Goal: Task Accomplishment & Management: Manage account settings

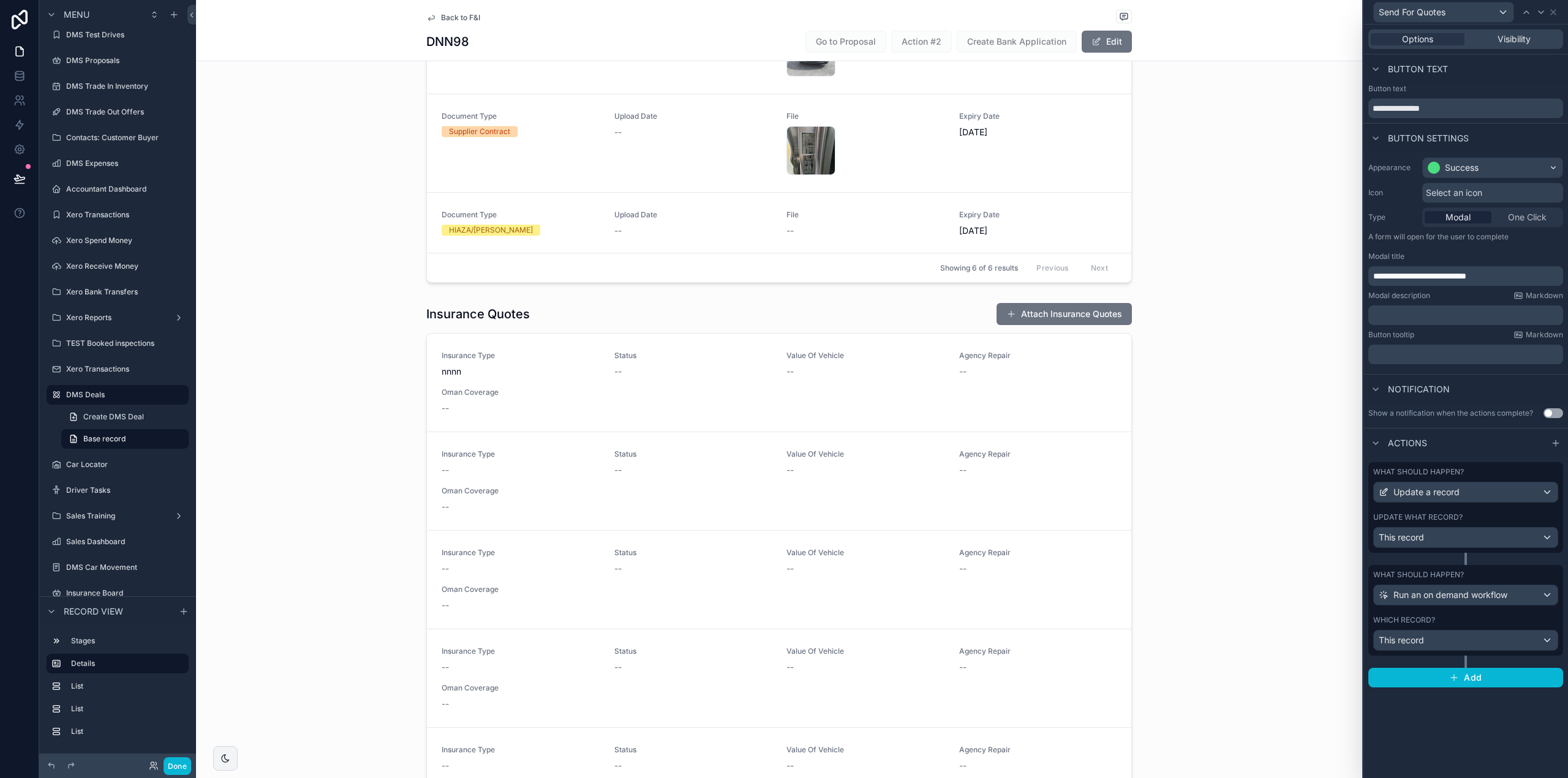
scroll to position [653, 0]
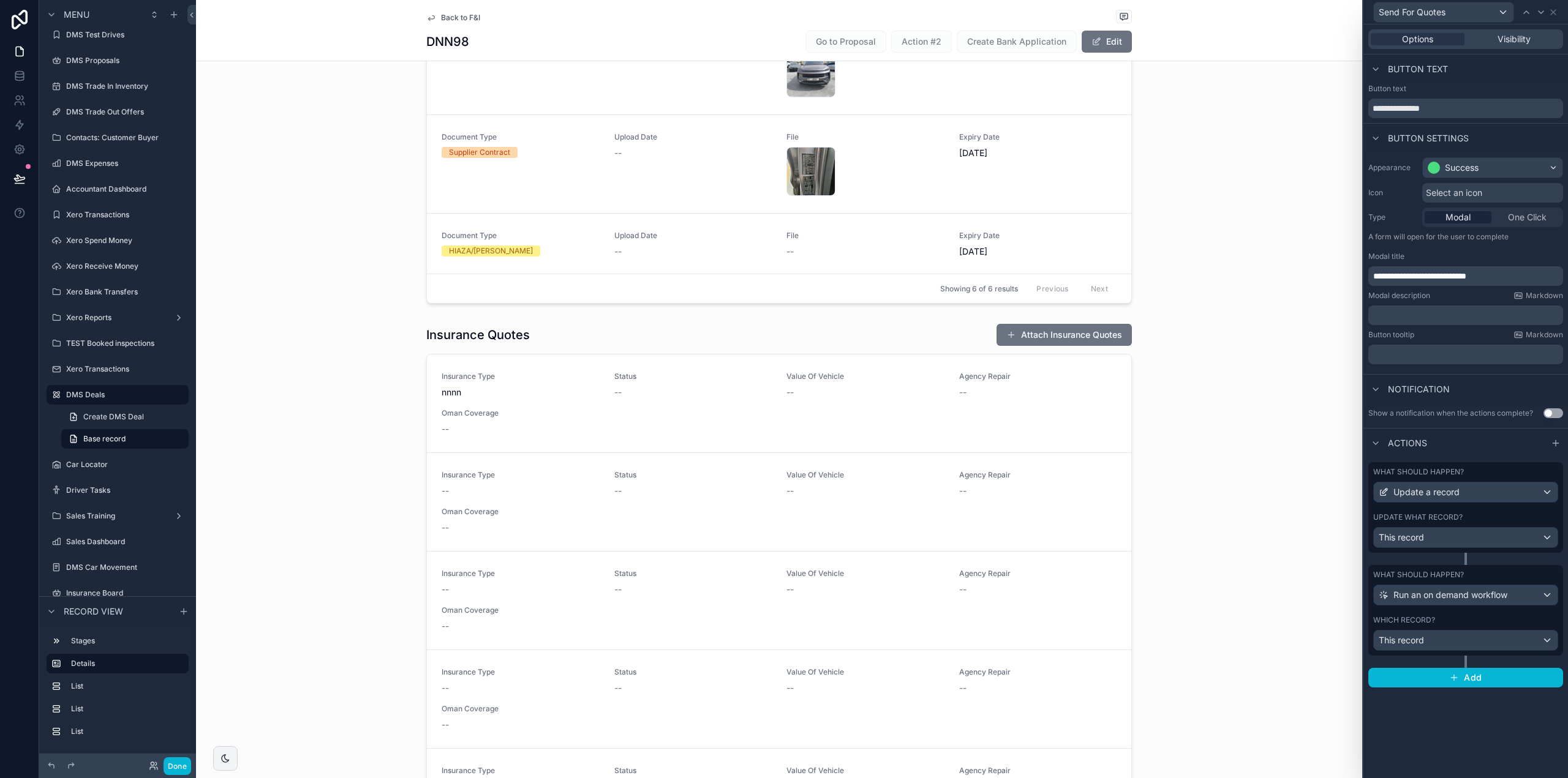
click at [460, 12] on div "Back to F&I" at bounding box center [779, 18] width 706 height 15
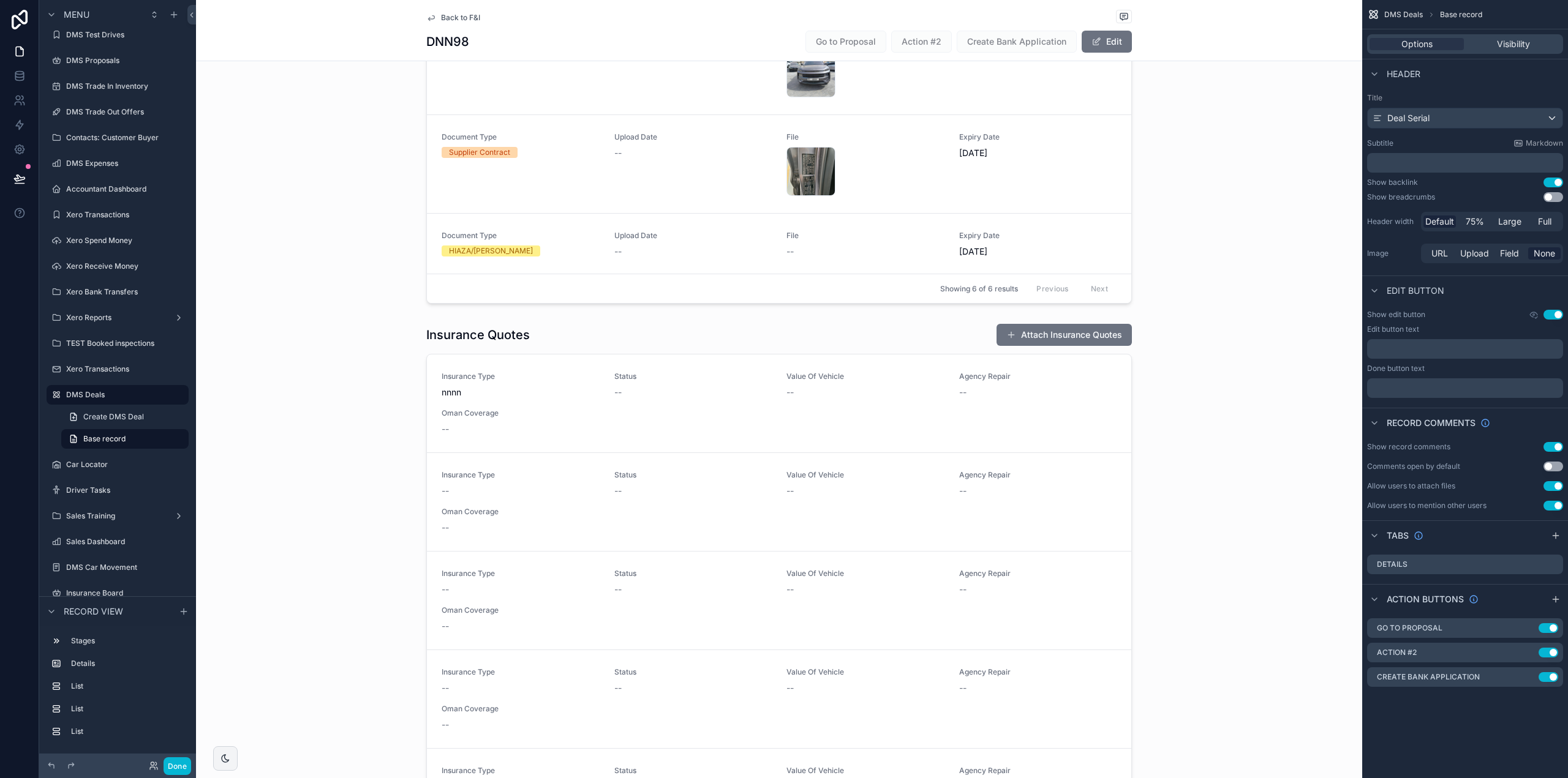
click at [456, 18] on span "Back to F&I" at bounding box center [460, 18] width 39 height 10
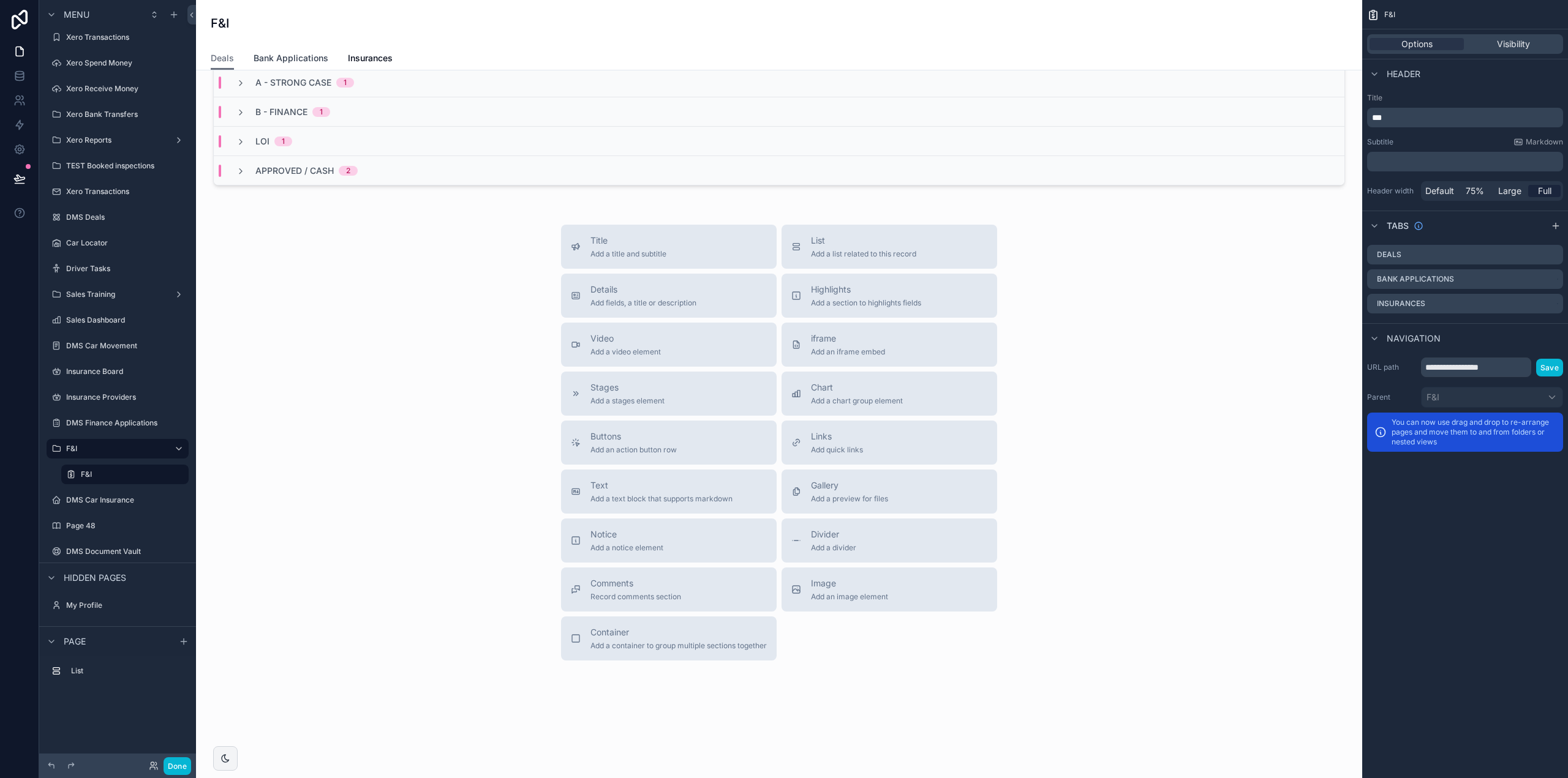
click at [308, 64] on span "Bank Applications" at bounding box center [291, 58] width 75 height 12
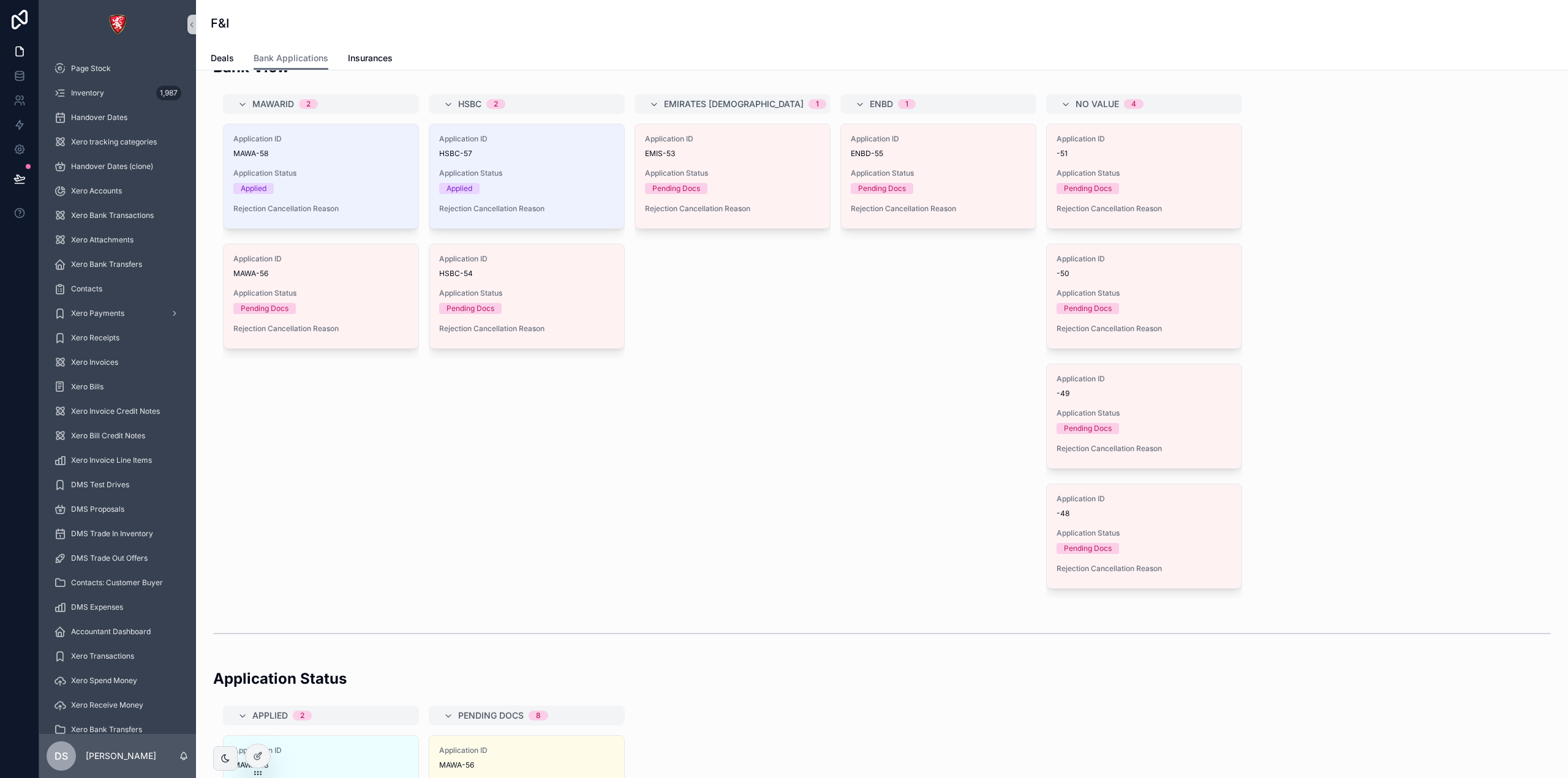
scroll to position [306, 0]
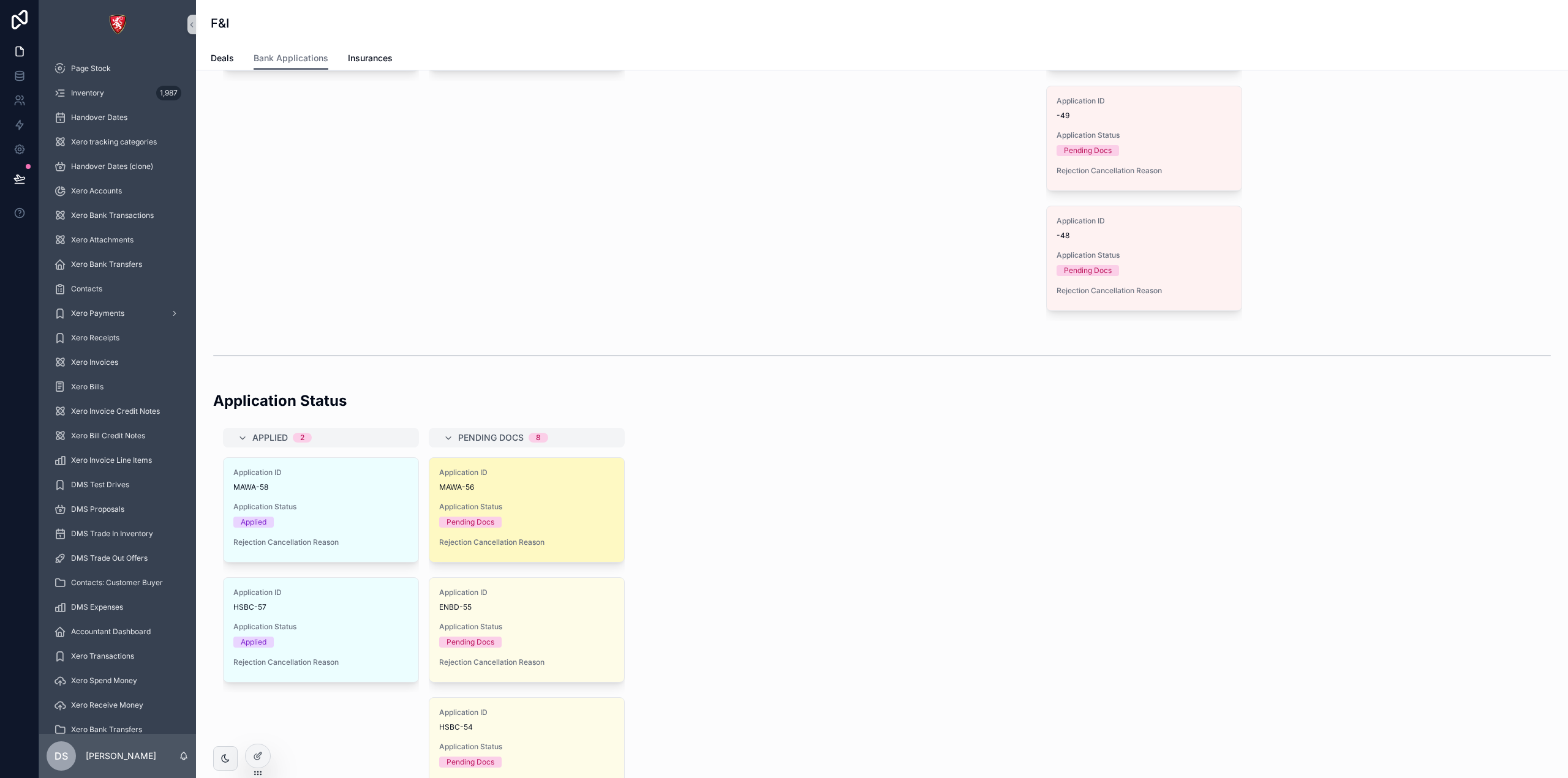
click at [550, 532] on div "Application ID MAWA-56 Application Status Pending Docs Rejection Cancellation R…" at bounding box center [527, 509] width 195 height 104
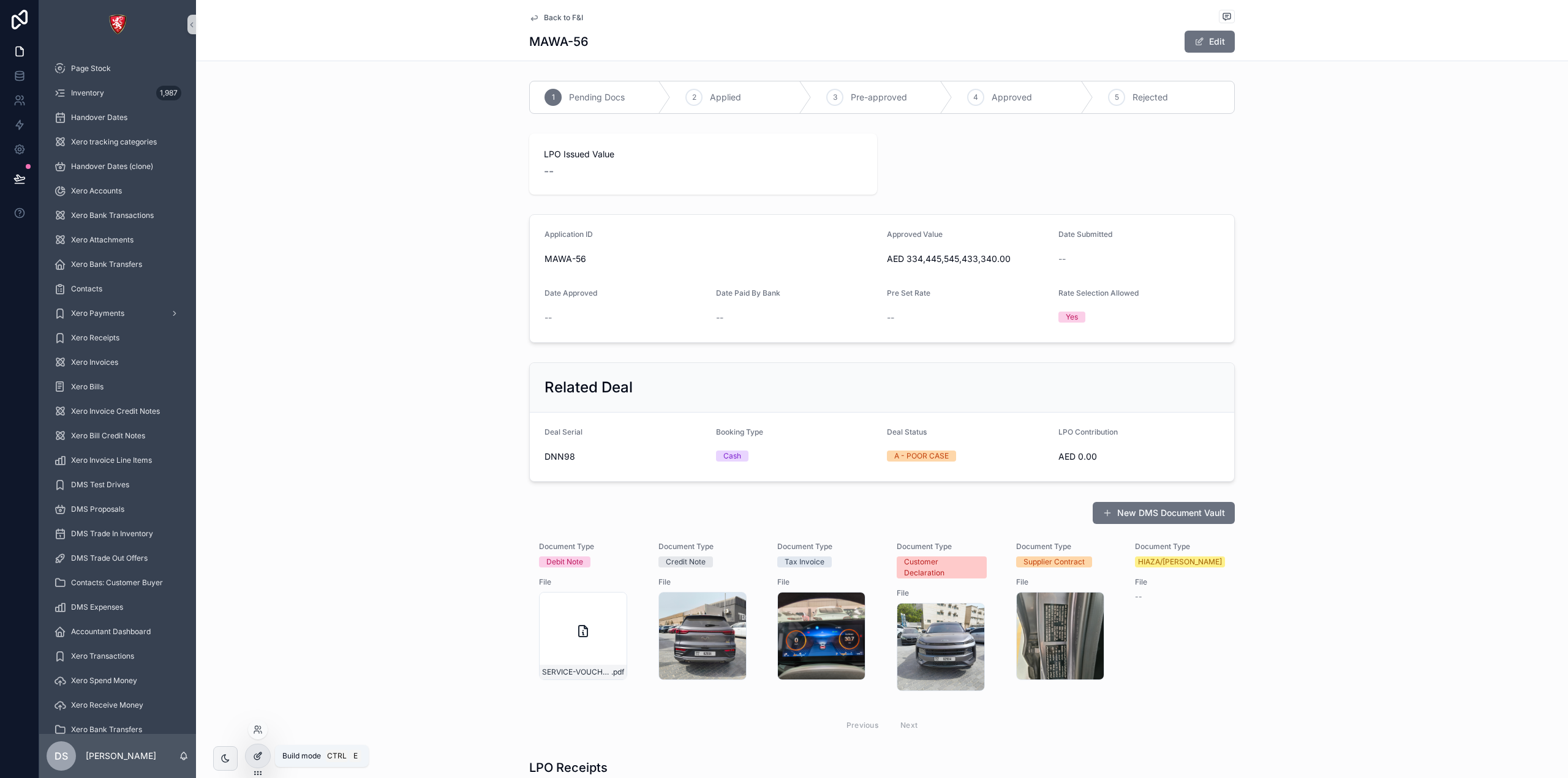
click at [257, 751] on icon at bounding box center [258, 756] width 10 height 10
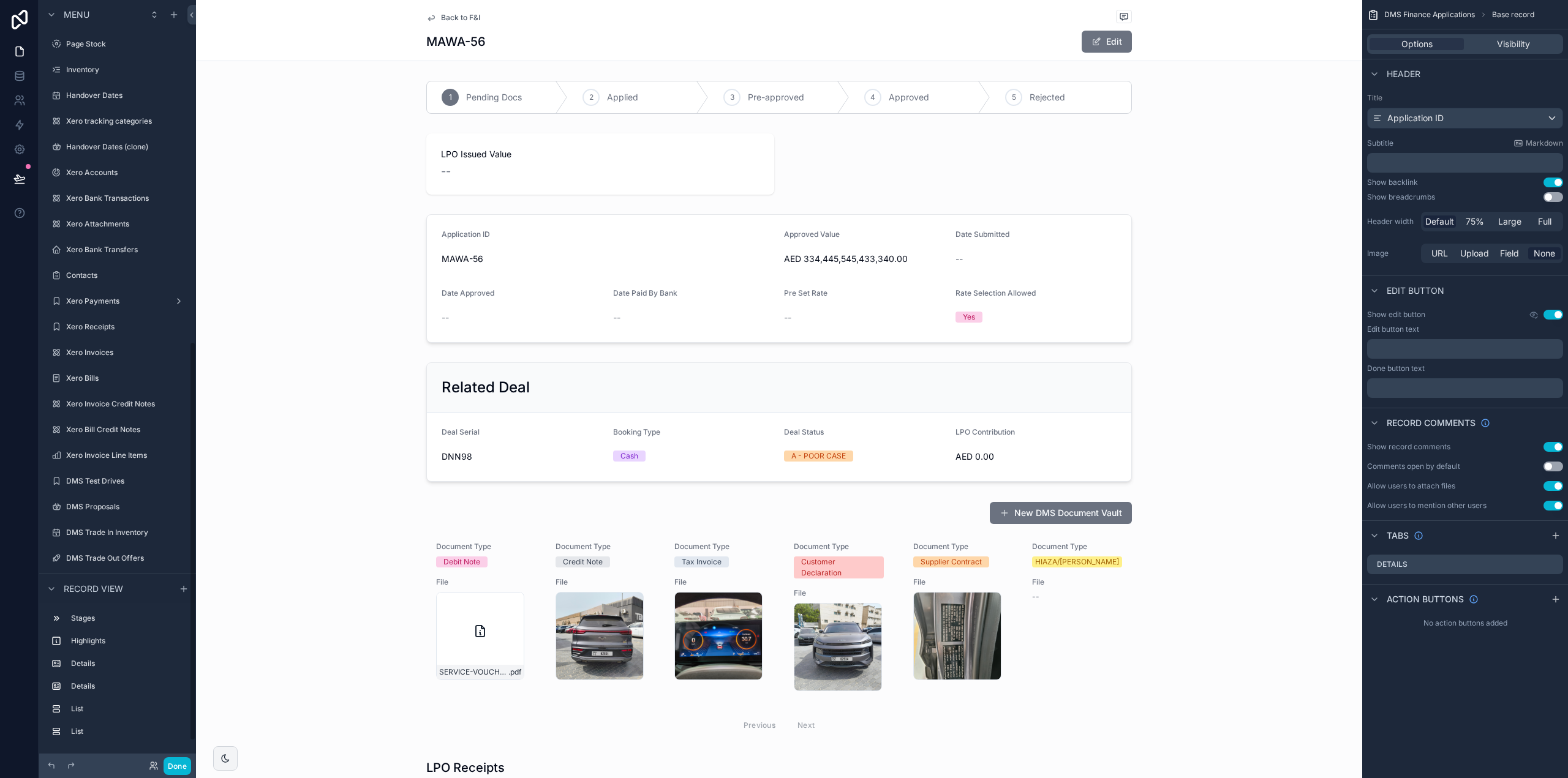
scroll to position [652, 0]
click at [563, 268] on div "scrollable content" at bounding box center [778, 278] width 1166 height 138
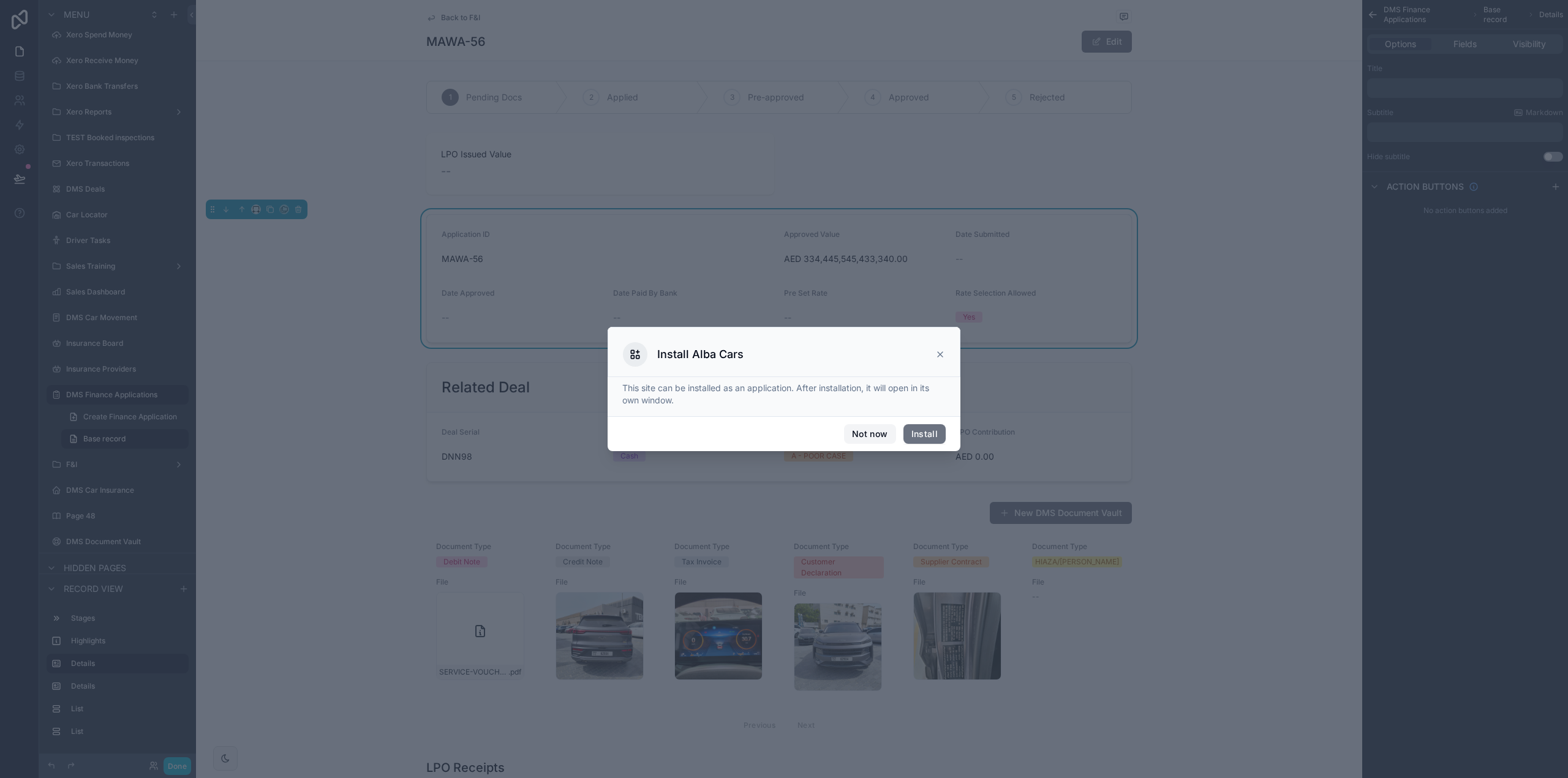
click at [860, 436] on button "Not now" at bounding box center [869, 434] width 52 height 19
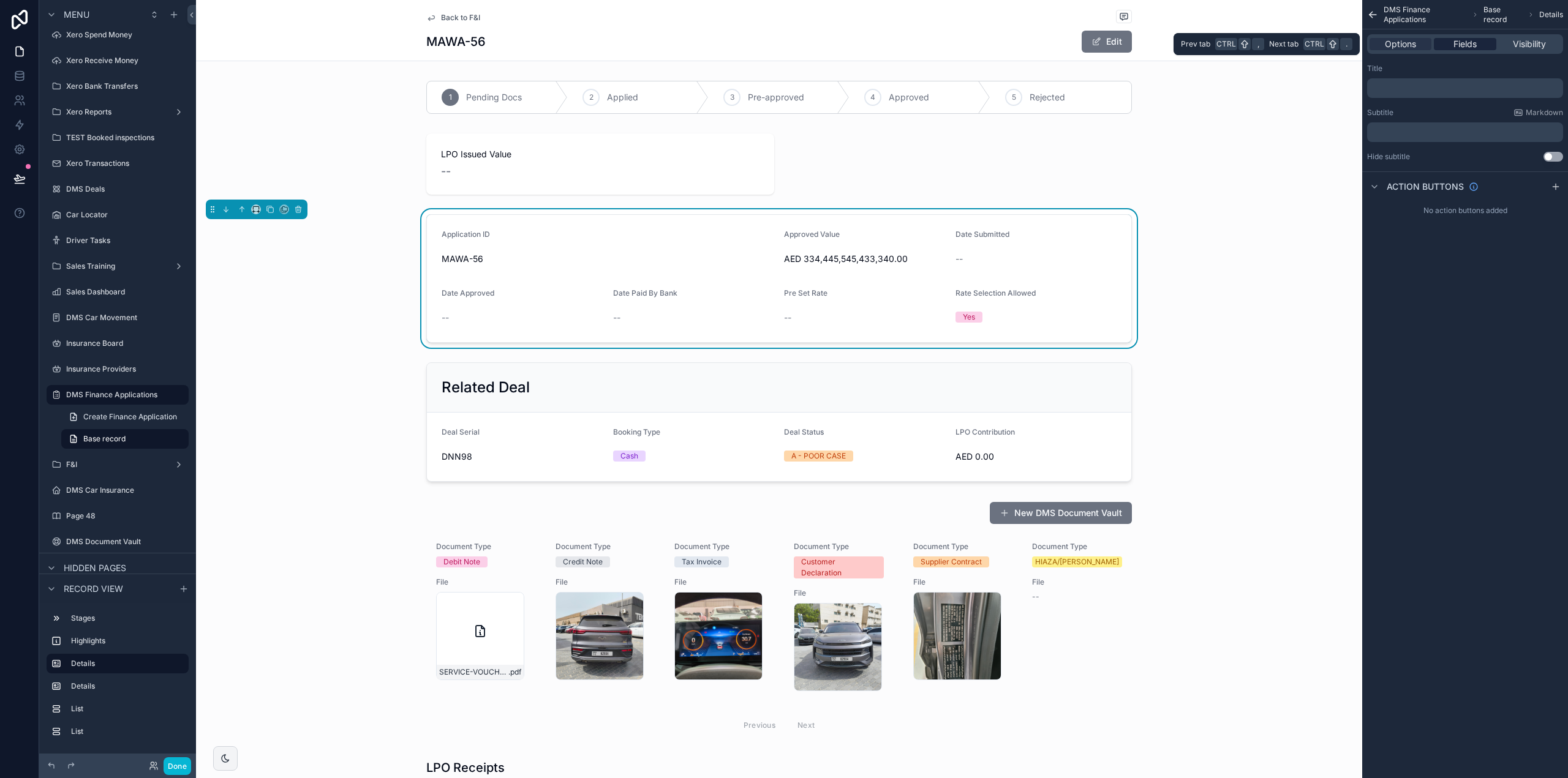
click at [1465, 44] on span "Fields" at bounding box center [1465, 44] width 23 height 12
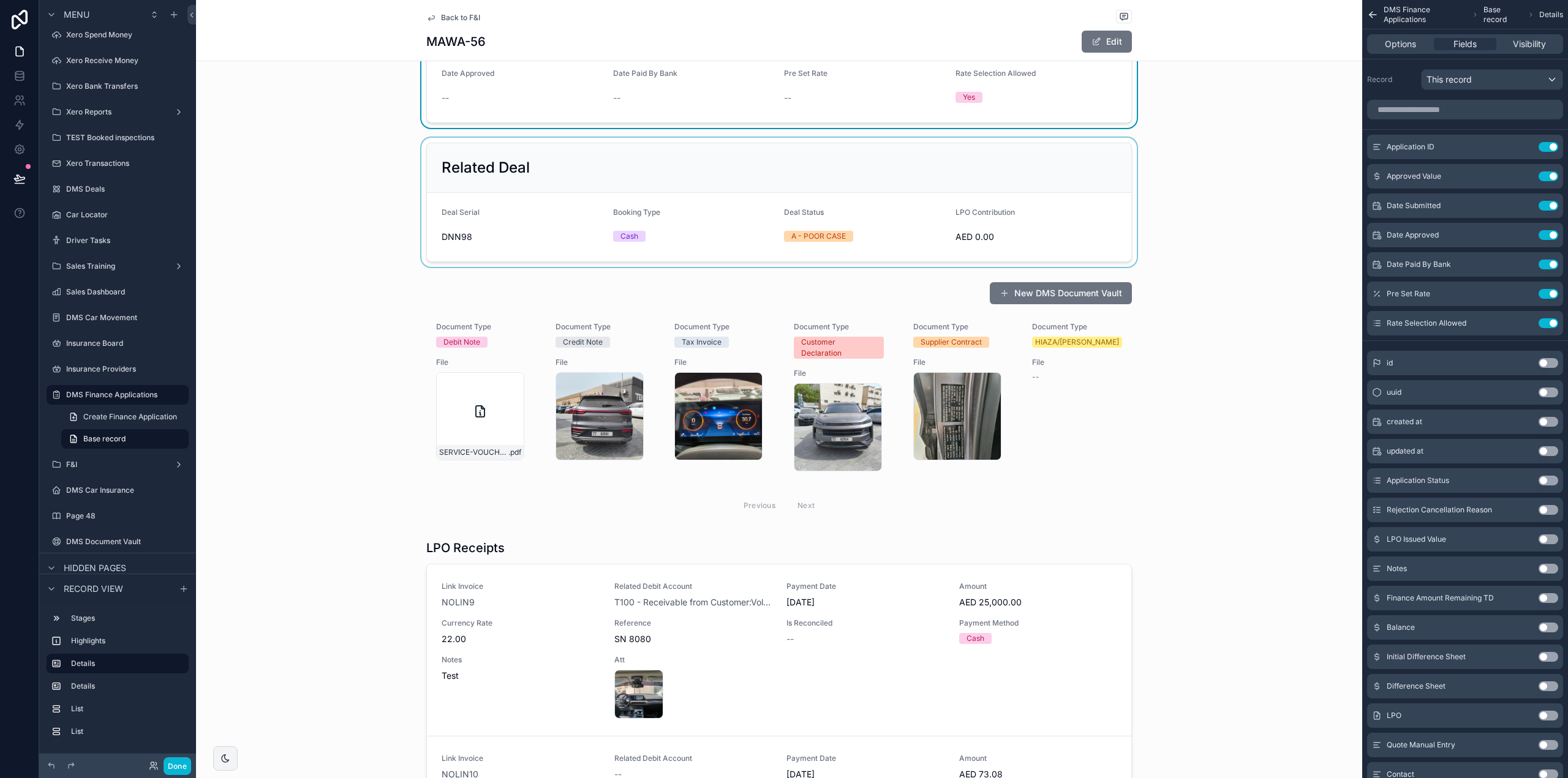
scroll to position [122, 0]
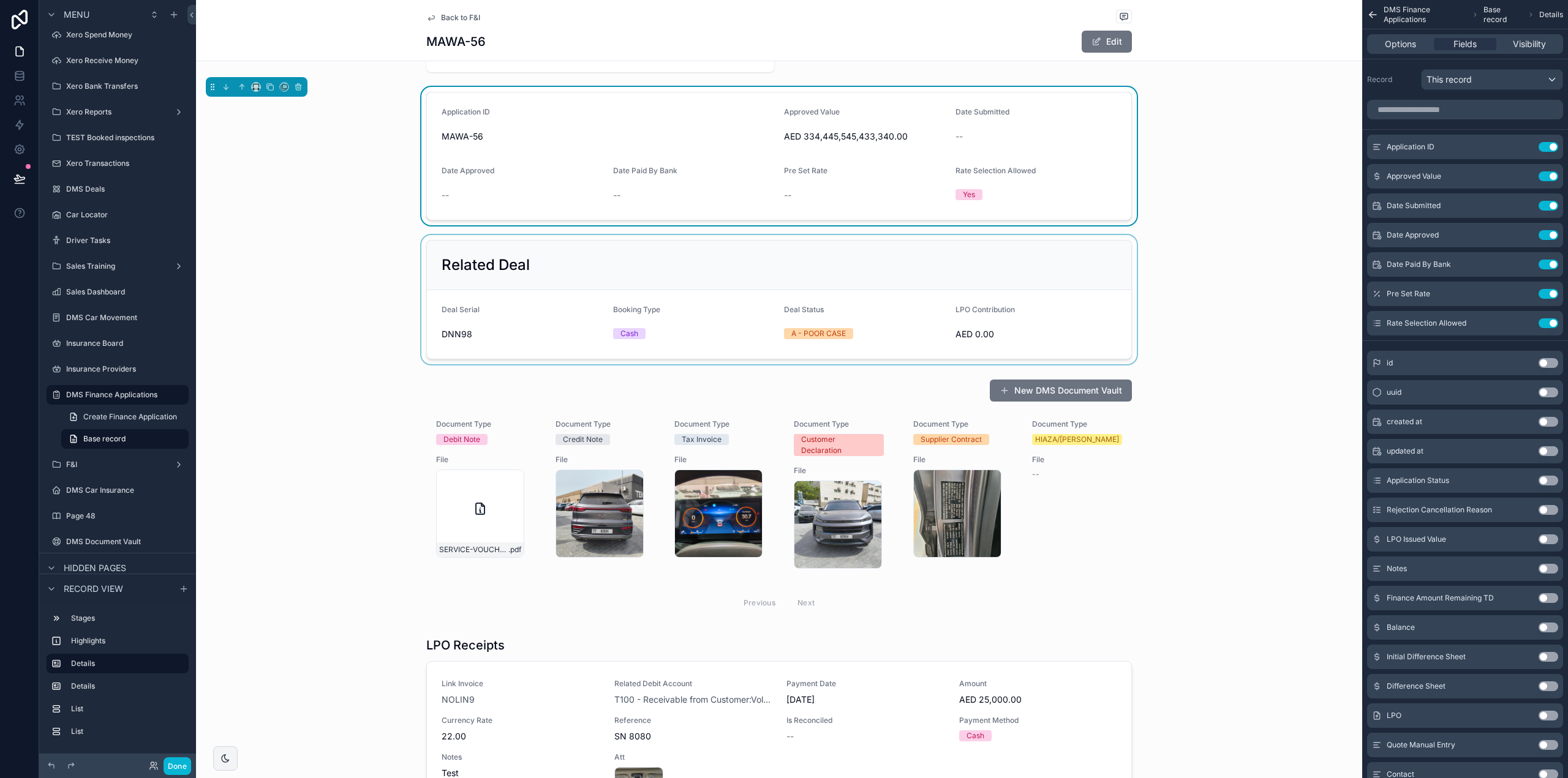
click at [656, 275] on div "scrollable content" at bounding box center [778, 299] width 1166 height 129
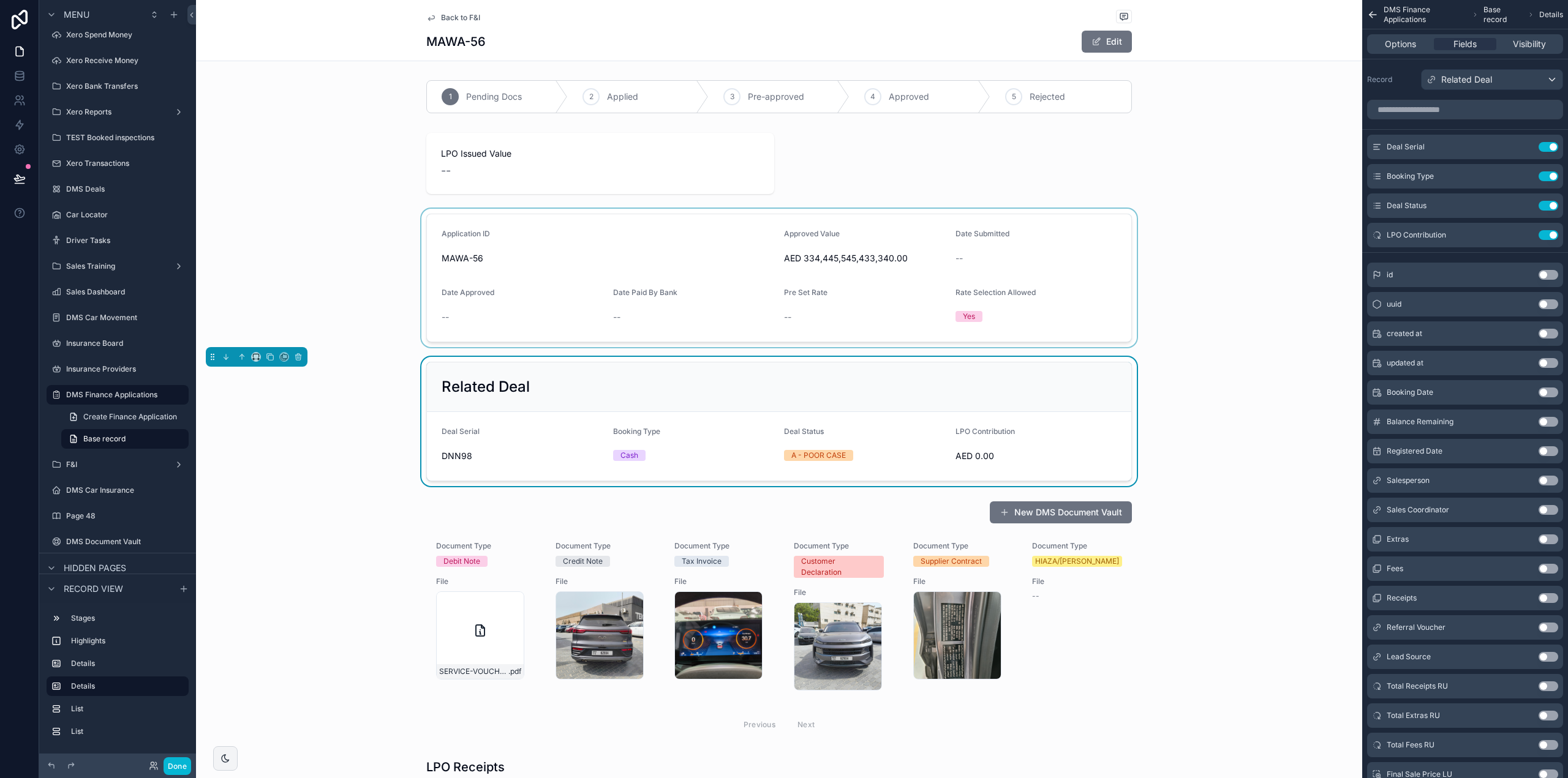
scroll to position [0, 0]
click at [473, 21] on span "Back to F&I" at bounding box center [460, 18] width 39 height 10
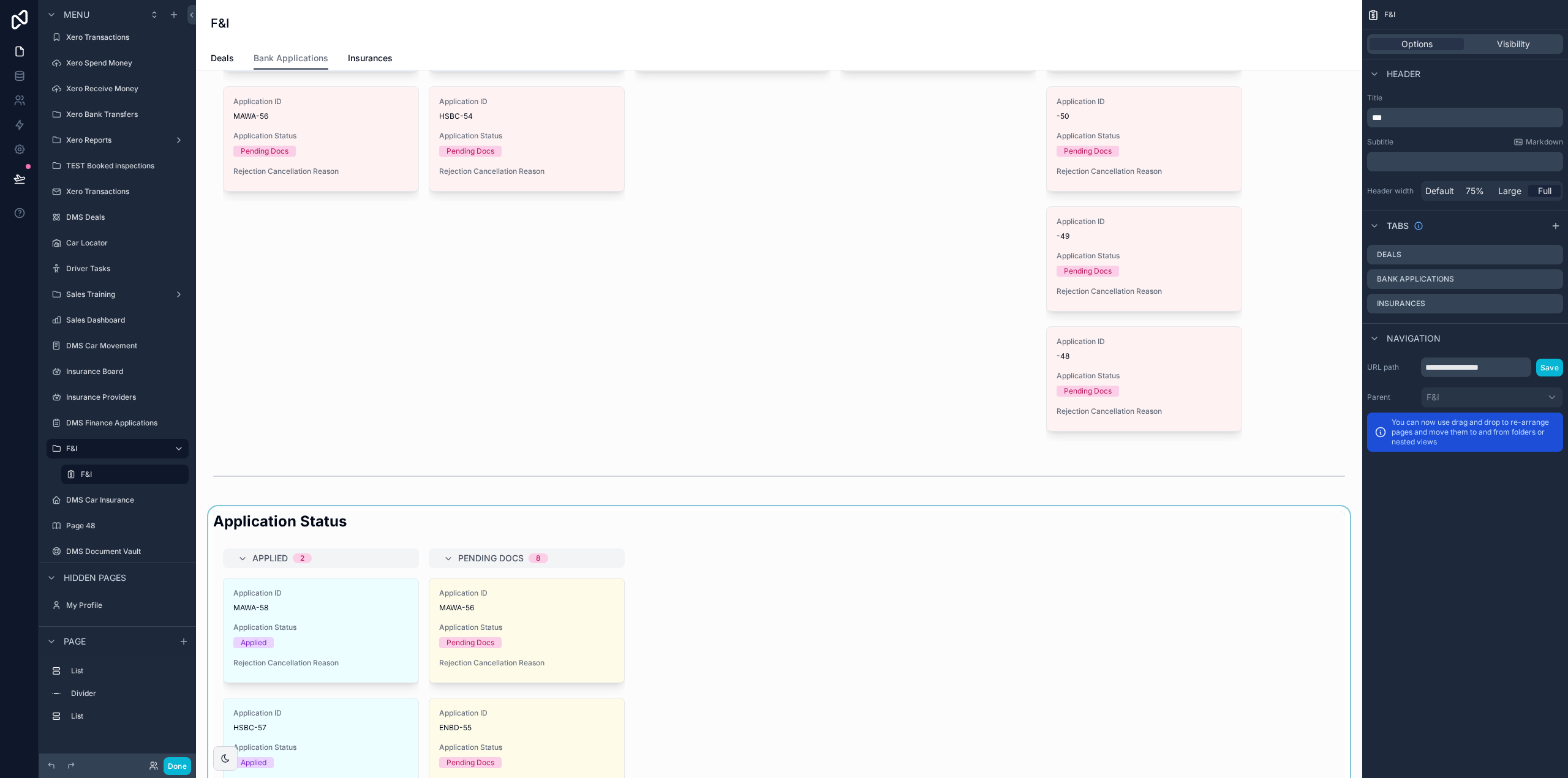
scroll to position [429, 0]
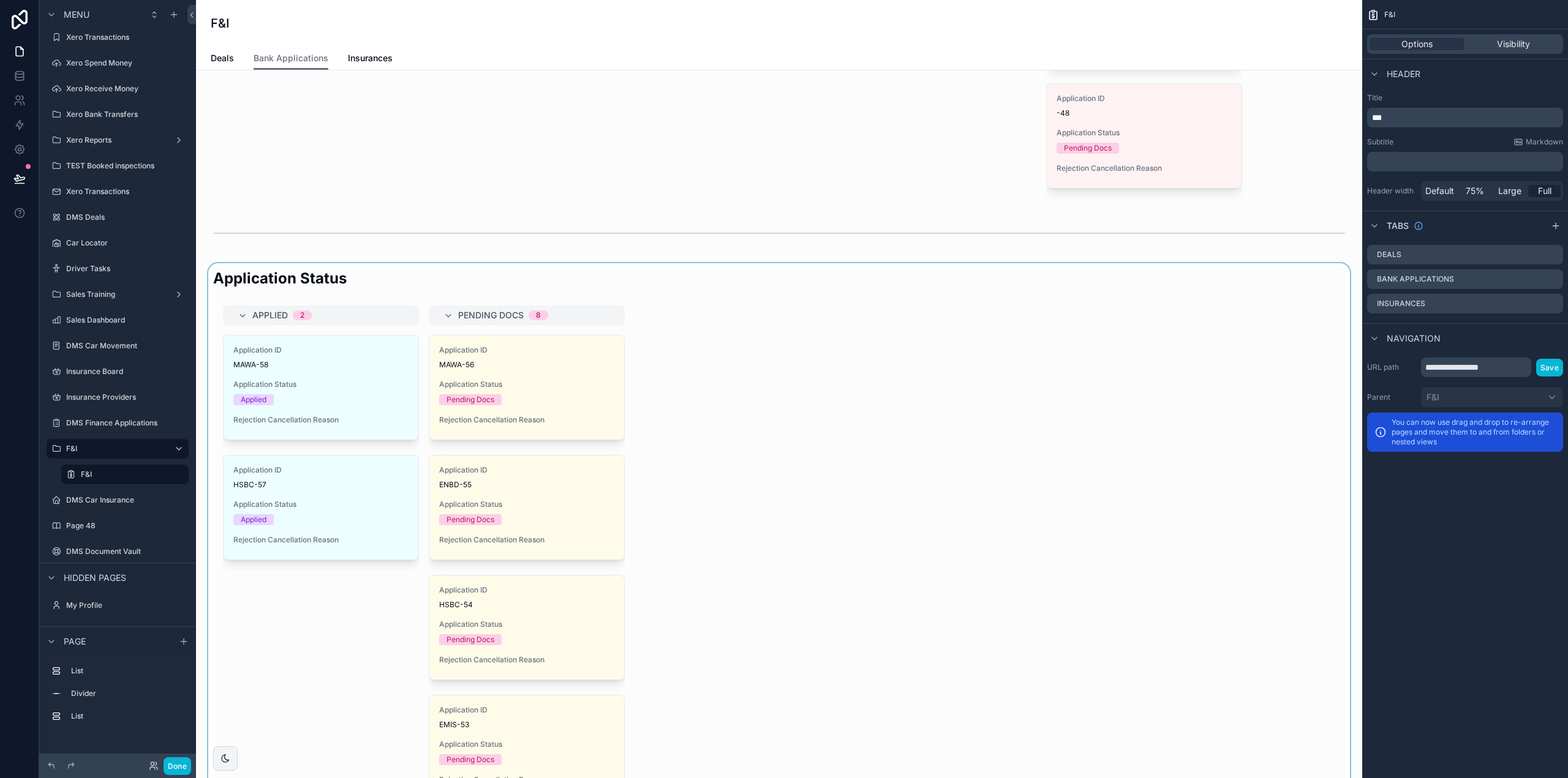
click at [371, 398] on div "scrollable content" at bounding box center [779, 579] width 1147 height 631
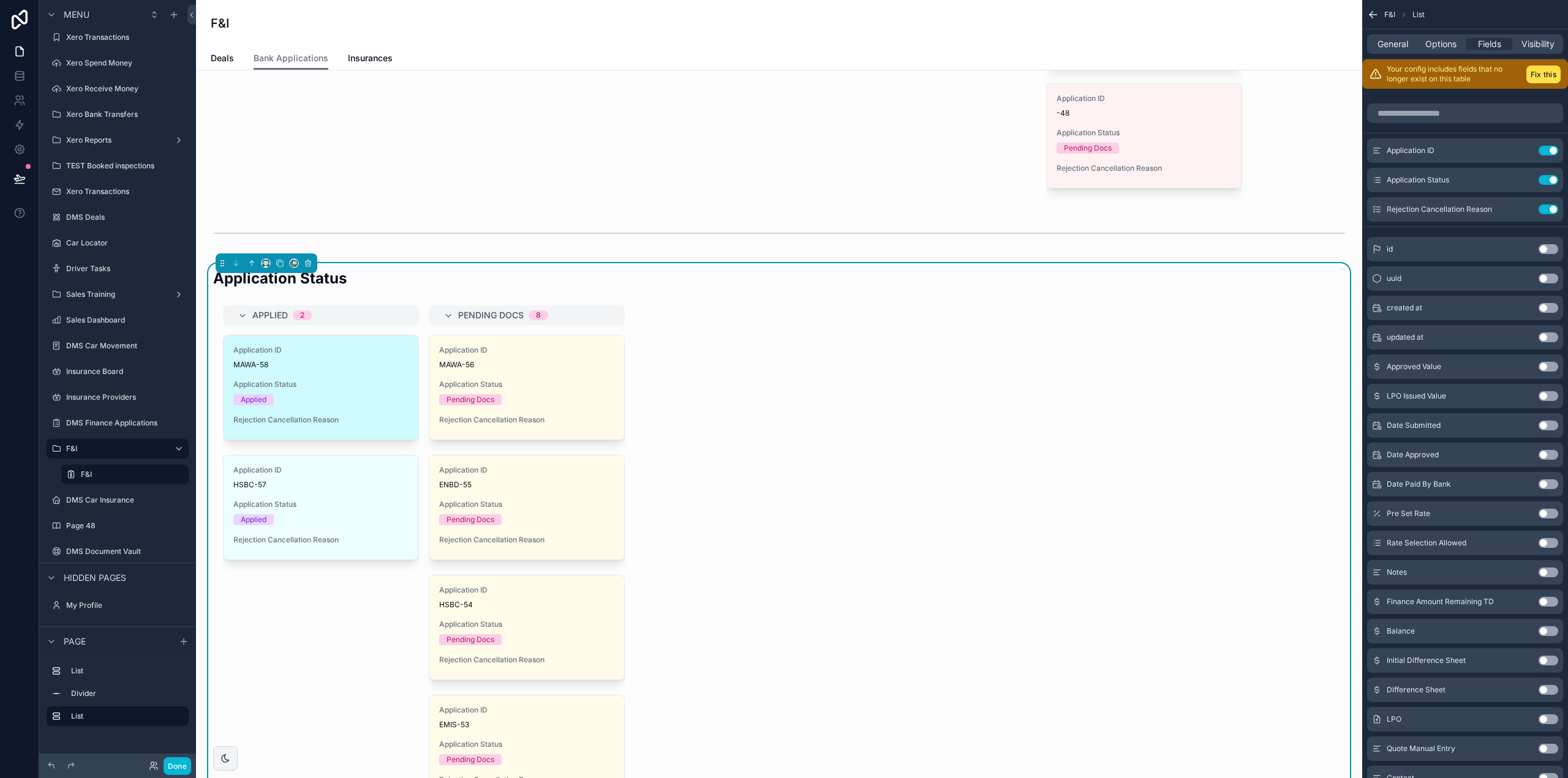
click at [340, 381] on span "Application Status" at bounding box center [321, 385] width 176 height 10
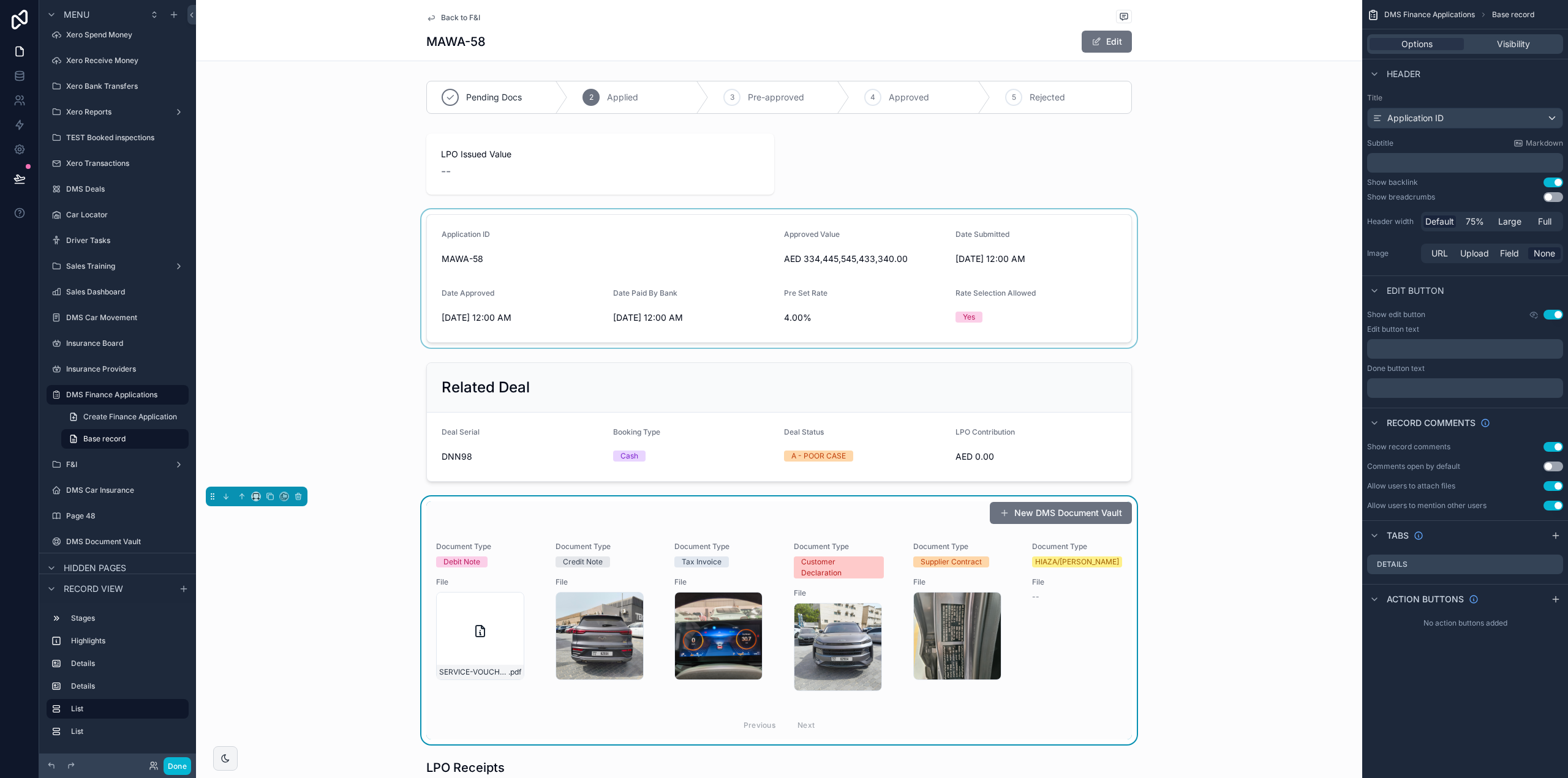
click at [754, 236] on div "scrollable content" at bounding box center [778, 278] width 1166 height 138
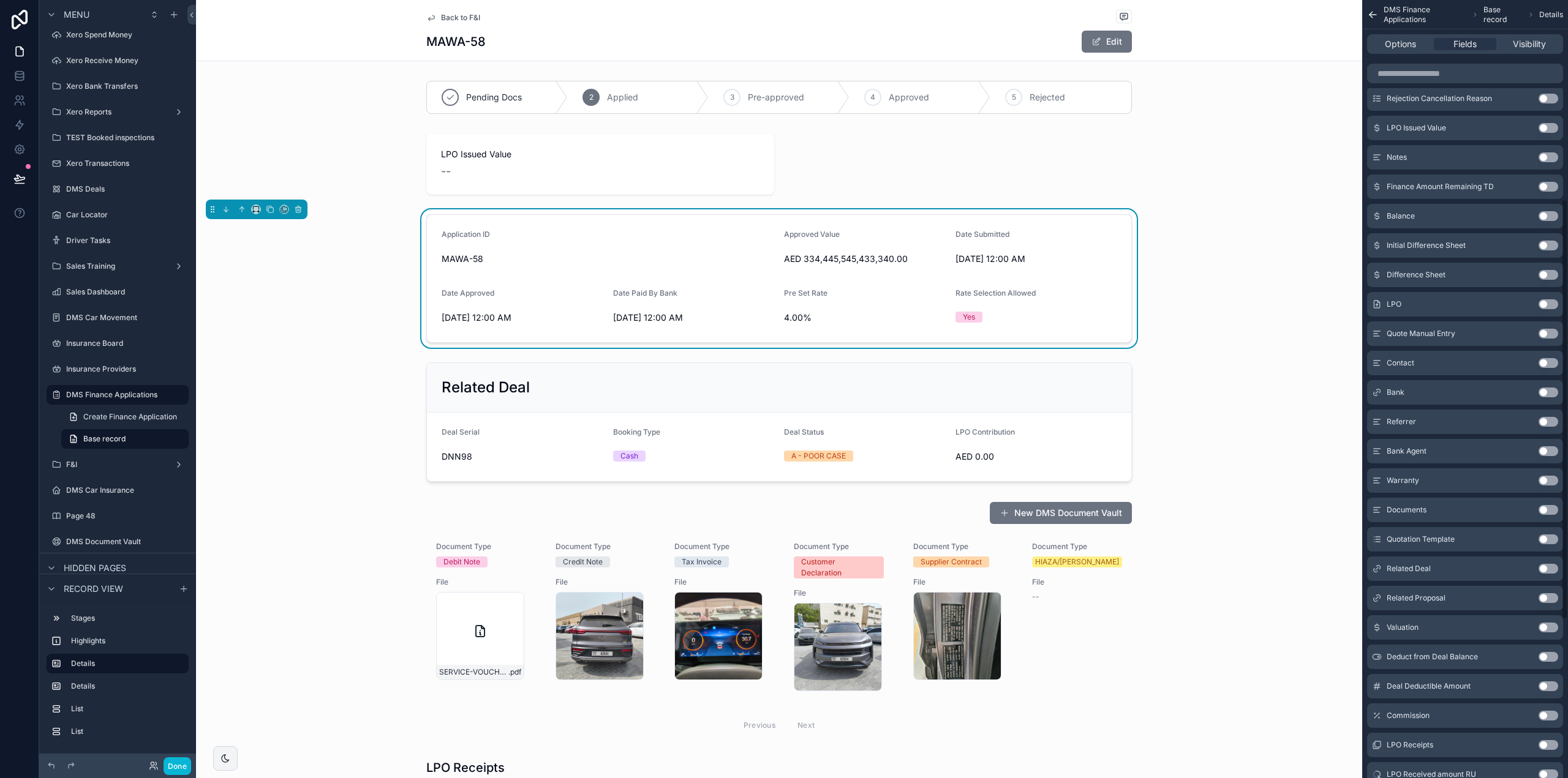
scroll to position [660, 0]
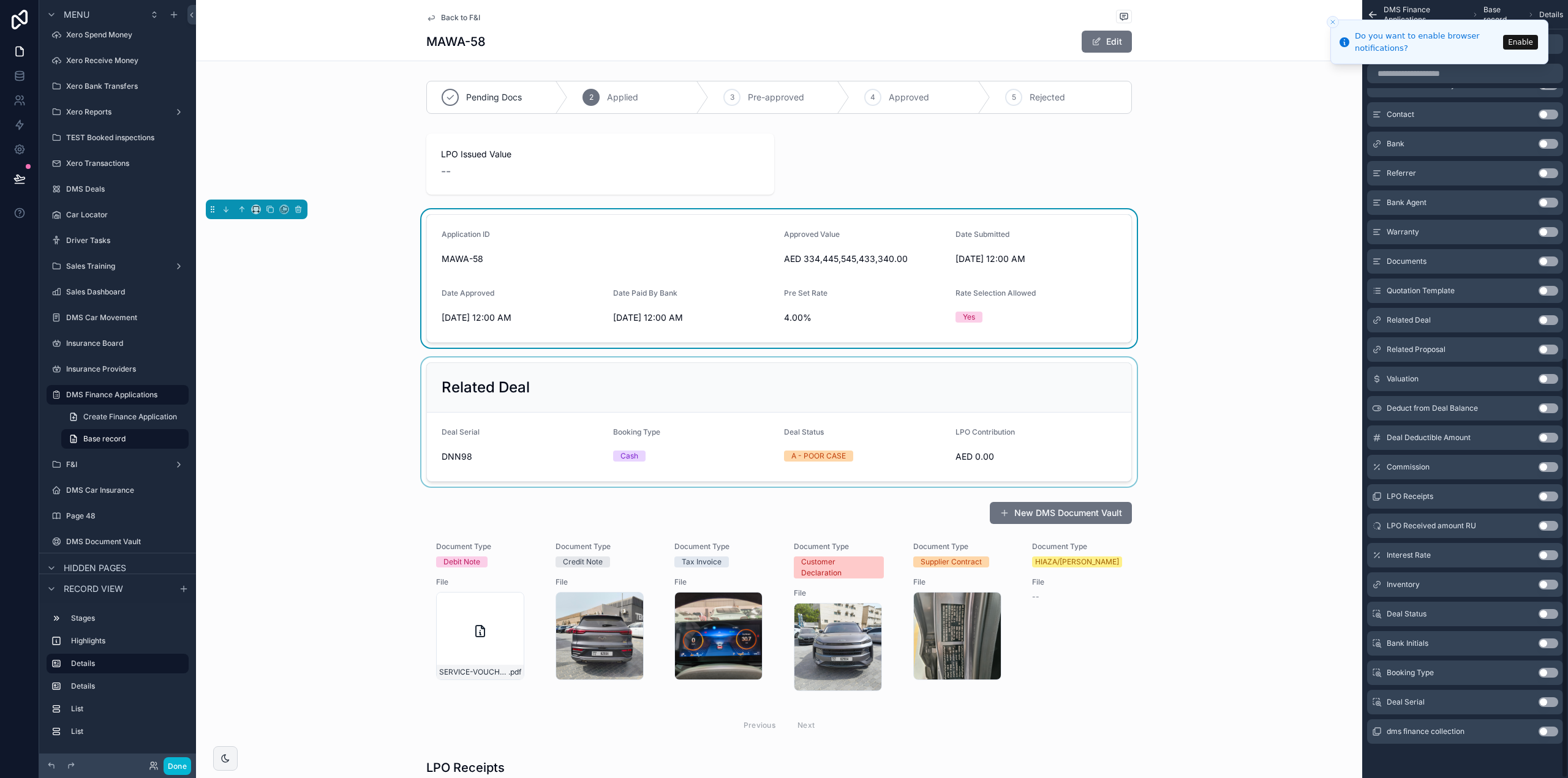
click at [1351, 367] on div "scrollable content" at bounding box center [778, 422] width 1166 height 129
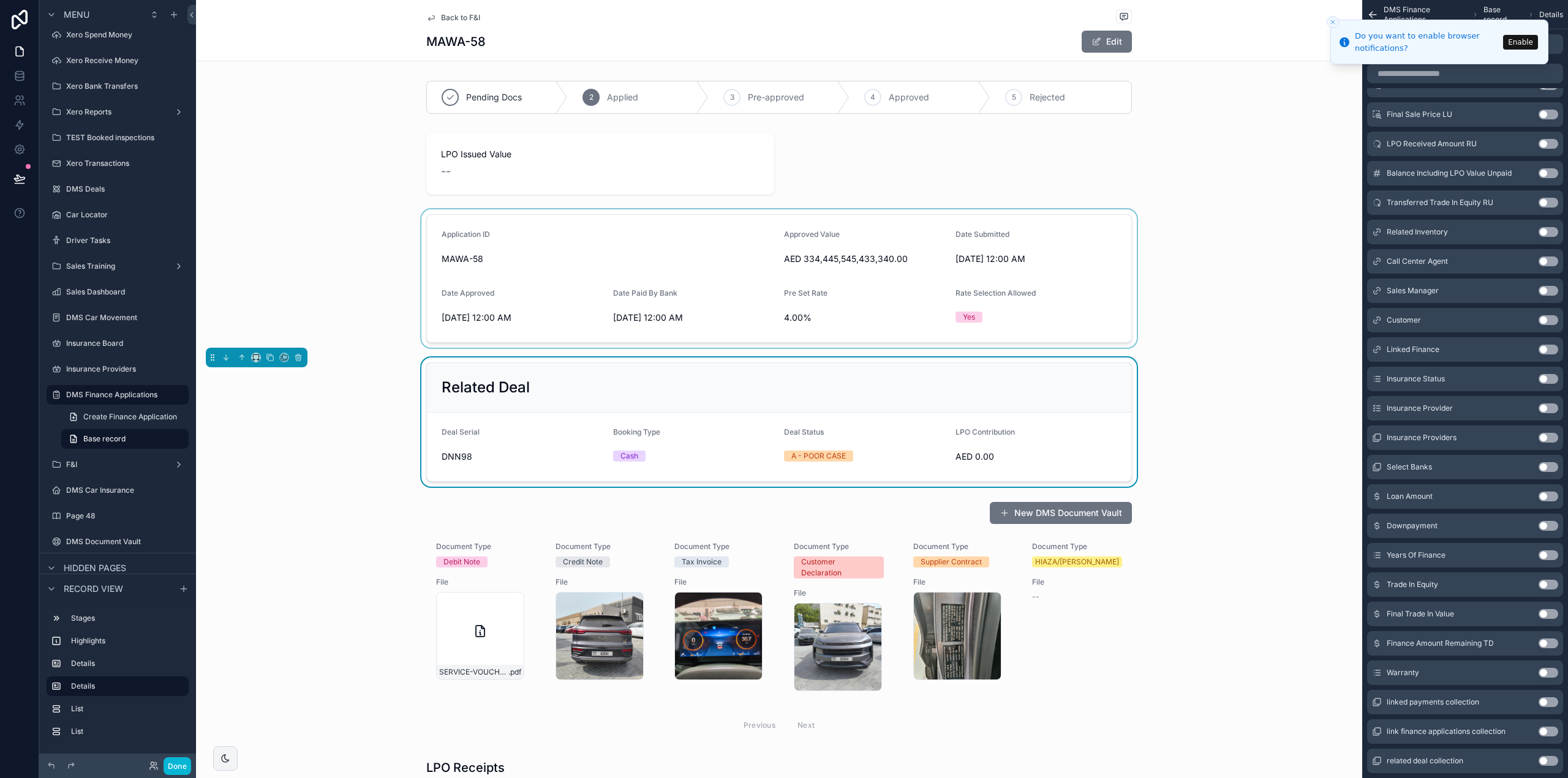
click at [888, 285] on div "scrollable content" at bounding box center [778, 278] width 1166 height 138
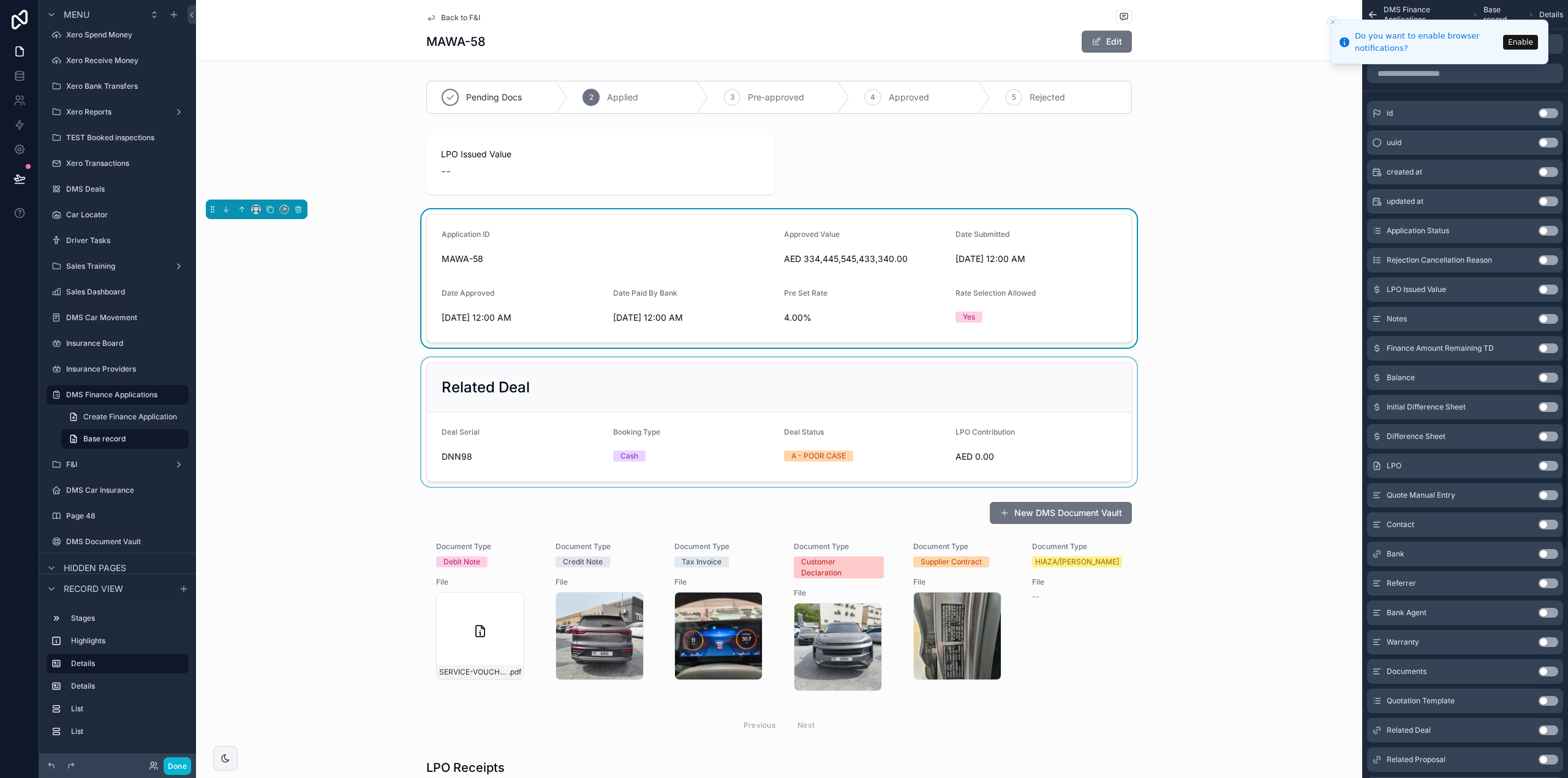
scroll to position [0, 0]
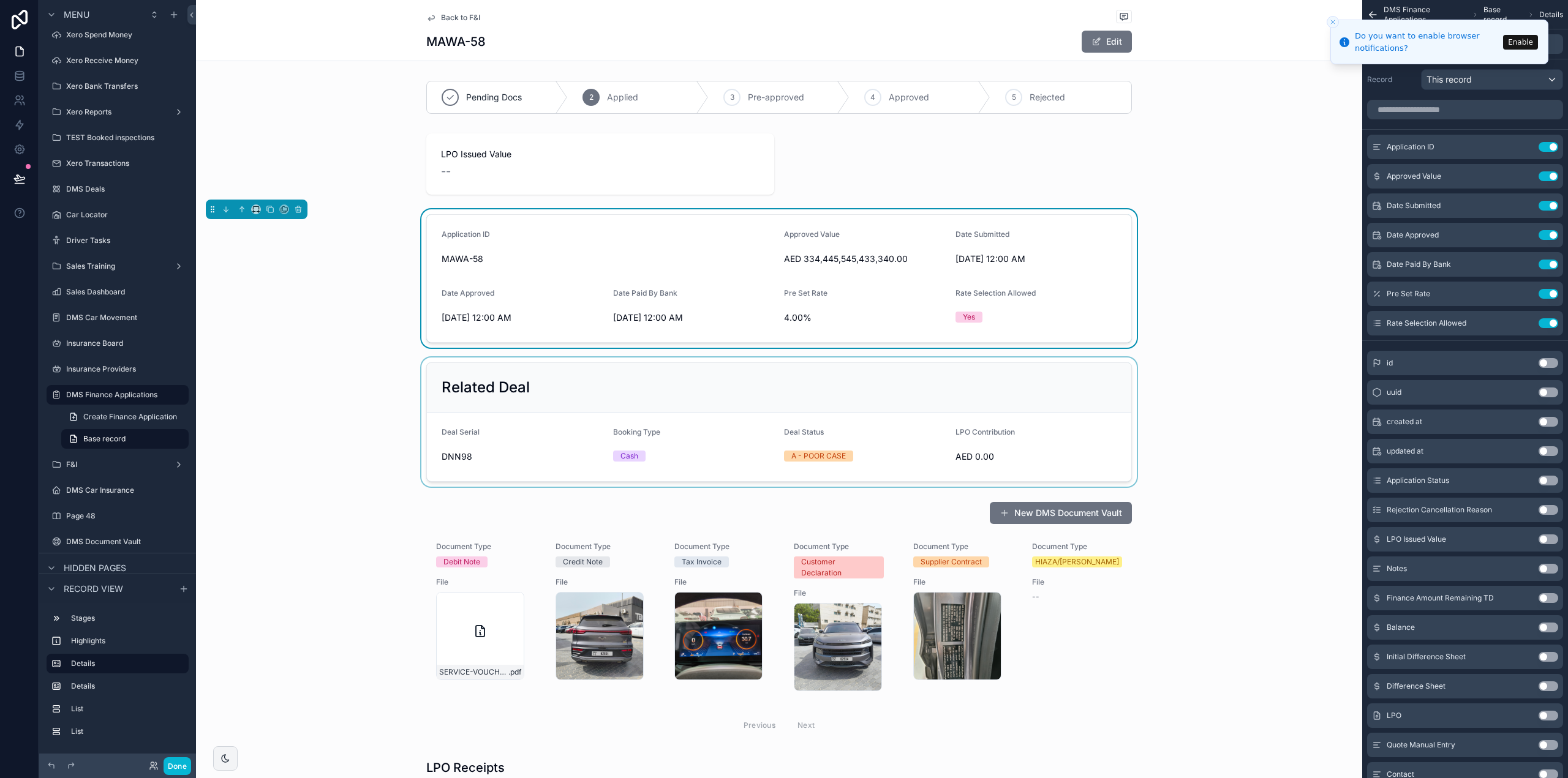
click at [460, 19] on span "Back to F&I" at bounding box center [460, 18] width 39 height 10
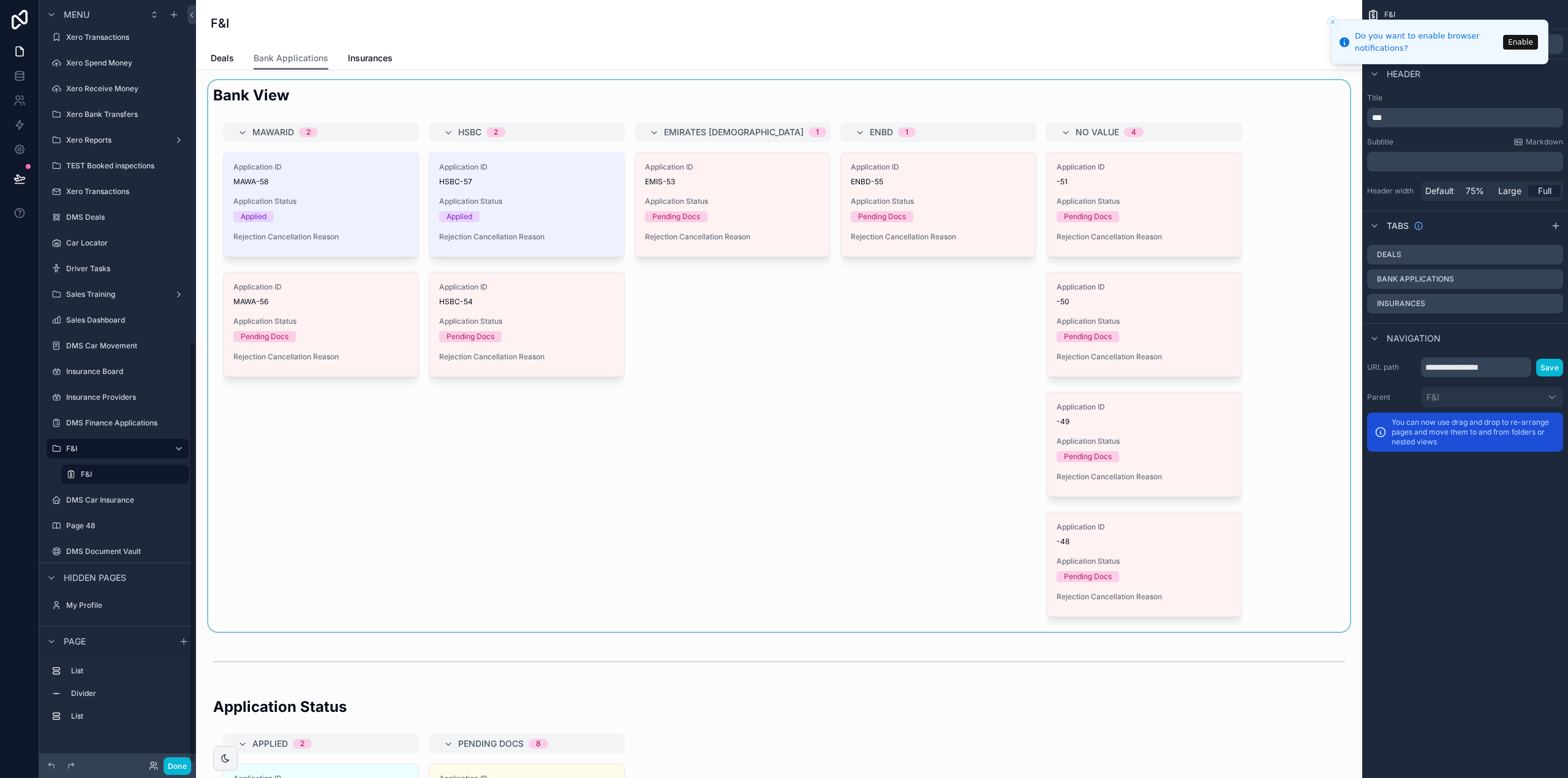
scroll to position [624, 0]
click at [528, 195] on div "scrollable content" at bounding box center [779, 356] width 1147 height 552
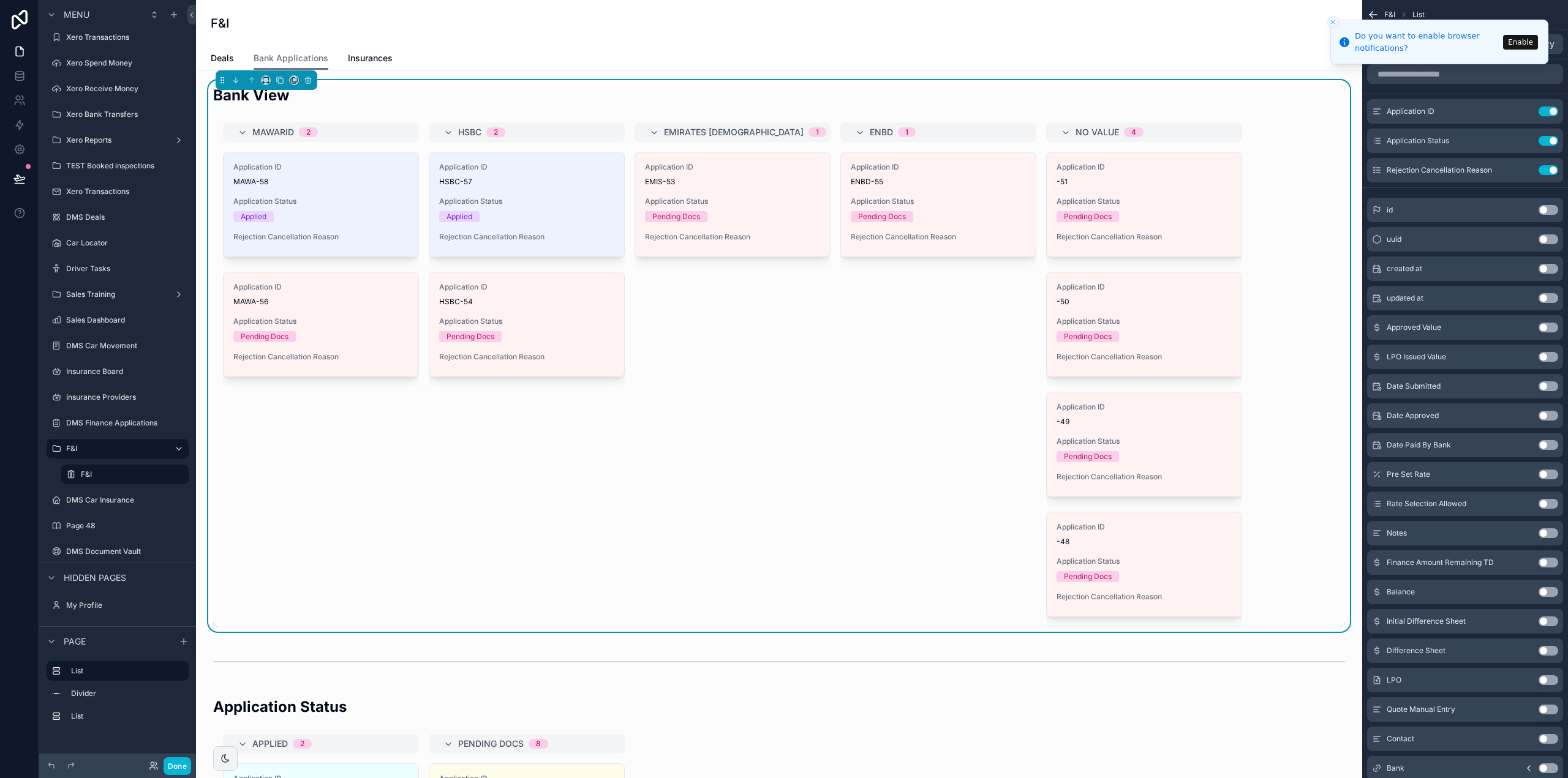
click at [525, 200] on span "Application Status" at bounding box center [527, 202] width 176 height 10
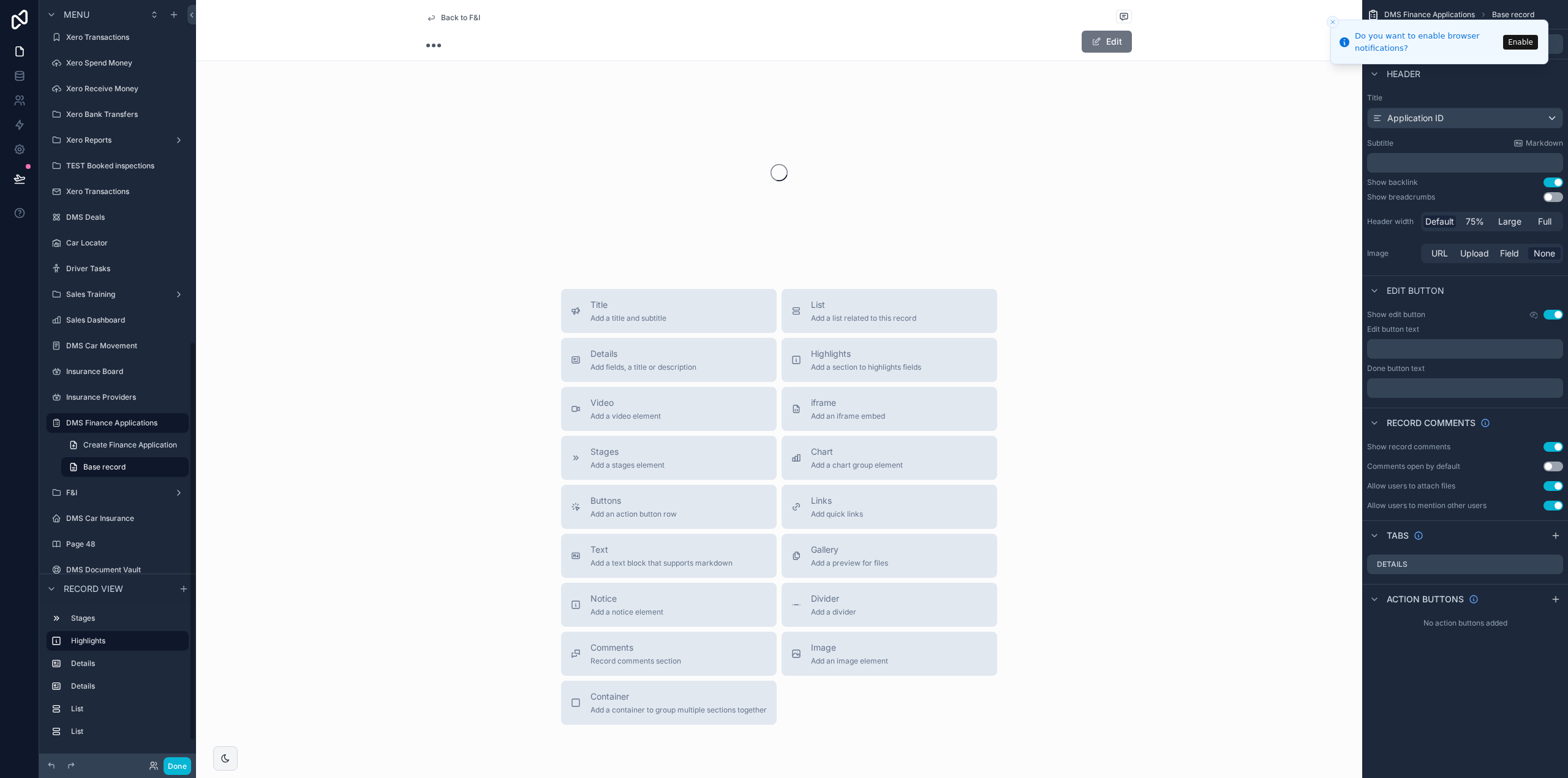
scroll to position [652, 0]
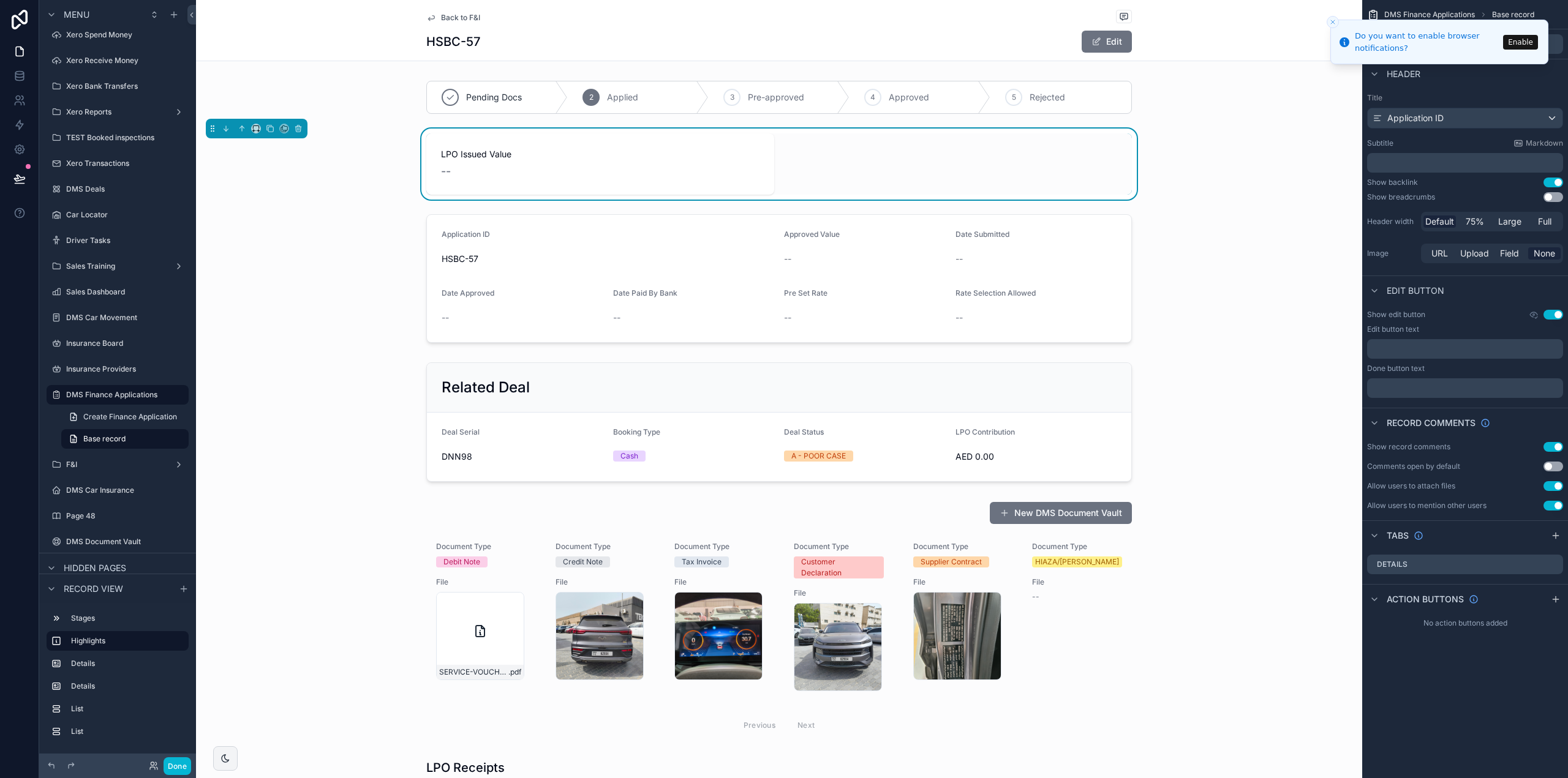
click at [451, 13] on span "Back to F&I" at bounding box center [460, 18] width 39 height 10
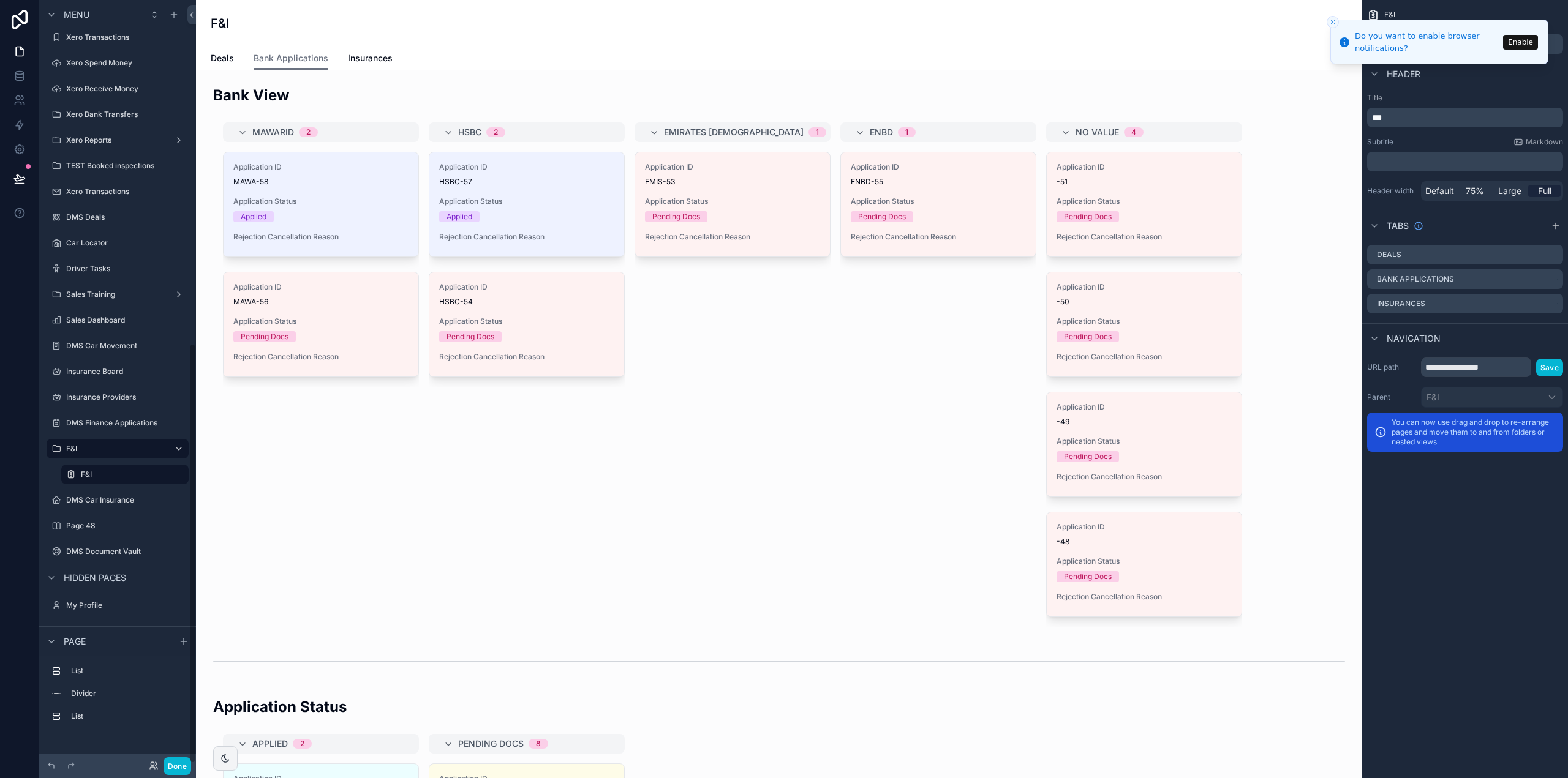
scroll to position [624, 0]
click at [212, 56] on span "Deals" at bounding box center [221, 58] width 23 height 12
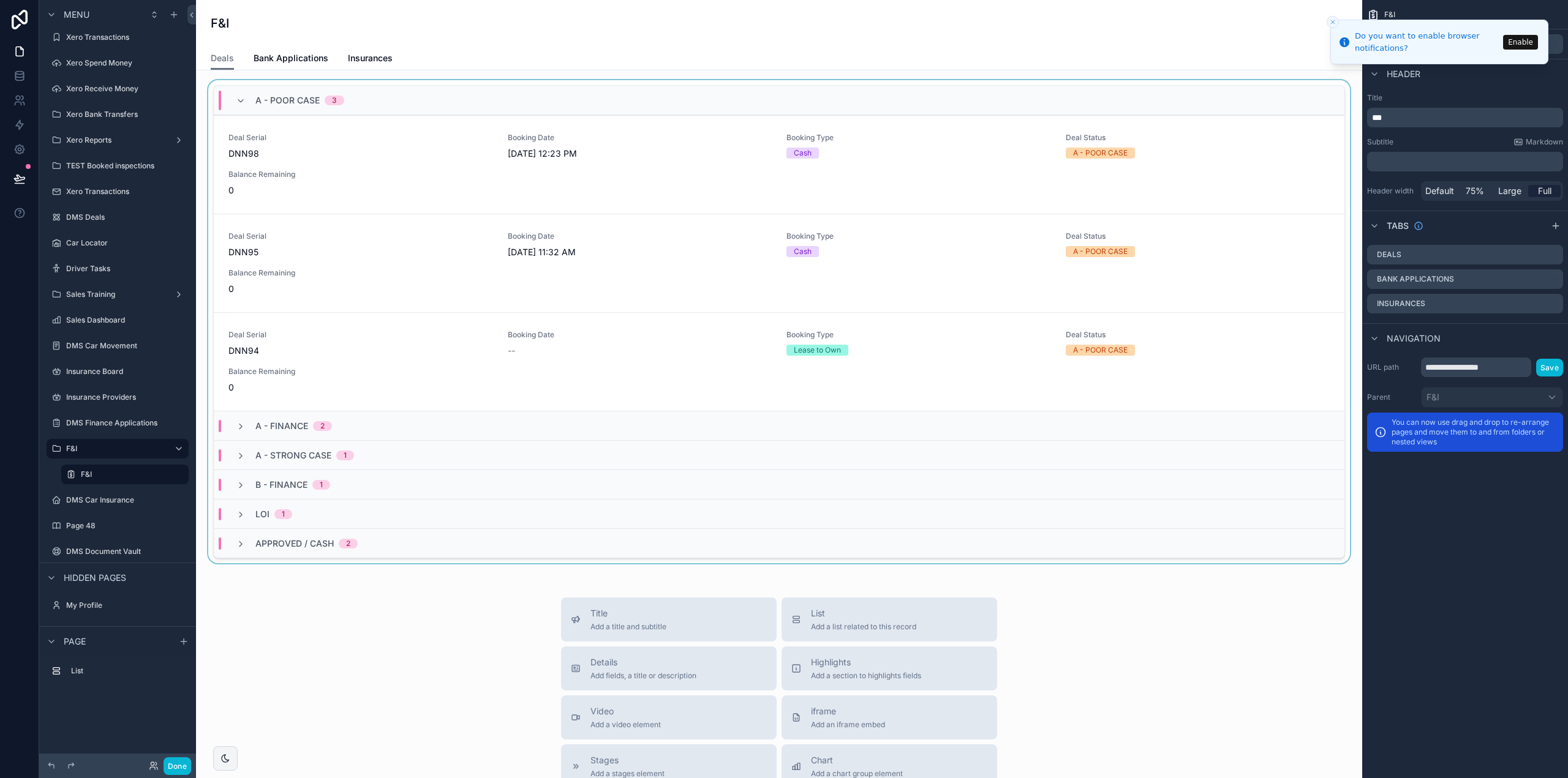
click at [415, 180] on div "scrollable content" at bounding box center [779, 325] width 1147 height 488
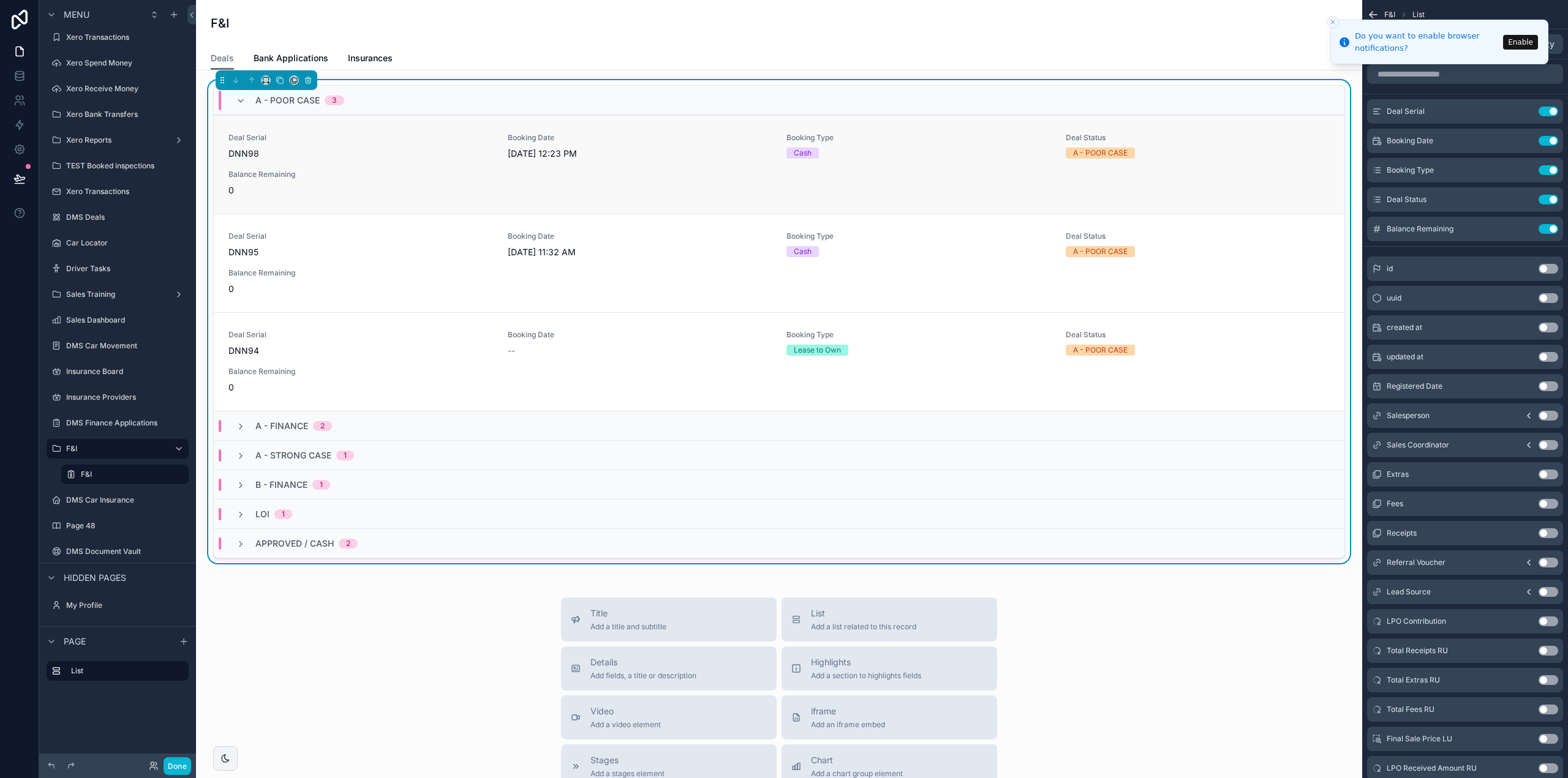
click at [415, 174] on span "Balance Remaining" at bounding box center [360, 175] width 265 height 10
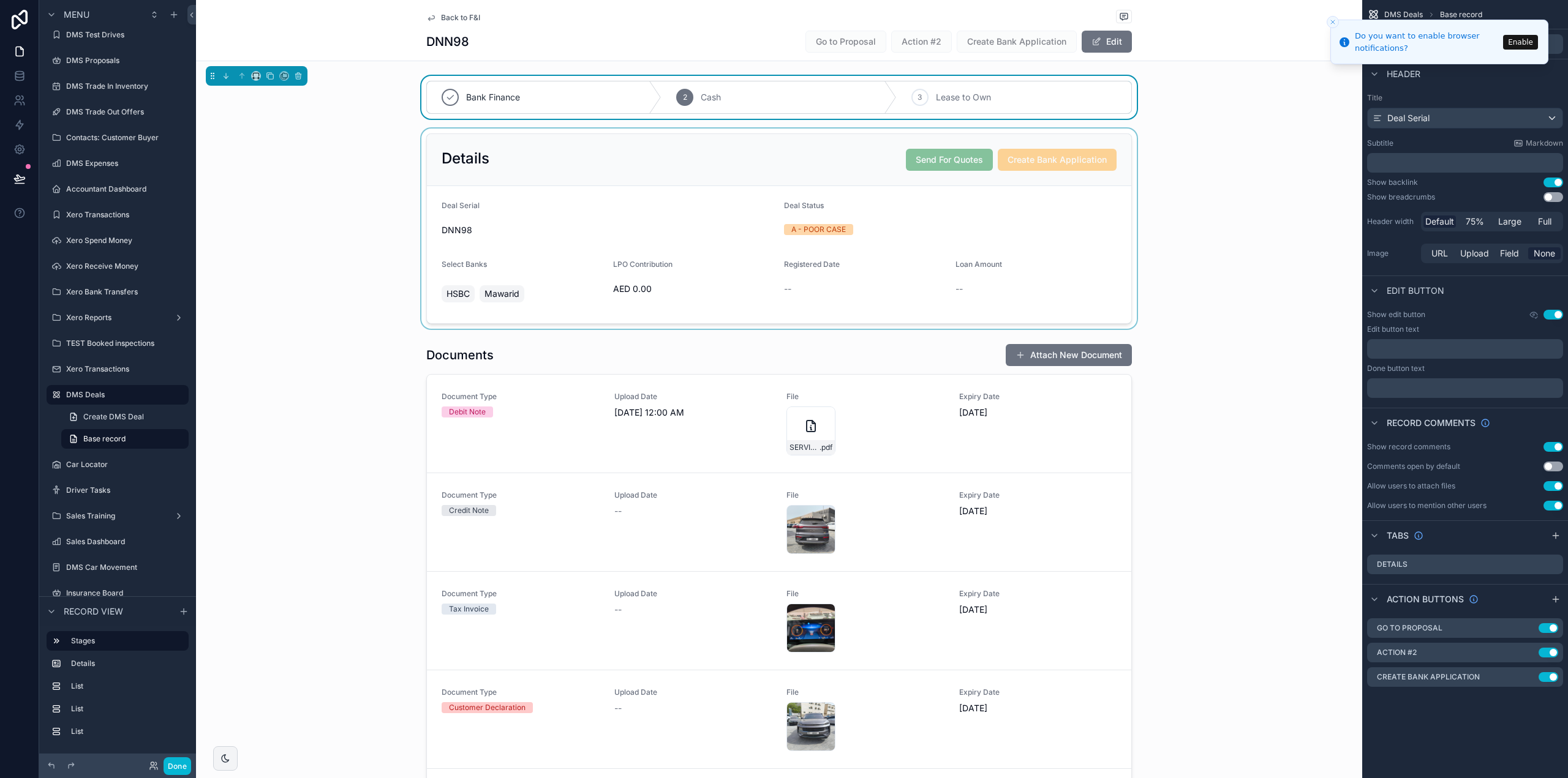
click at [537, 248] on div "scrollable content" at bounding box center [778, 229] width 1166 height 200
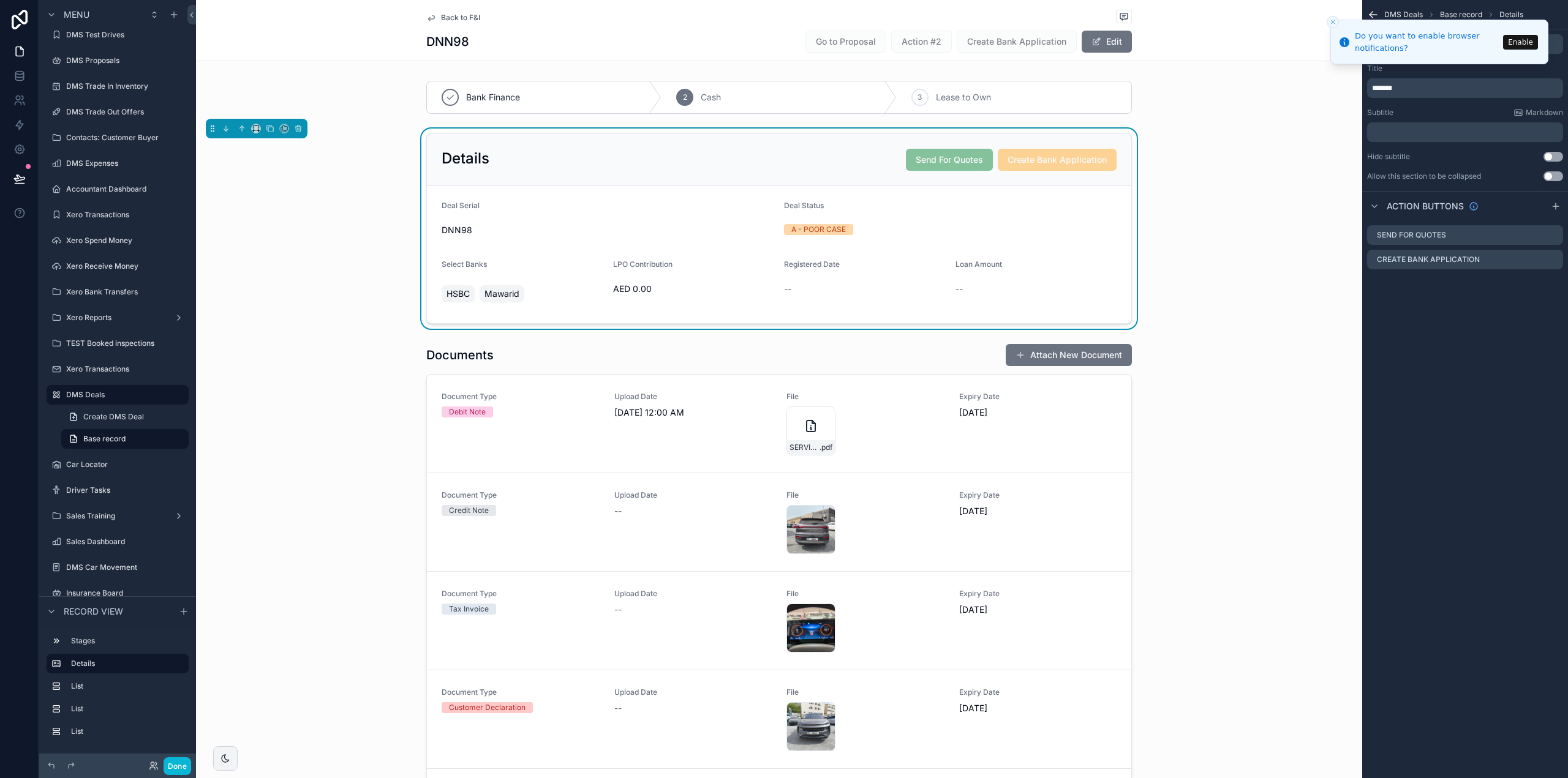
click at [1332, 25] on button "Close toast" at bounding box center [1333, 22] width 12 height 12
click at [1451, 46] on div "Fields" at bounding box center [1465, 44] width 62 height 12
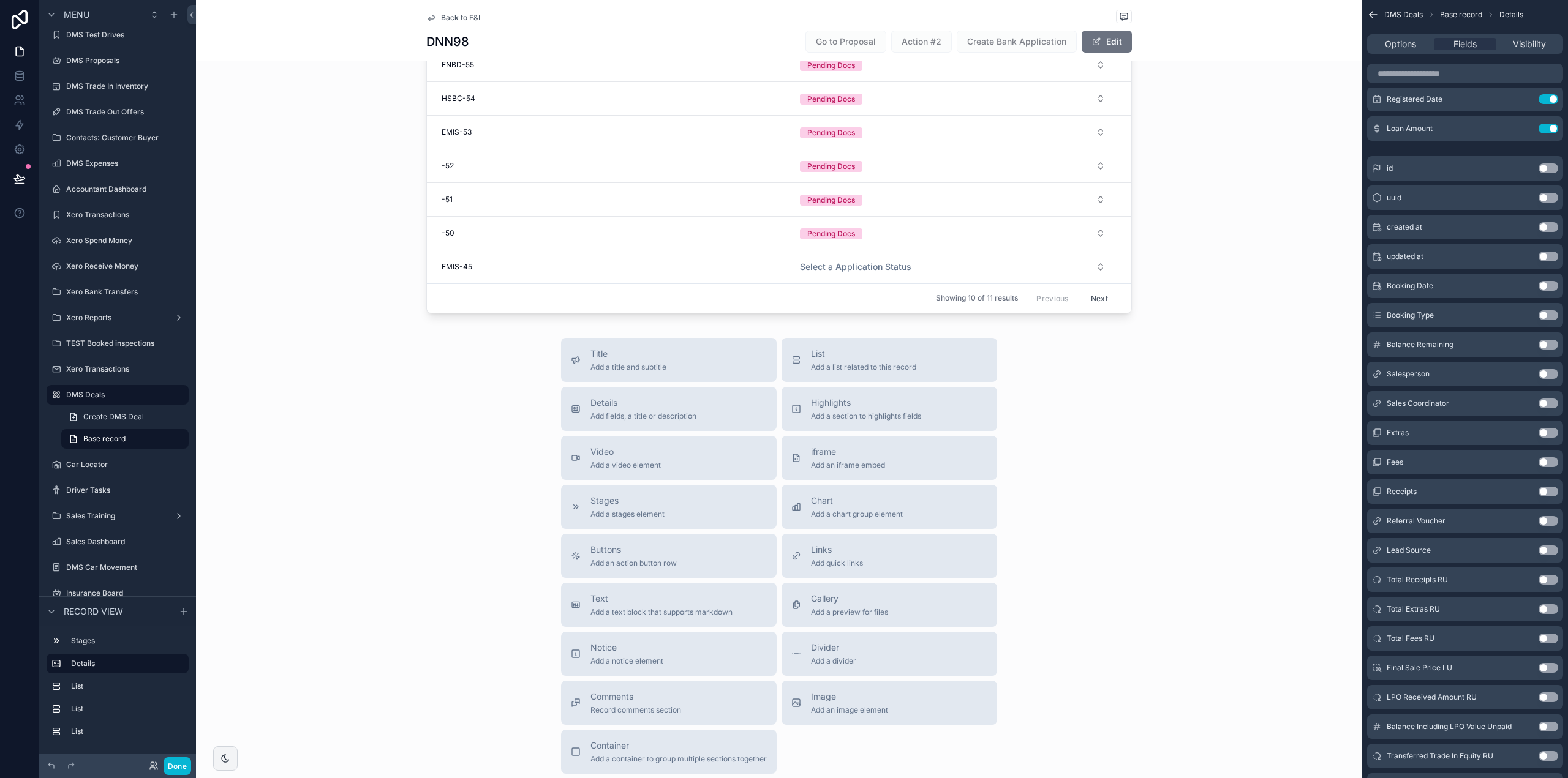
scroll to position [1776, 0]
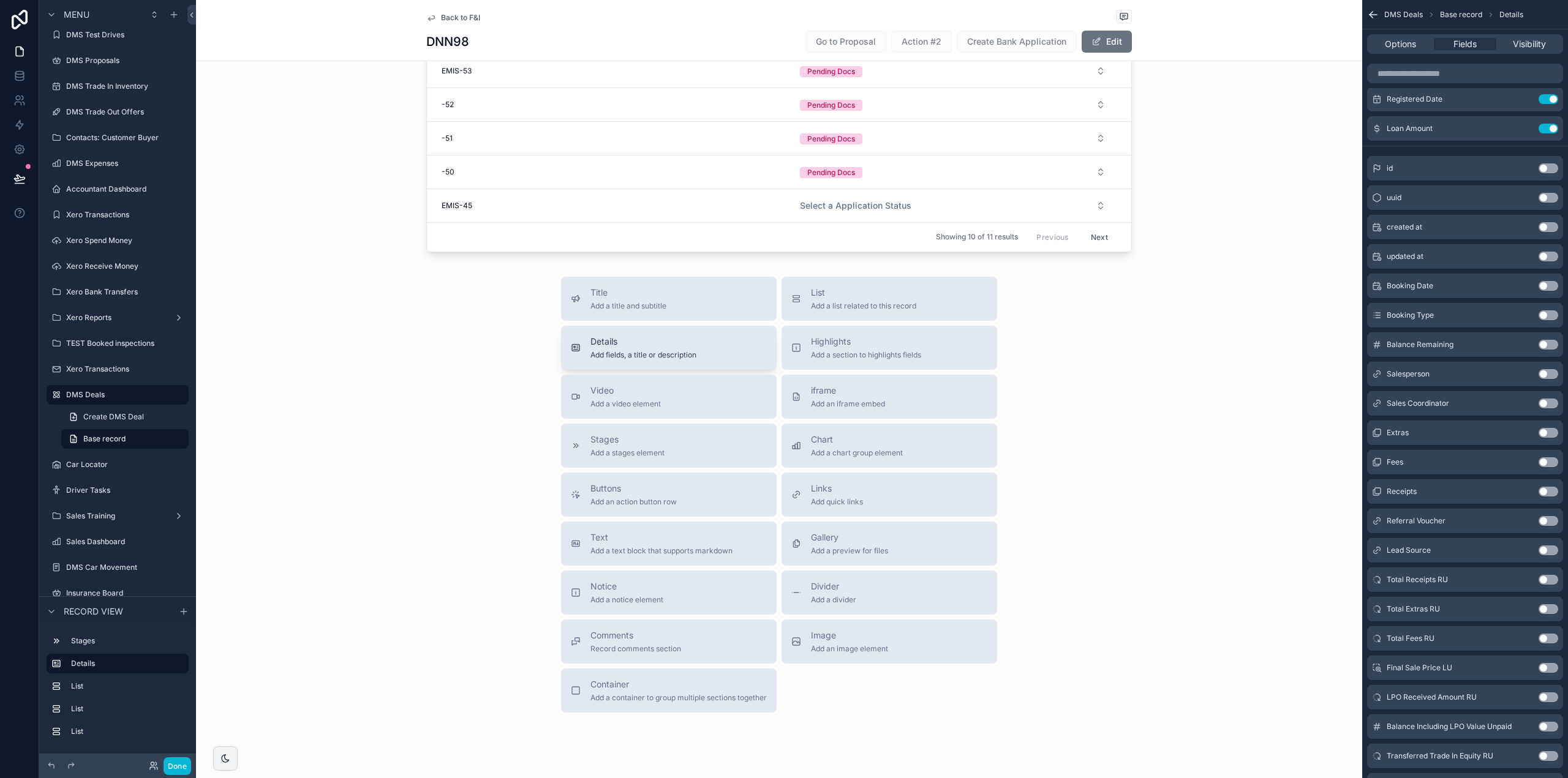
click at [717, 360] on div "Details Add fields, a title or description" at bounding box center [668, 347] width 196 height 25
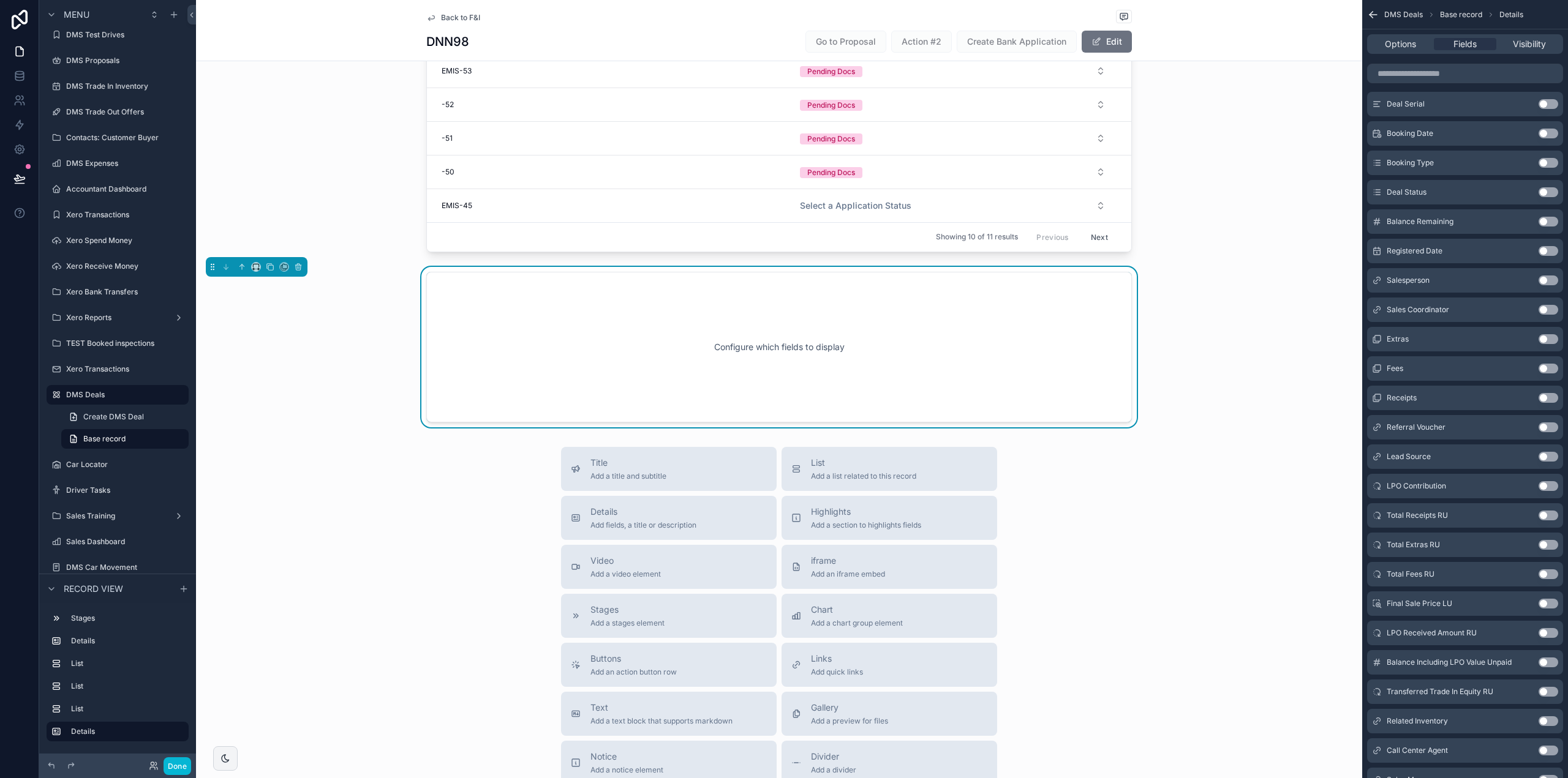
scroll to position [1742, 0]
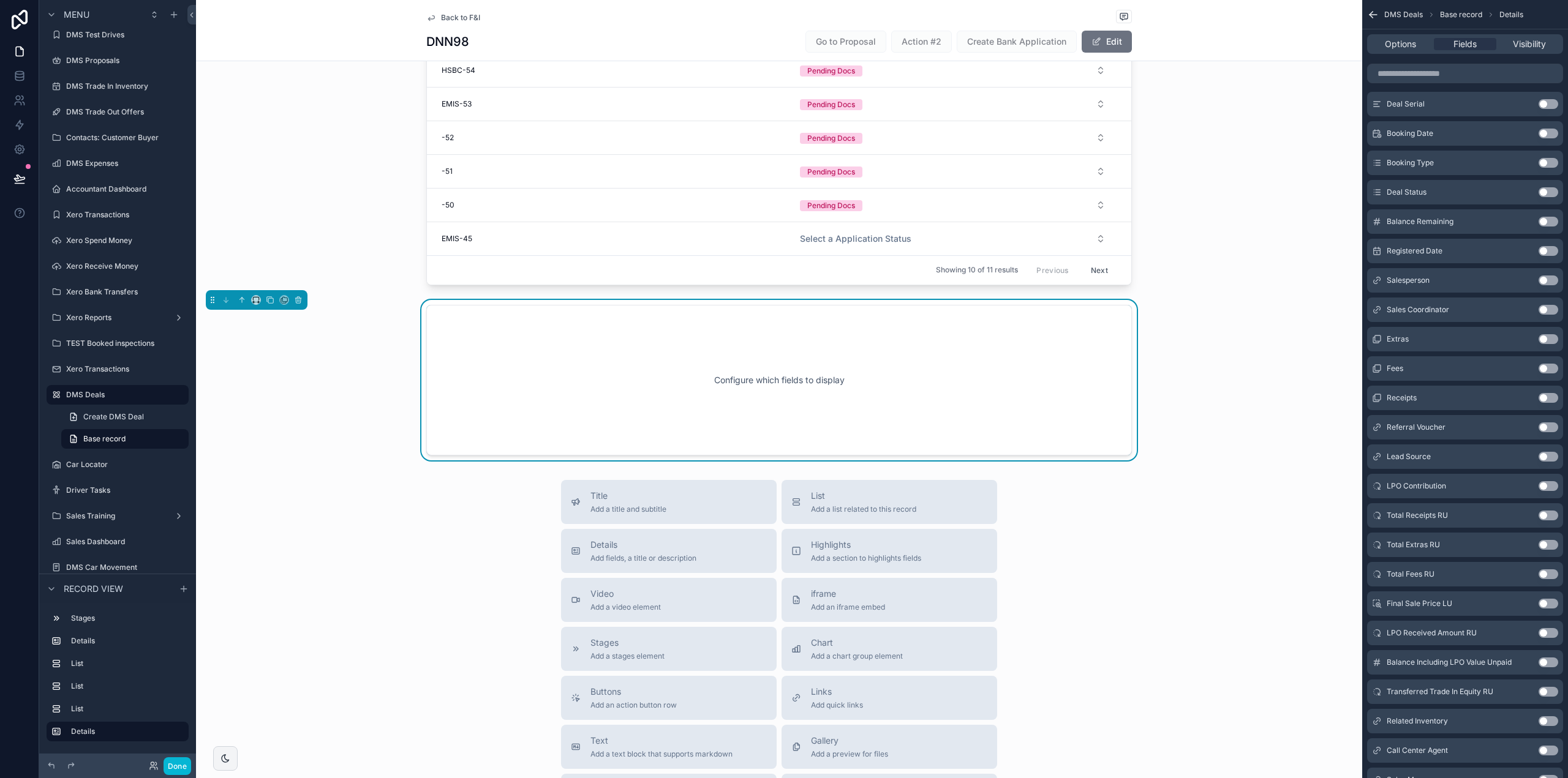
click at [789, 344] on div "Configure which fields to display" at bounding box center [779, 381] width 665 height 110
click at [1414, 46] on span "Options" at bounding box center [1400, 44] width 31 height 12
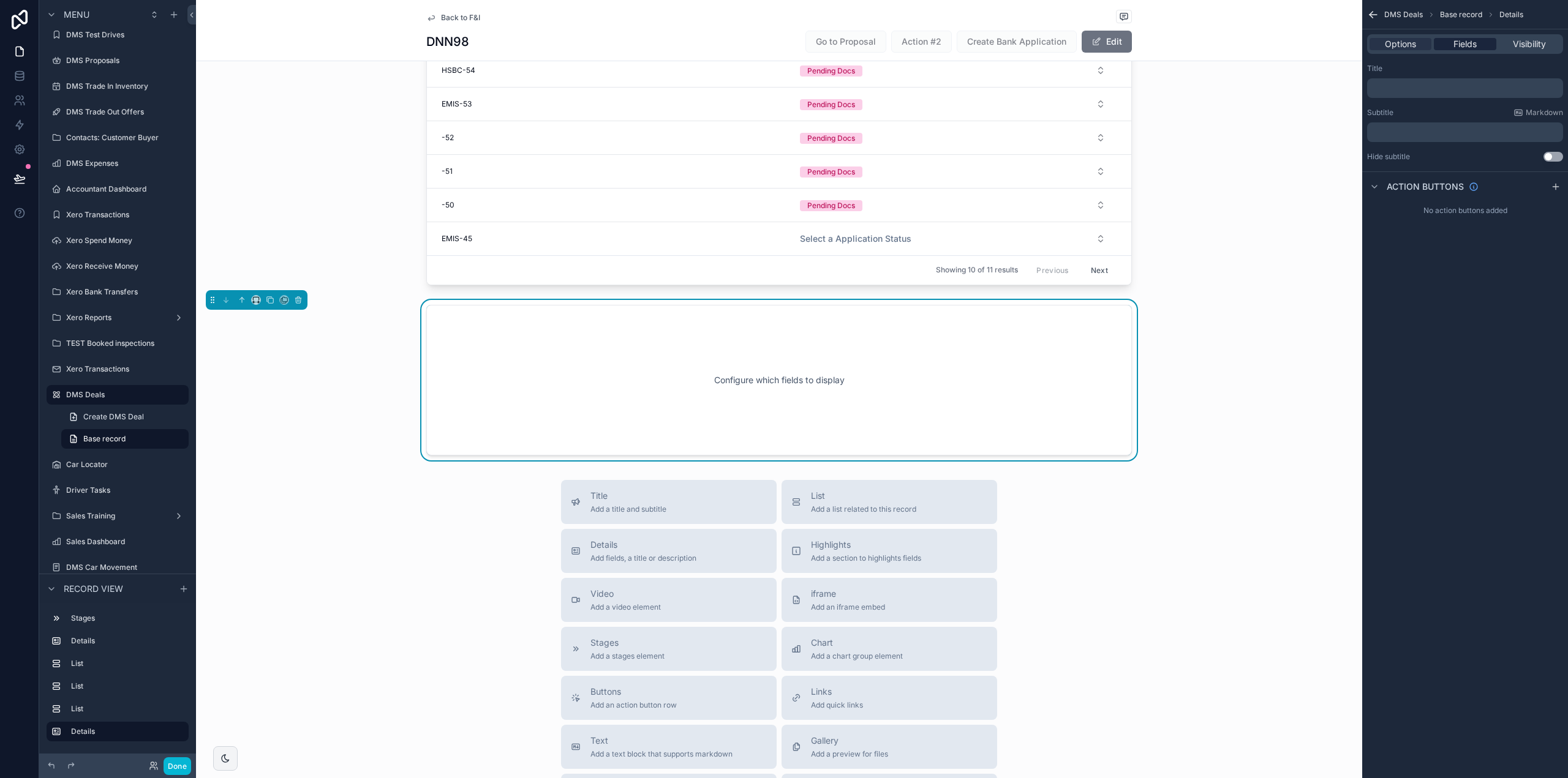
click at [1476, 49] on span "Fields" at bounding box center [1465, 44] width 23 height 12
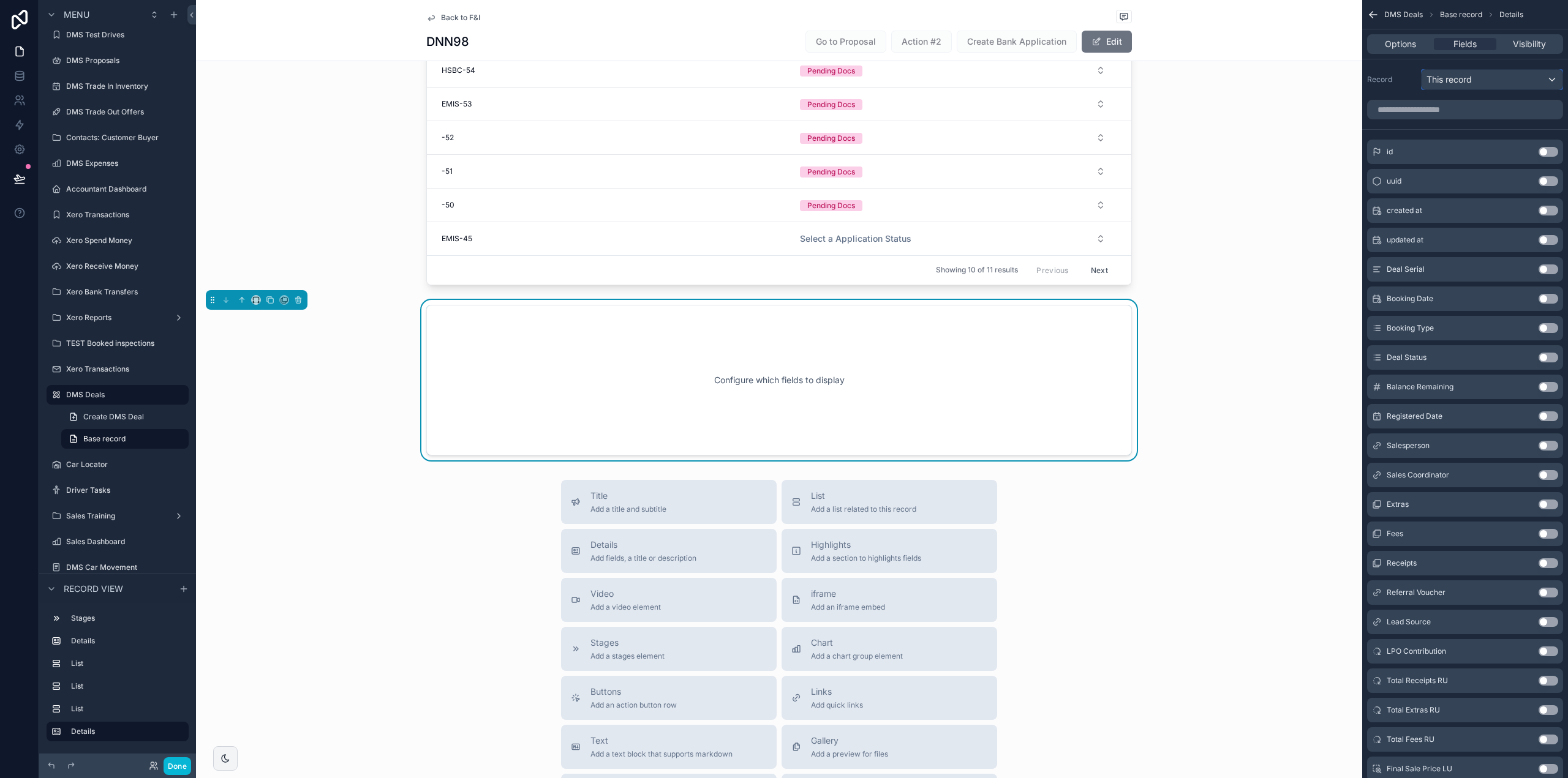
click at [1502, 81] on div "This record" at bounding box center [1493, 79] width 141 height 19
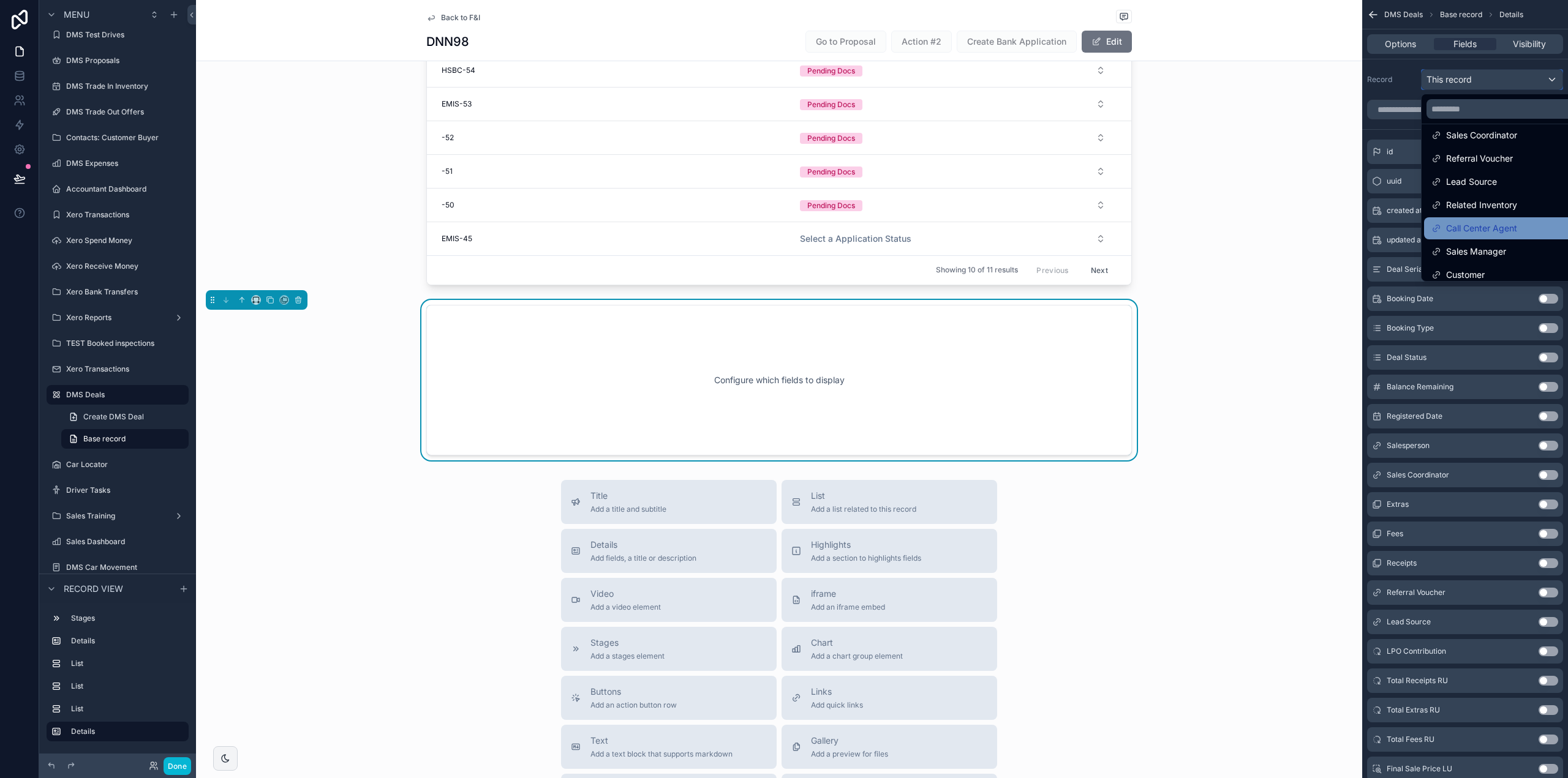
scroll to position [49, 0]
click at [1499, 220] on span "Related Inventory" at bounding box center [1482, 212] width 71 height 14
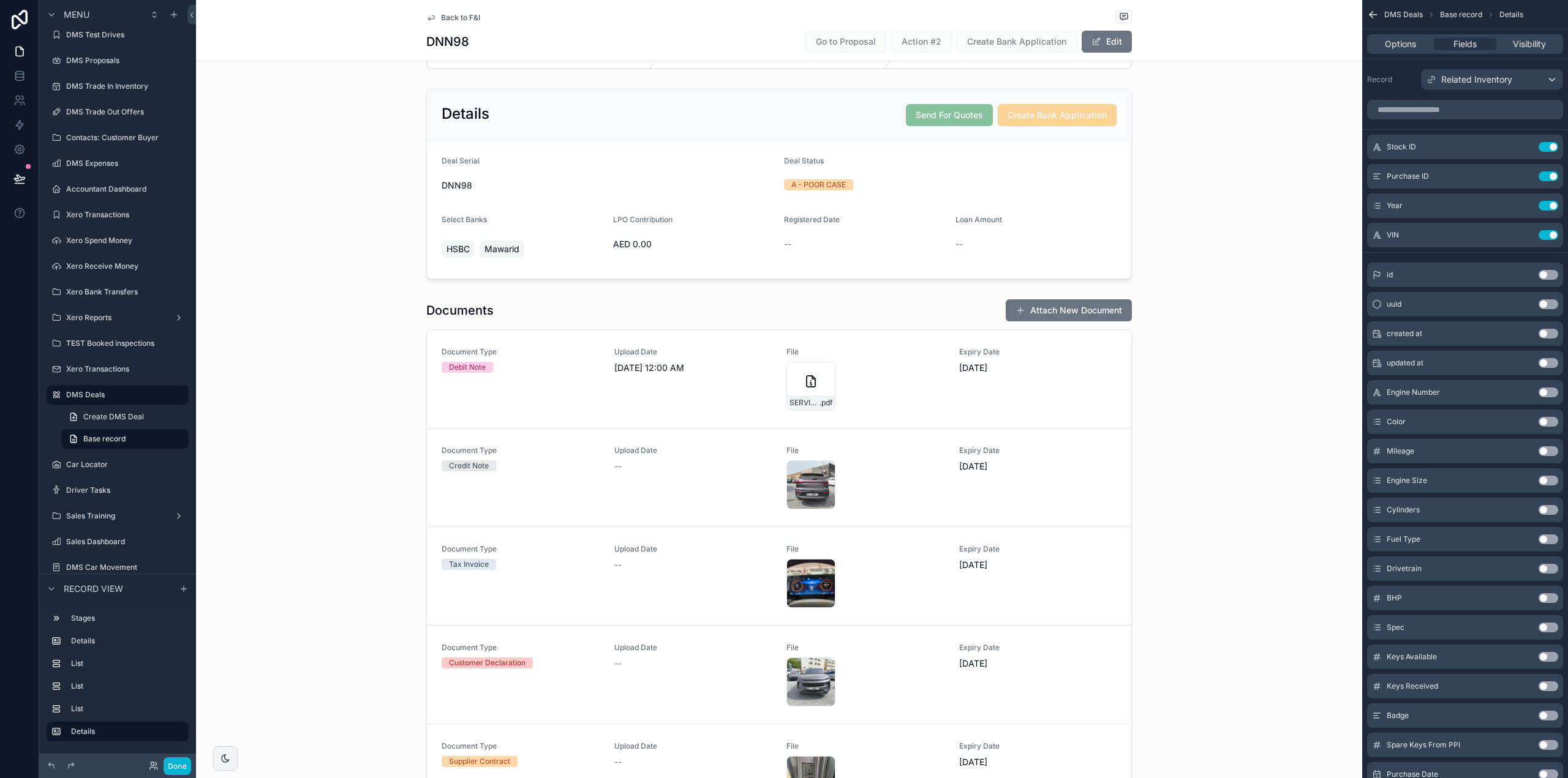
scroll to position [1742, 0]
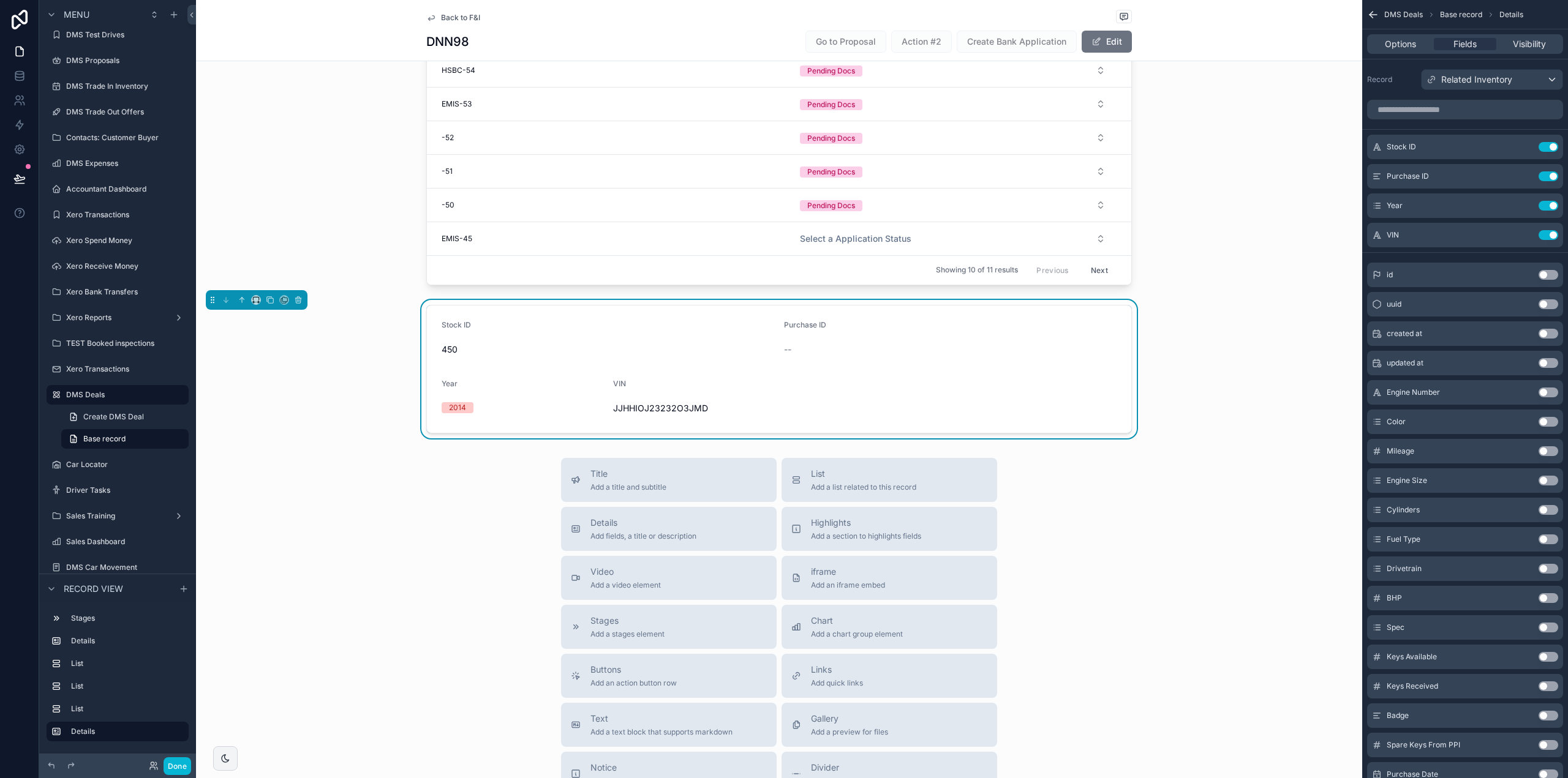
click at [480, 335] on div "Stock ID" at bounding box center [608, 327] width 332 height 14
click at [237, 307] on button "scrollable content" at bounding box center [242, 300] width 14 height 14
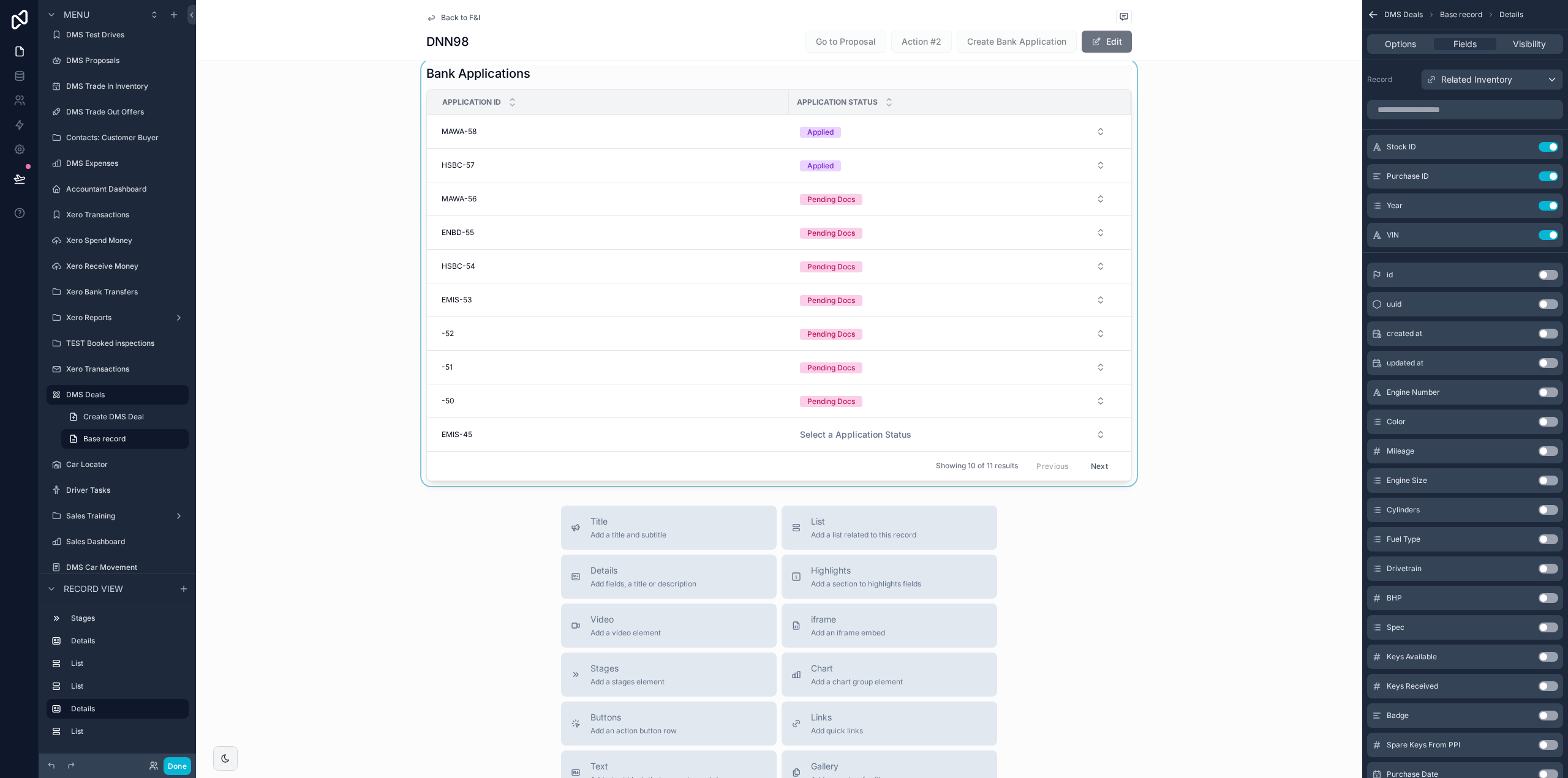
scroll to position [1375, 0]
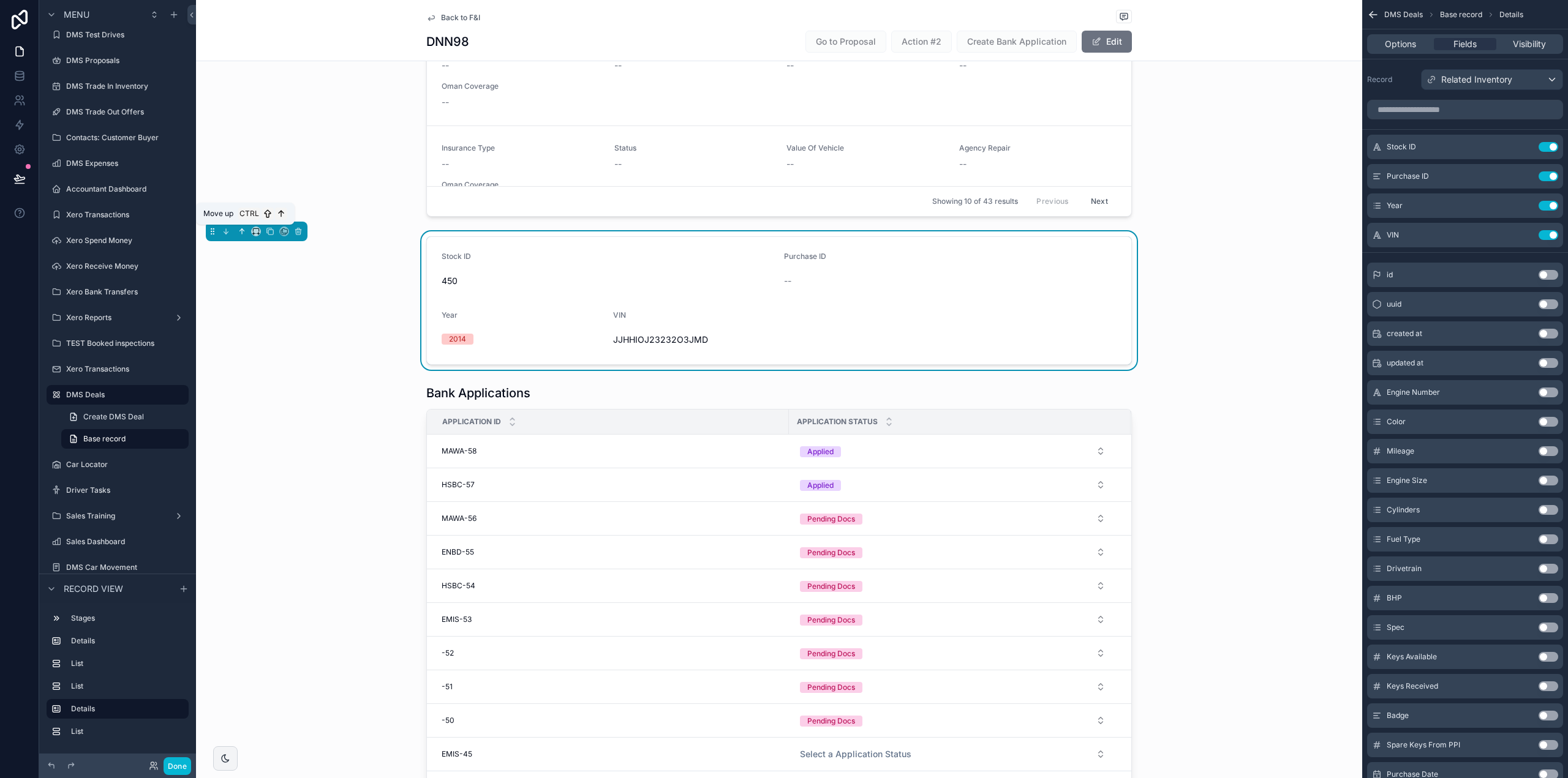
click at [239, 228] on icon "scrollable content" at bounding box center [242, 231] width 8 height 8
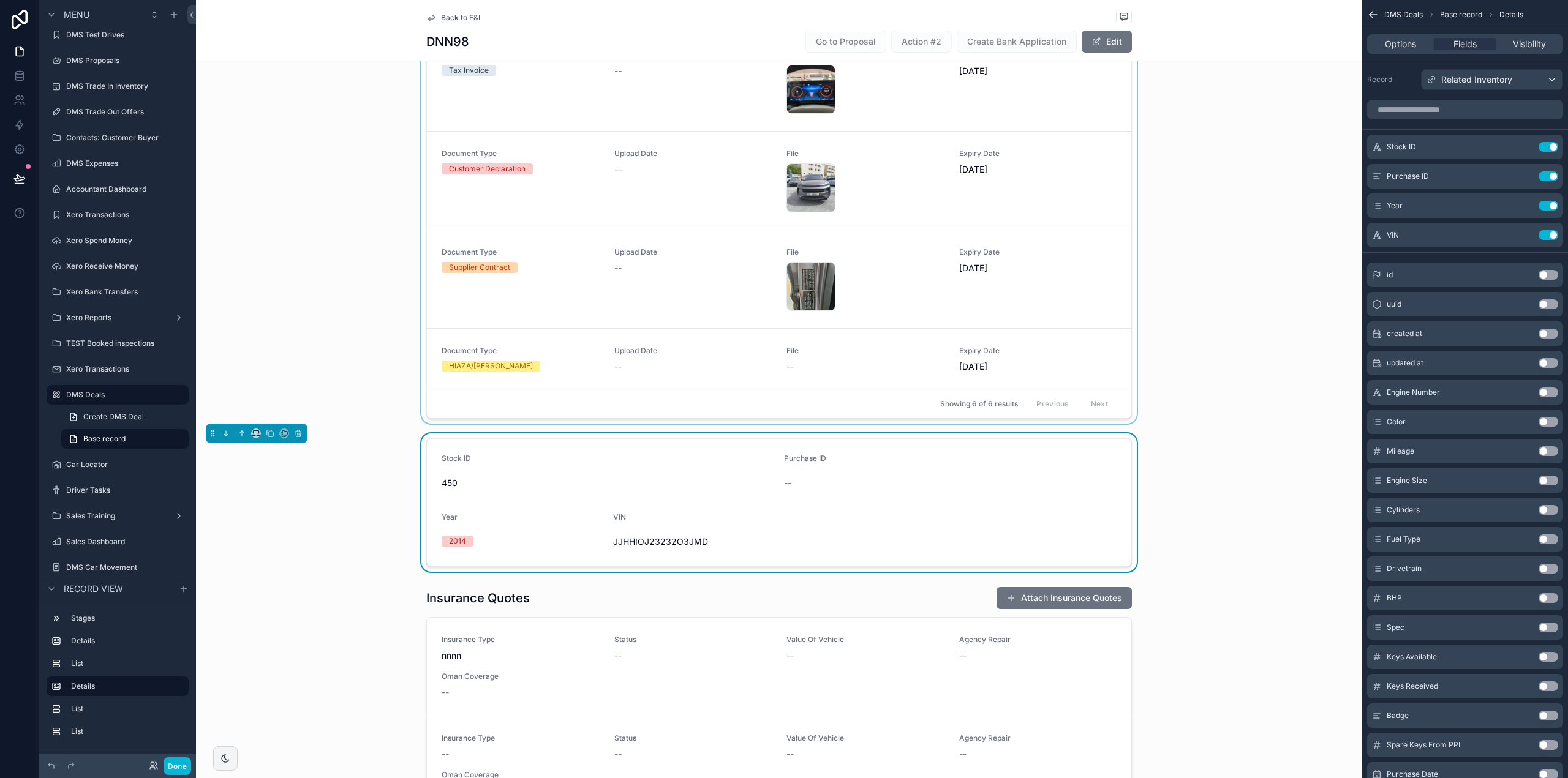
scroll to position [518, 0]
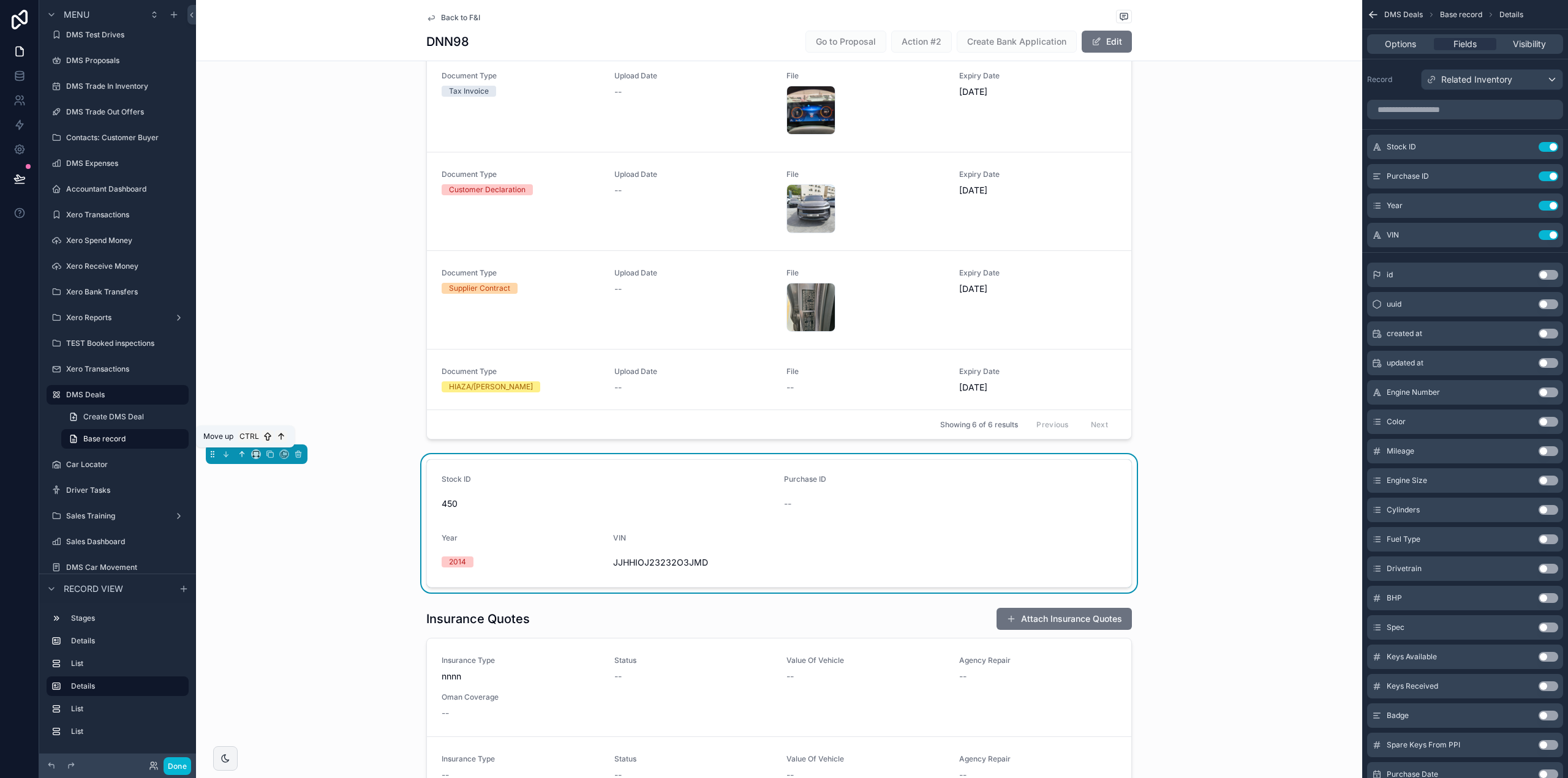
click at [237, 452] on button "scrollable content" at bounding box center [242, 454] width 14 height 14
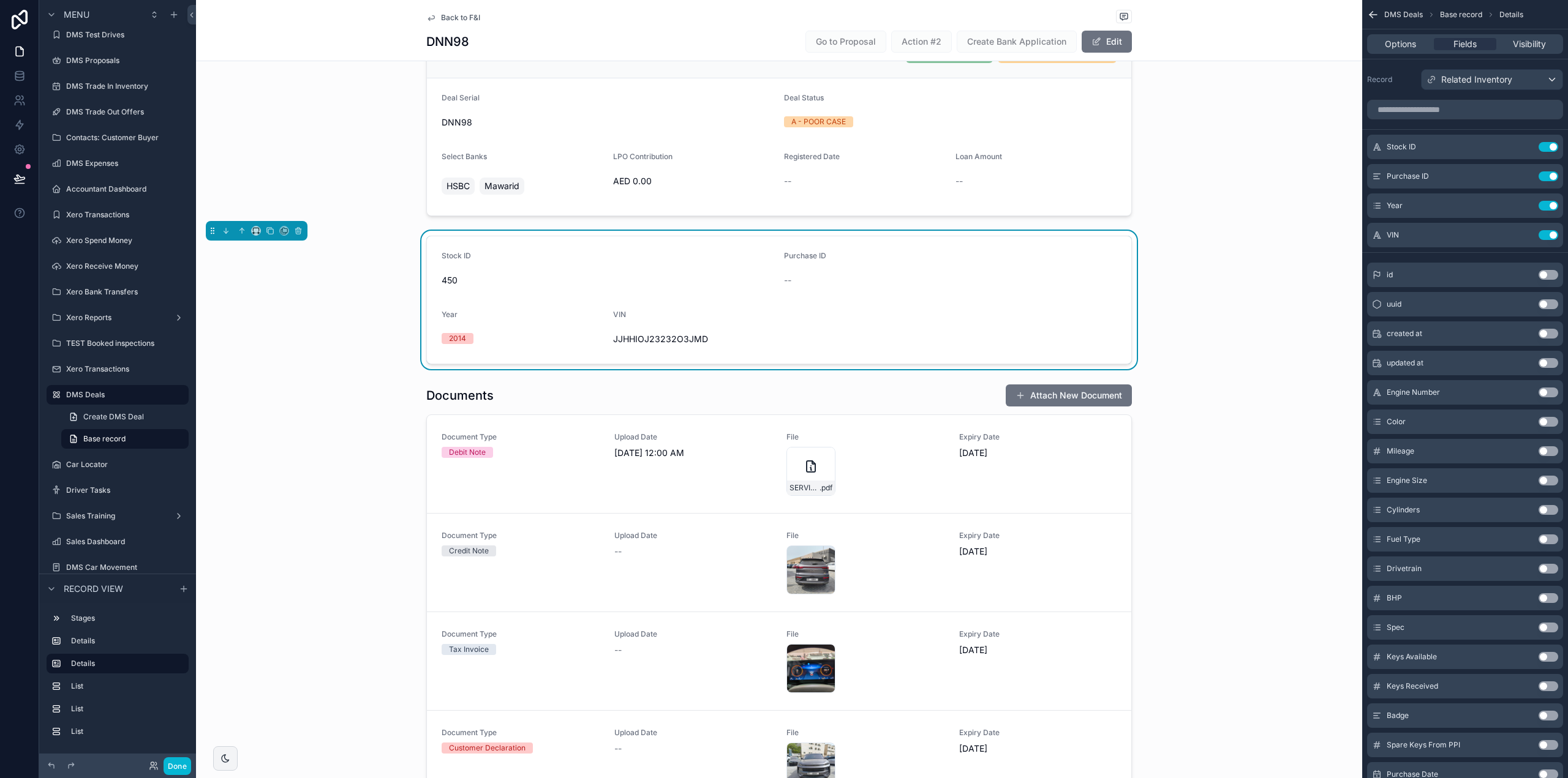
scroll to position [28, 0]
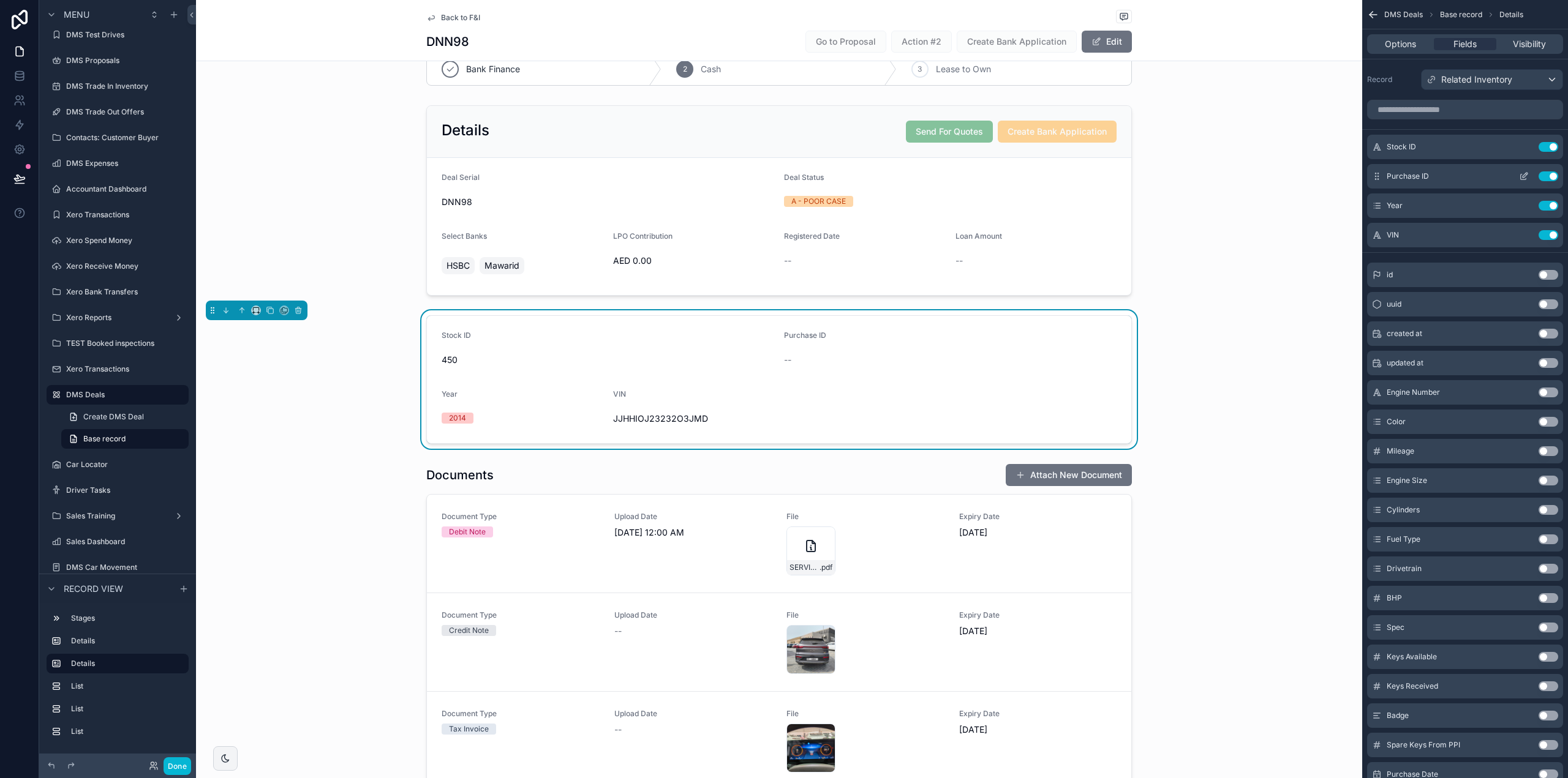
click at [1549, 177] on button "Use setting" at bounding box center [1548, 176] width 20 height 10
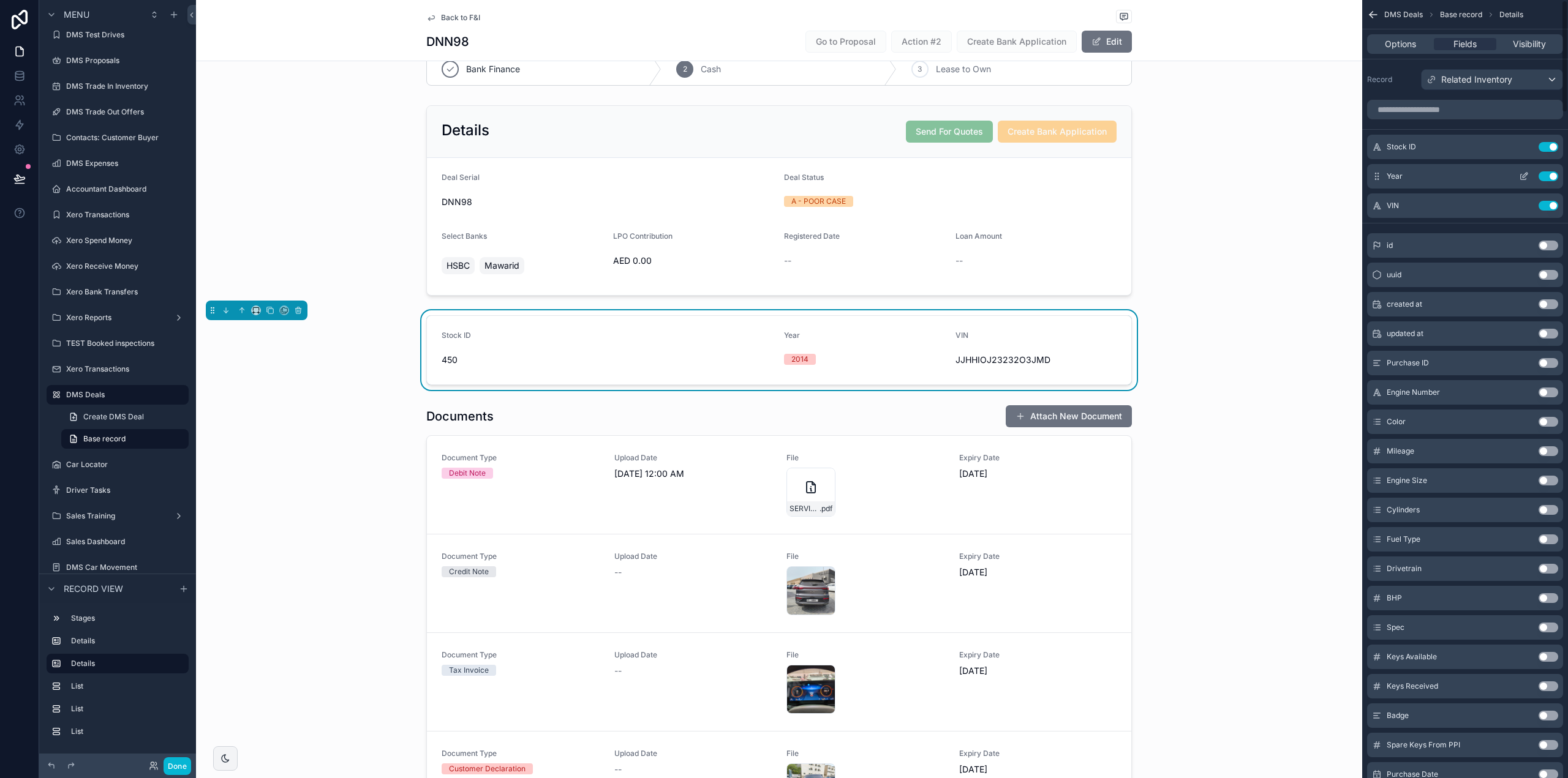
click at [1552, 179] on button "Use setting" at bounding box center [1548, 176] width 20 height 10
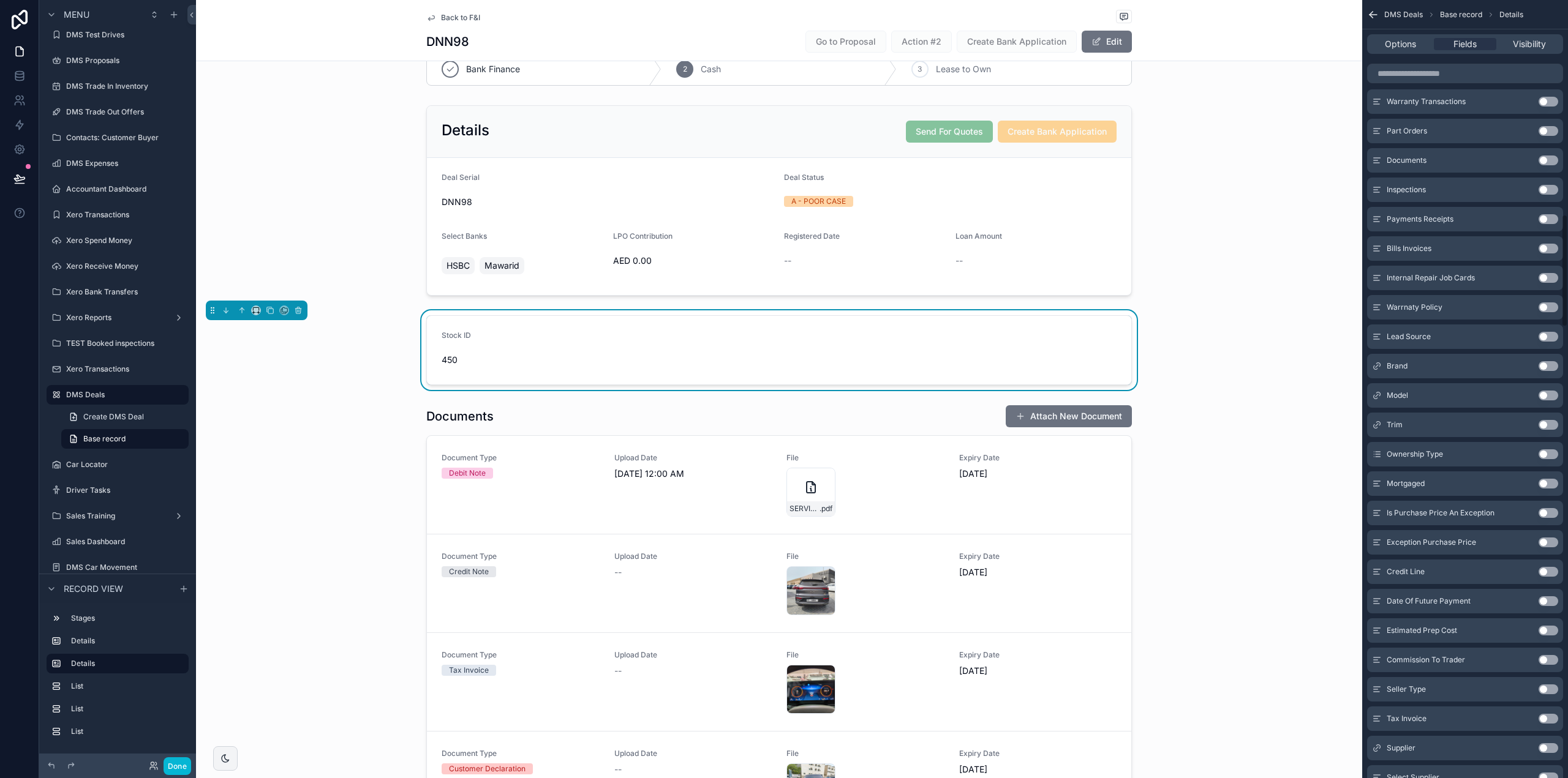
scroll to position [1531, 0]
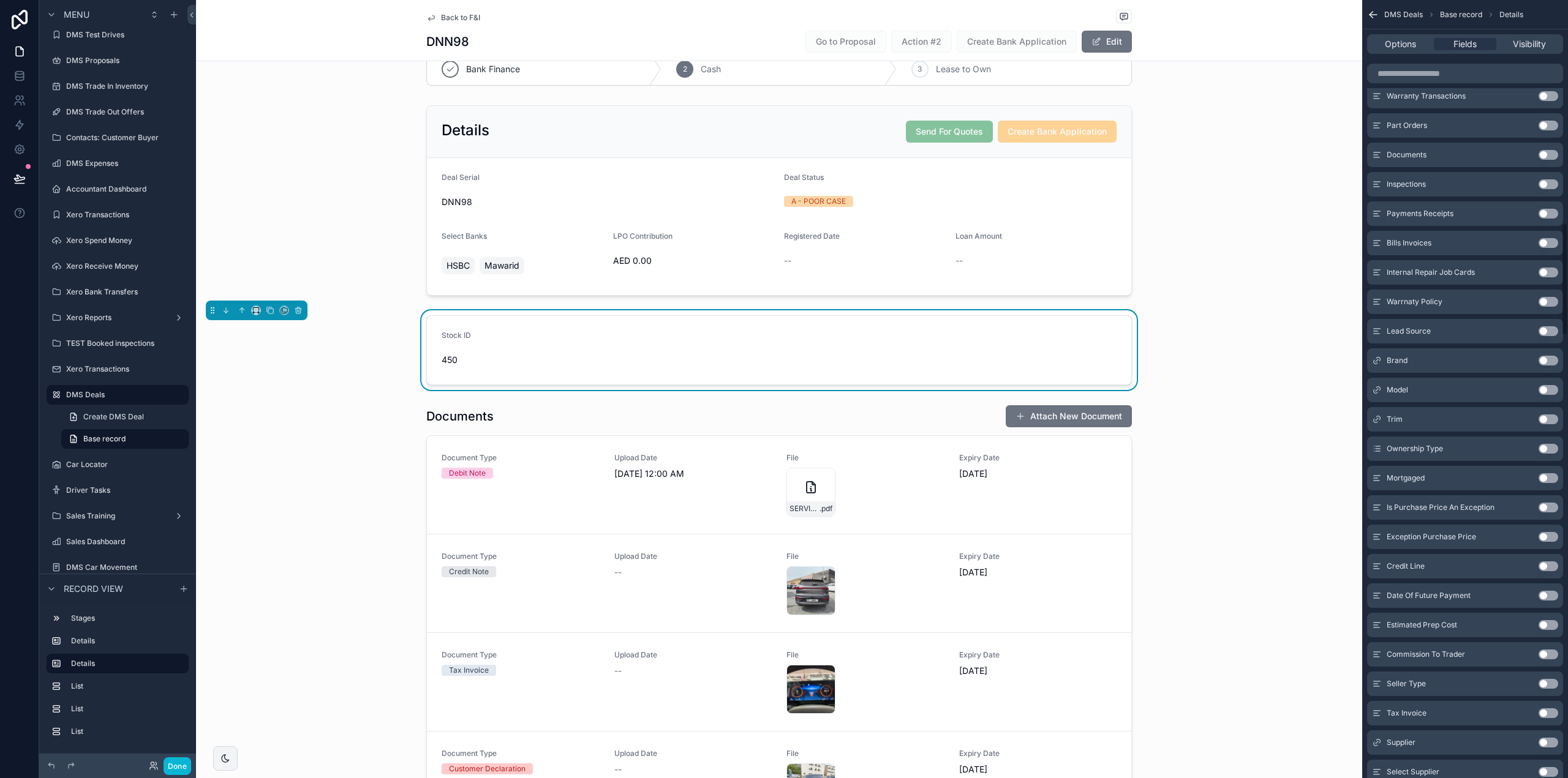
click at [1554, 367] on div "Brand Use setting" at bounding box center [1465, 360] width 196 height 25
click at [1552, 364] on button "Use setting" at bounding box center [1548, 361] width 20 height 10
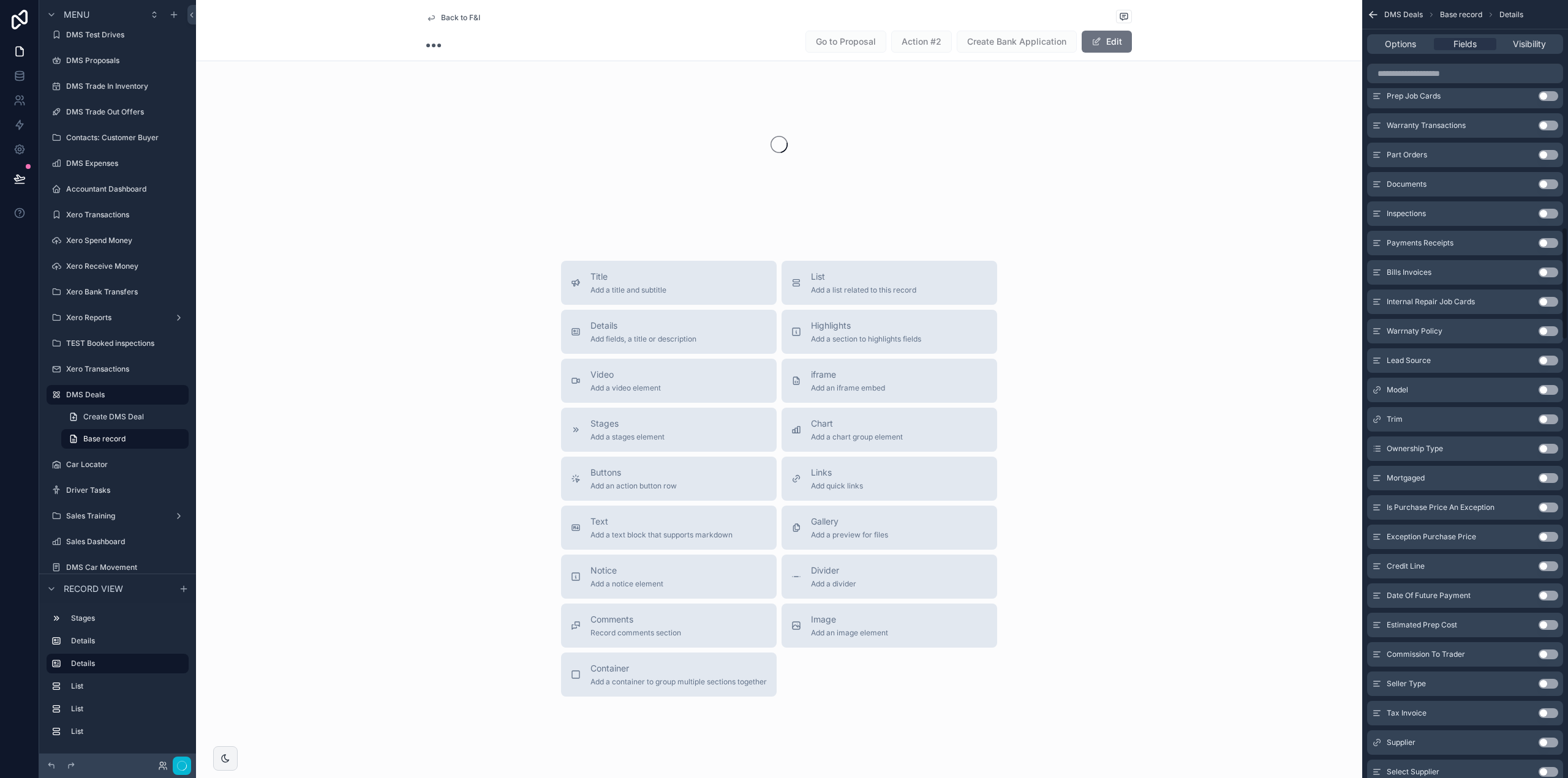
scroll to position [1560, 0]
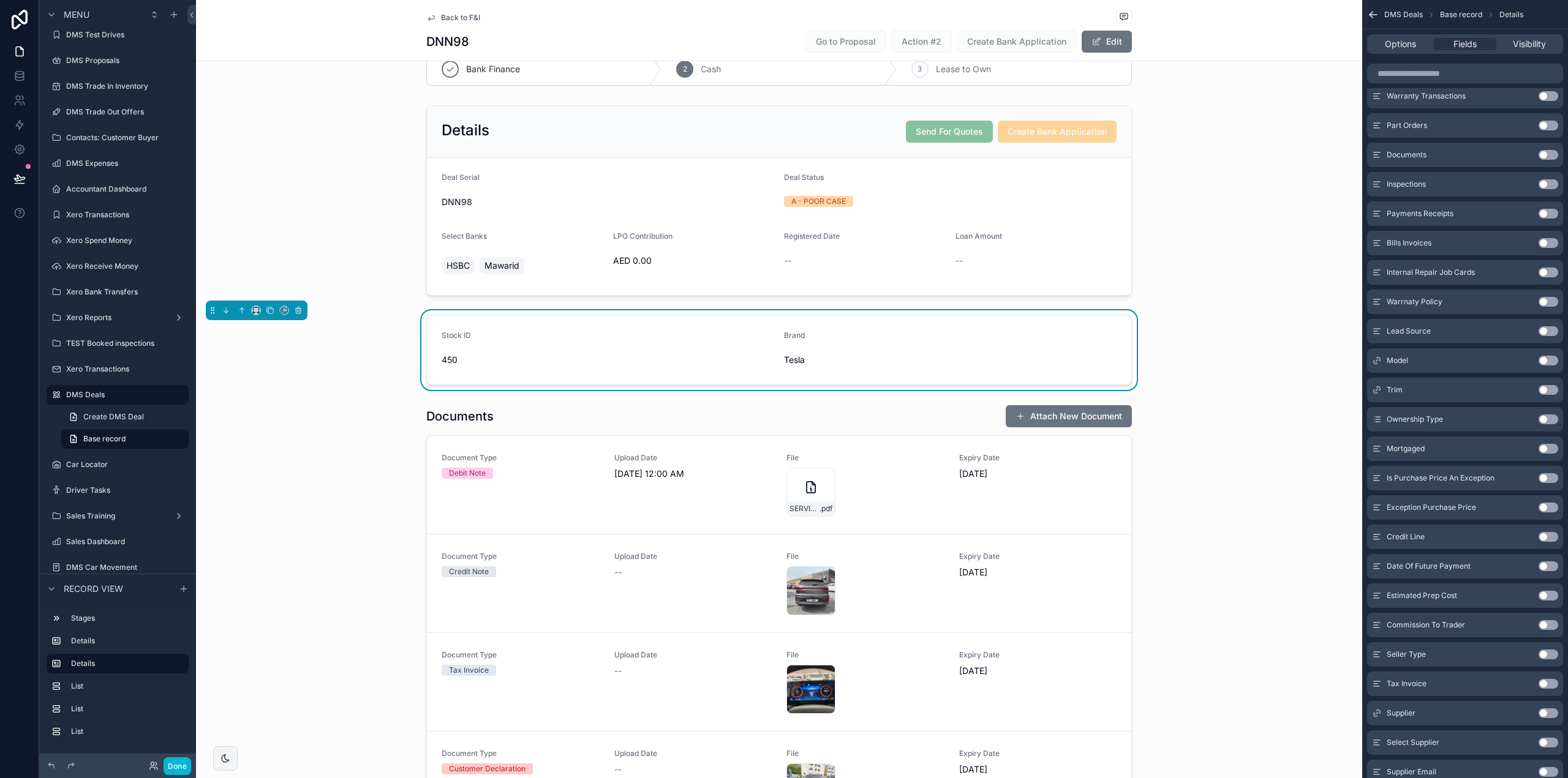
click at [1547, 360] on button "Use setting" at bounding box center [1548, 361] width 20 height 10
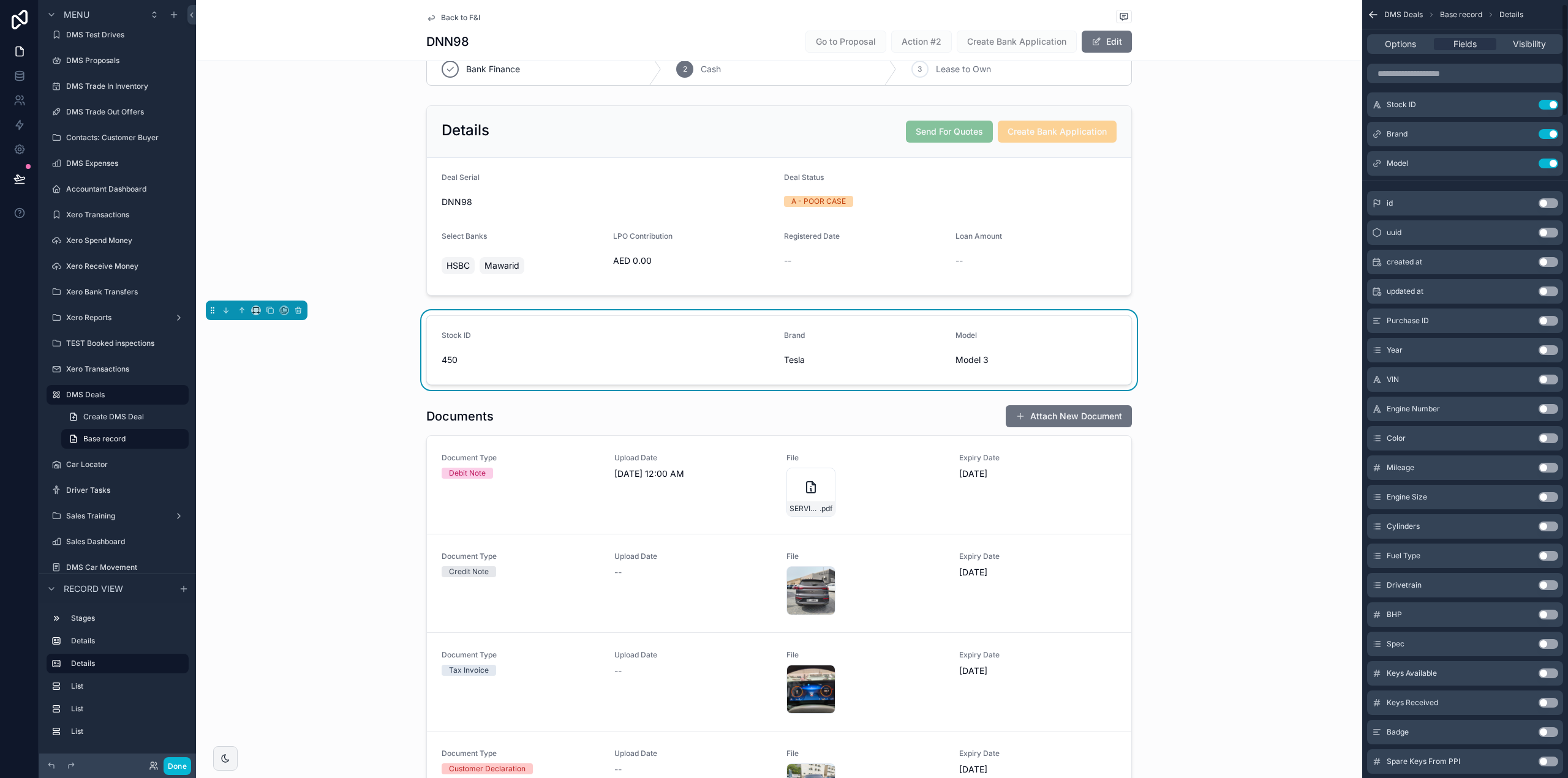
scroll to position [0, 0]
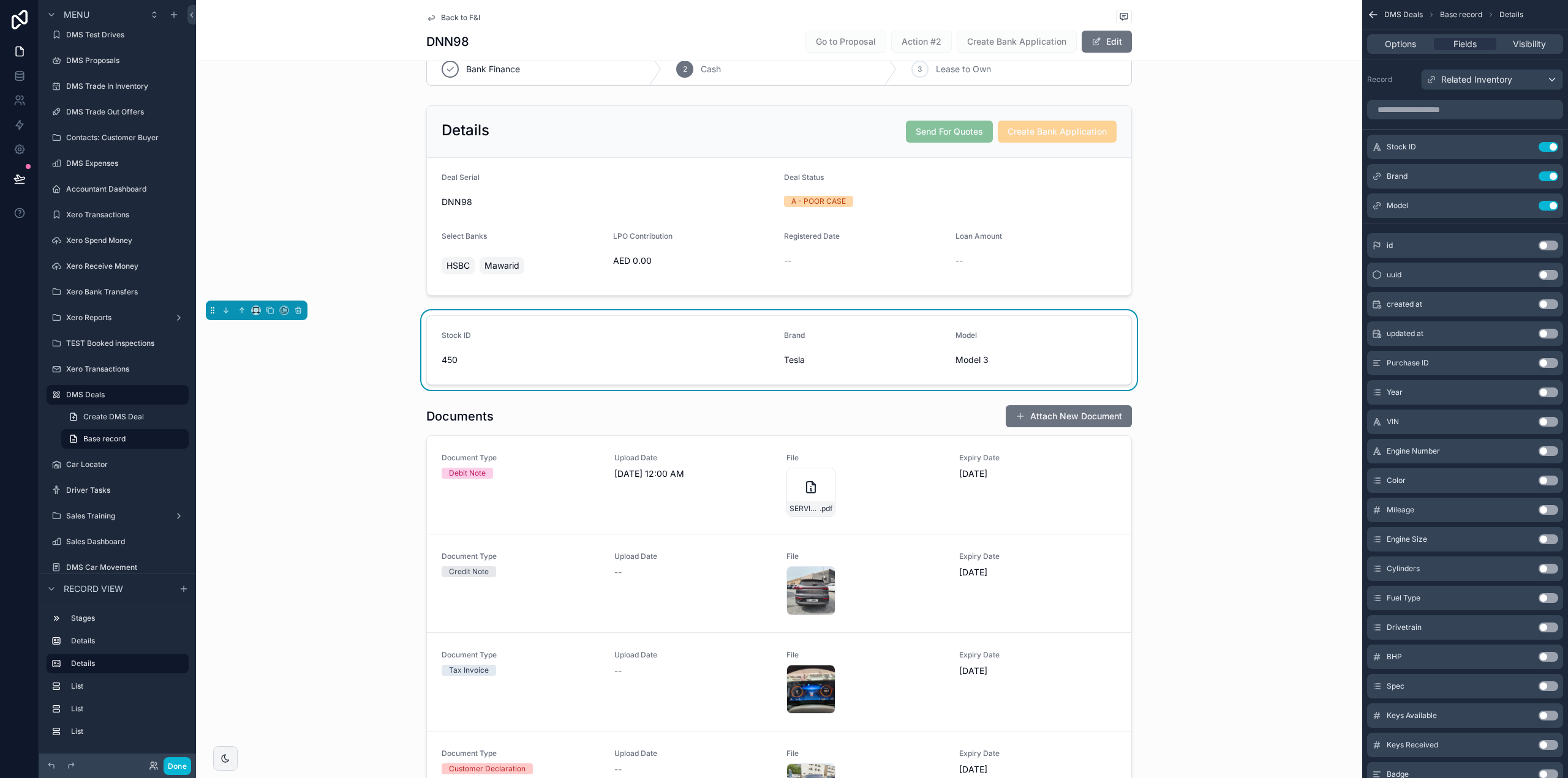
click at [1549, 393] on button "Use setting" at bounding box center [1548, 392] width 20 height 10
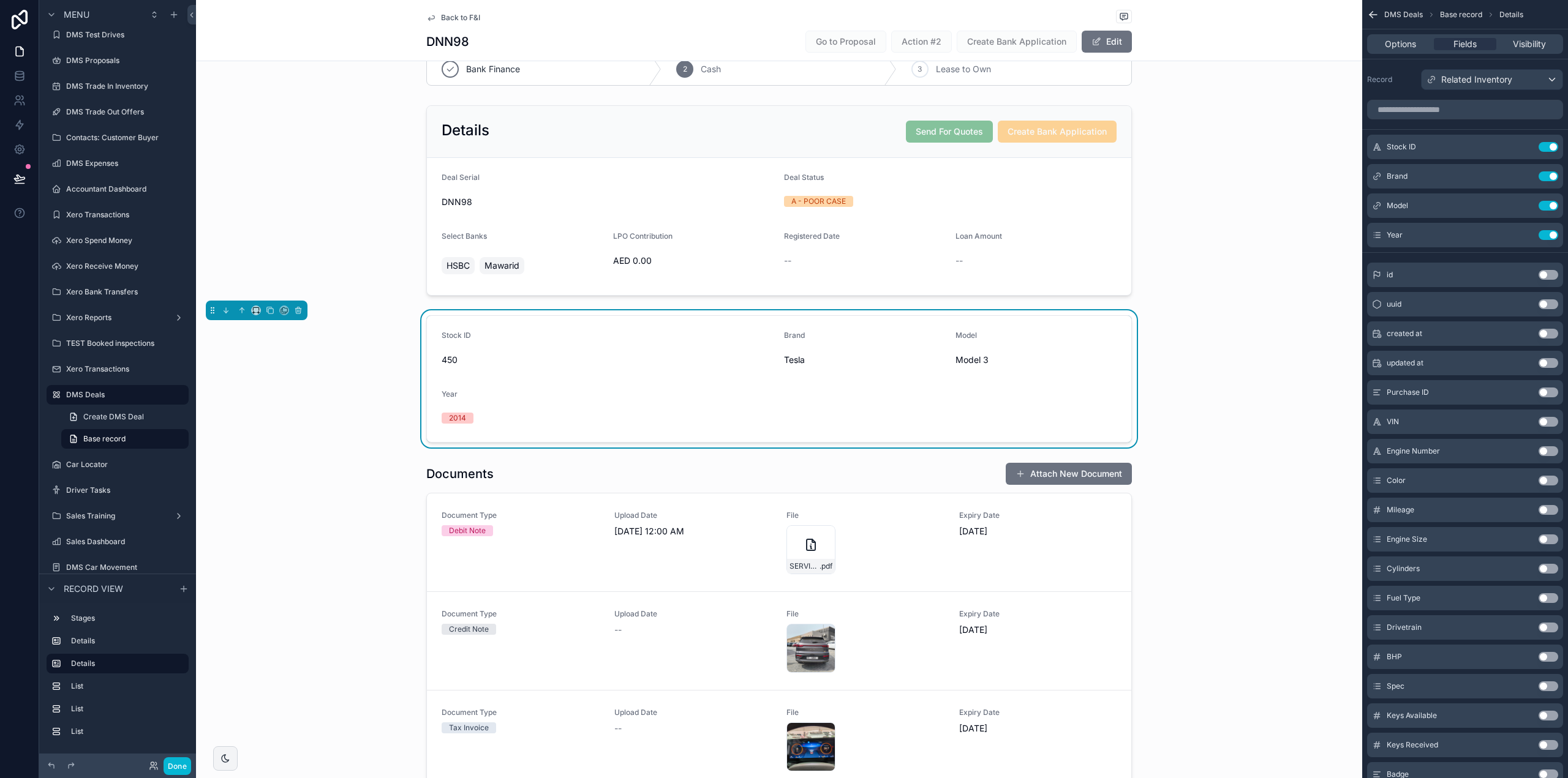
click at [608, 365] on span "450" at bounding box center [608, 360] width 332 height 12
click at [1523, 147] on icon "scrollable content" at bounding box center [1524, 147] width 10 height 10
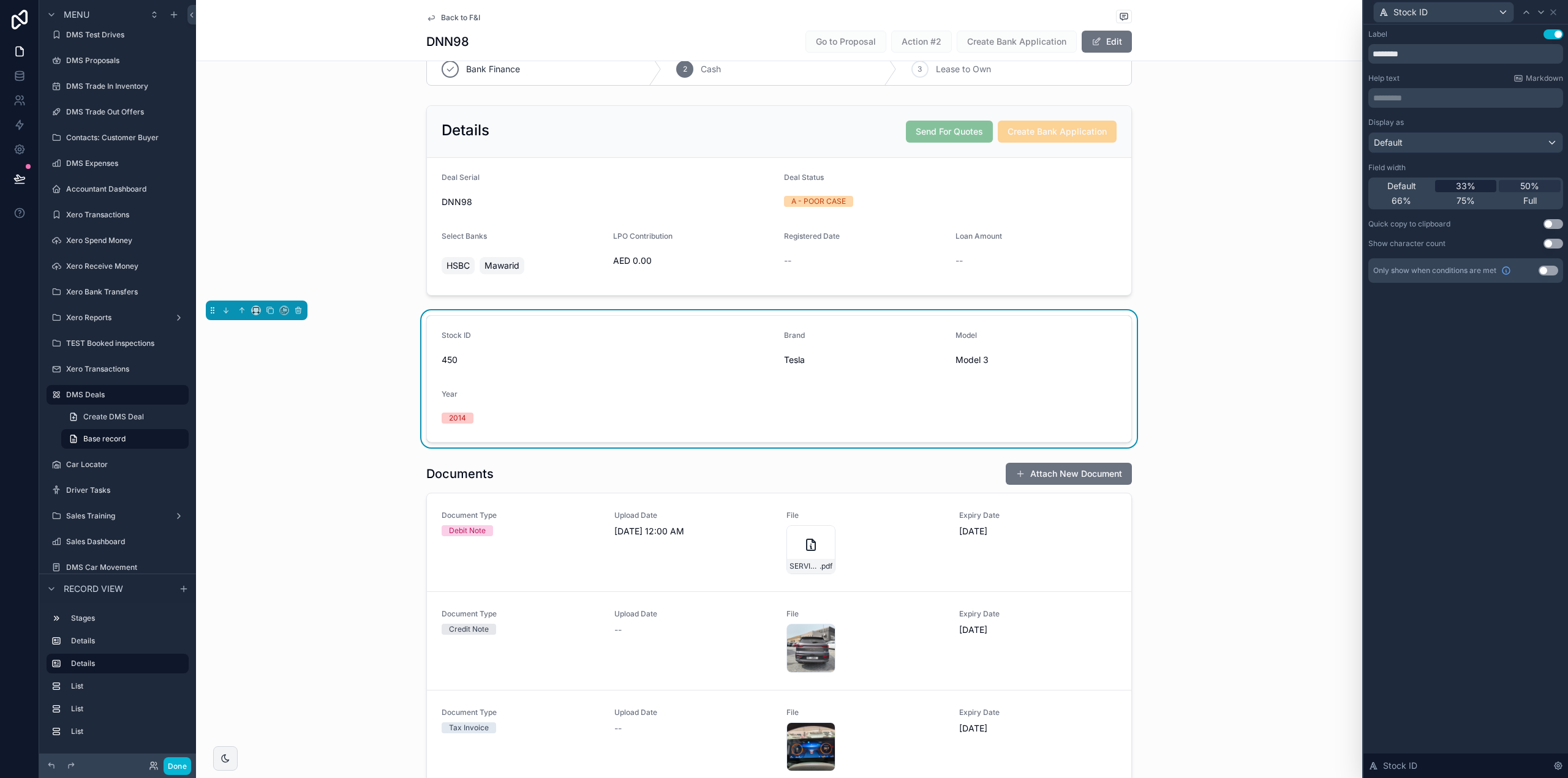
click at [1450, 183] on div "33%" at bounding box center [1465, 186] width 62 height 12
click at [1409, 183] on span "Default" at bounding box center [1402, 186] width 29 height 12
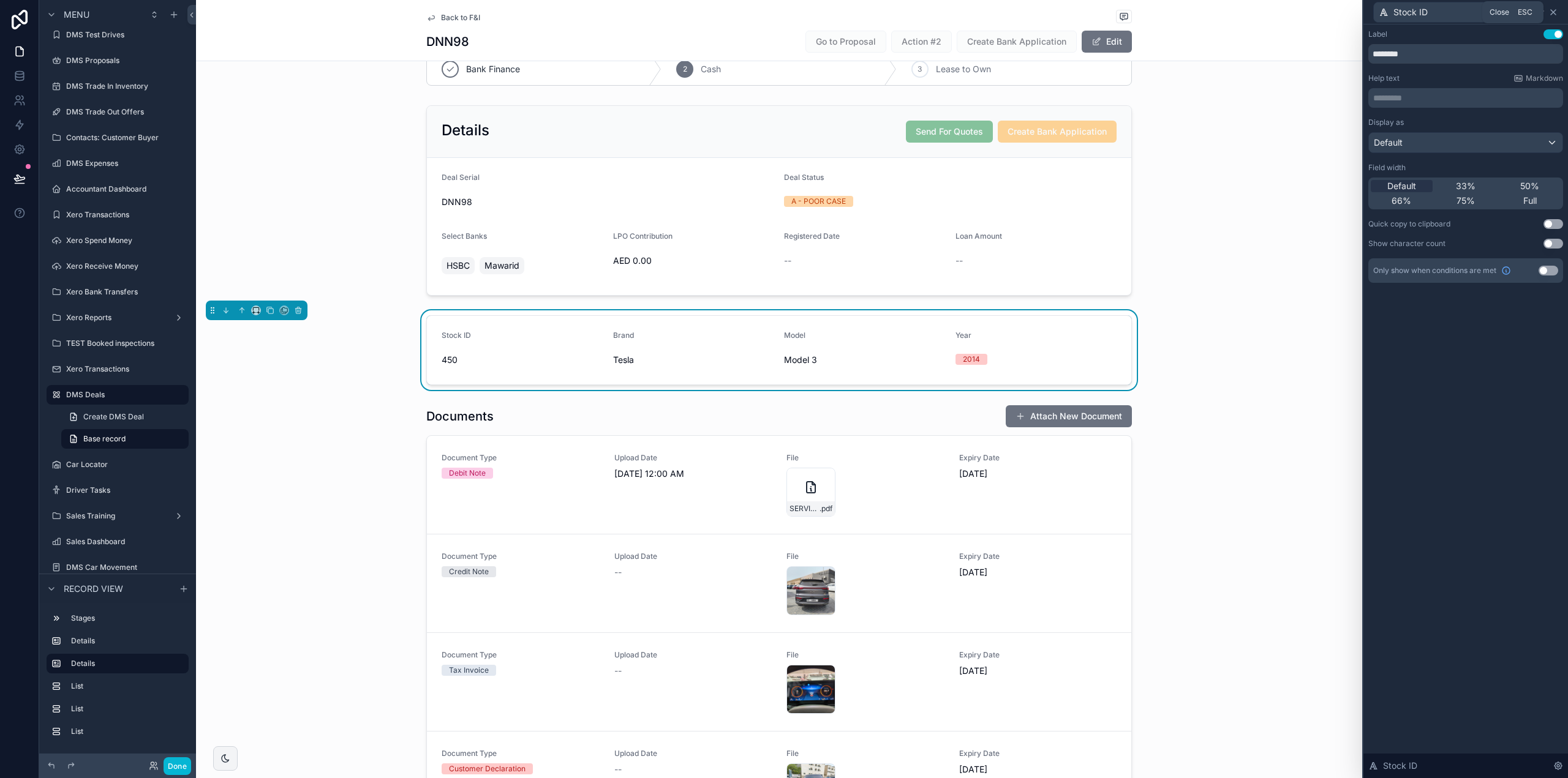
click at [1556, 12] on icon at bounding box center [1554, 13] width 10 height 10
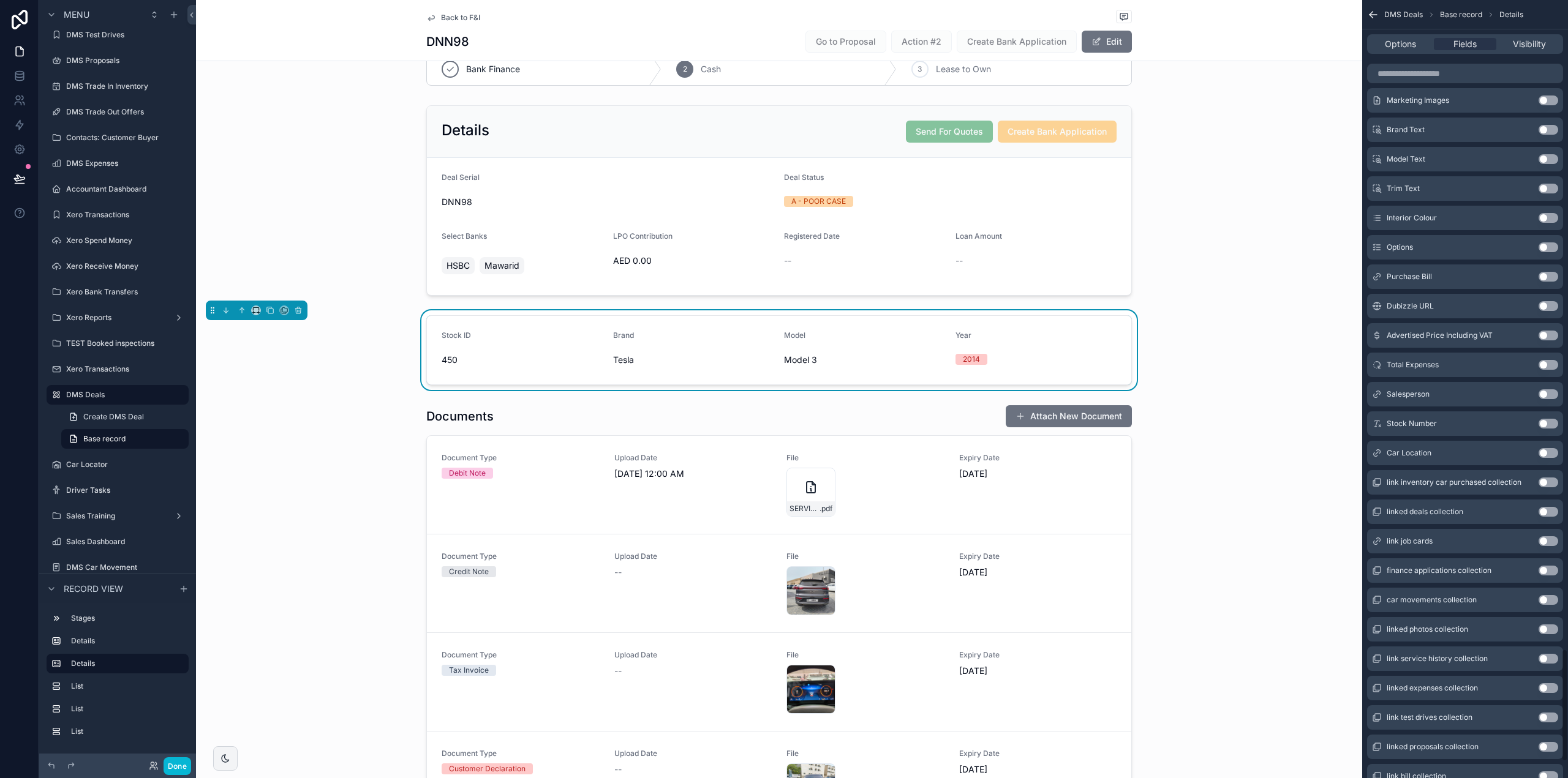
scroll to position [4568, 0]
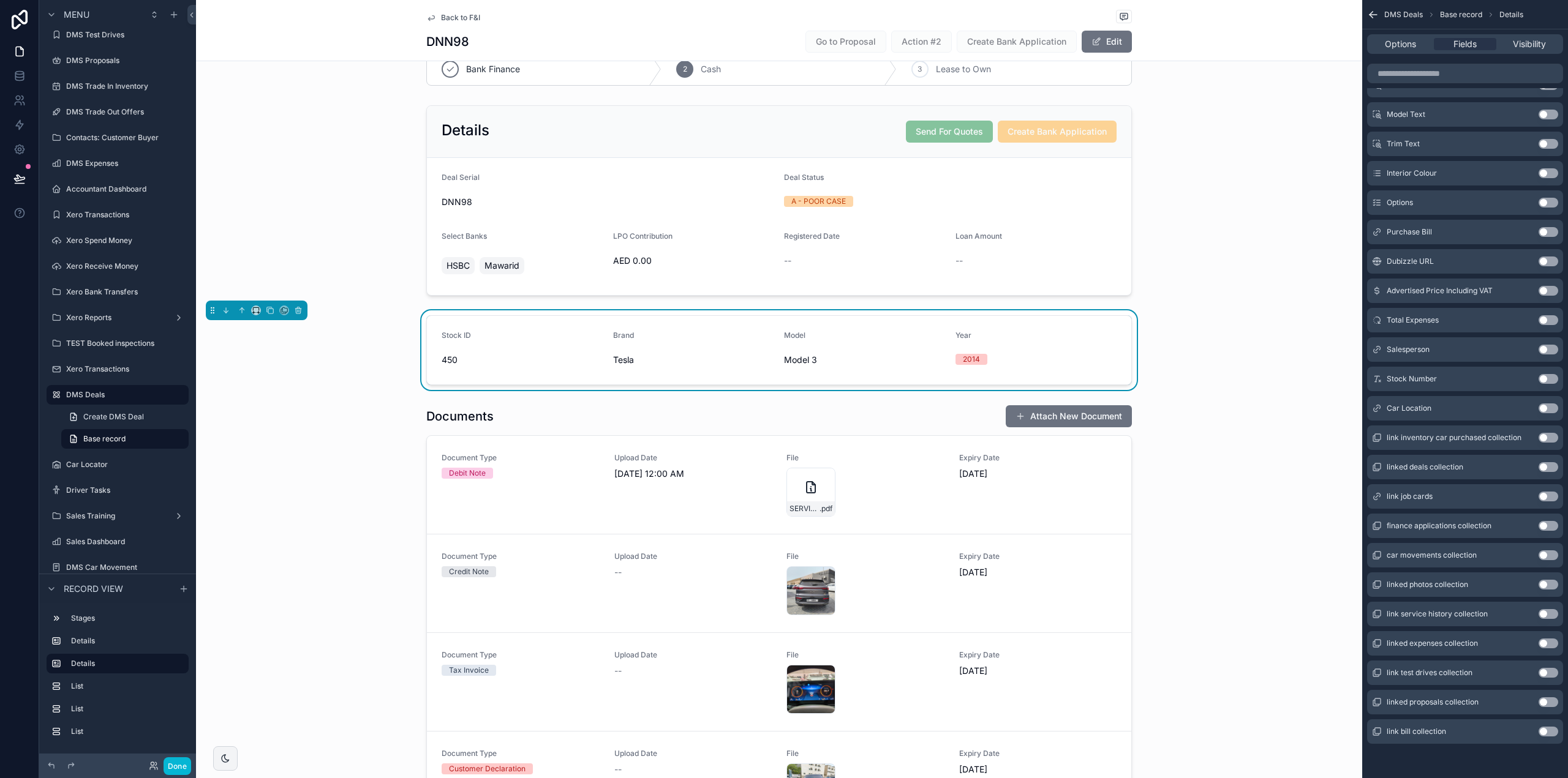
click at [1543, 590] on div "linked photos collection Use setting" at bounding box center [1465, 584] width 196 height 25
click at [1545, 584] on button "Use setting" at bounding box center [1548, 585] width 20 height 10
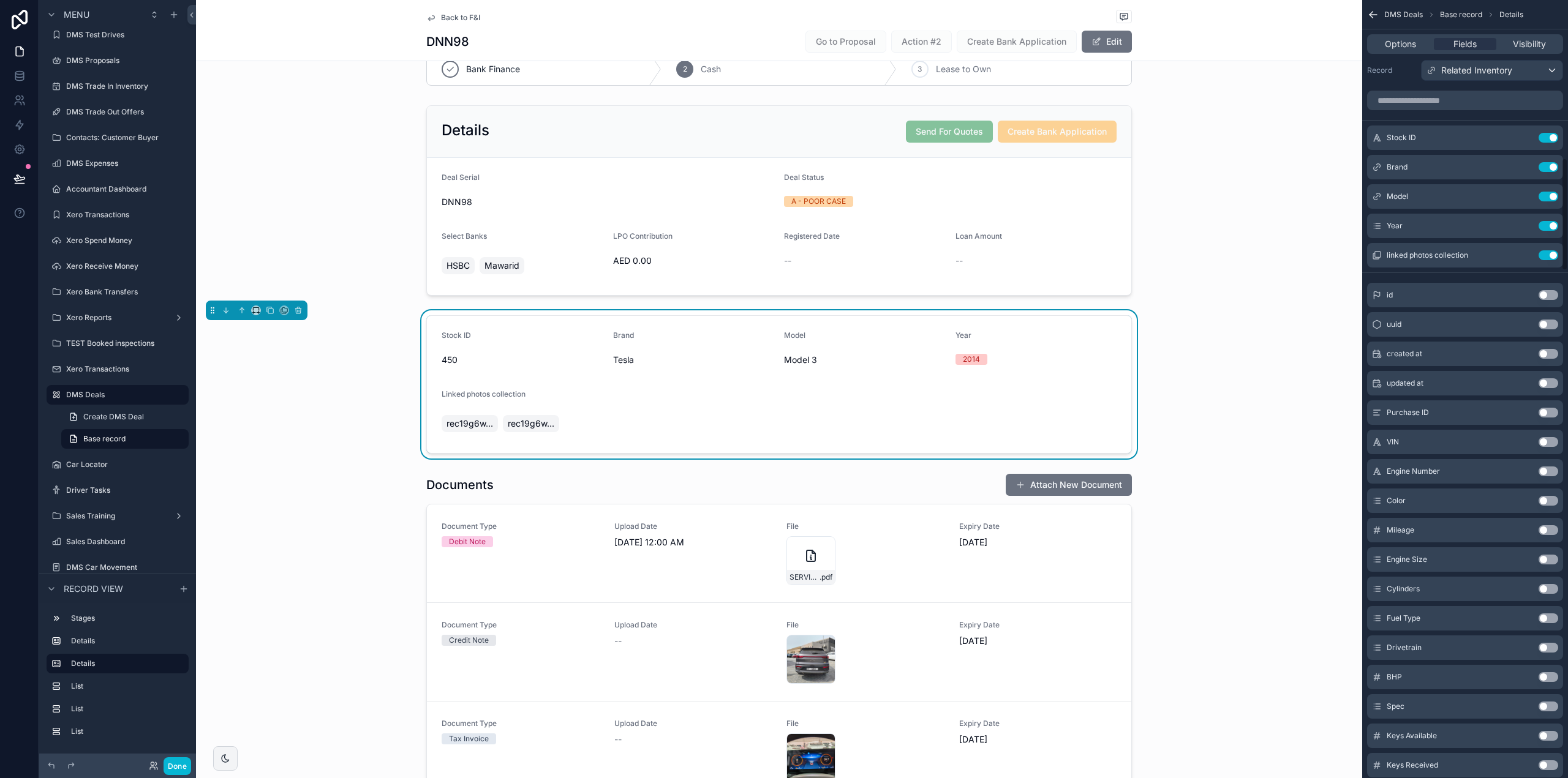
scroll to position [0, 0]
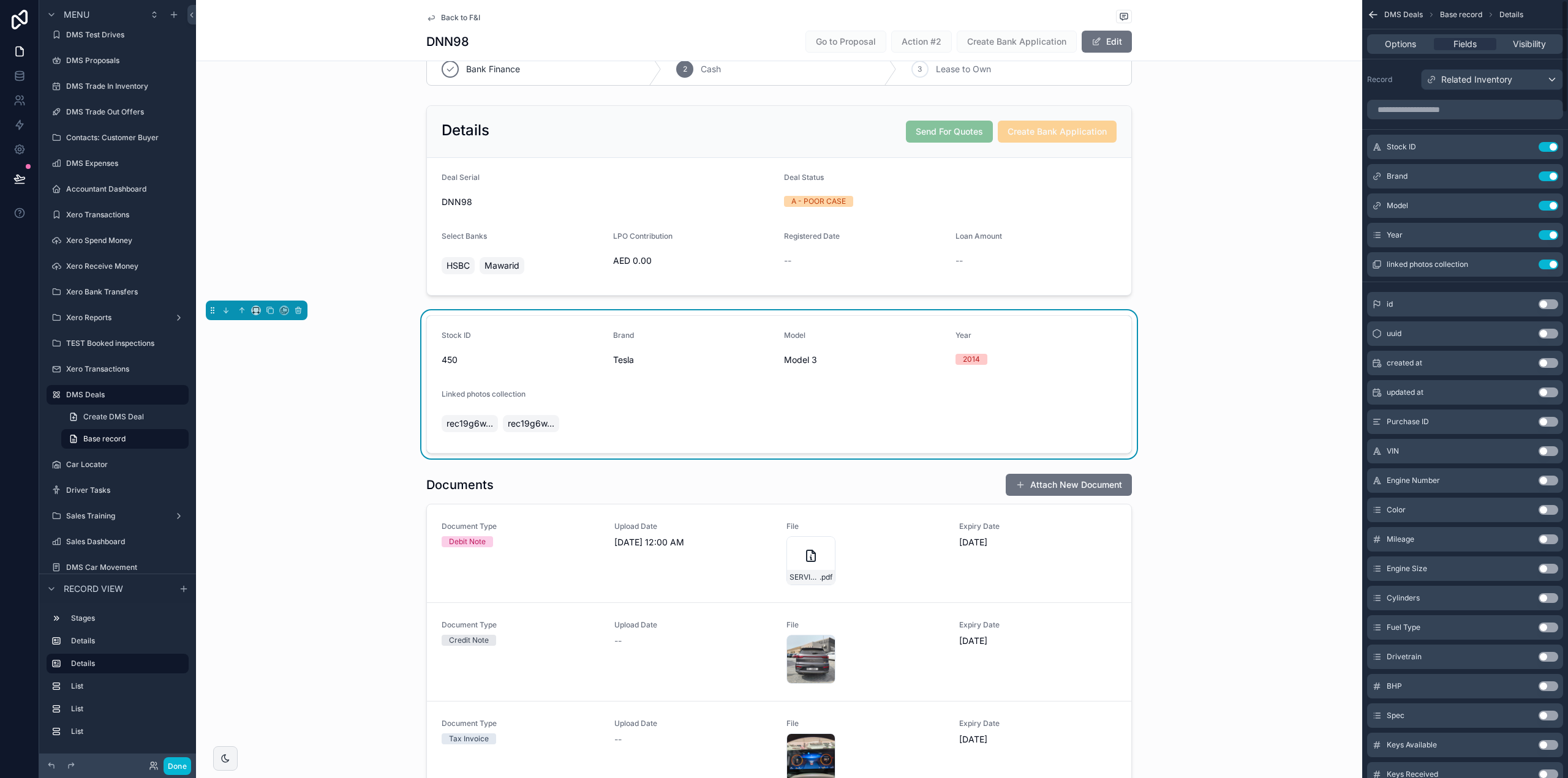
drag, startPoint x: 1486, startPoint y: 521, endPoint x: 1493, endPoint y: 358, distance: 163.2
click at [1549, 263] on button "Use setting" at bounding box center [1548, 264] width 20 height 10
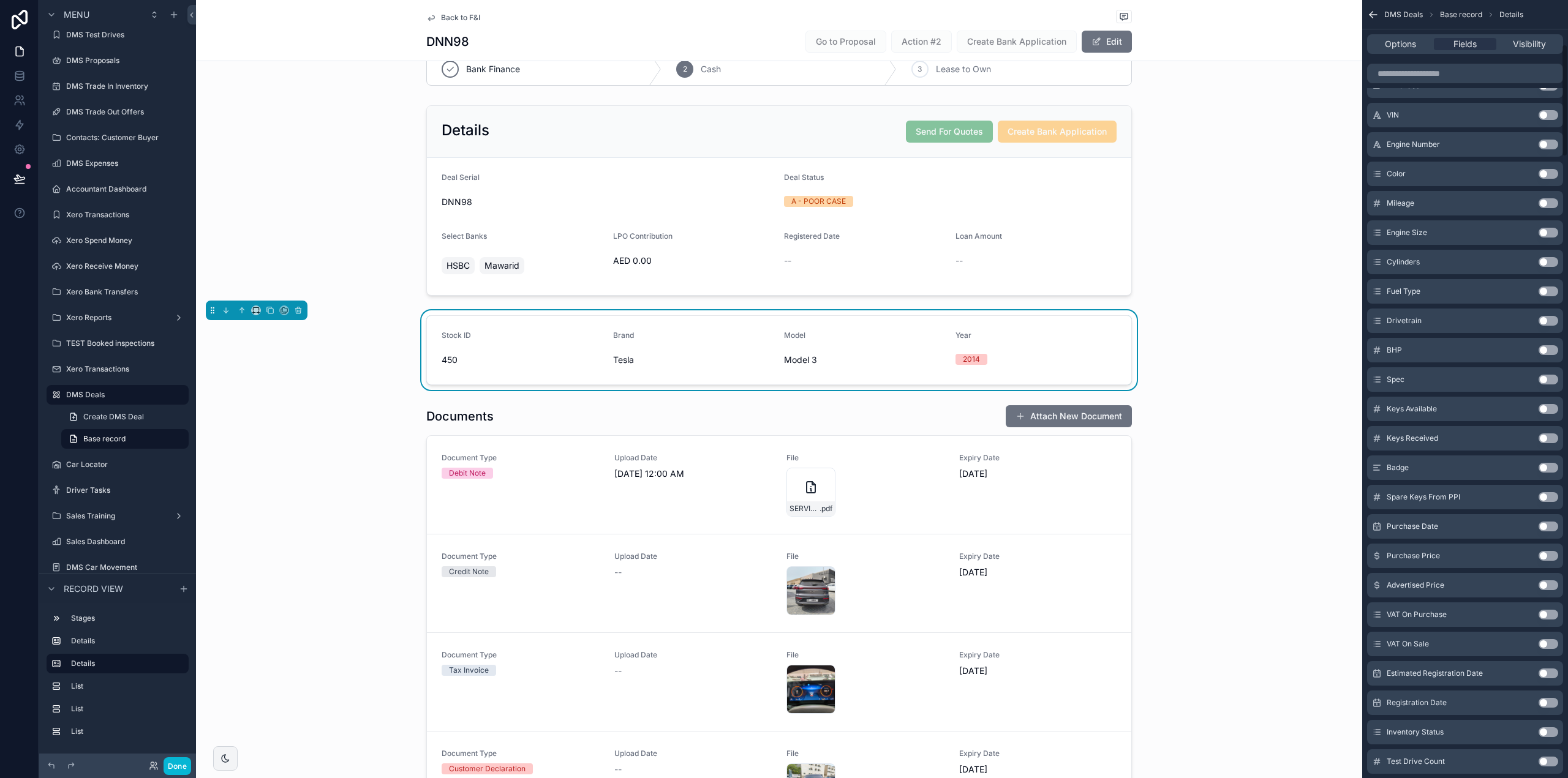
scroll to position [306, 0]
click at [1542, 203] on button "Use setting" at bounding box center [1548, 204] width 20 height 10
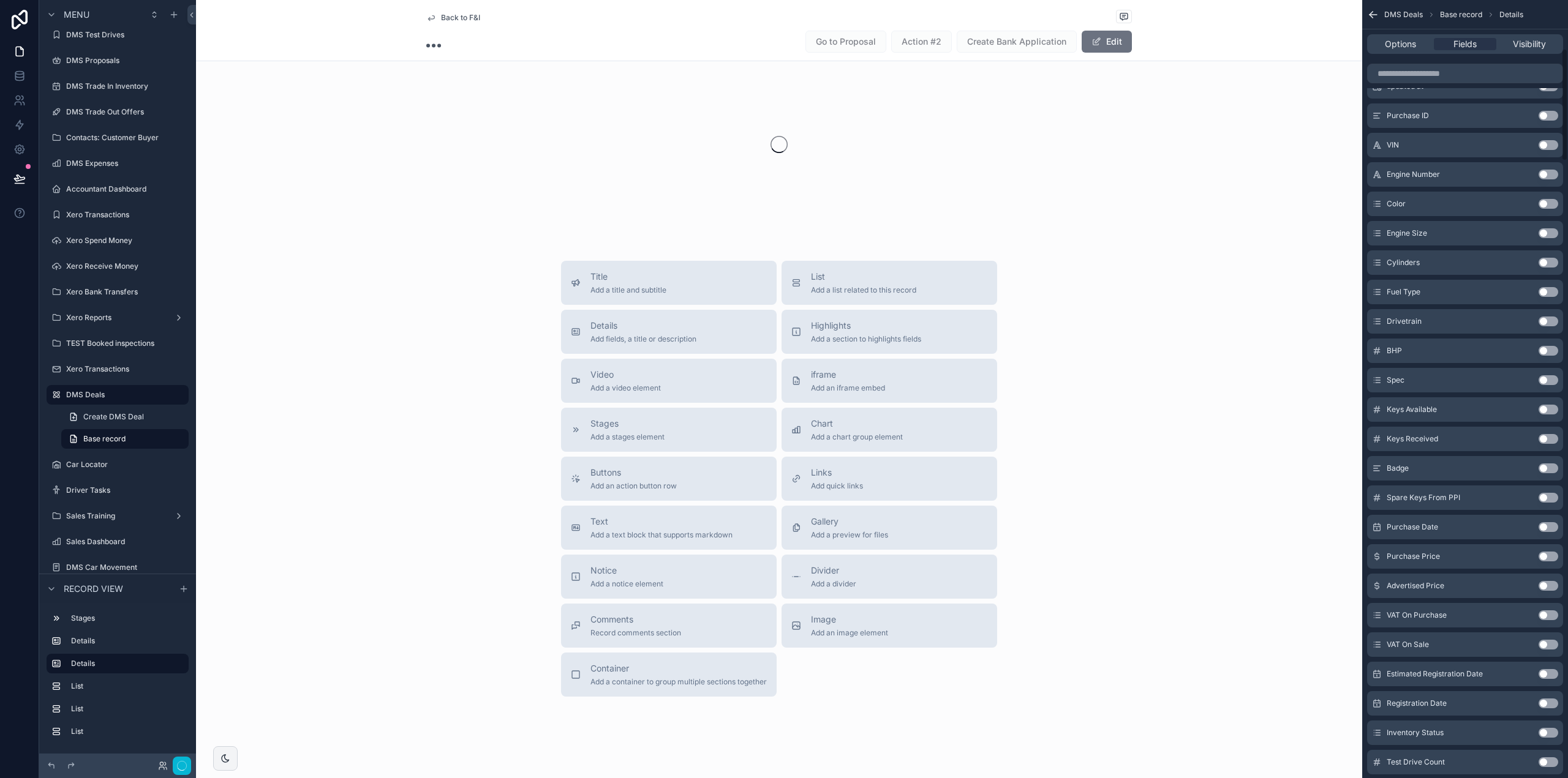
scroll to position [336, 0]
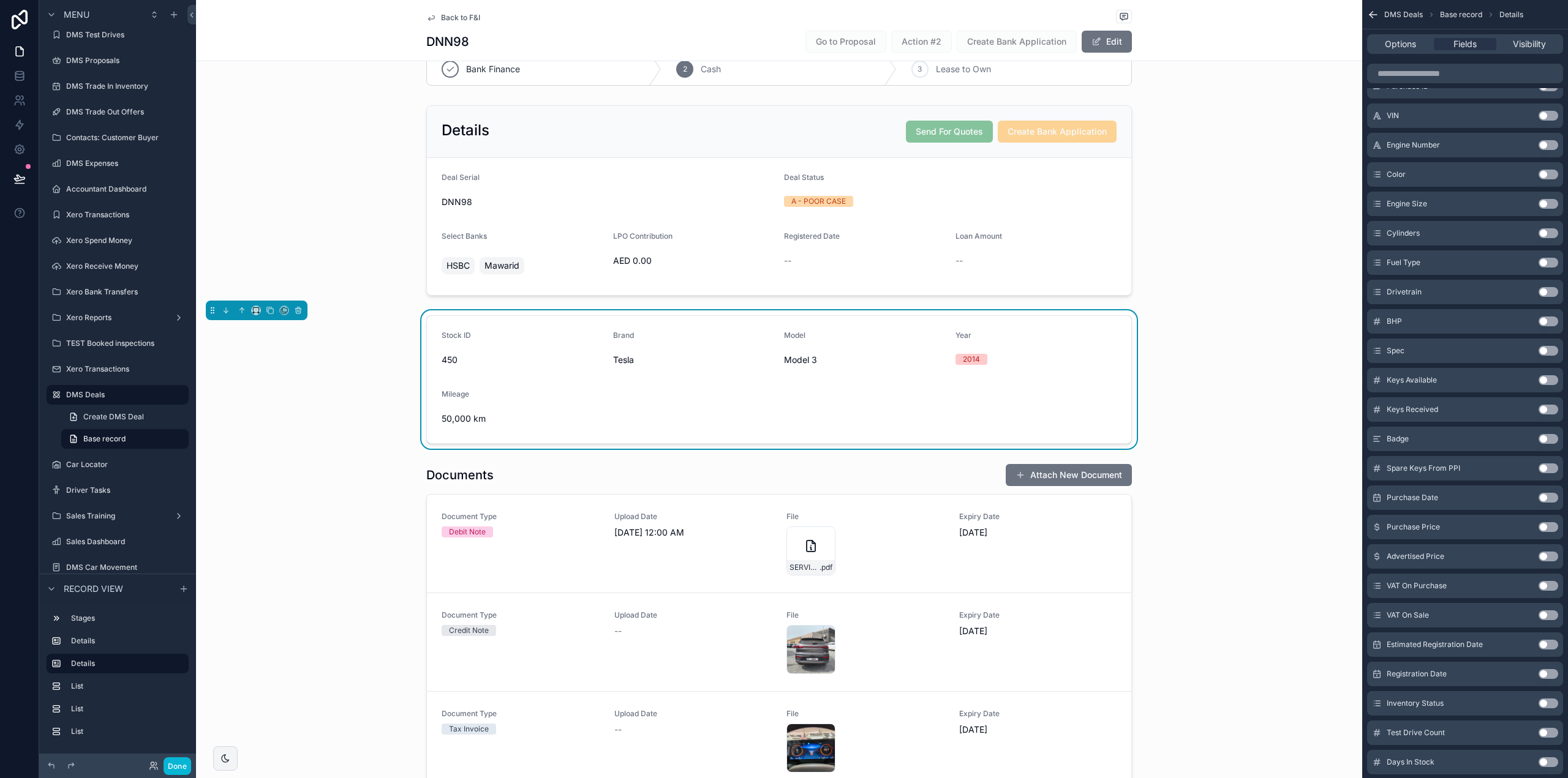
click at [1544, 231] on button "Use setting" at bounding box center [1548, 233] width 20 height 10
click at [1546, 204] on button "Use setting" at bounding box center [1548, 204] width 20 height 10
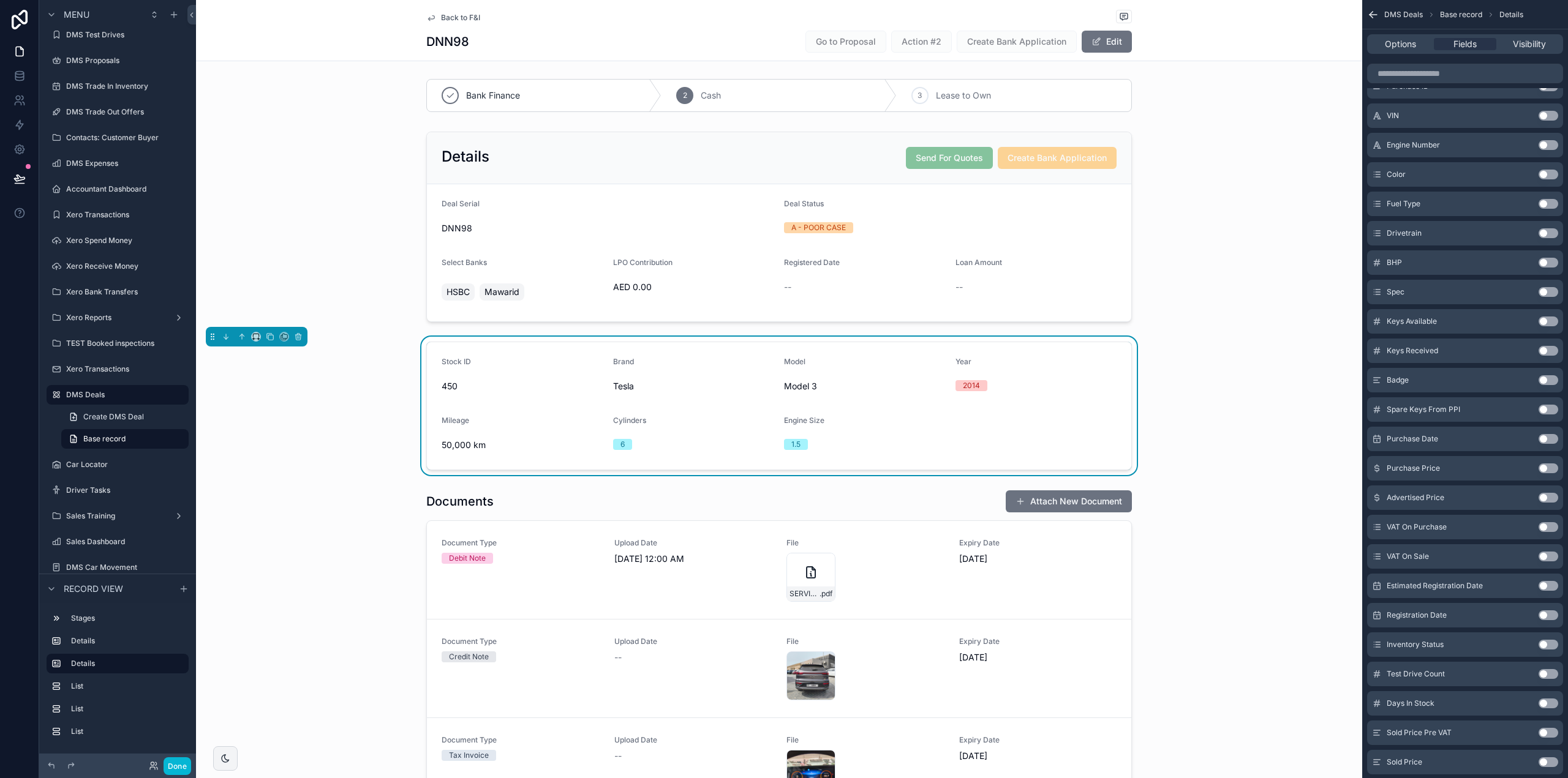
scroll to position [0, 0]
click at [935, 265] on div "scrollable content" at bounding box center [778, 229] width 1166 height 200
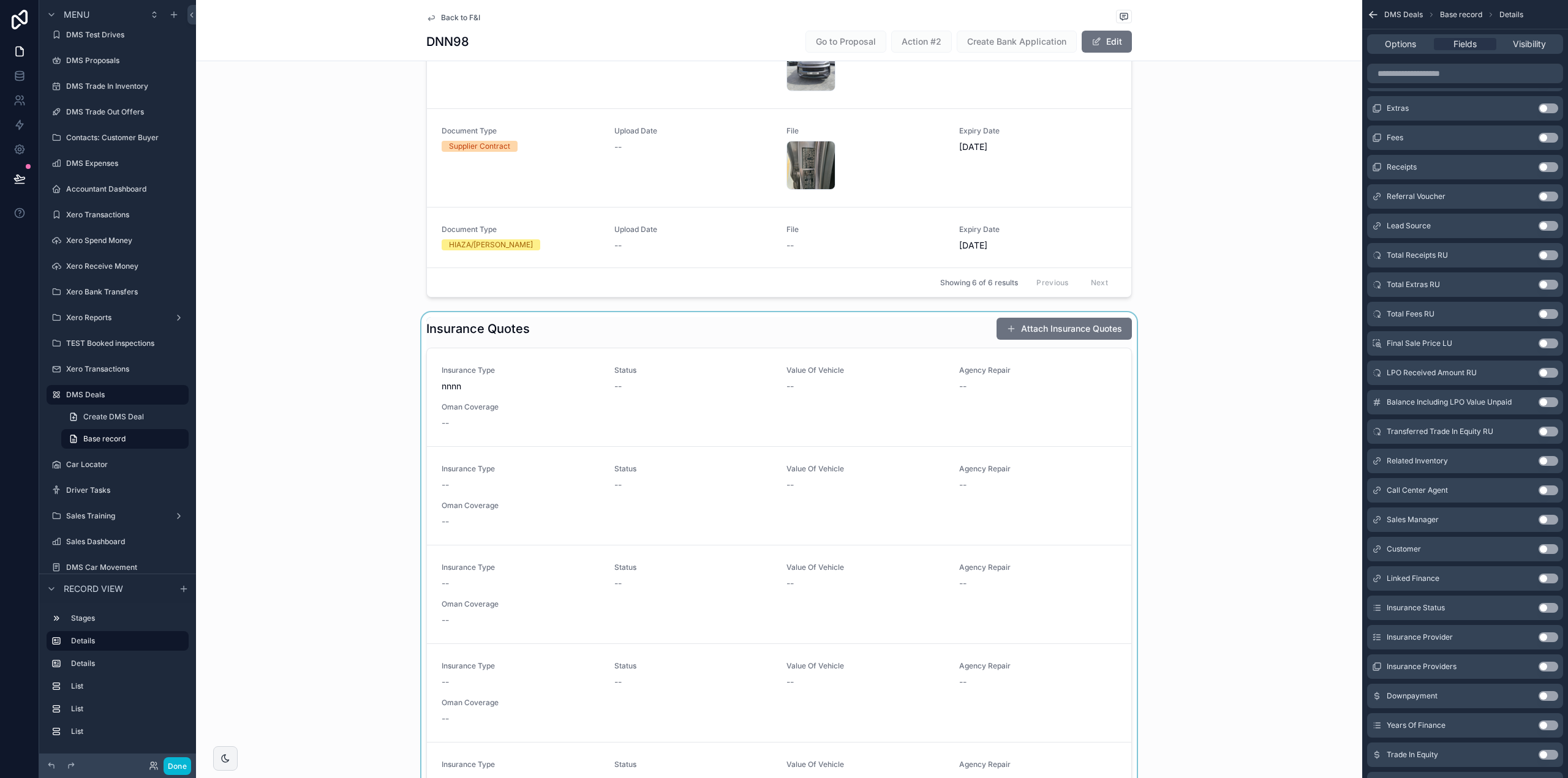
scroll to position [796, 0]
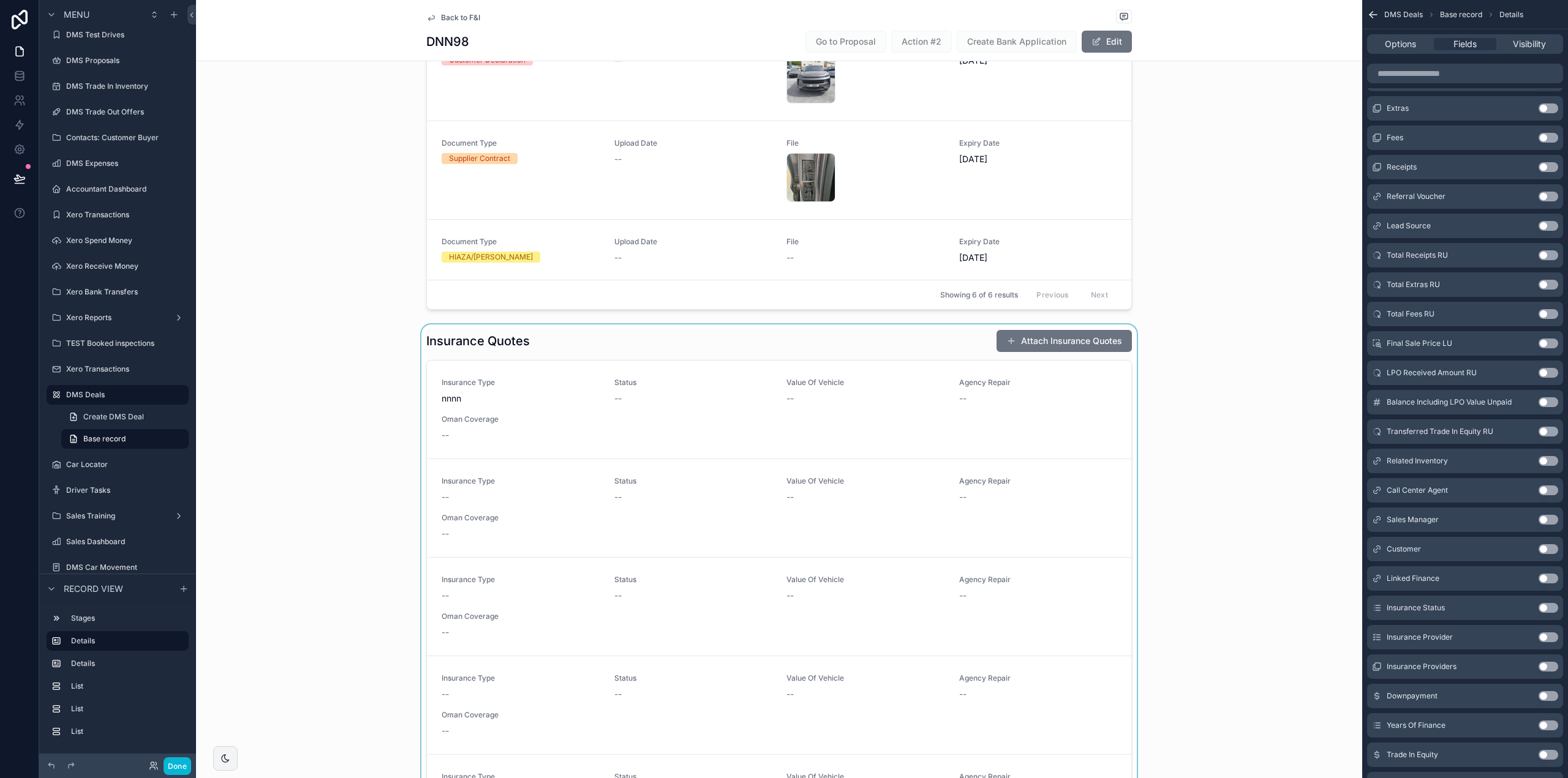
click at [793, 334] on div "scrollable content" at bounding box center [778, 636] width 1166 height 624
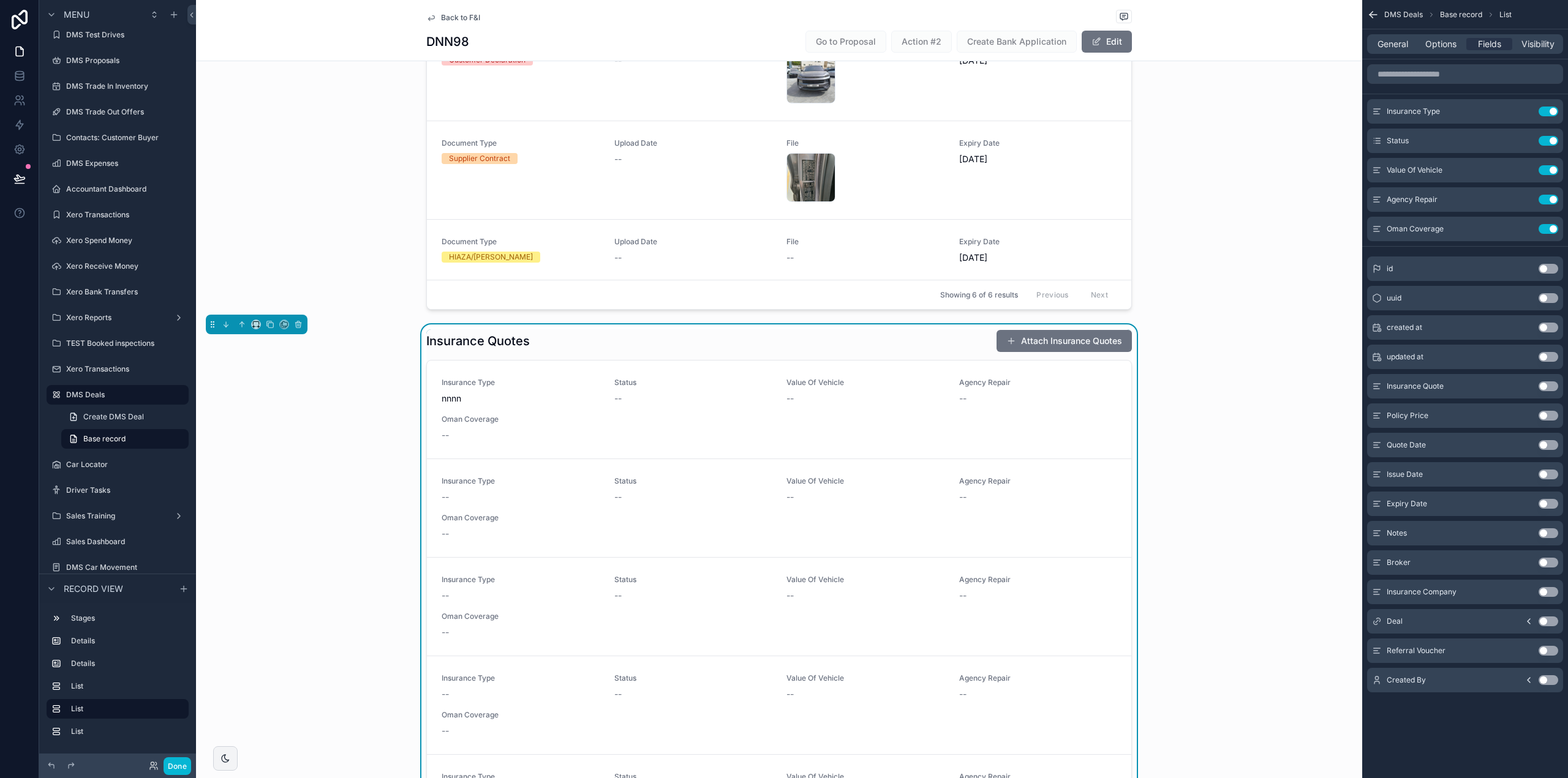
scroll to position [0, 0]
click at [1548, 229] on button "Use setting" at bounding box center [1548, 229] width 20 height 10
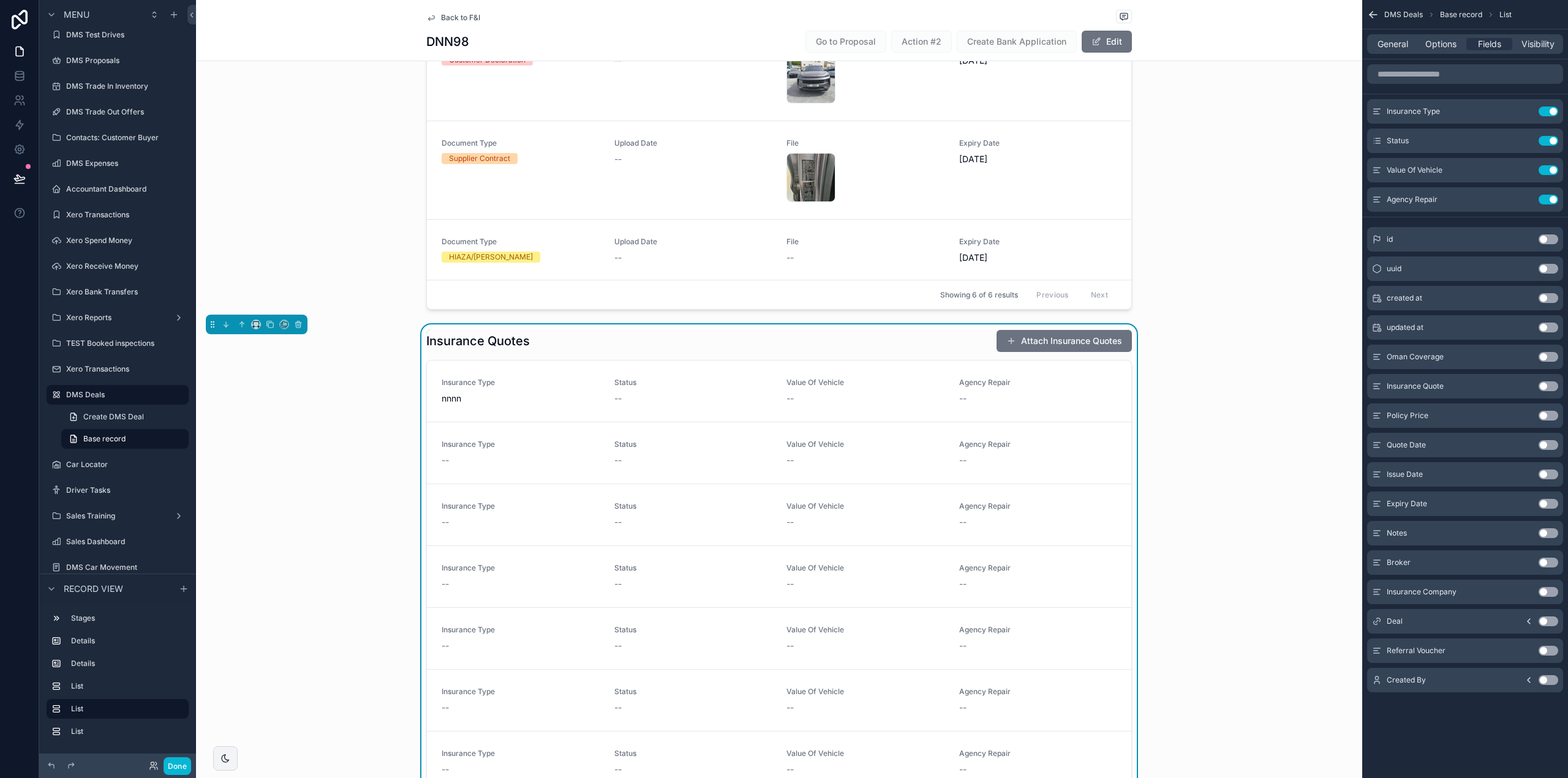
click at [1545, 476] on button "Use setting" at bounding box center [1548, 475] width 20 height 10
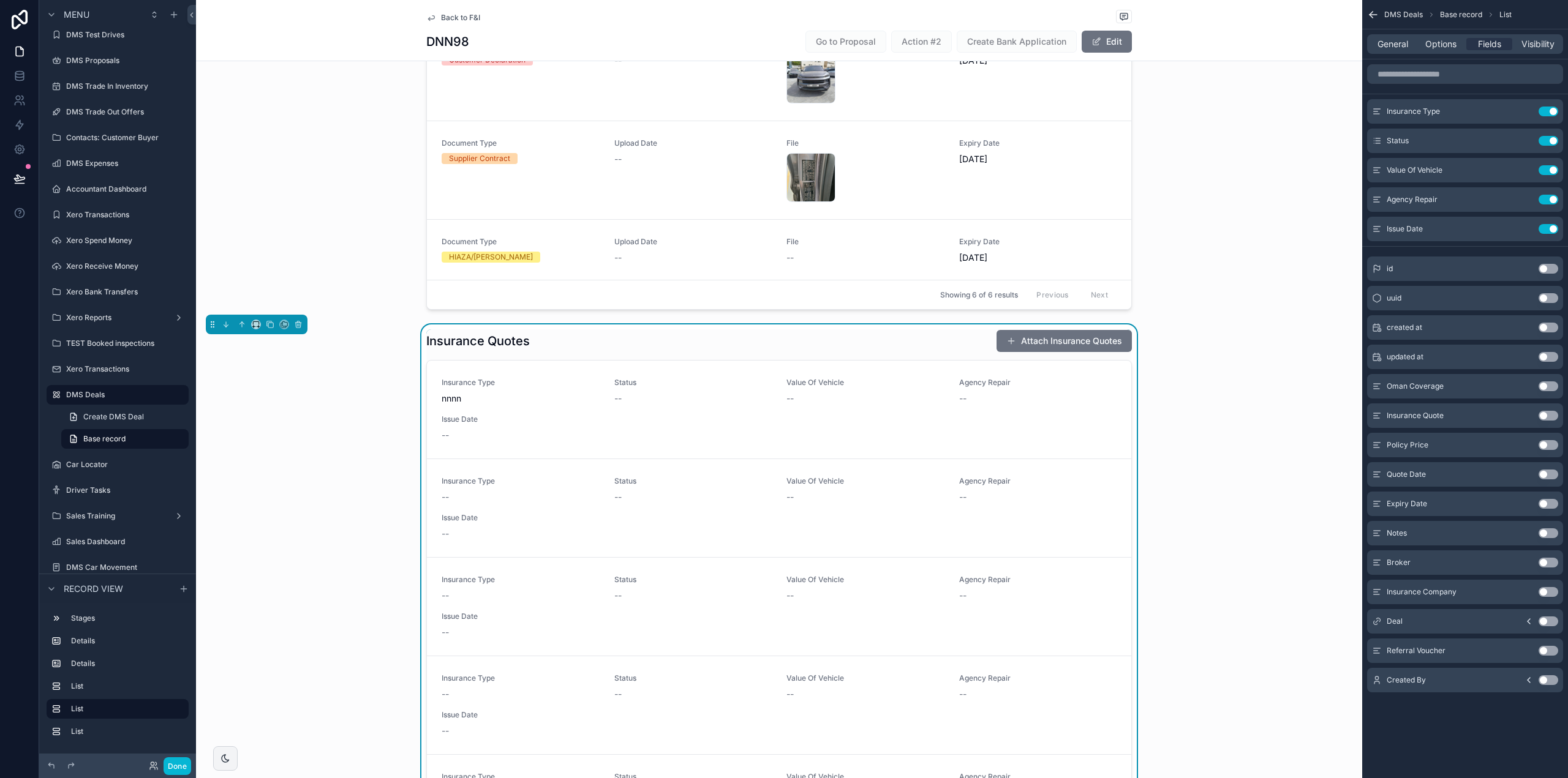
click at [1545, 506] on button "Use setting" at bounding box center [1548, 504] width 20 height 10
click at [1545, 592] on button "Use setting" at bounding box center [1548, 592] width 20 height 10
click at [1548, 590] on button "Use setting" at bounding box center [1548, 592] width 20 height 10
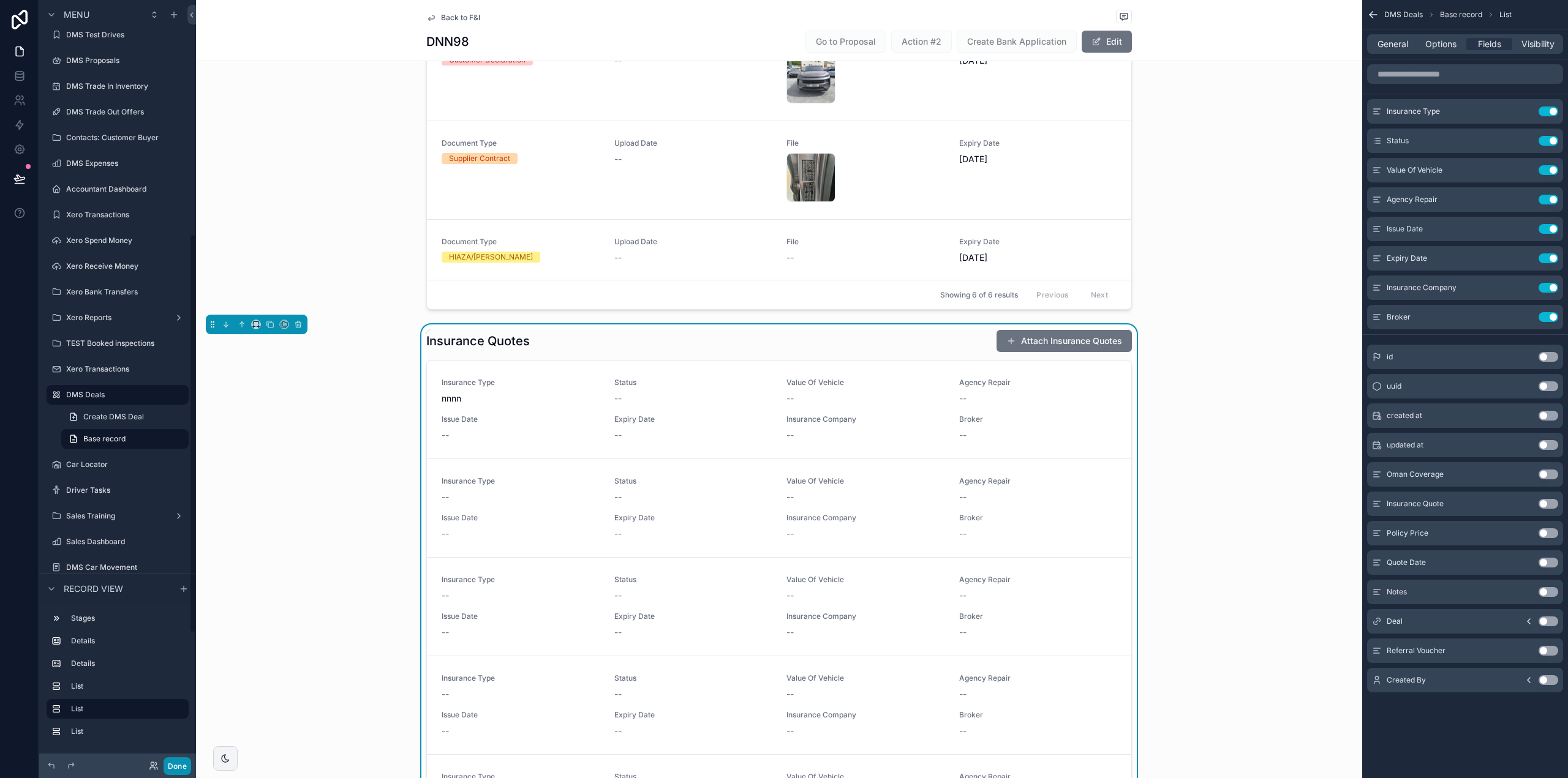
click at [178, 764] on button "Done" at bounding box center [177, 766] width 28 height 18
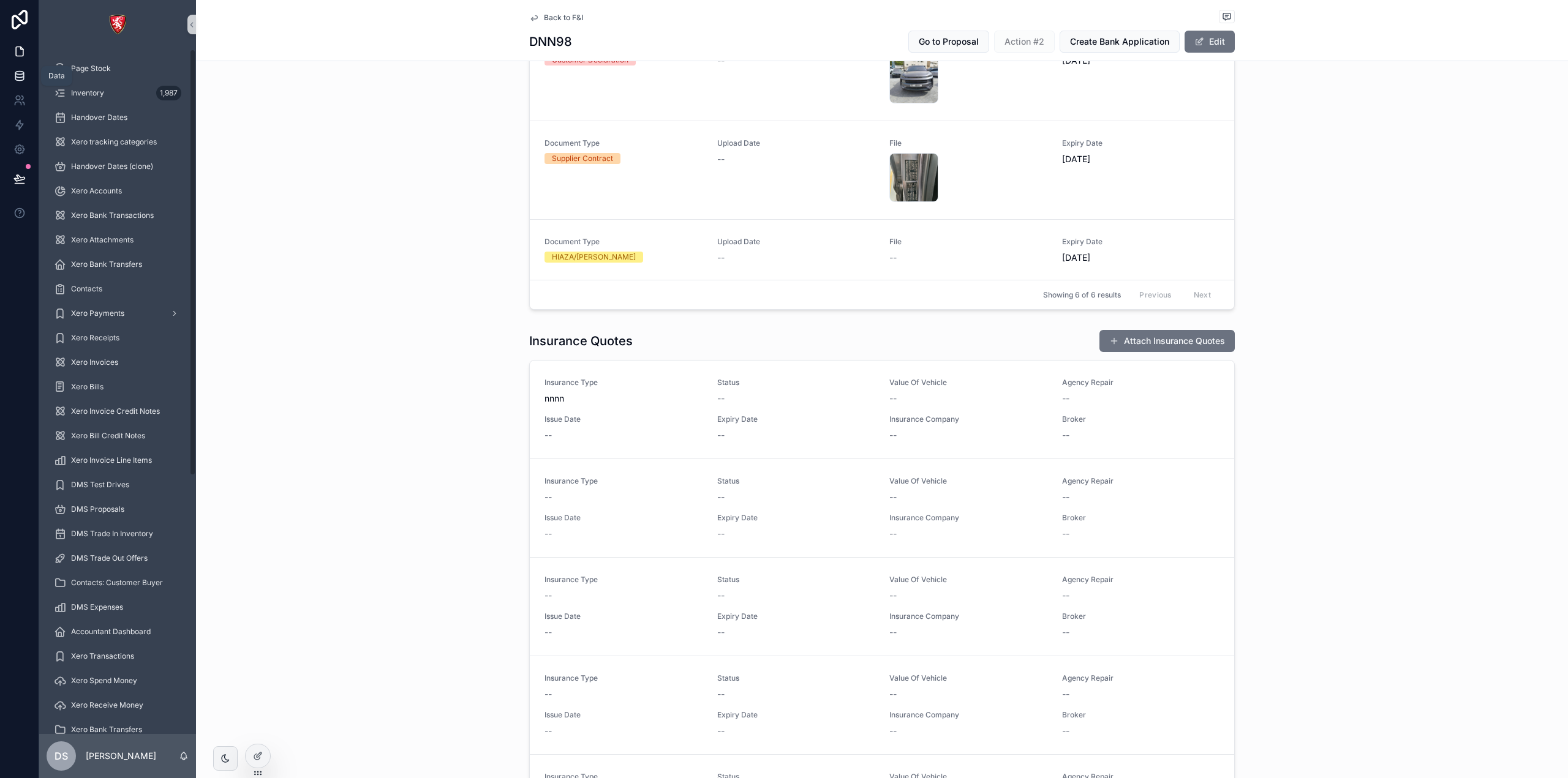
click at [19, 72] on icon at bounding box center [19, 74] width 8 height 3
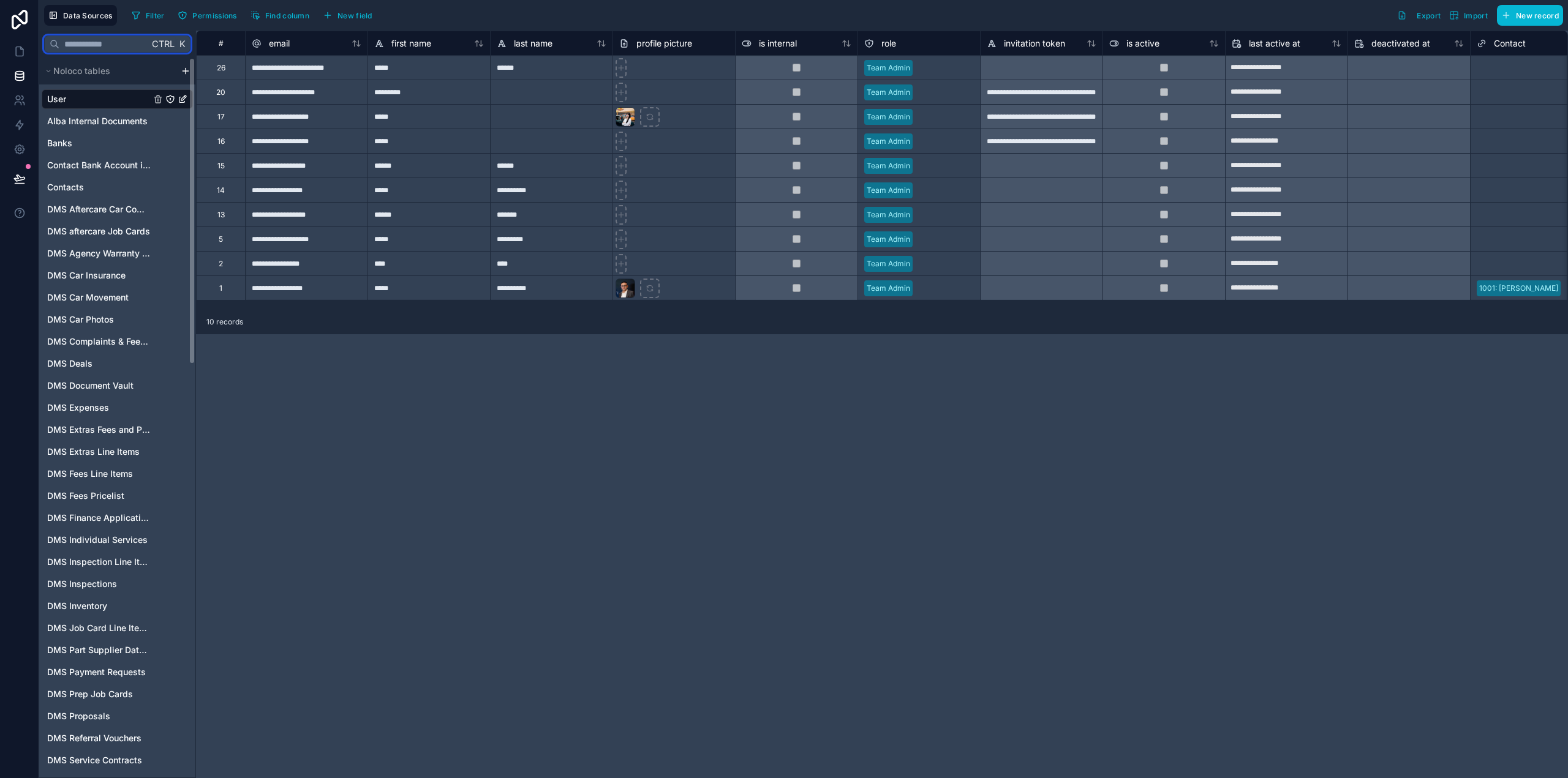
click at [127, 44] on input "text" at bounding box center [103, 44] width 89 height 22
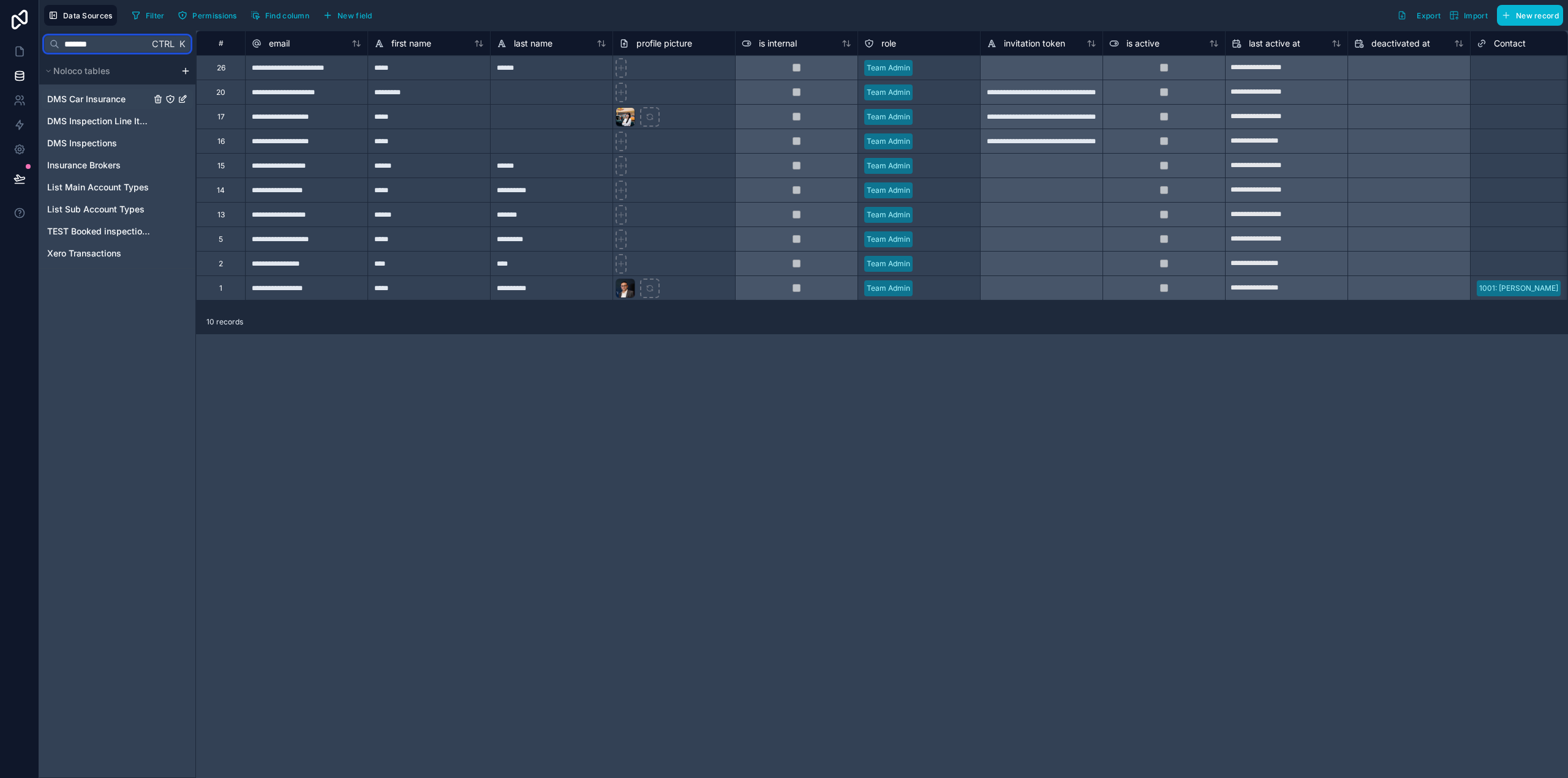
type input "*******"
click at [108, 94] on span "DMS Car Insurance" at bounding box center [86, 99] width 78 height 12
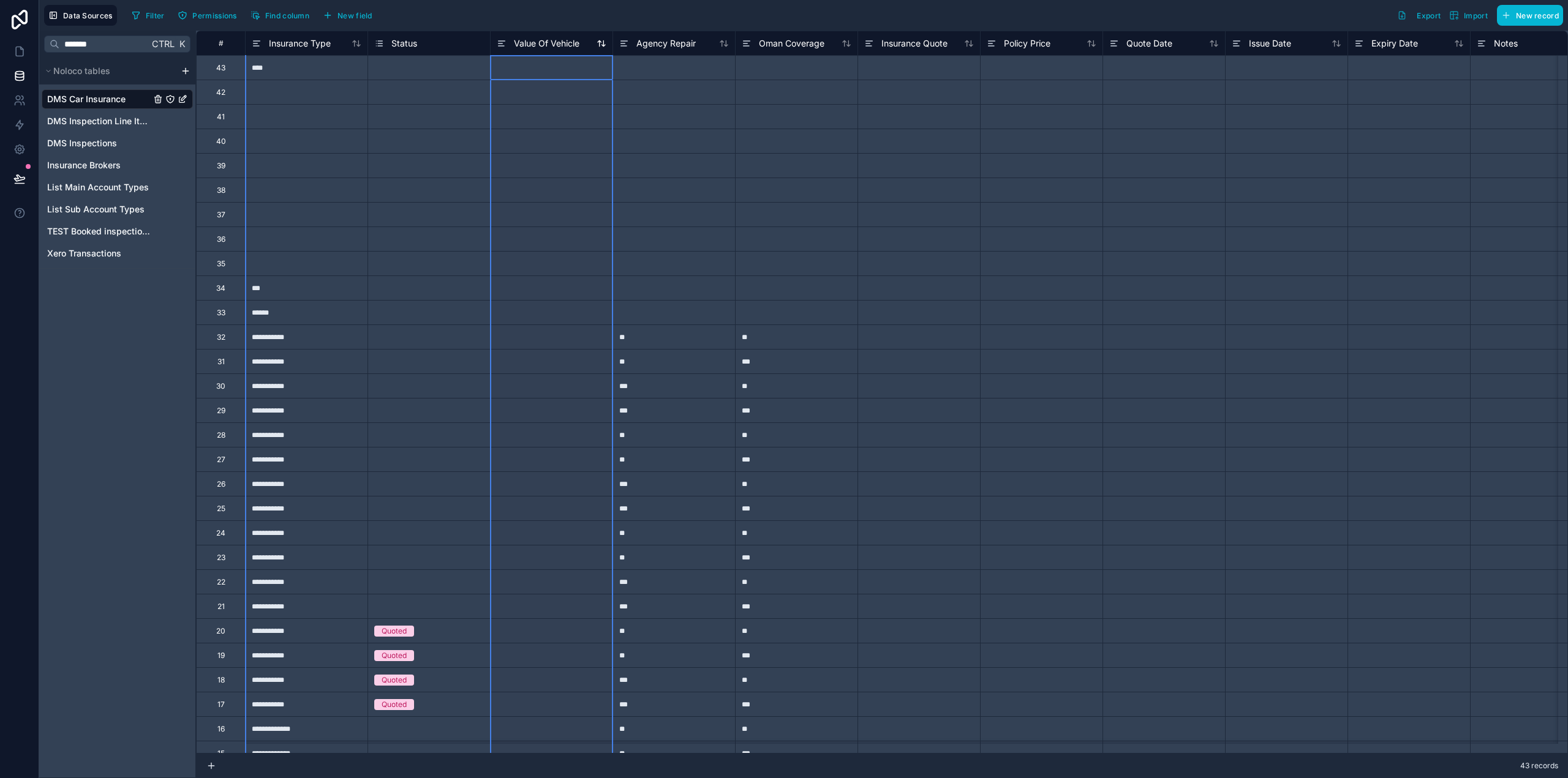
click at [524, 42] on span "Value Of Vehicle" at bounding box center [546, 43] width 65 height 12
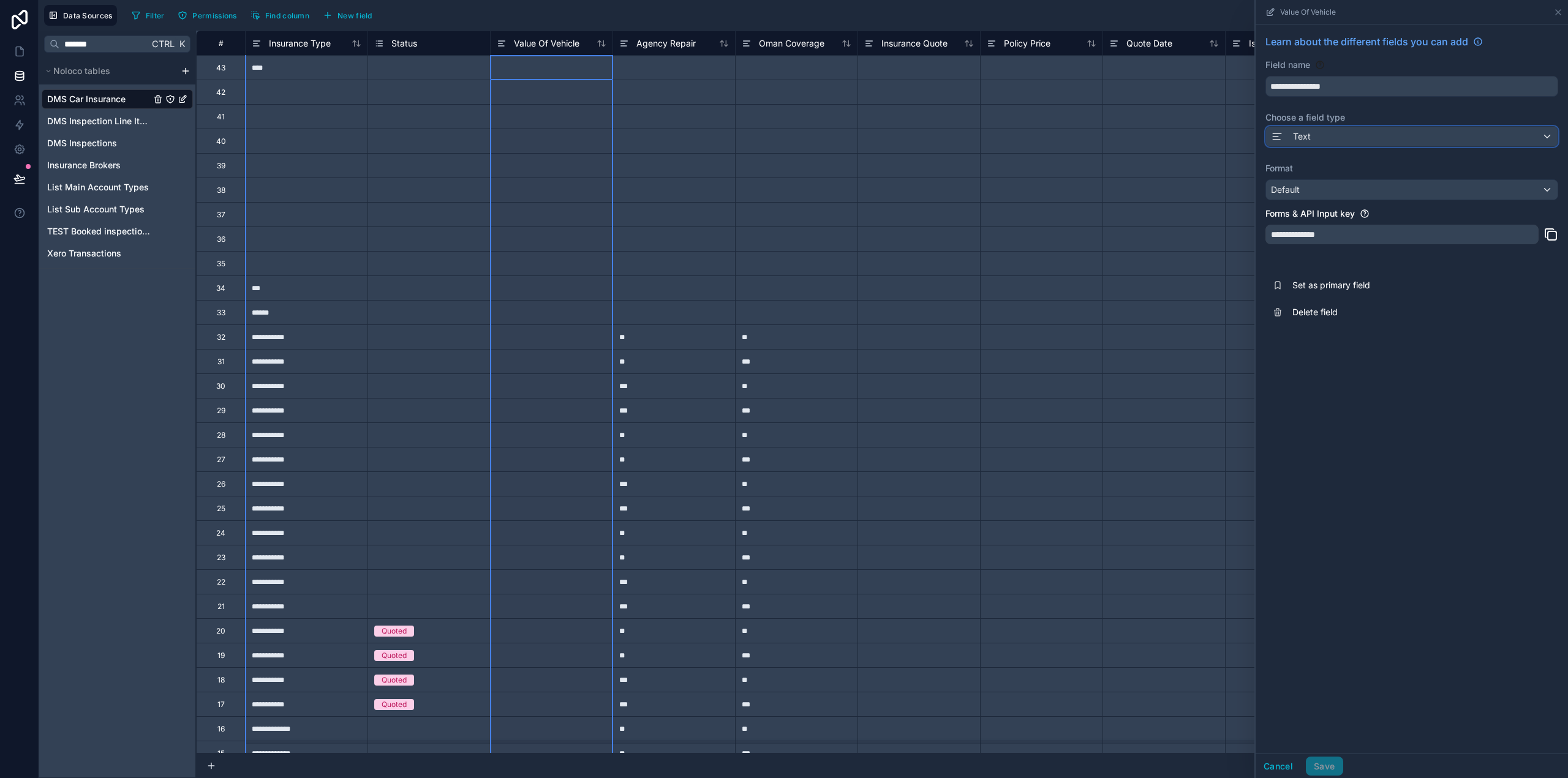
click at [1358, 131] on div "Text" at bounding box center [1412, 136] width 292 height 19
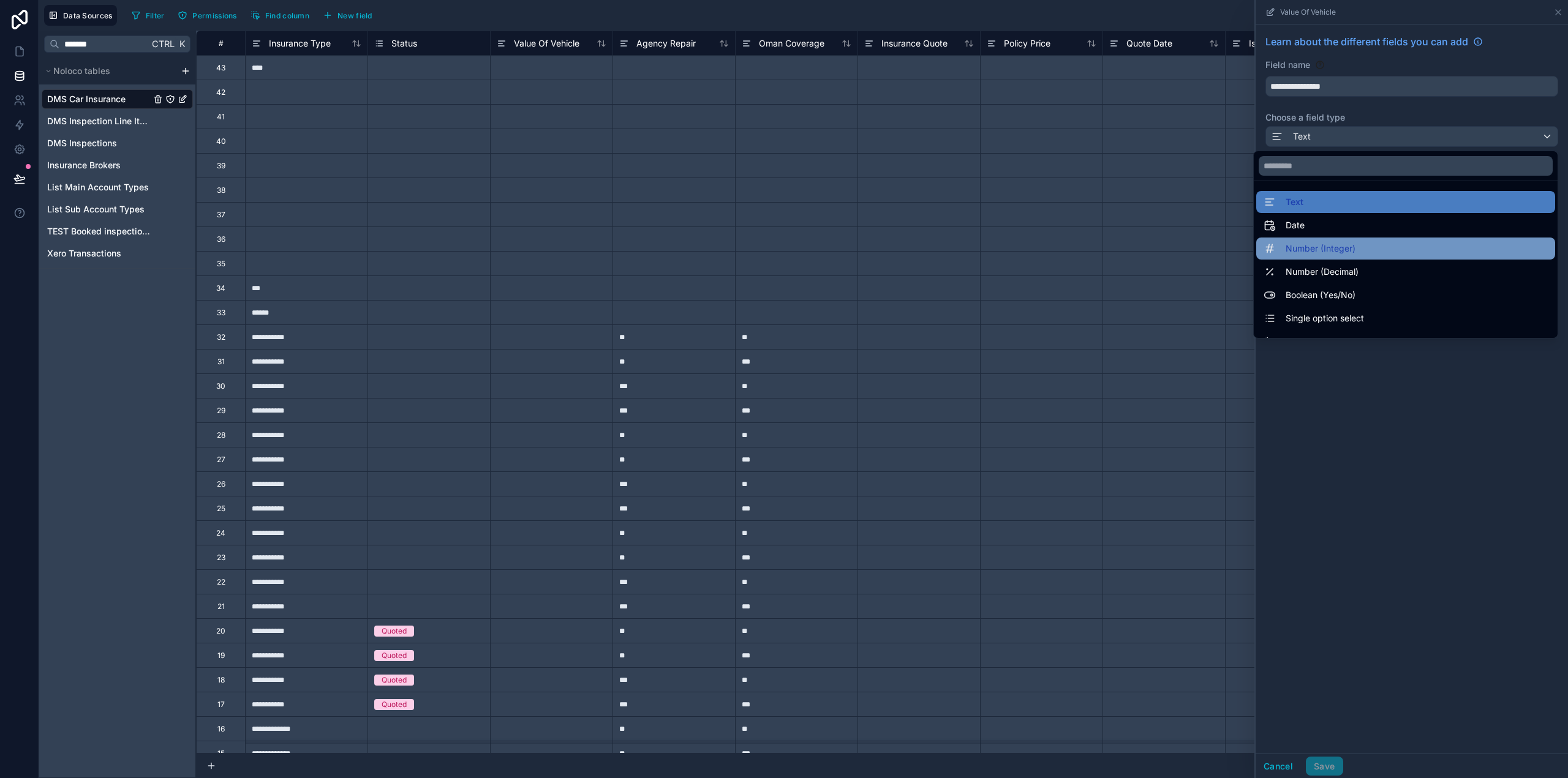
click at [1322, 251] on span "Number (Integer)" at bounding box center [1320, 248] width 70 height 14
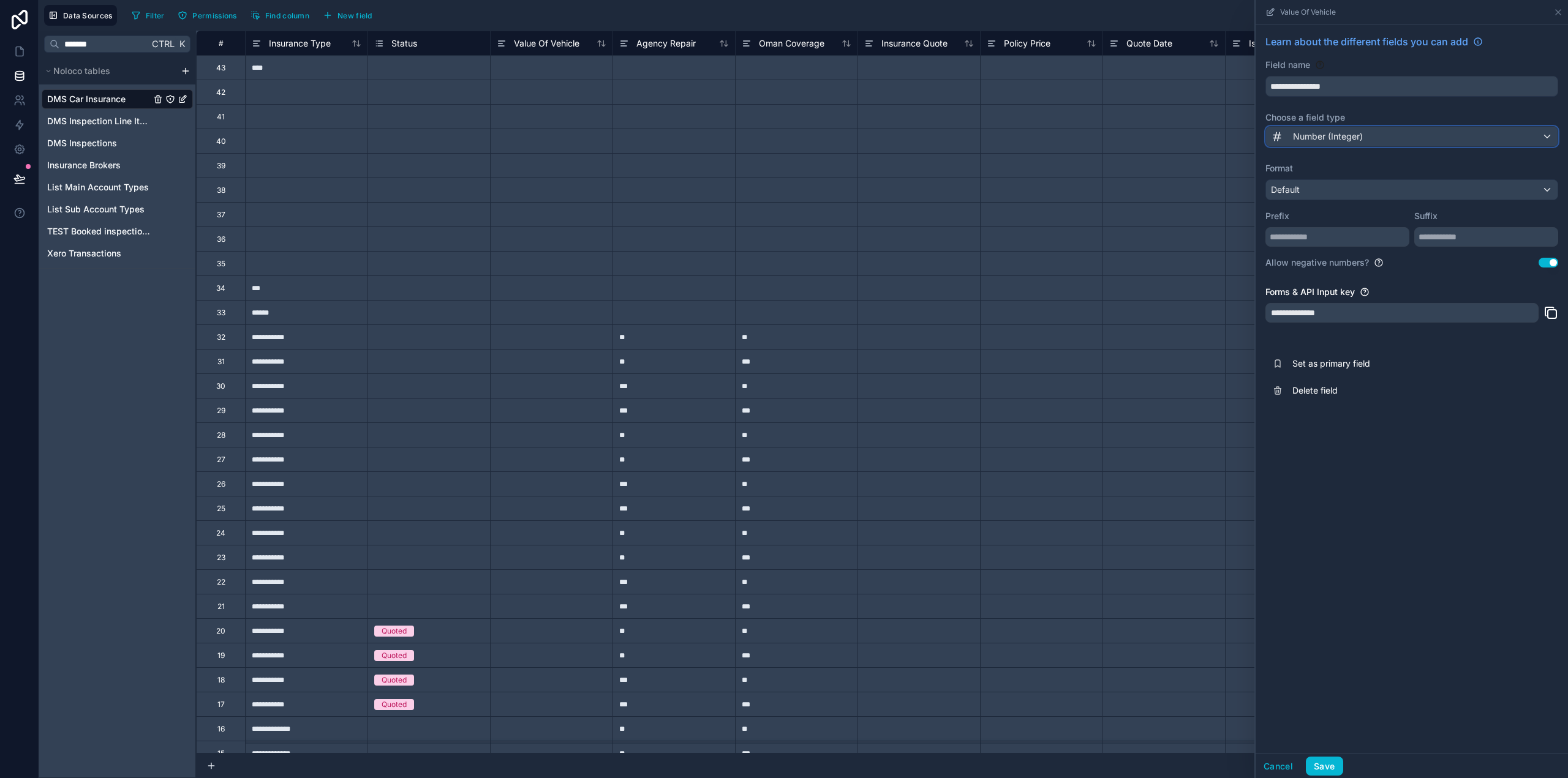
click at [1322, 142] on span "Number (Integer)" at bounding box center [1328, 136] width 70 height 12
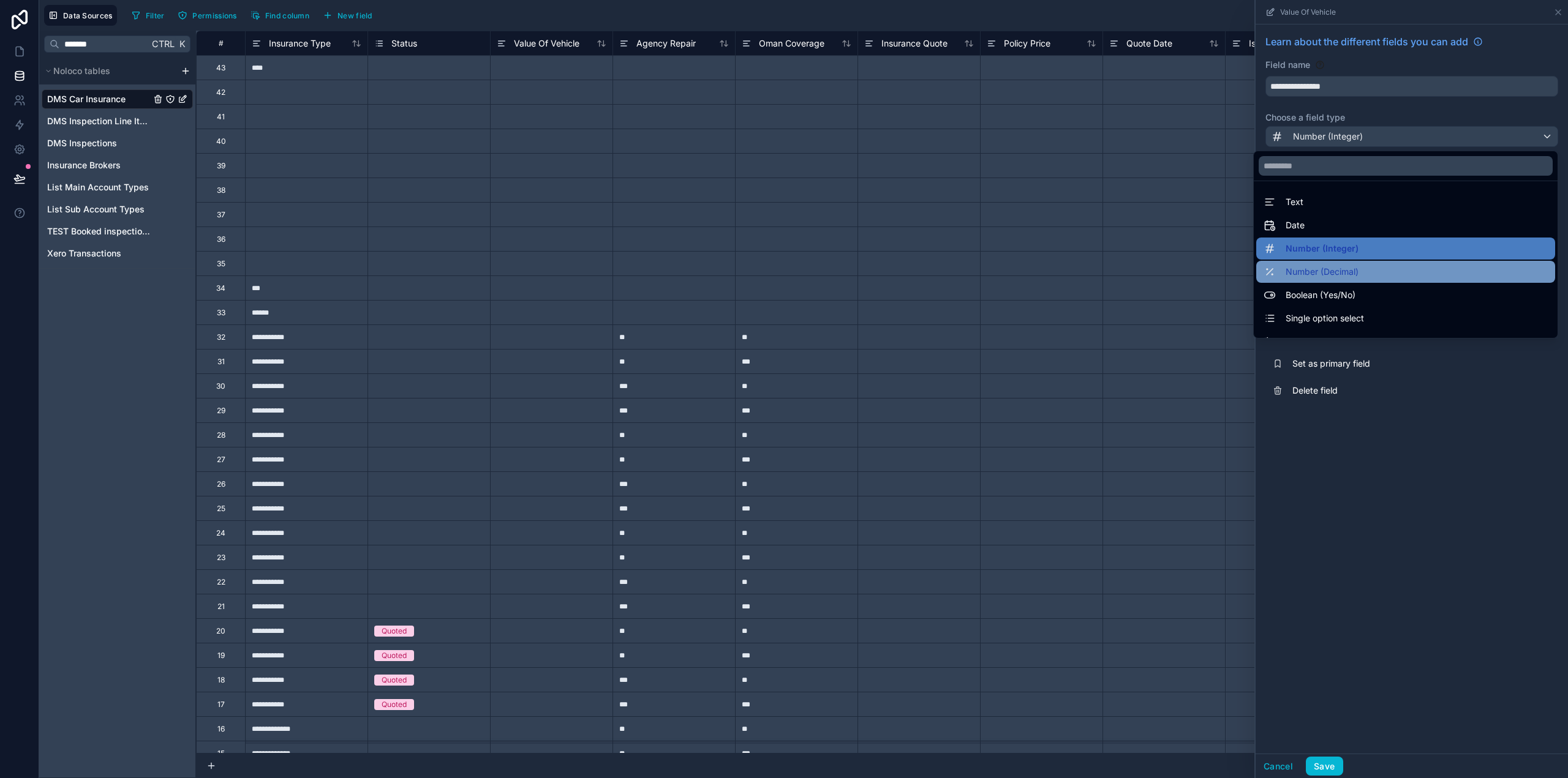
click at [1329, 266] on span "Number (Decimal)" at bounding box center [1322, 271] width 73 height 14
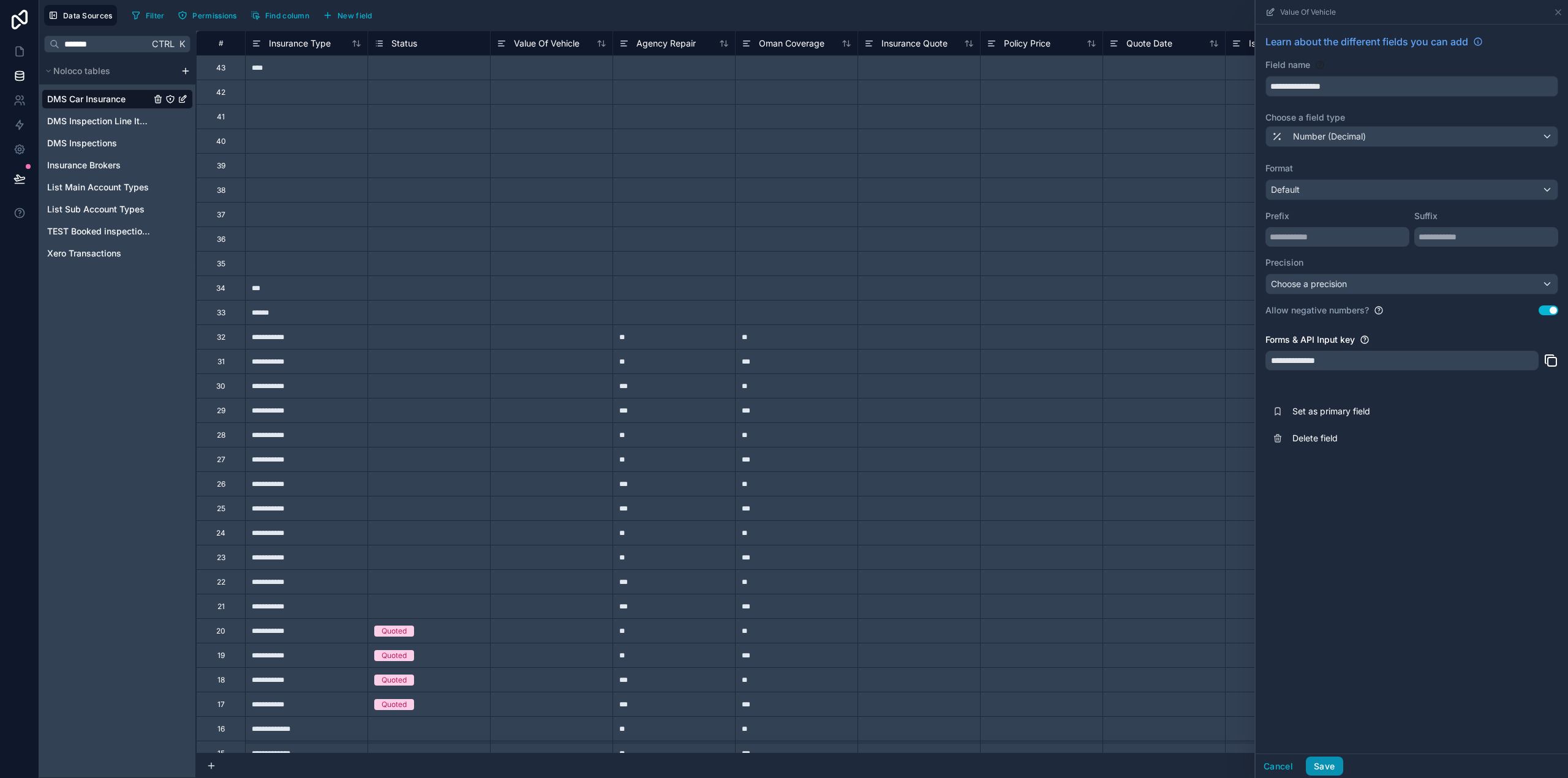
click at [1324, 762] on button "Save" at bounding box center [1324, 766] width 36 height 19
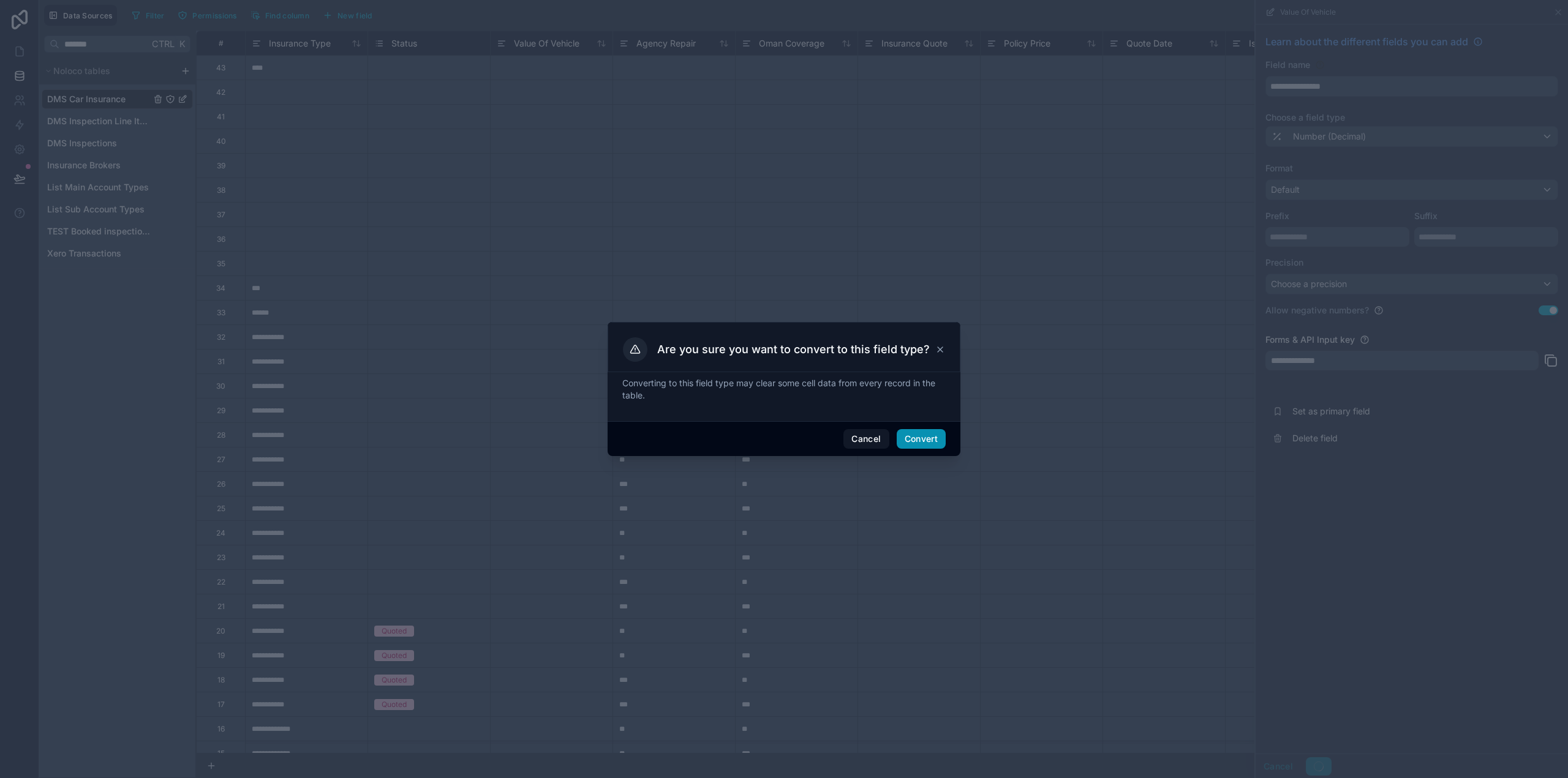
click at [935, 442] on button "Convert" at bounding box center [922, 438] width 49 height 19
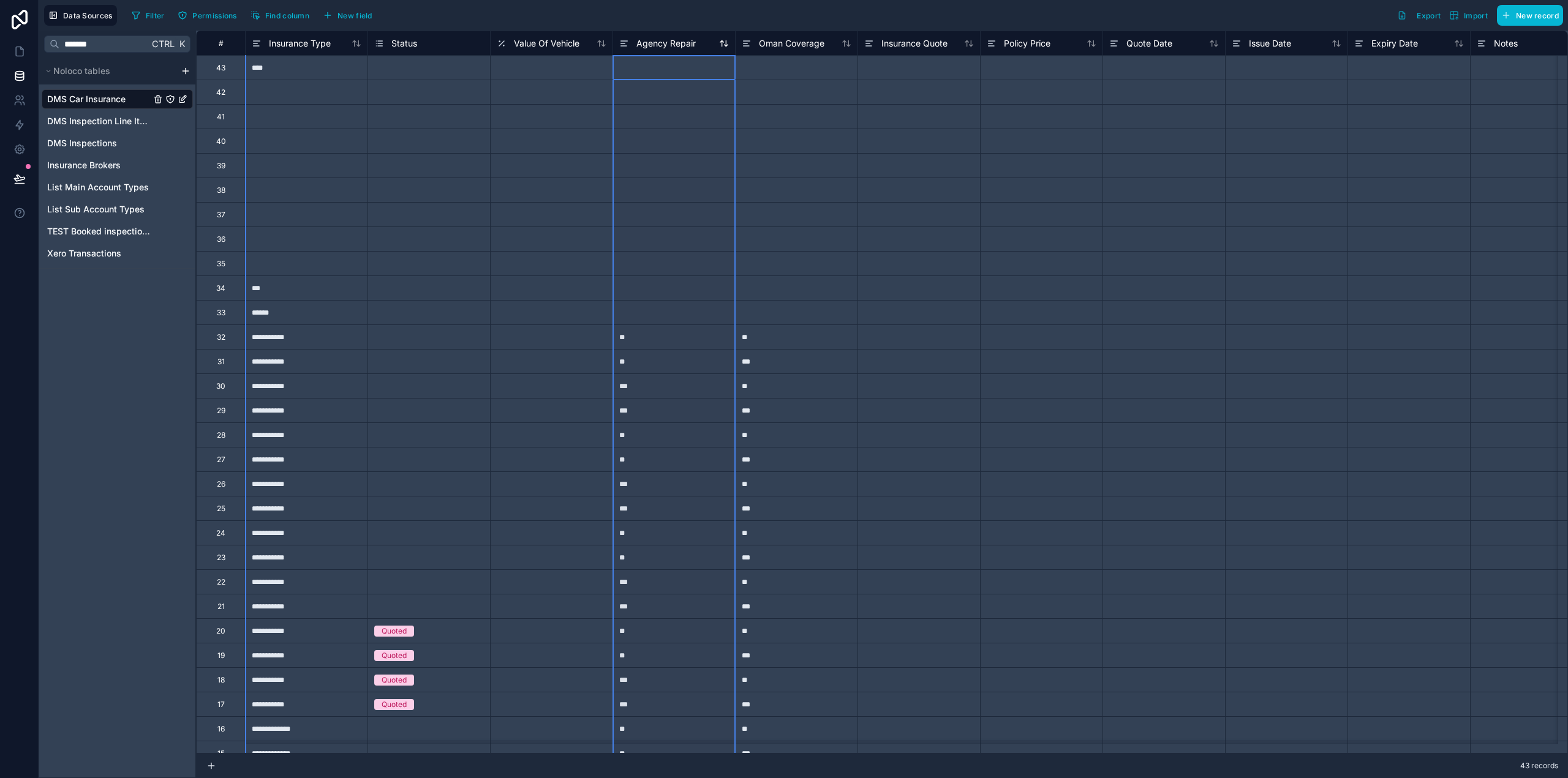
click at [660, 42] on span "Agency Repair" at bounding box center [667, 43] width 59 height 12
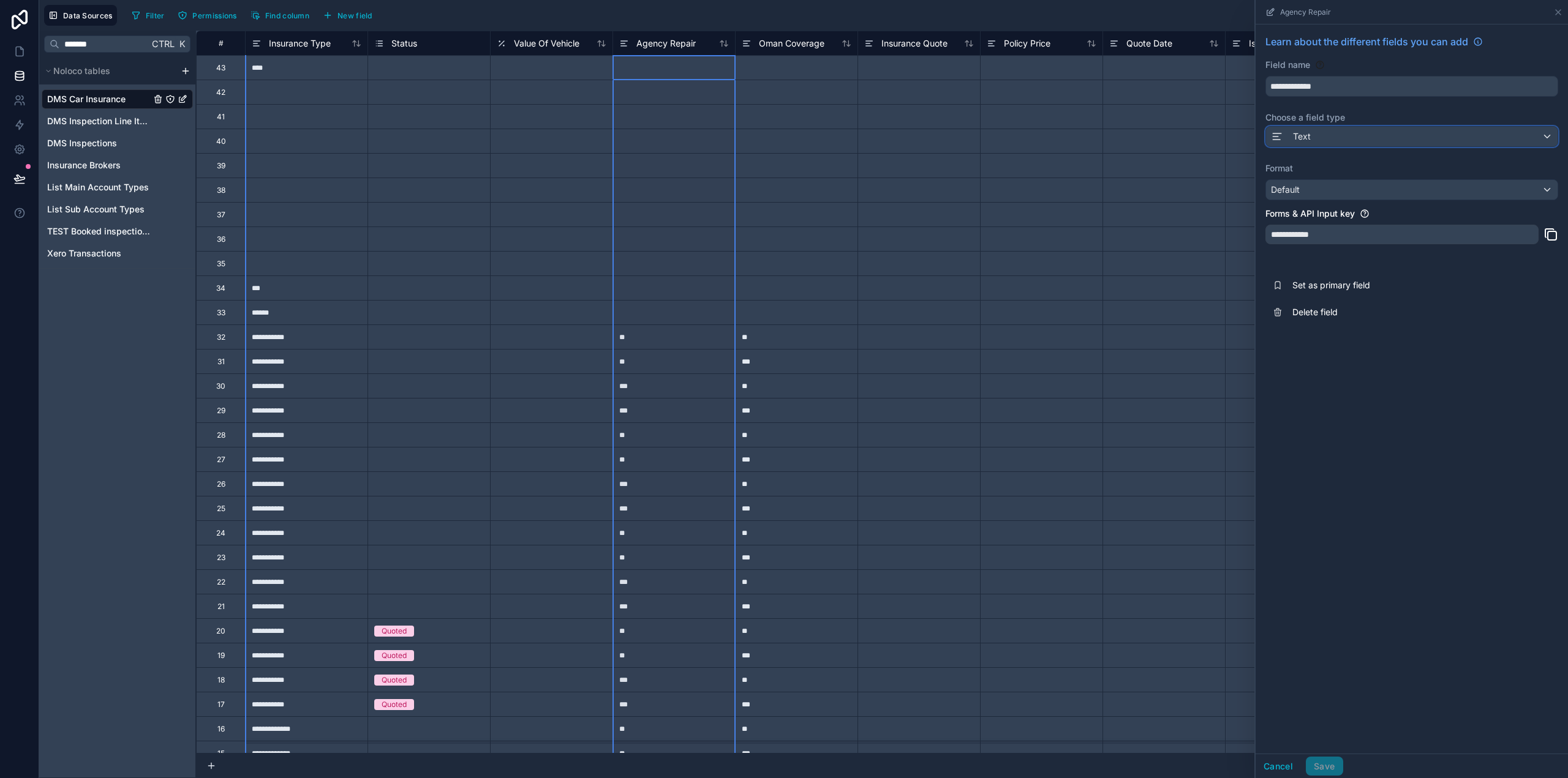
click at [1310, 140] on span "Text" at bounding box center [1302, 136] width 18 height 12
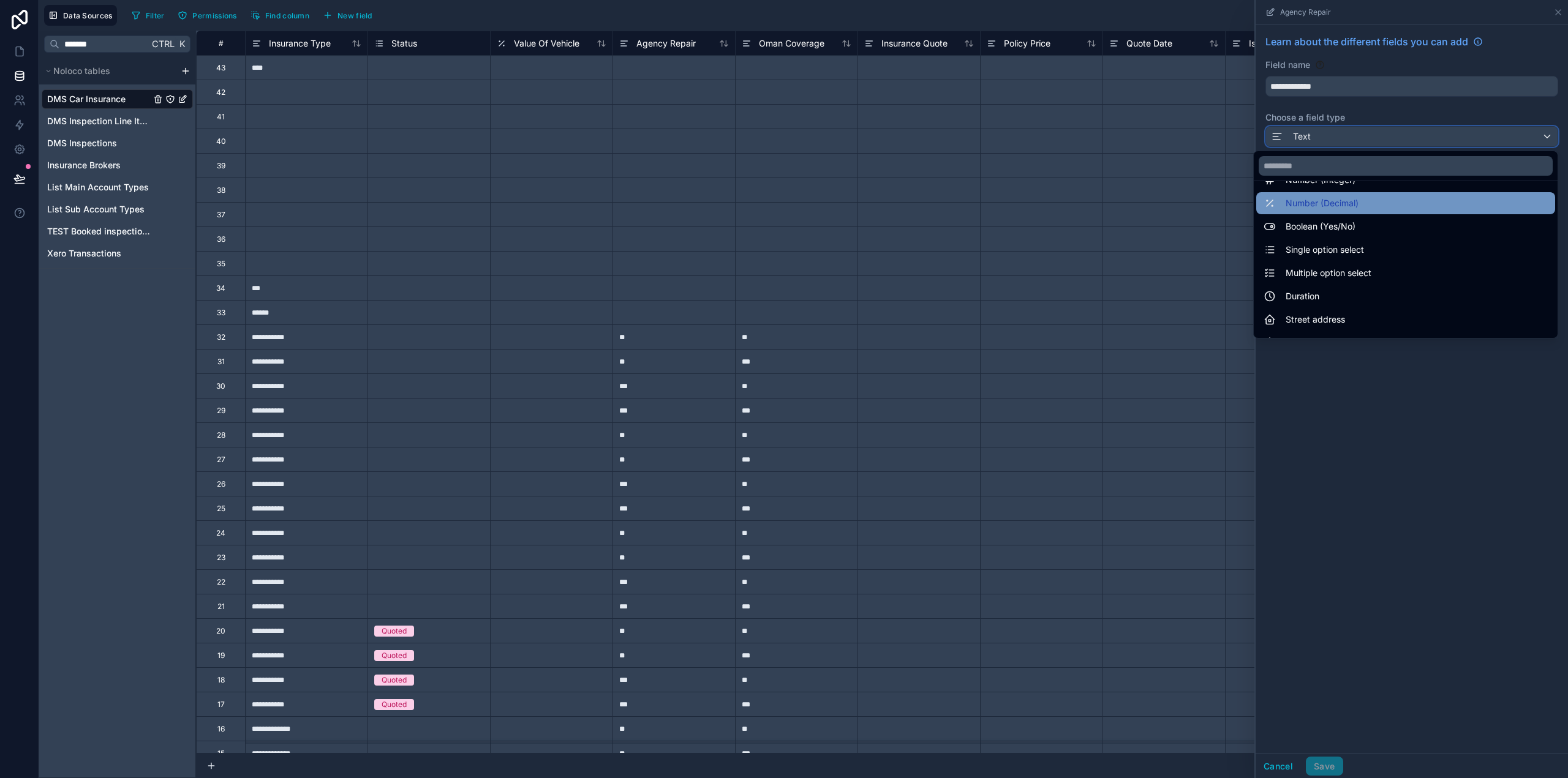
scroll to position [61, 0]
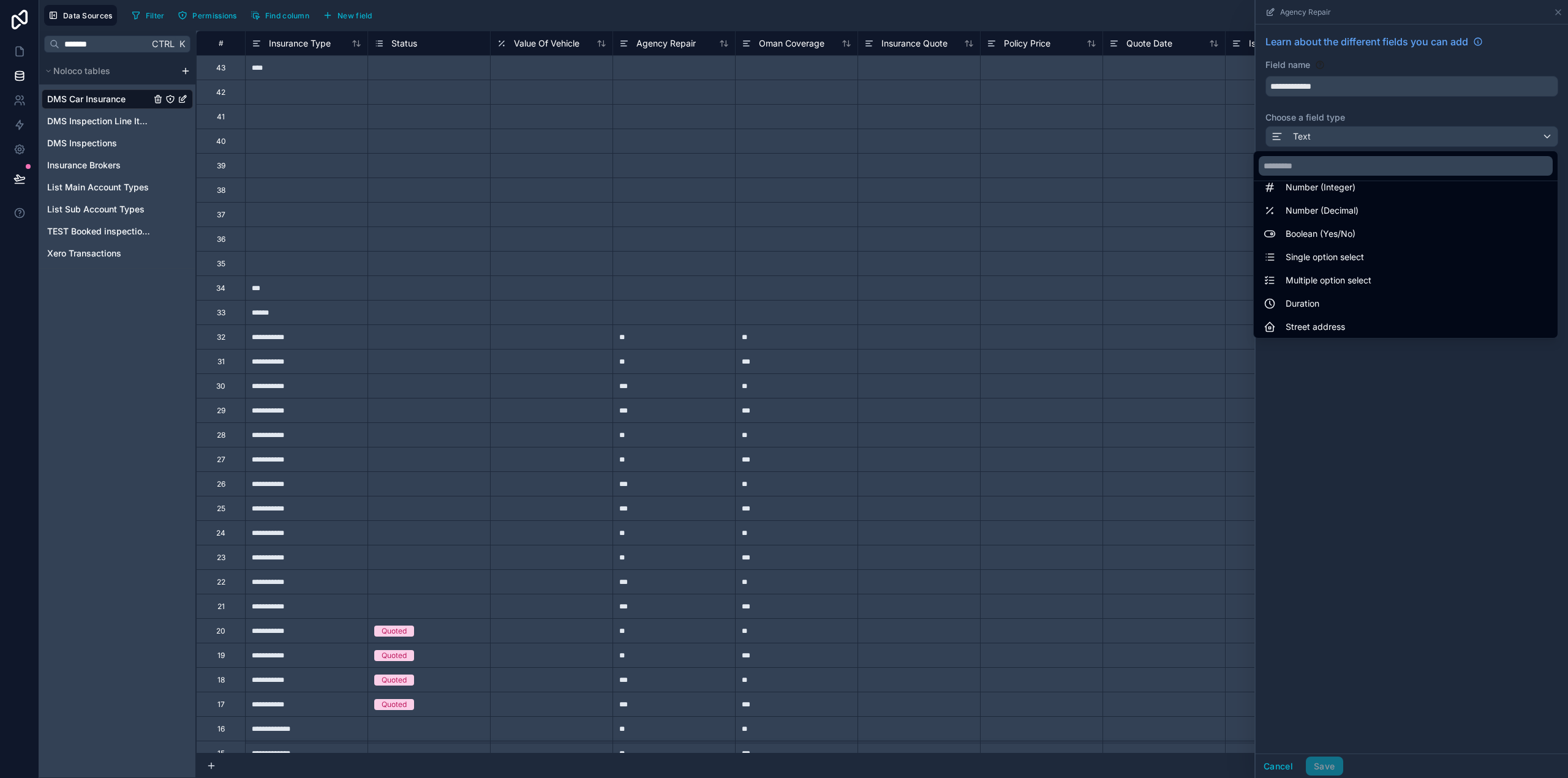
click at [1327, 239] on span "Boolean (Yes/No)" at bounding box center [1320, 233] width 70 height 14
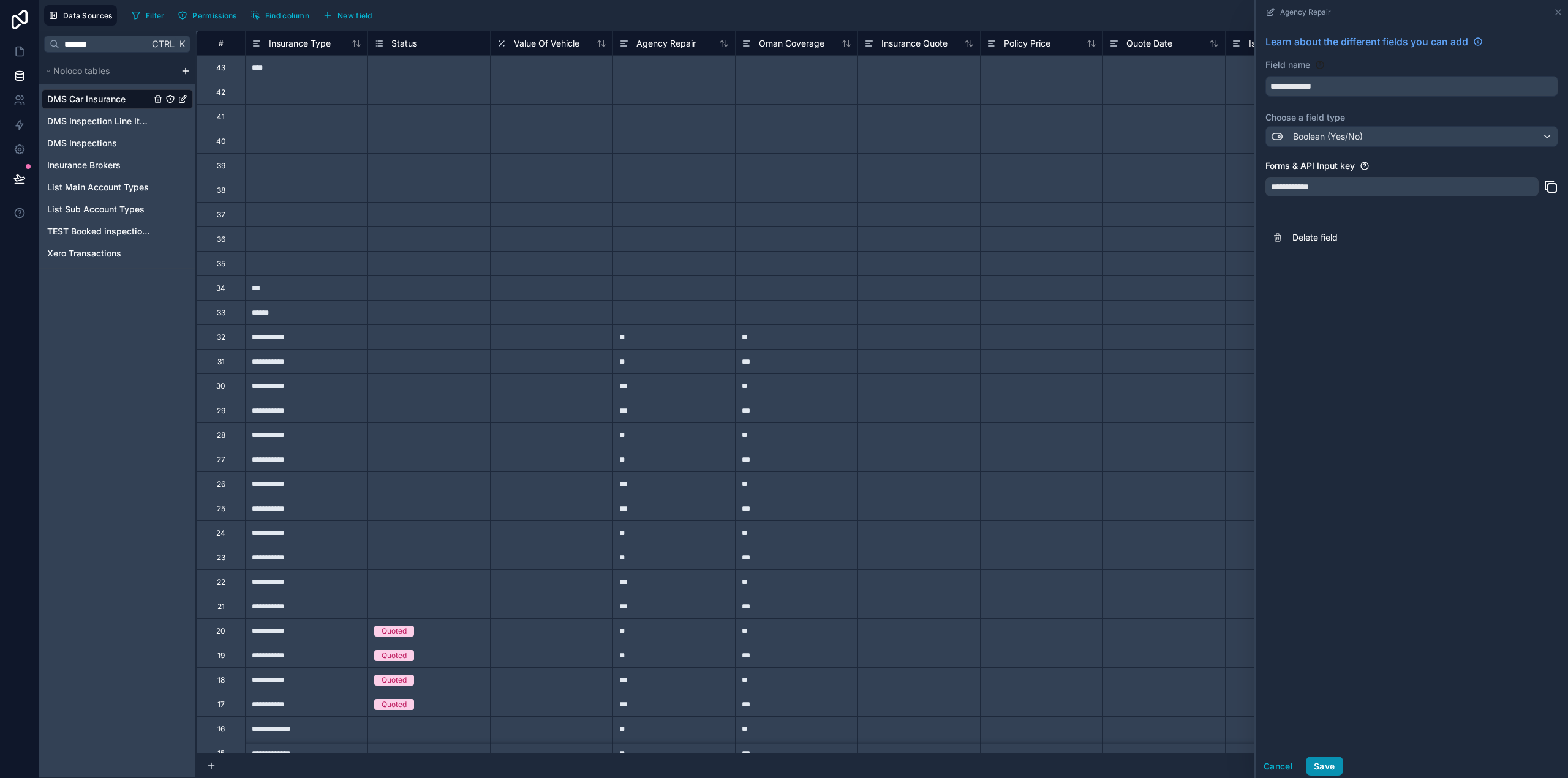
click at [1336, 770] on button "Save" at bounding box center [1324, 766] width 36 height 19
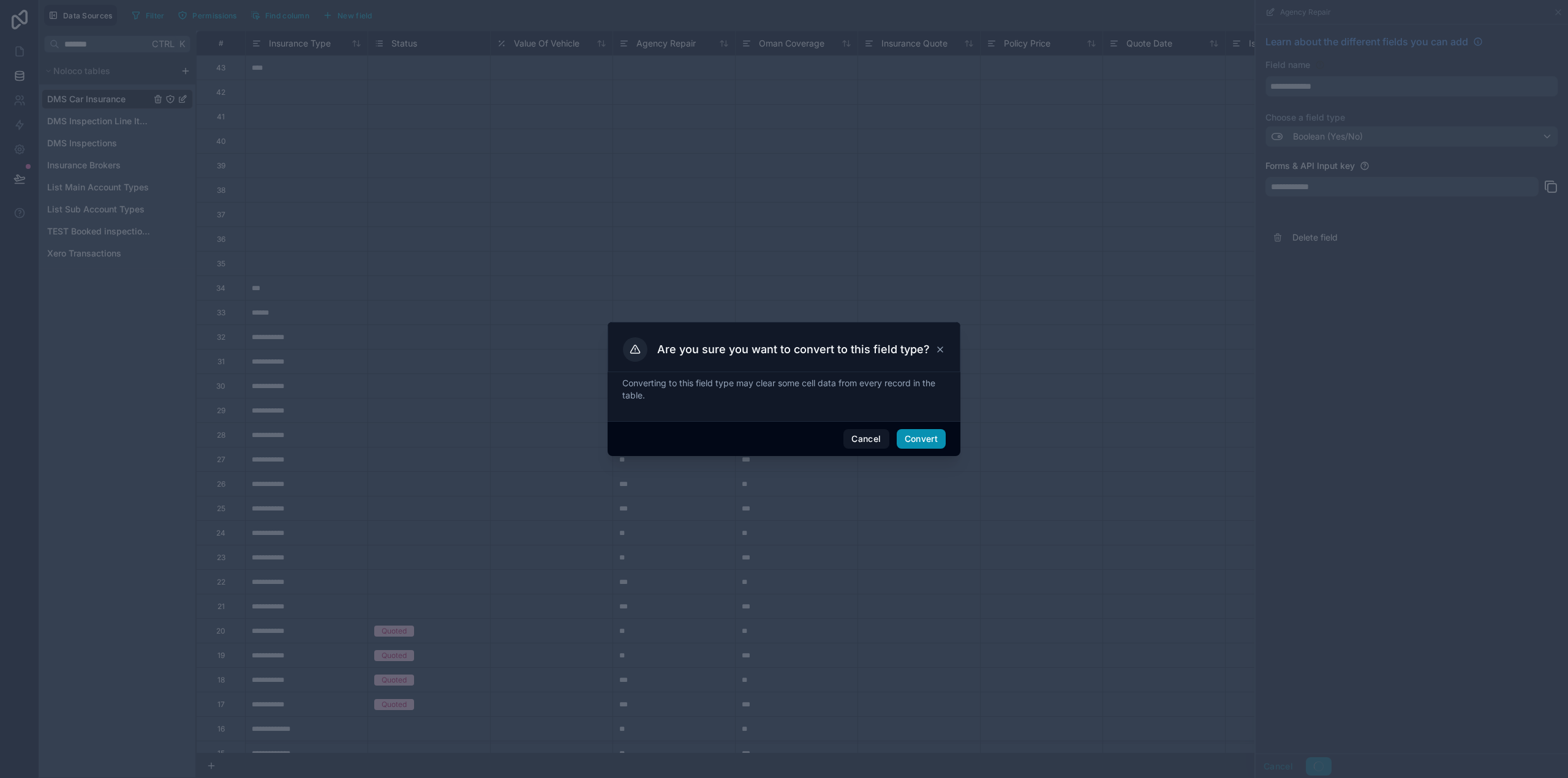
click at [911, 437] on button "Convert" at bounding box center [922, 438] width 49 height 19
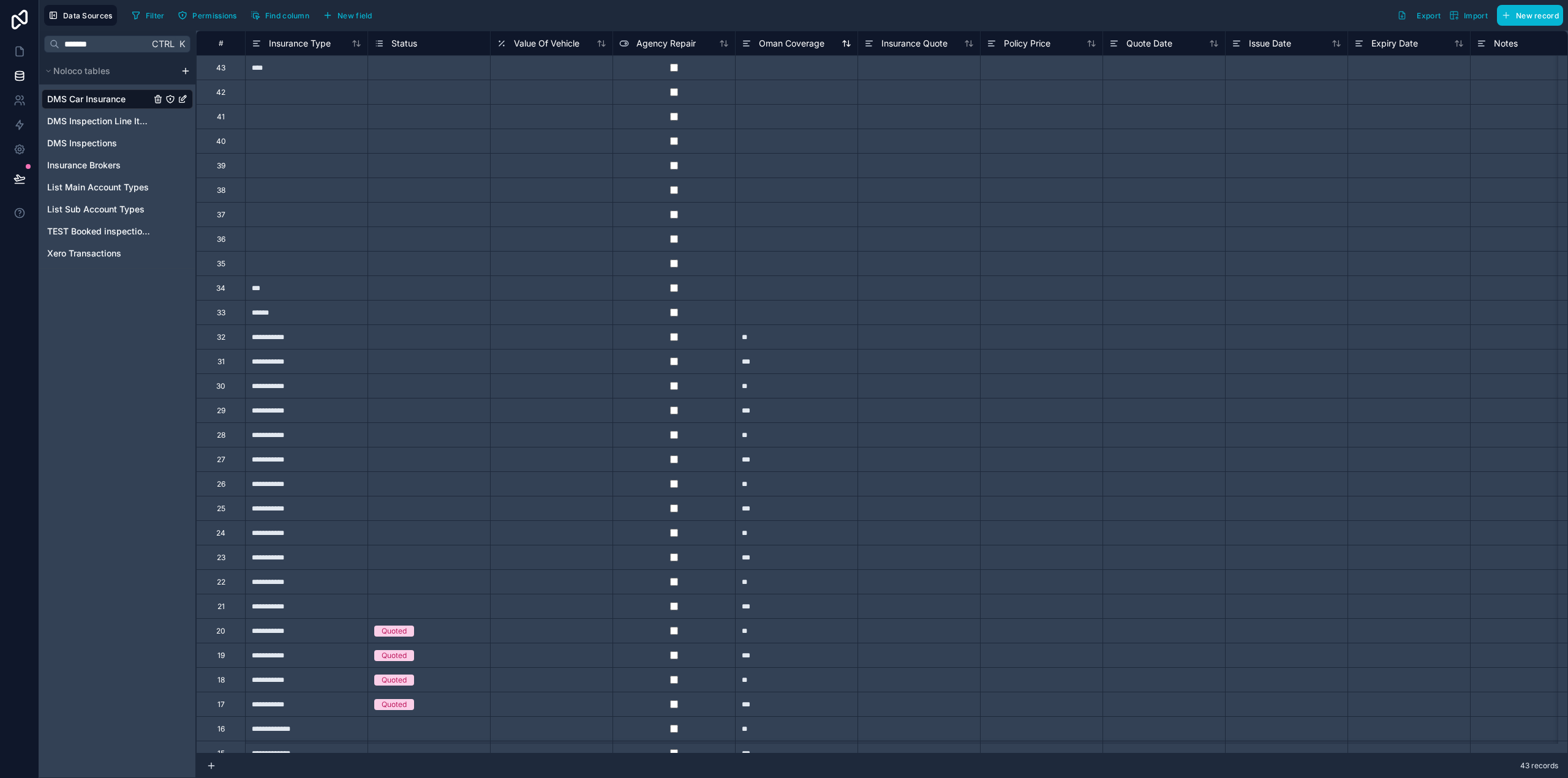
click at [789, 46] on span "Oman Coverage" at bounding box center [791, 43] width 65 height 12
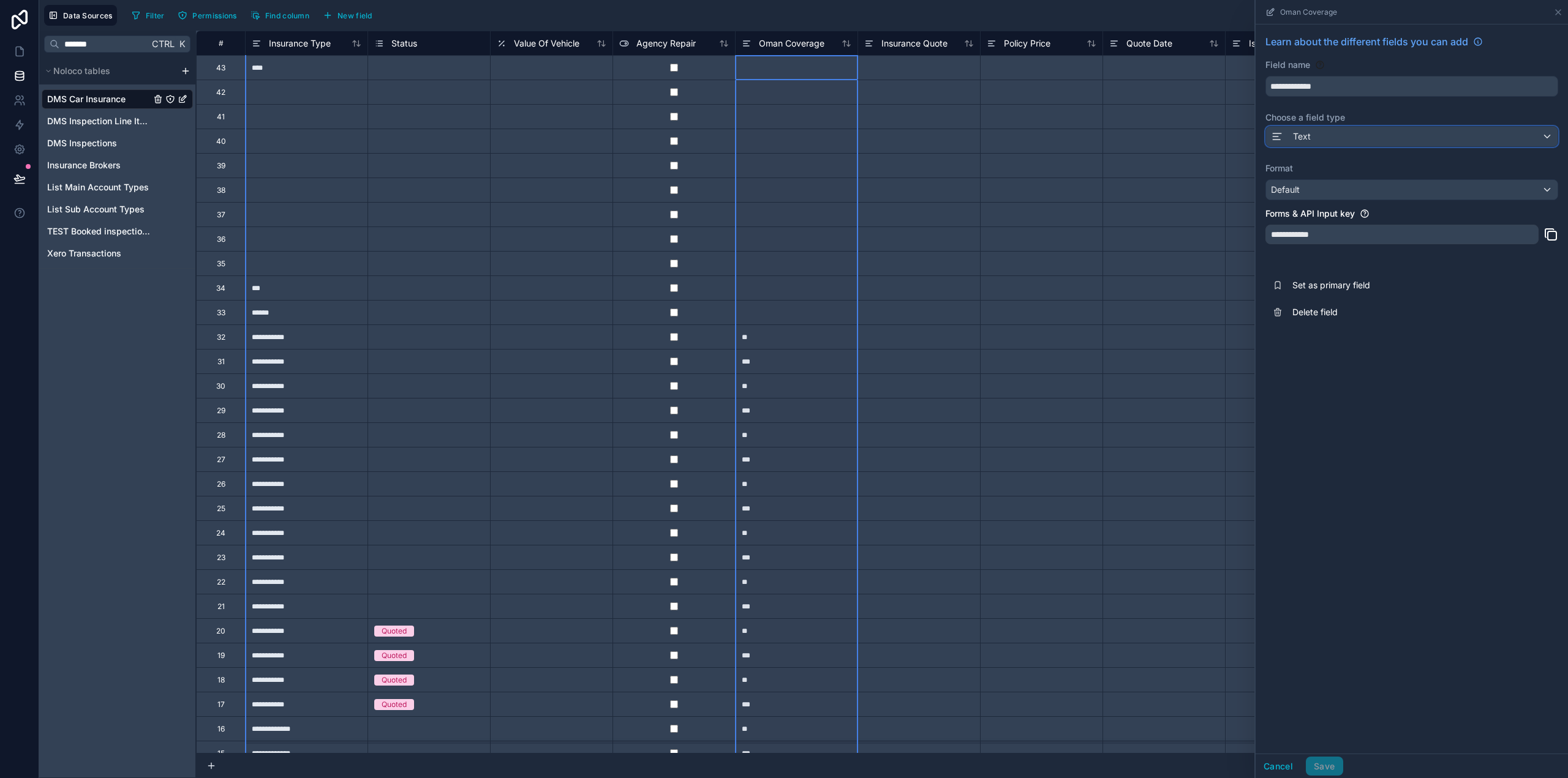
click at [1316, 137] on div "Text" at bounding box center [1412, 136] width 292 height 19
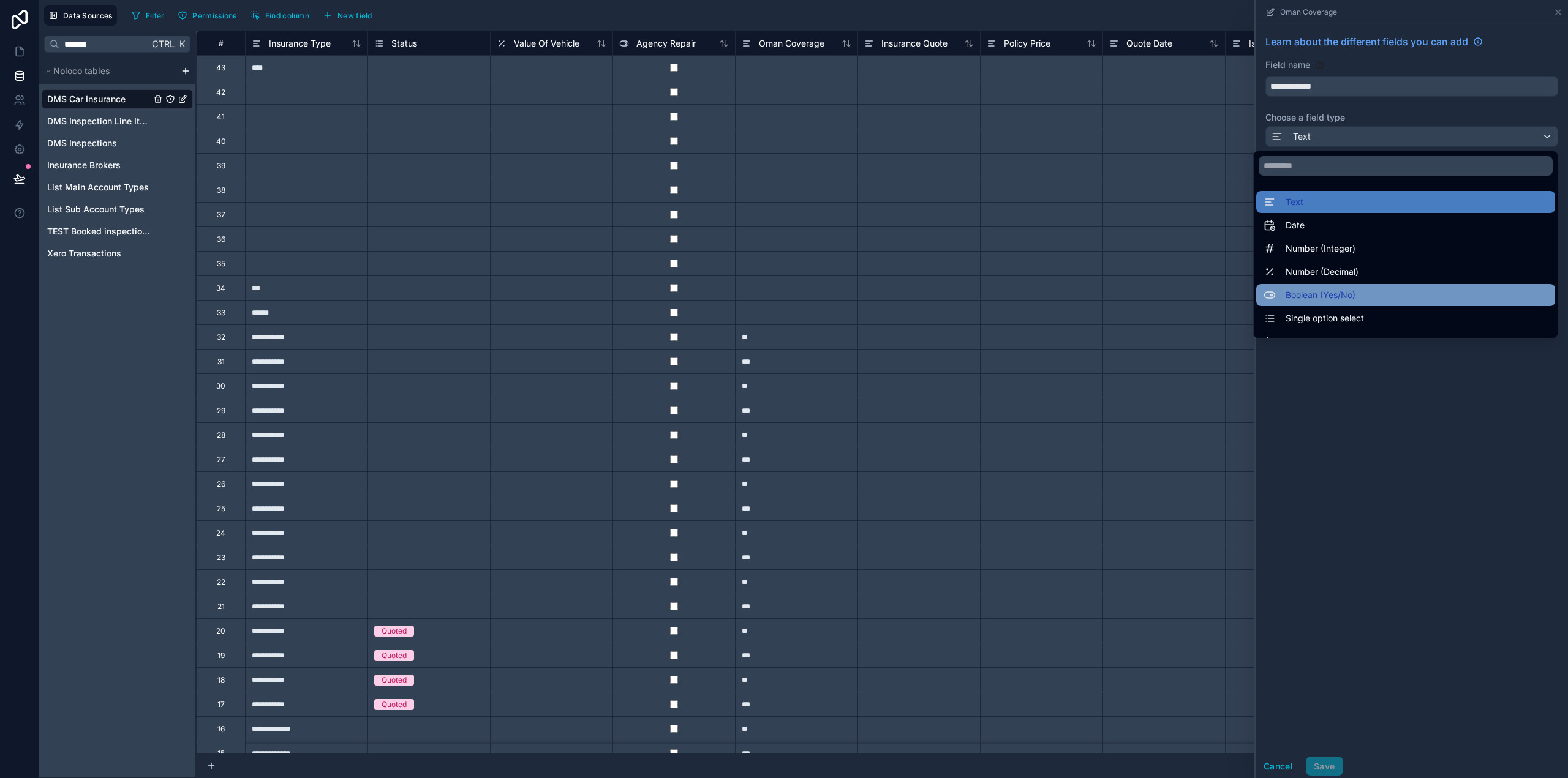
click at [1334, 297] on span "Boolean (Yes/No)" at bounding box center [1320, 294] width 70 height 14
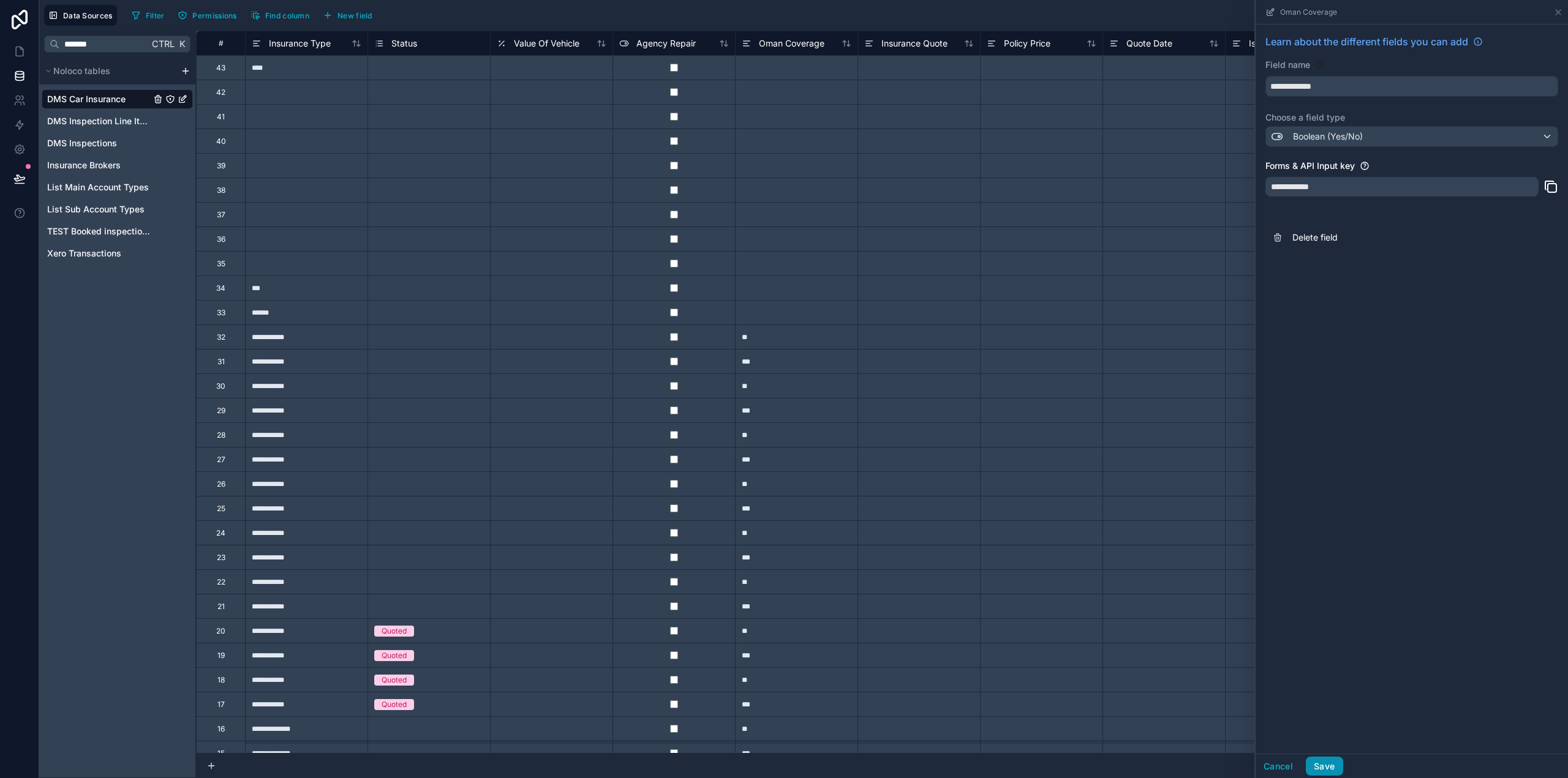
click at [1331, 770] on button "Save" at bounding box center [1324, 766] width 36 height 19
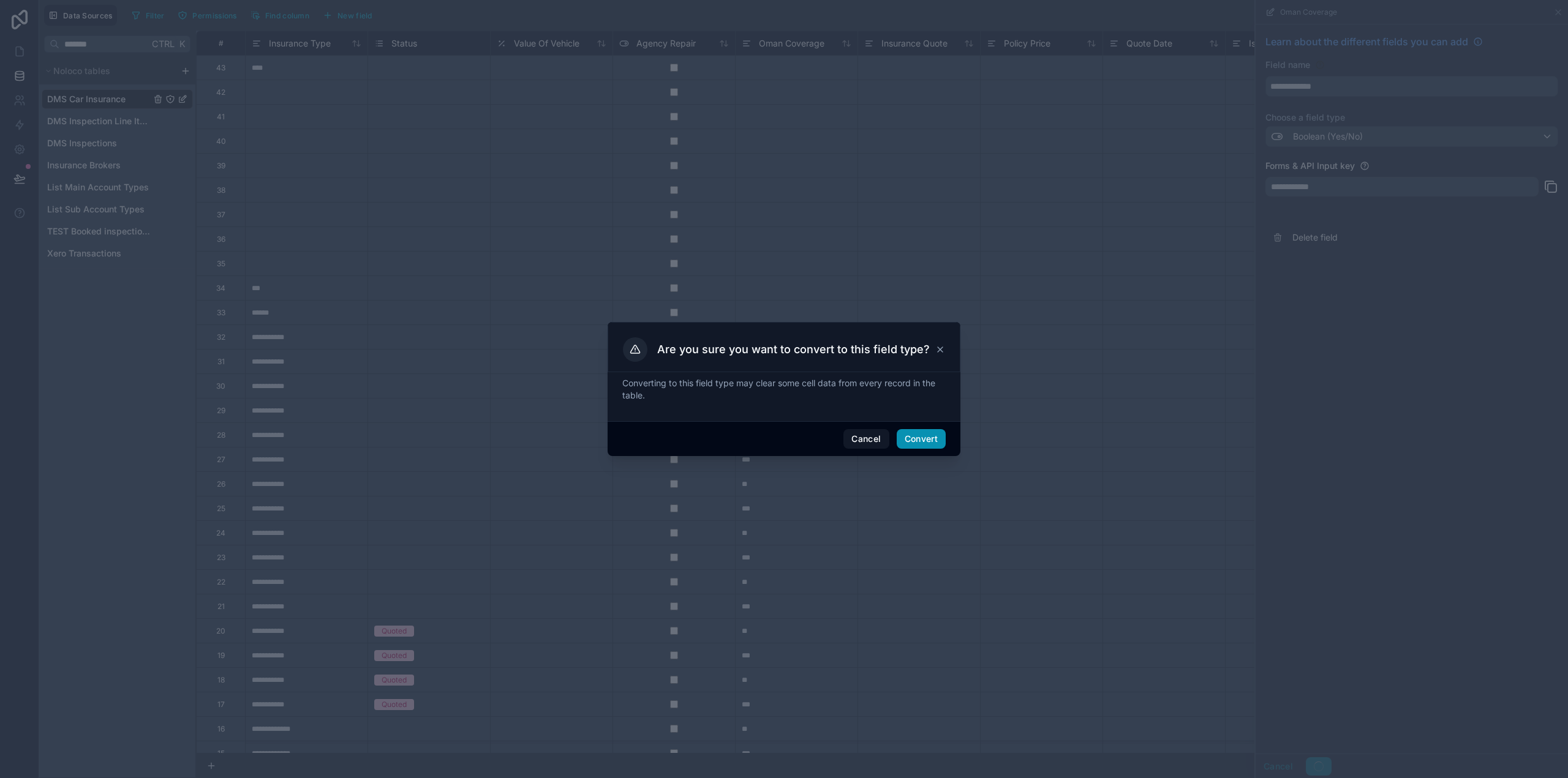
click at [933, 431] on button "Convert" at bounding box center [922, 438] width 49 height 19
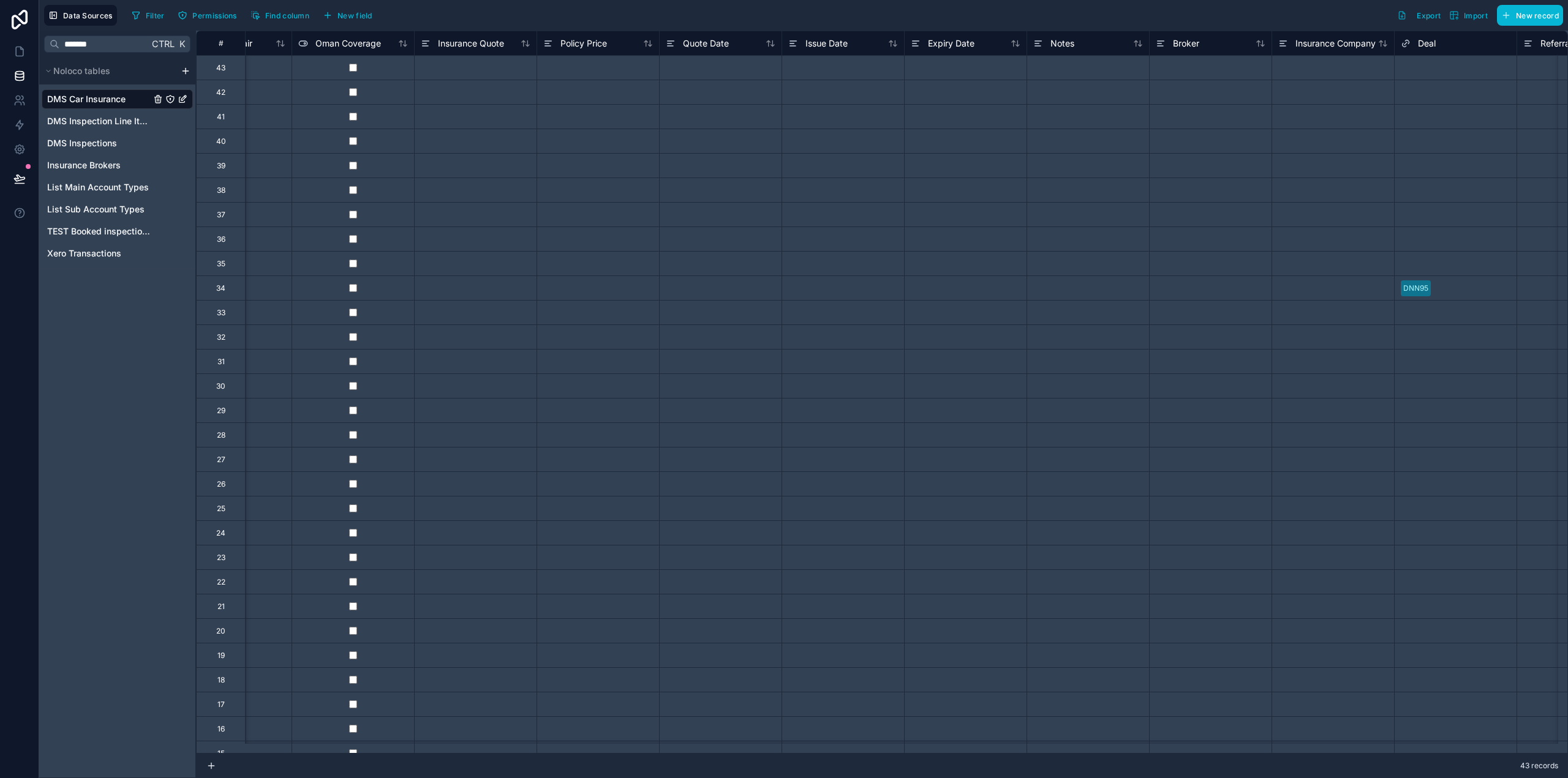
scroll to position [0, 490]
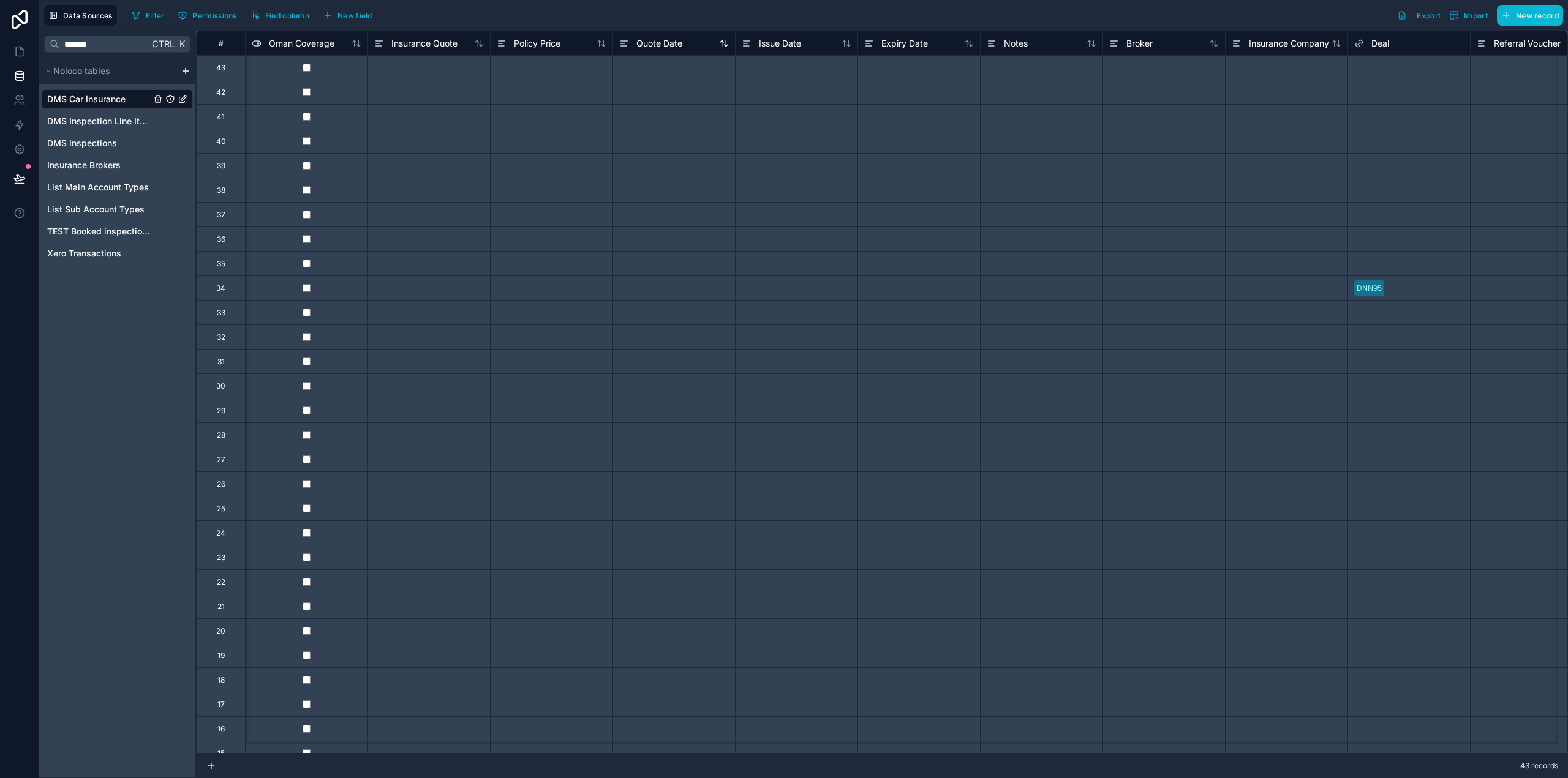
click at [661, 47] on span "Quote Date" at bounding box center [660, 43] width 46 height 12
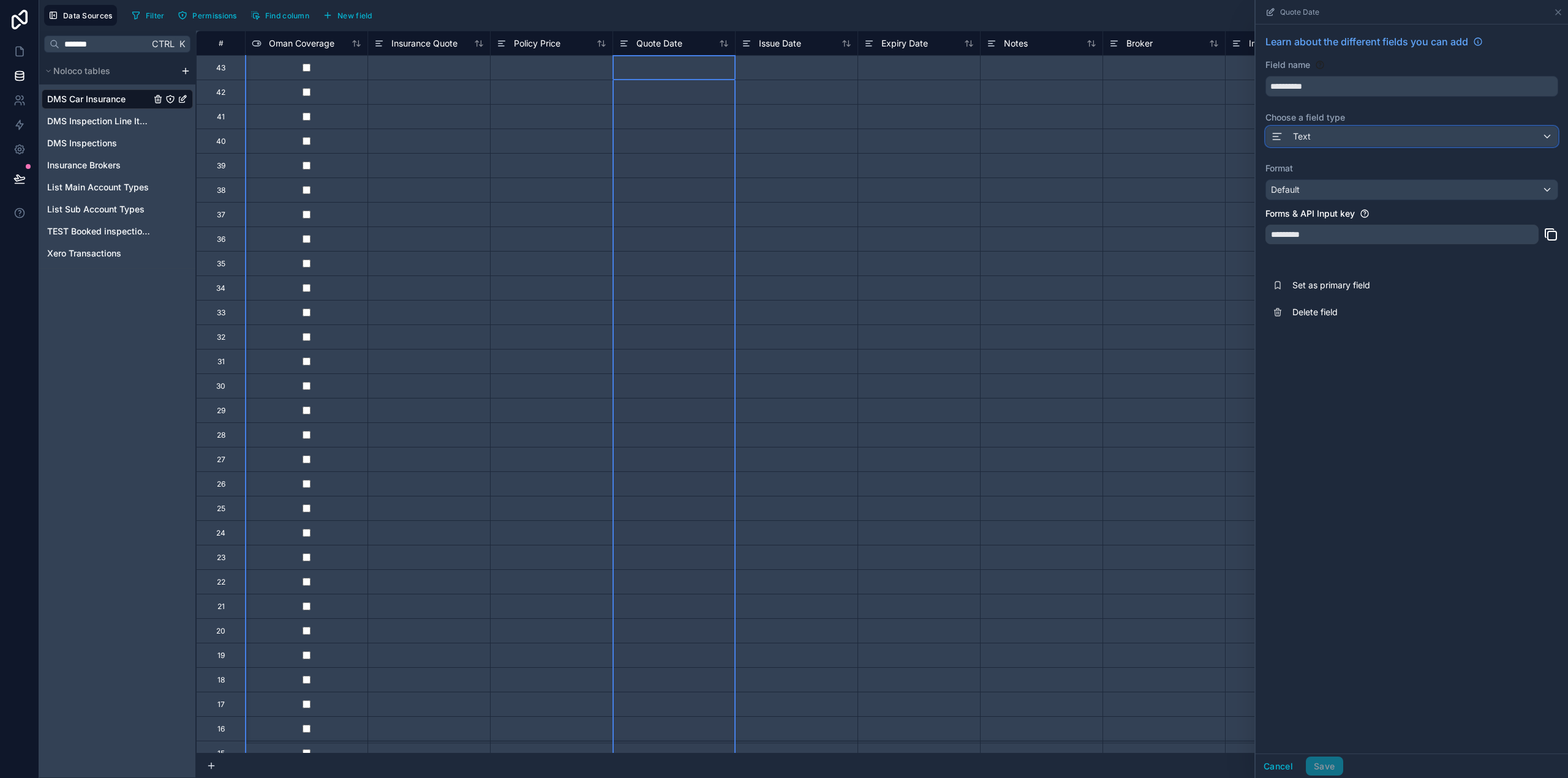
click at [1329, 136] on div "Text" at bounding box center [1412, 136] width 292 height 19
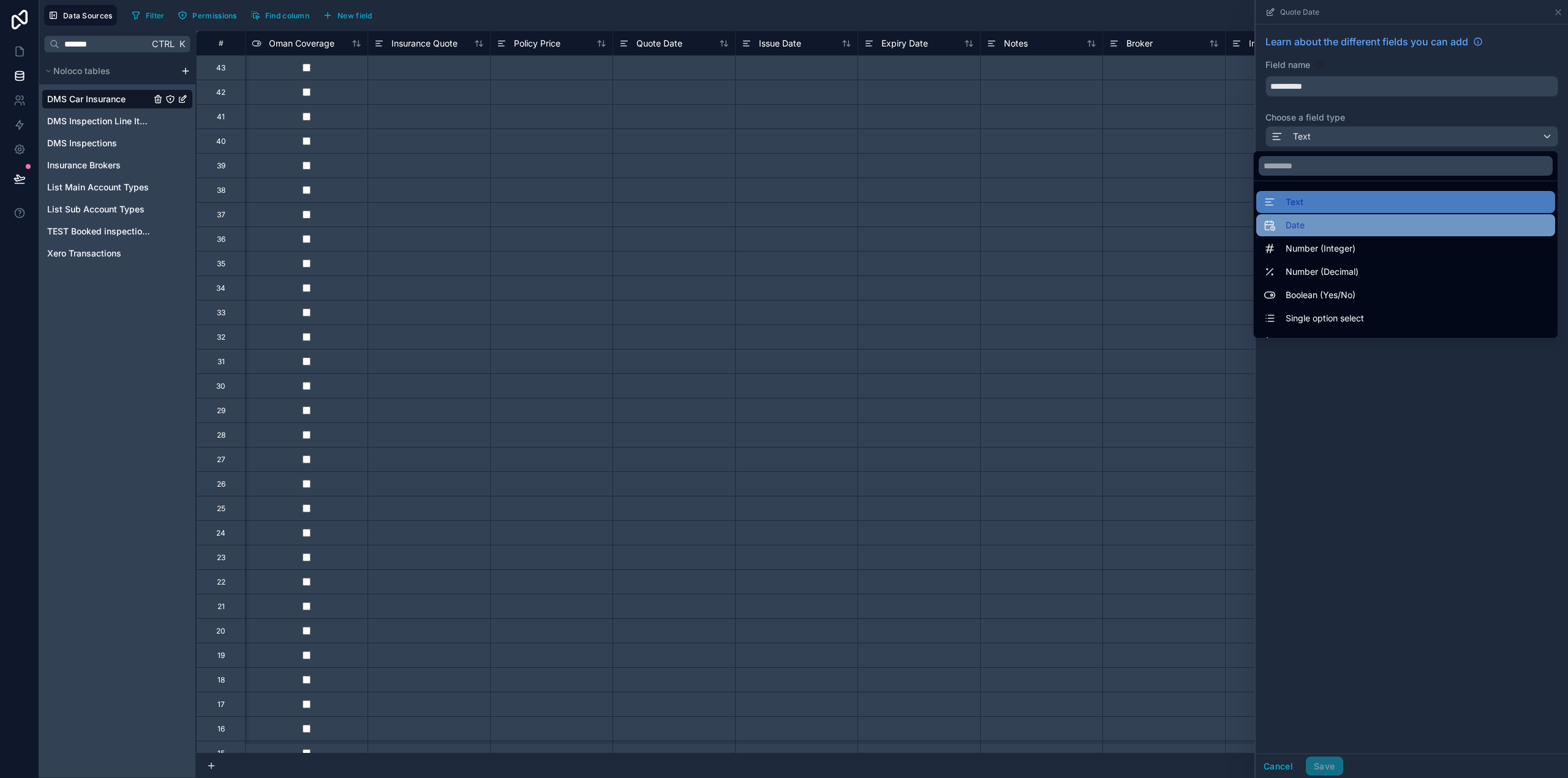
click at [1310, 231] on div "Date" at bounding box center [1405, 225] width 284 height 14
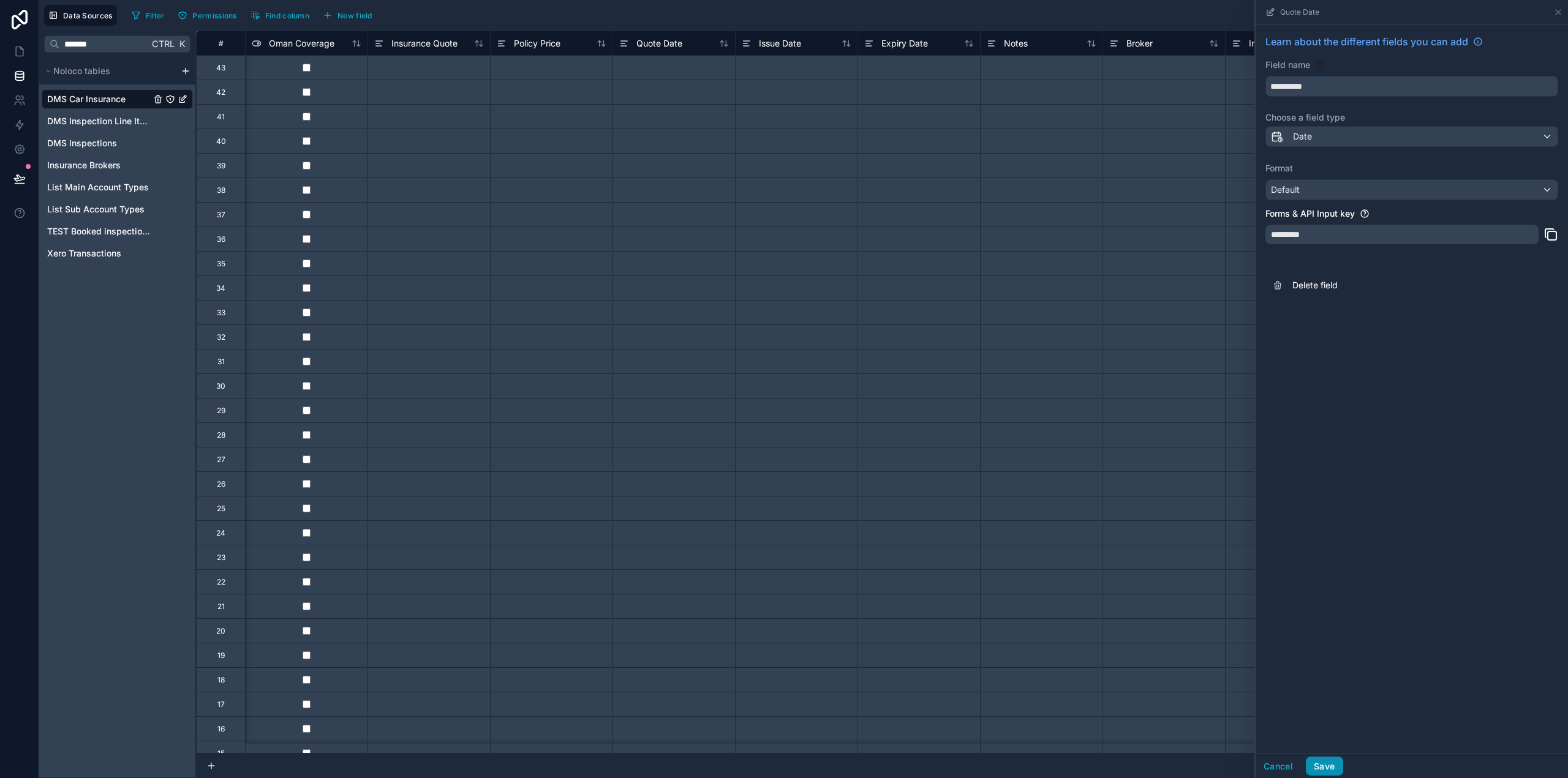
click at [1318, 764] on button "Save" at bounding box center [1324, 766] width 36 height 19
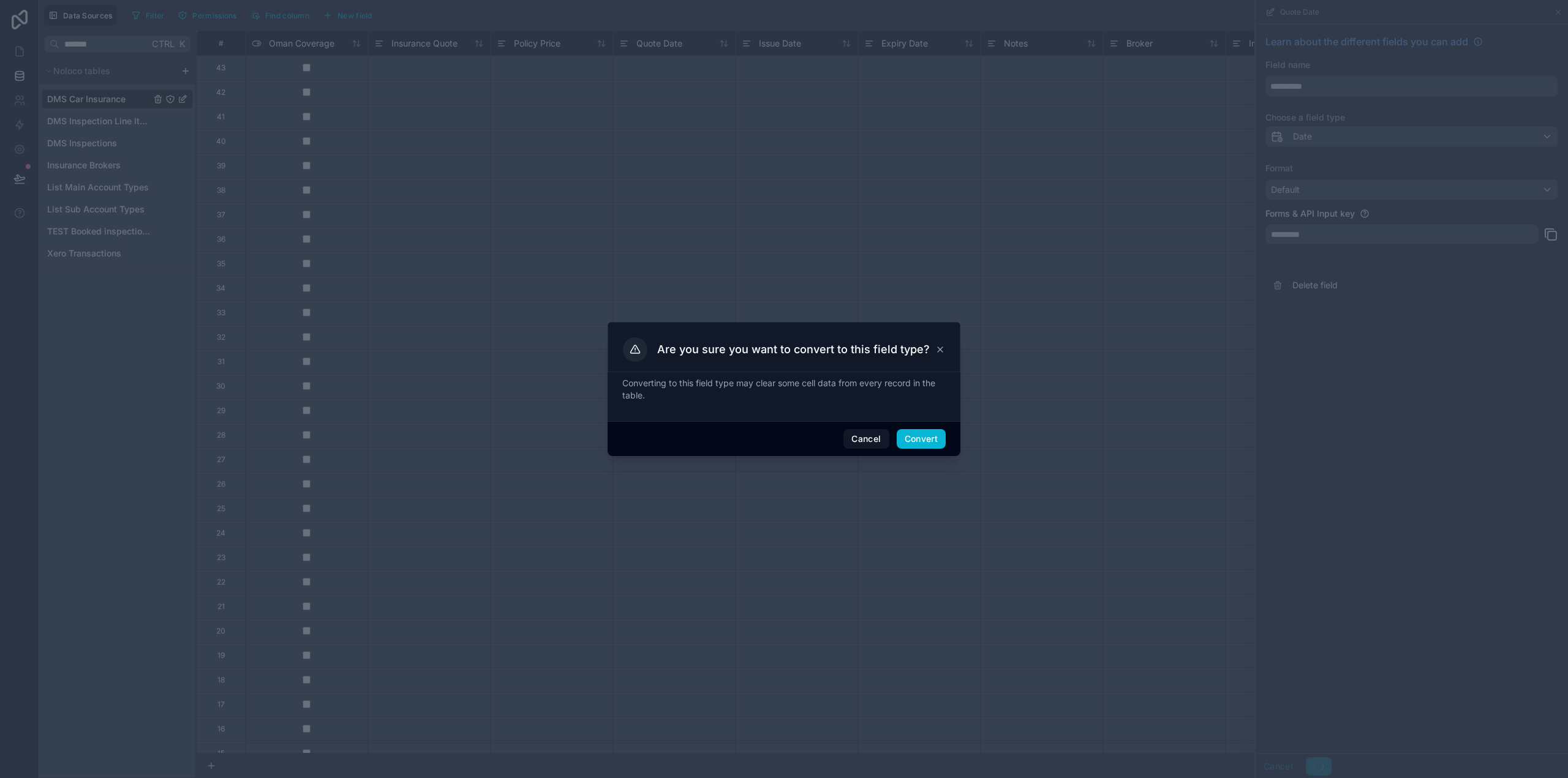
click at [932, 425] on div "Cancel Convert" at bounding box center [784, 438] width 353 height 35
click at [929, 437] on button "Convert" at bounding box center [922, 438] width 49 height 19
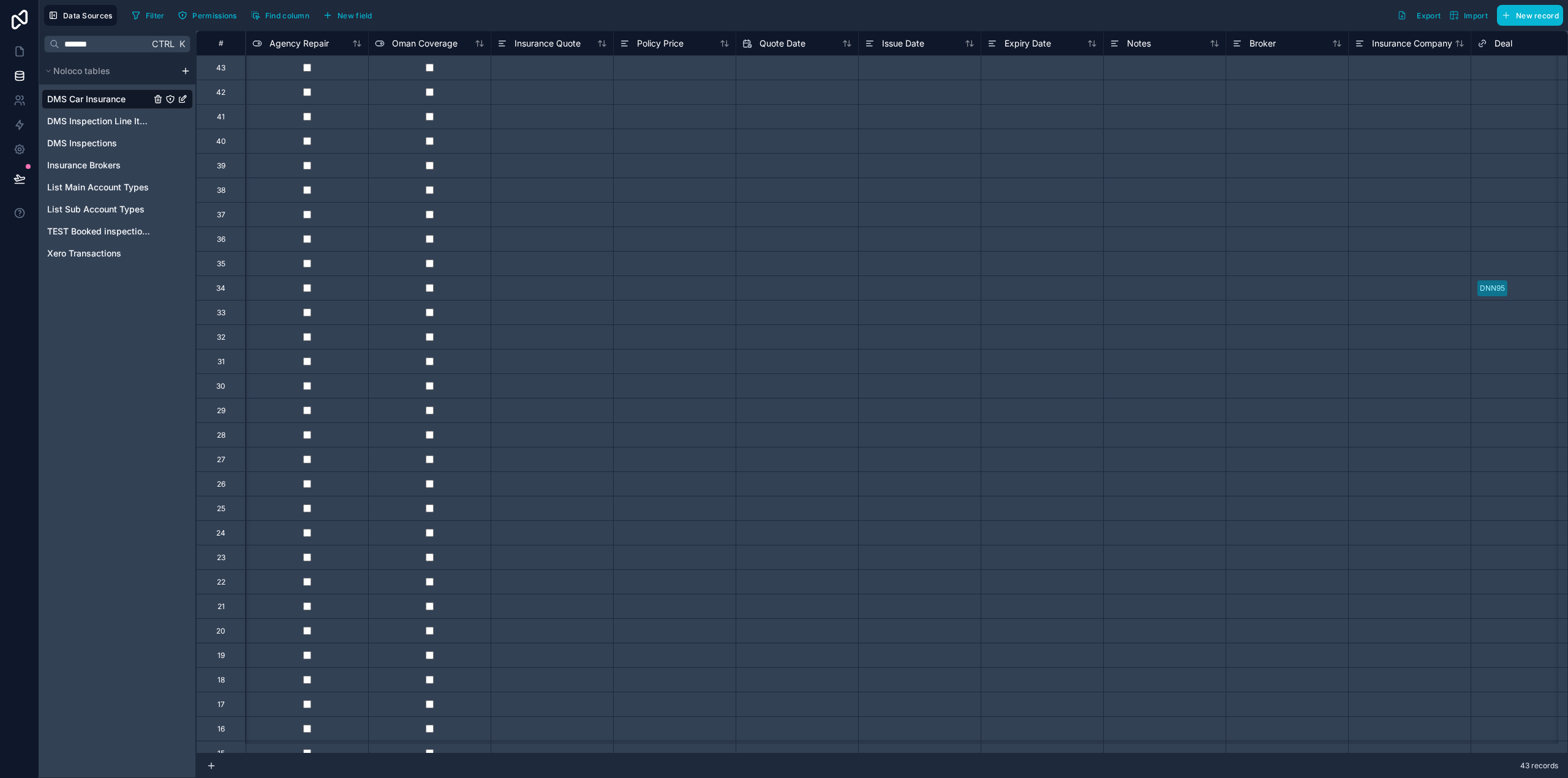
scroll to position [0, 367]
click at [878, 42] on div "Issue Date" at bounding box center [894, 43] width 59 height 14
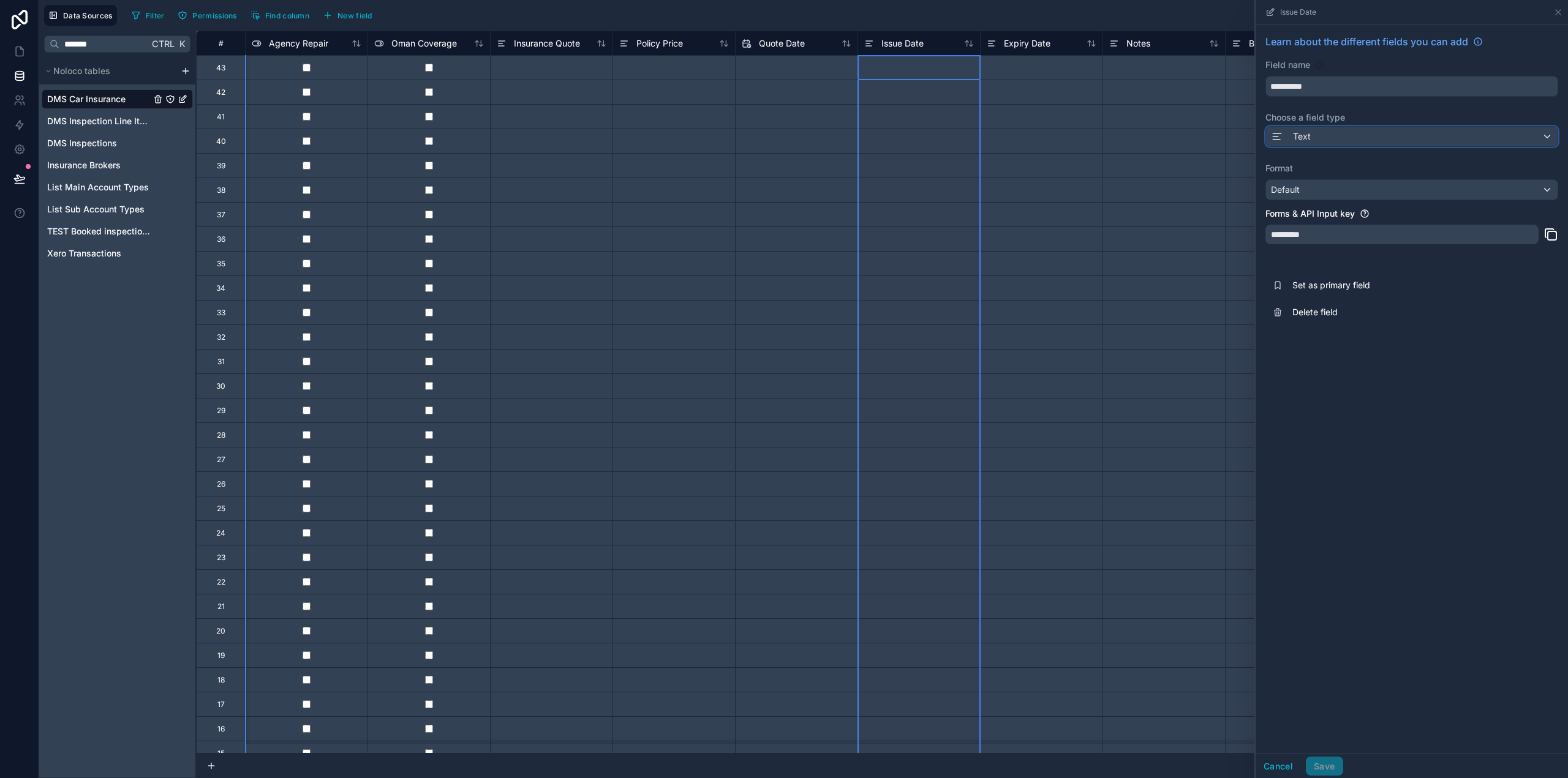
click at [1334, 133] on div "Text" at bounding box center [1412, 136] width 292 height 19
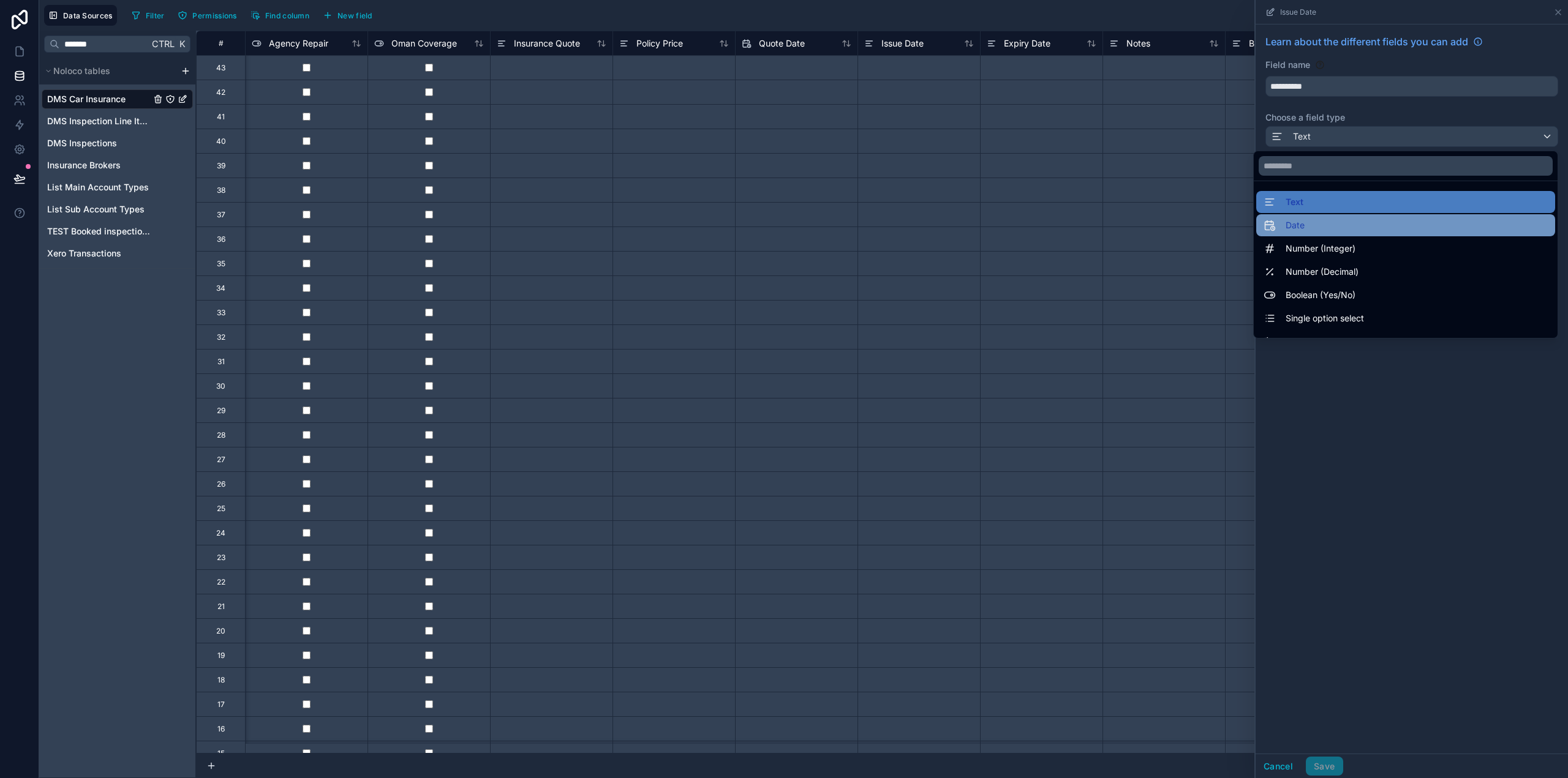
click at [1286, 220] on span "Date" at bounding box center [1295, 225] width 19 height 14
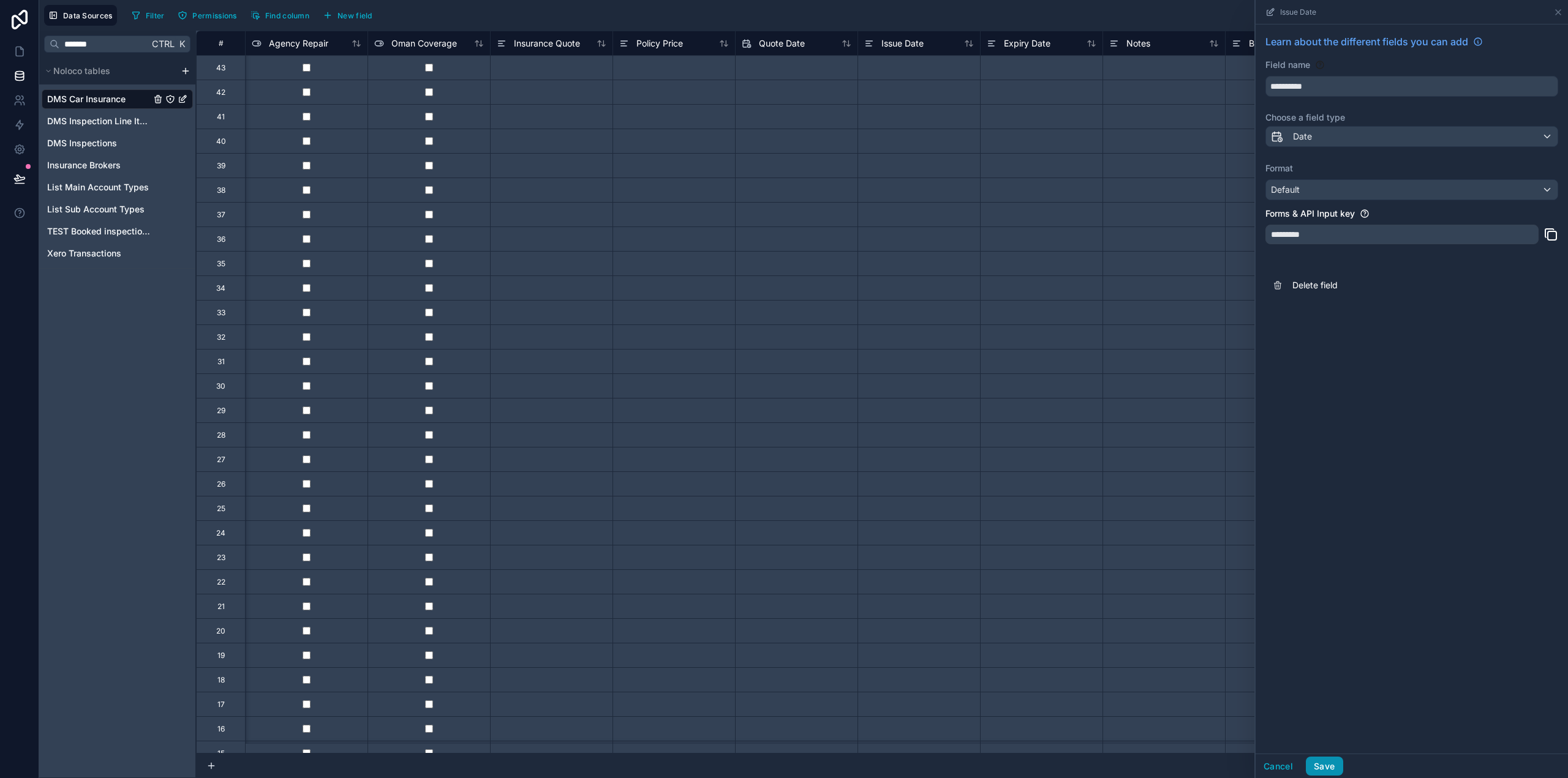
click at [1329, 764] on button "Save" at bounding box center [1324, 766] width 36 height 19
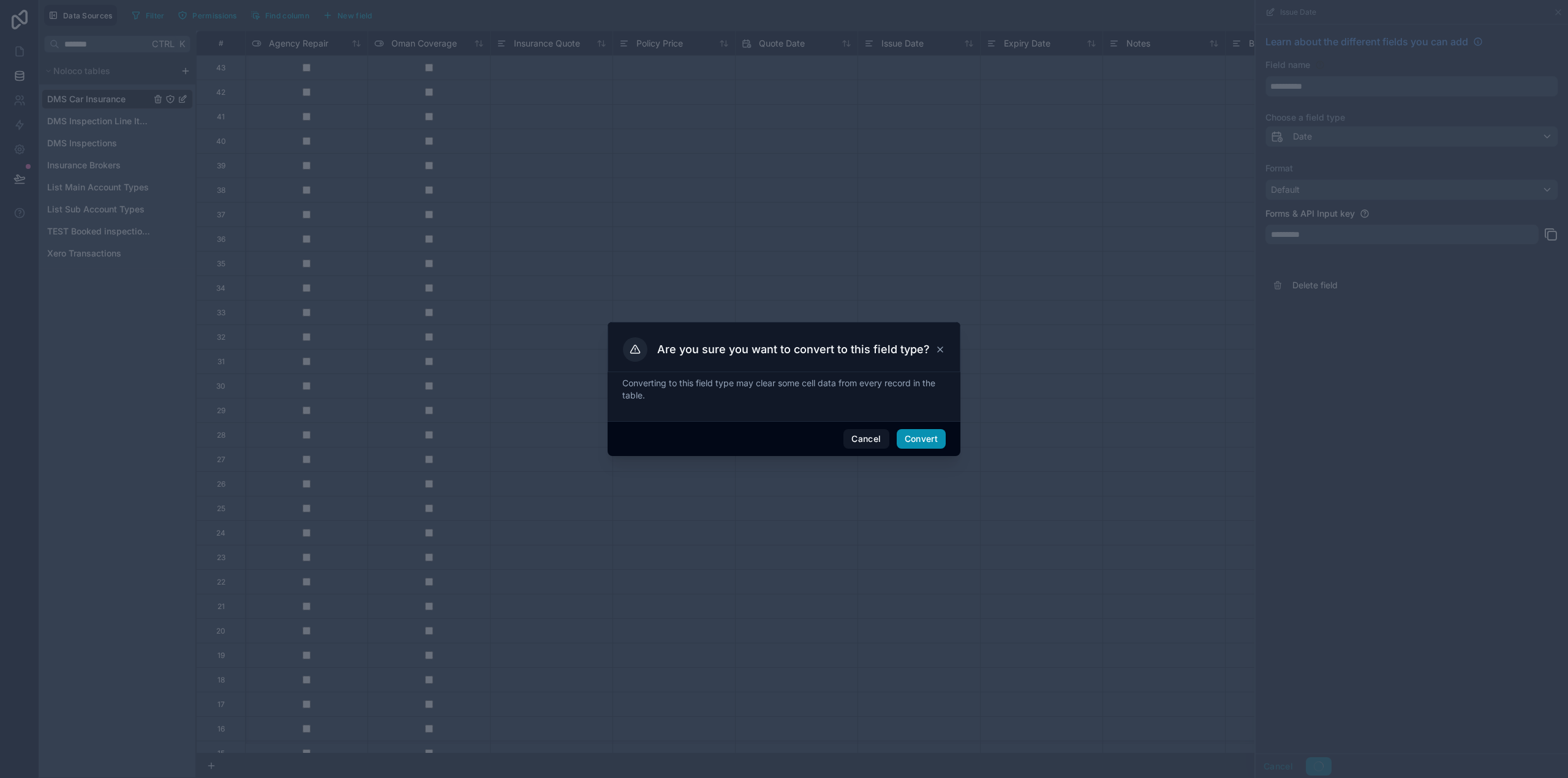
click at [910, 431] on button "Convert" at bounding box center [922, 438] width 49 height 19
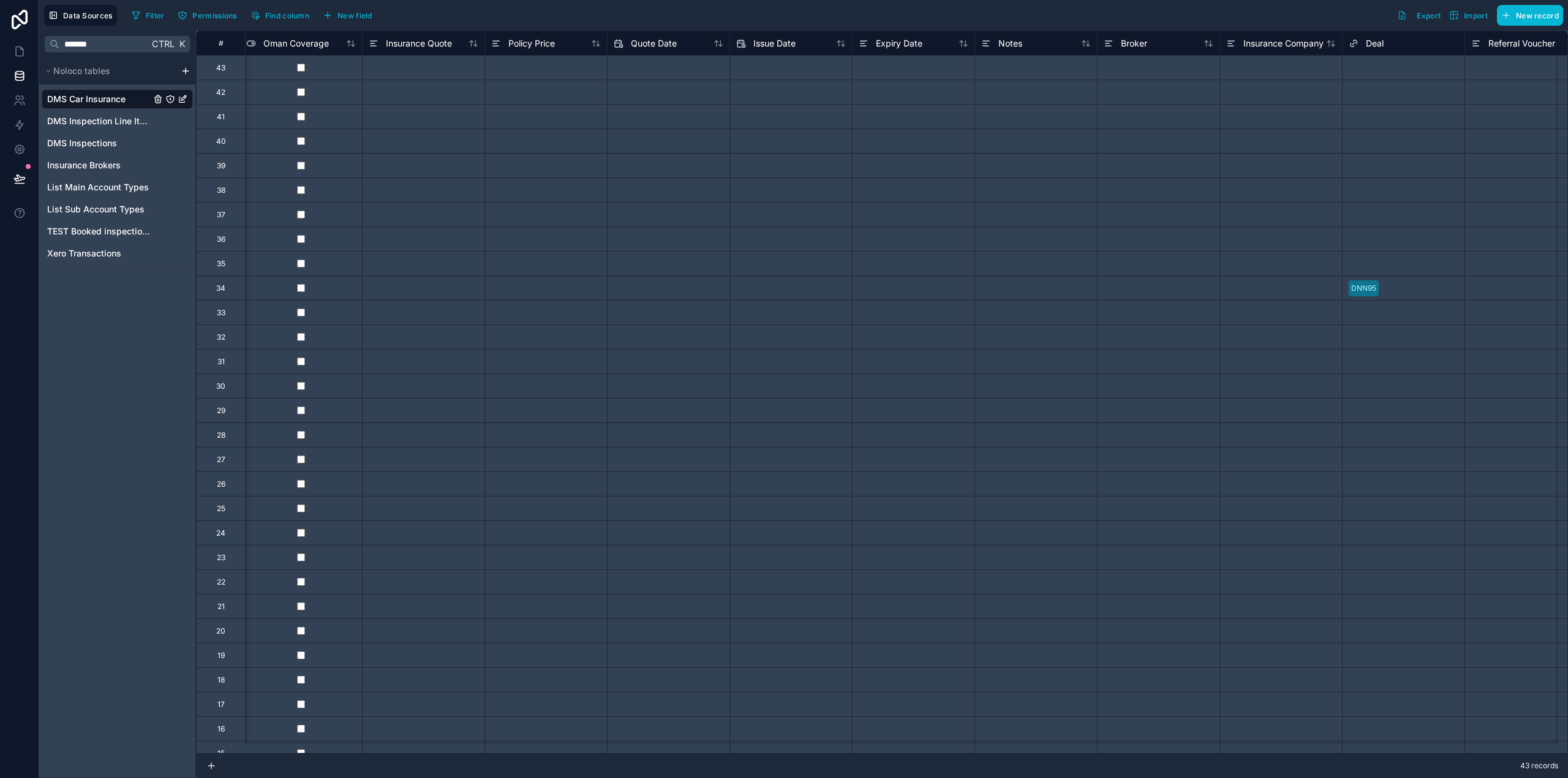
scroll to position [0, 551]
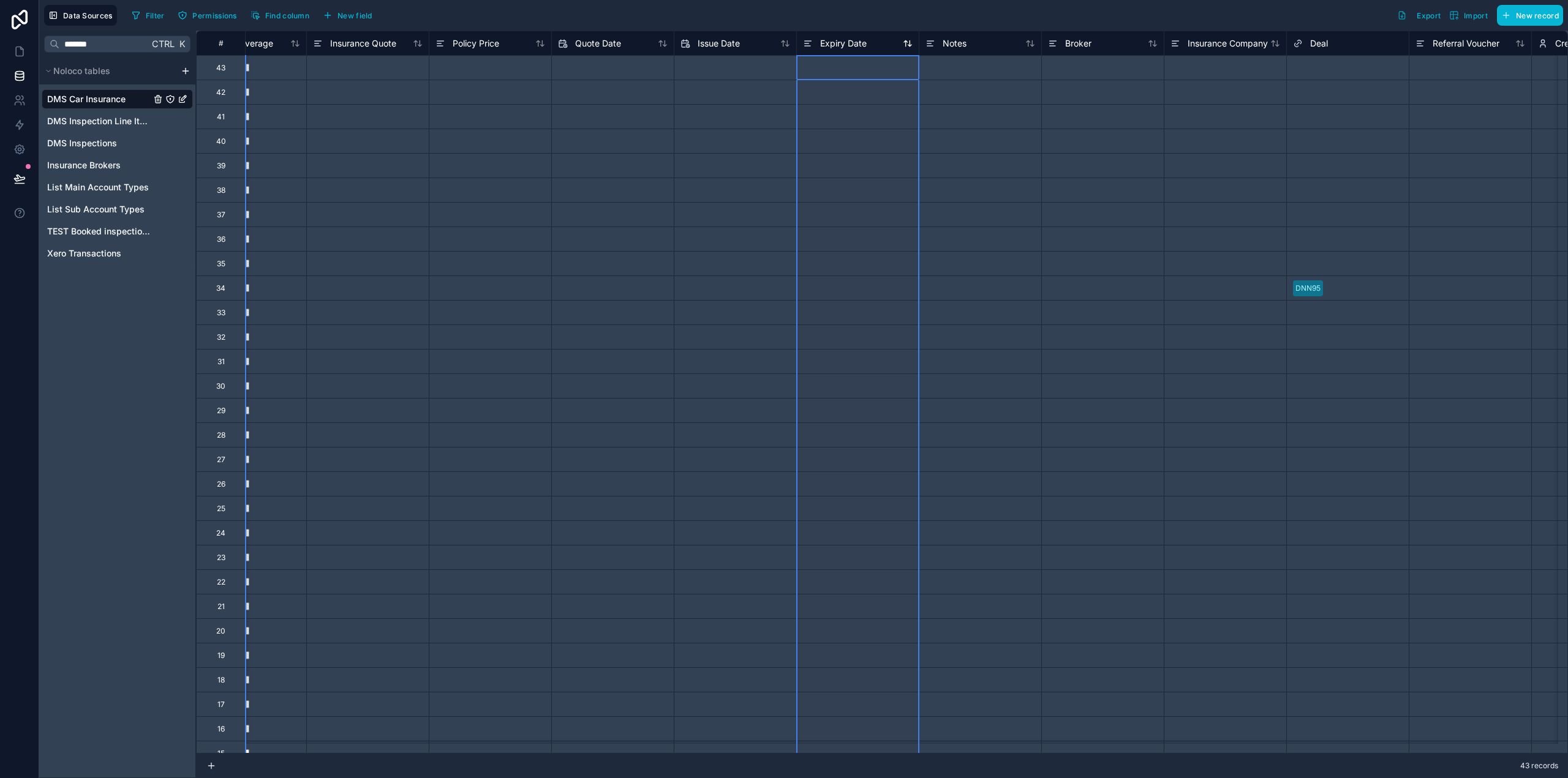
click at [835, 42] on span "Expiry Date" at bounding box center [843, 43] width 47 height 12
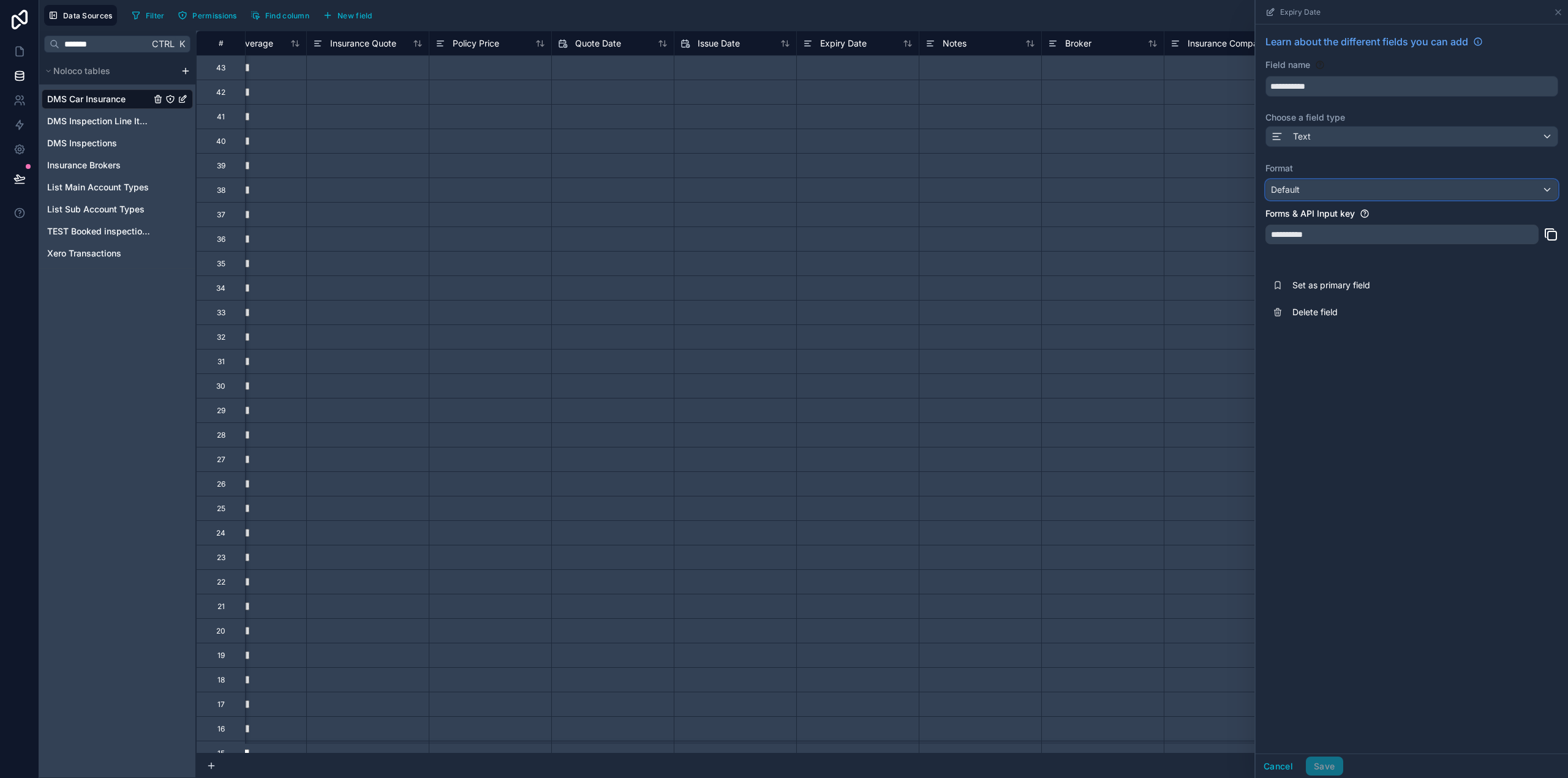
click at [1298, 188] on span "Default" at bounding box center [1286, 189] width 29 height 10
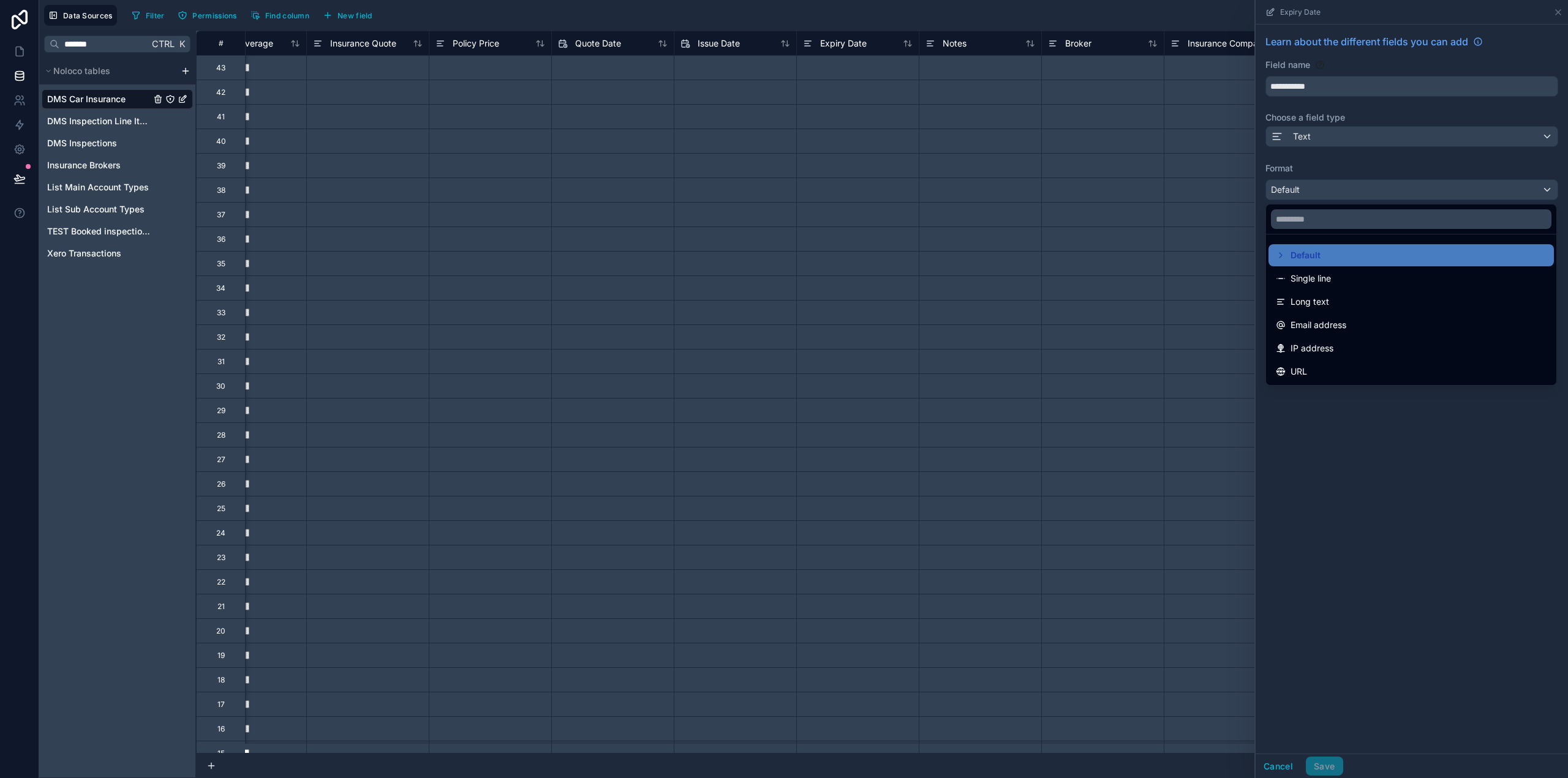
click at [1303, 131] on div at bounding box center [1412, 389] width 312 height 778
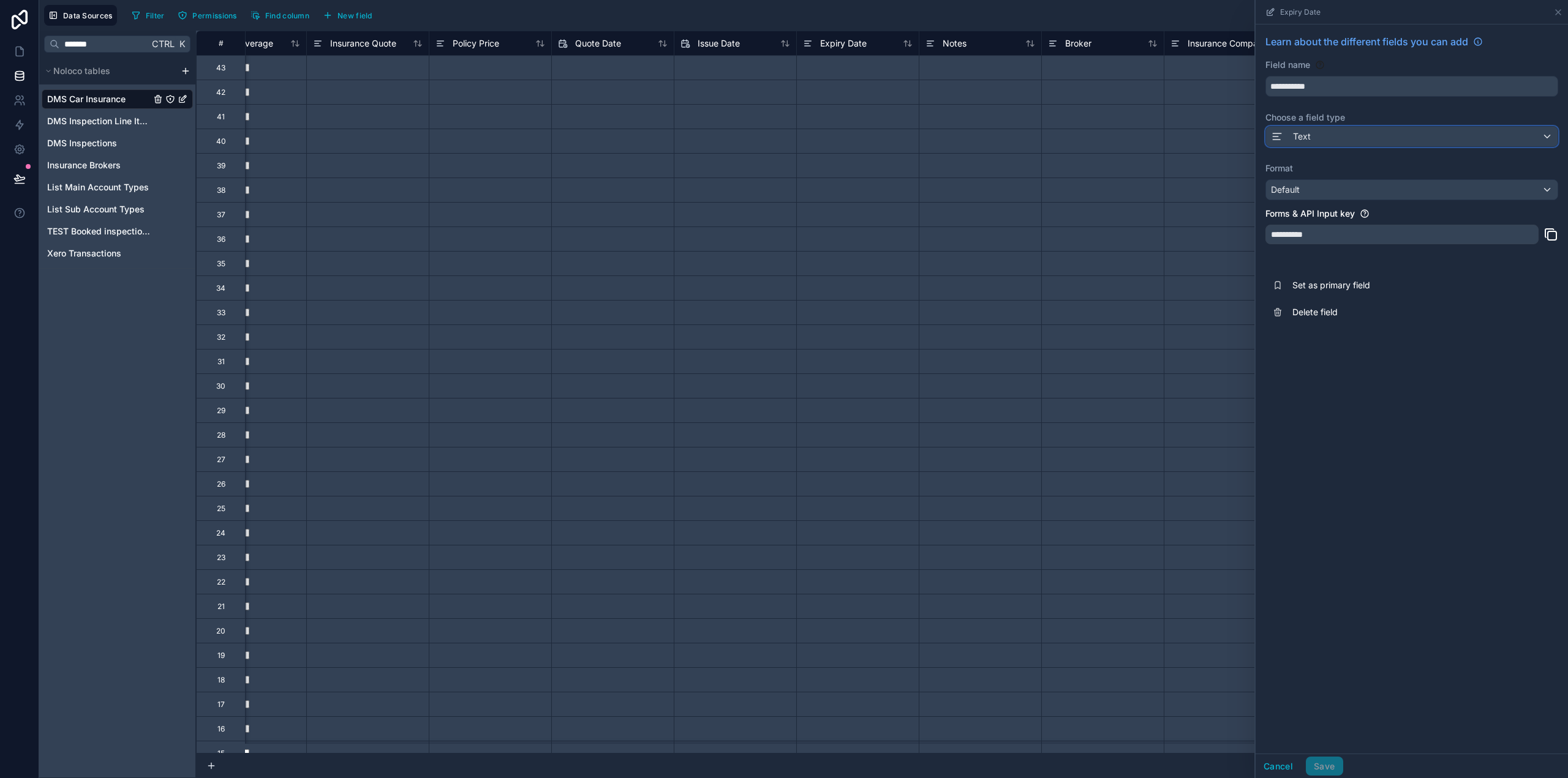
click at [1301, 144] on div "Text" at bounding box center [1412, 136] width 292 height 19
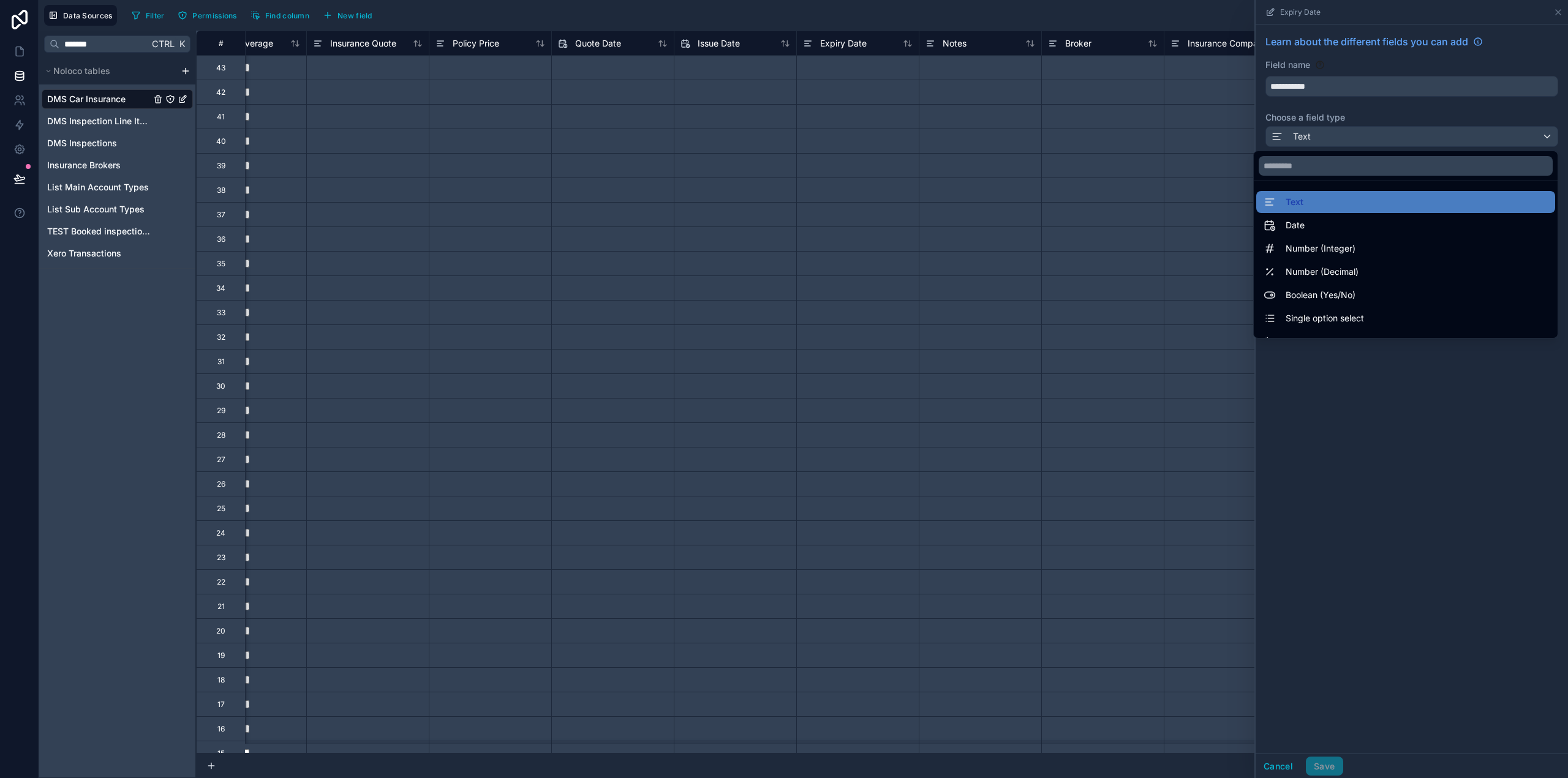
click at [1292, 216] on div "Date" at bounding box center [1406, 225] width 299 height 22
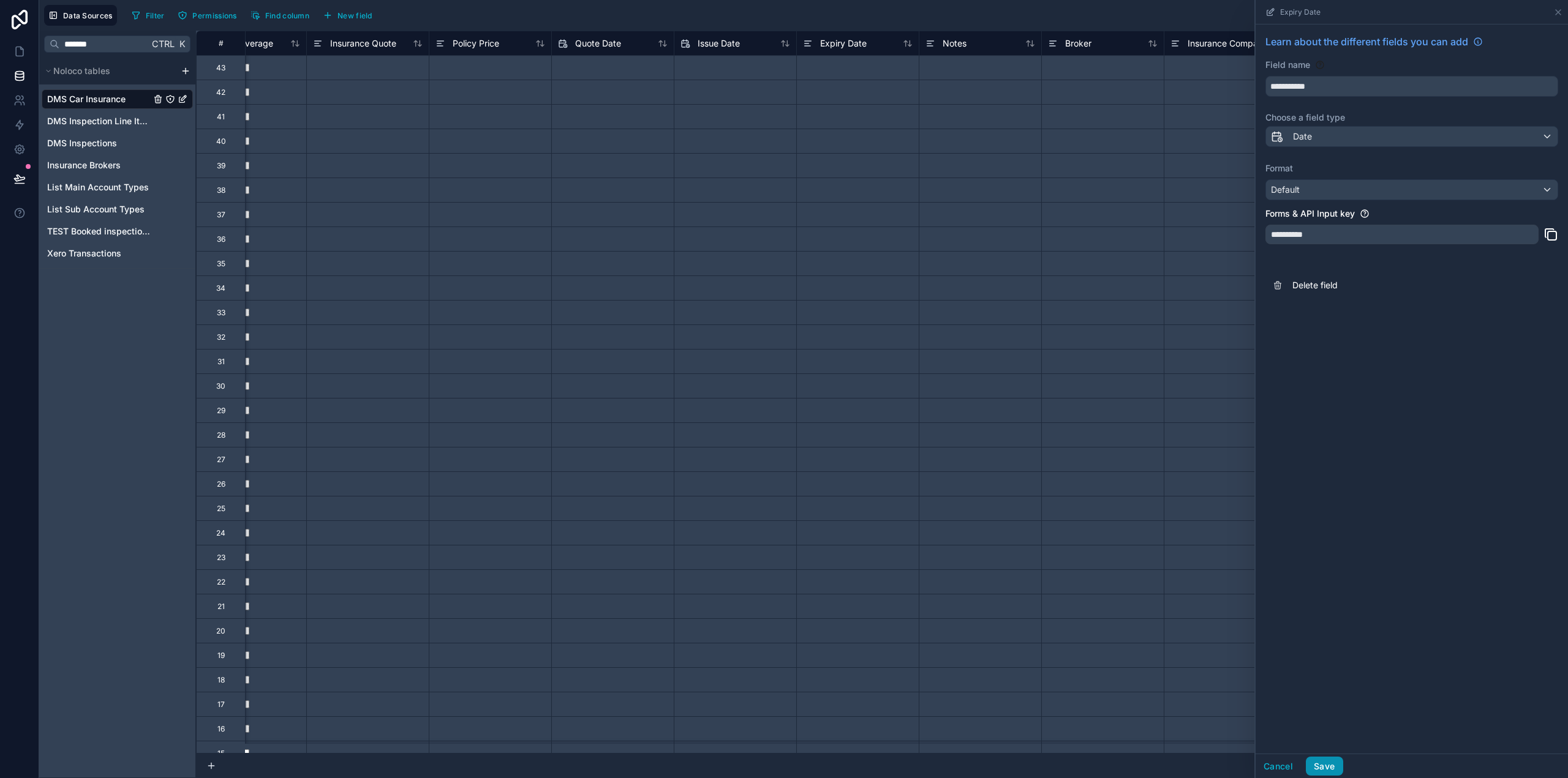
click at [1317, 770] on button "Save" at bounding box center [1324, 766] width 36 height 19
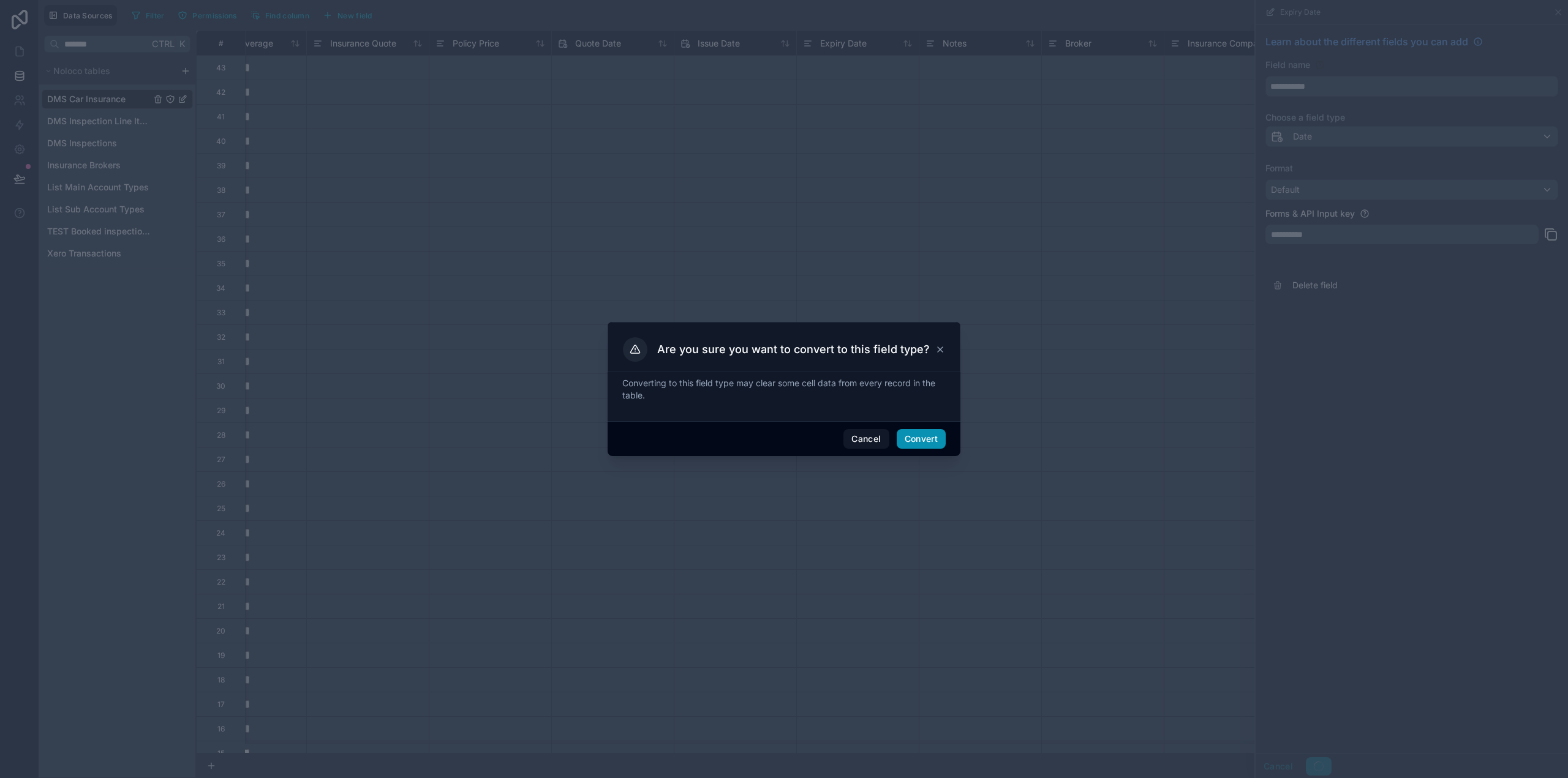
click at [921, 439] on button "Convert" at bounding box center [922, 438] width 49 height 19
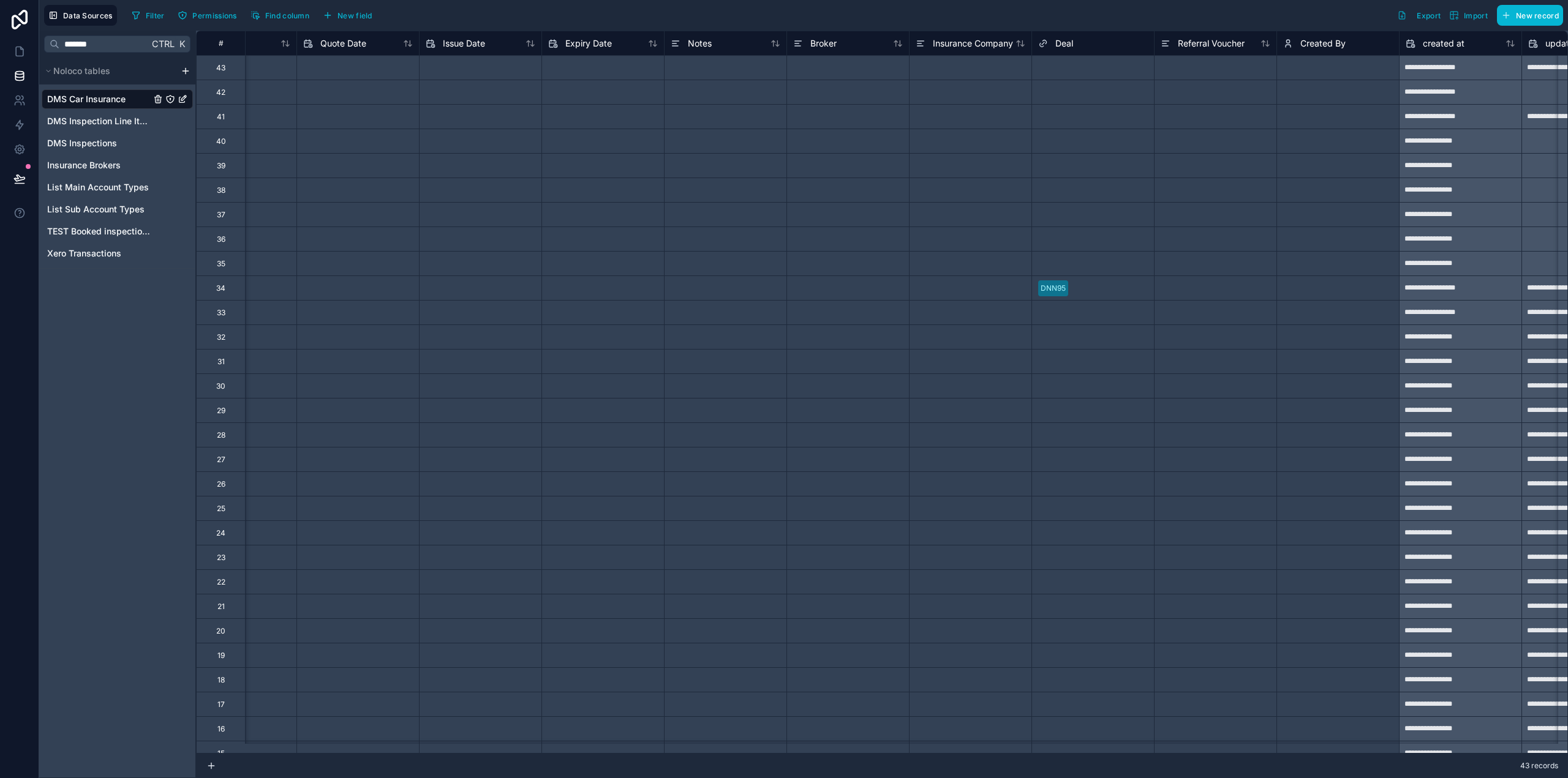
scroll to position [0, 857]
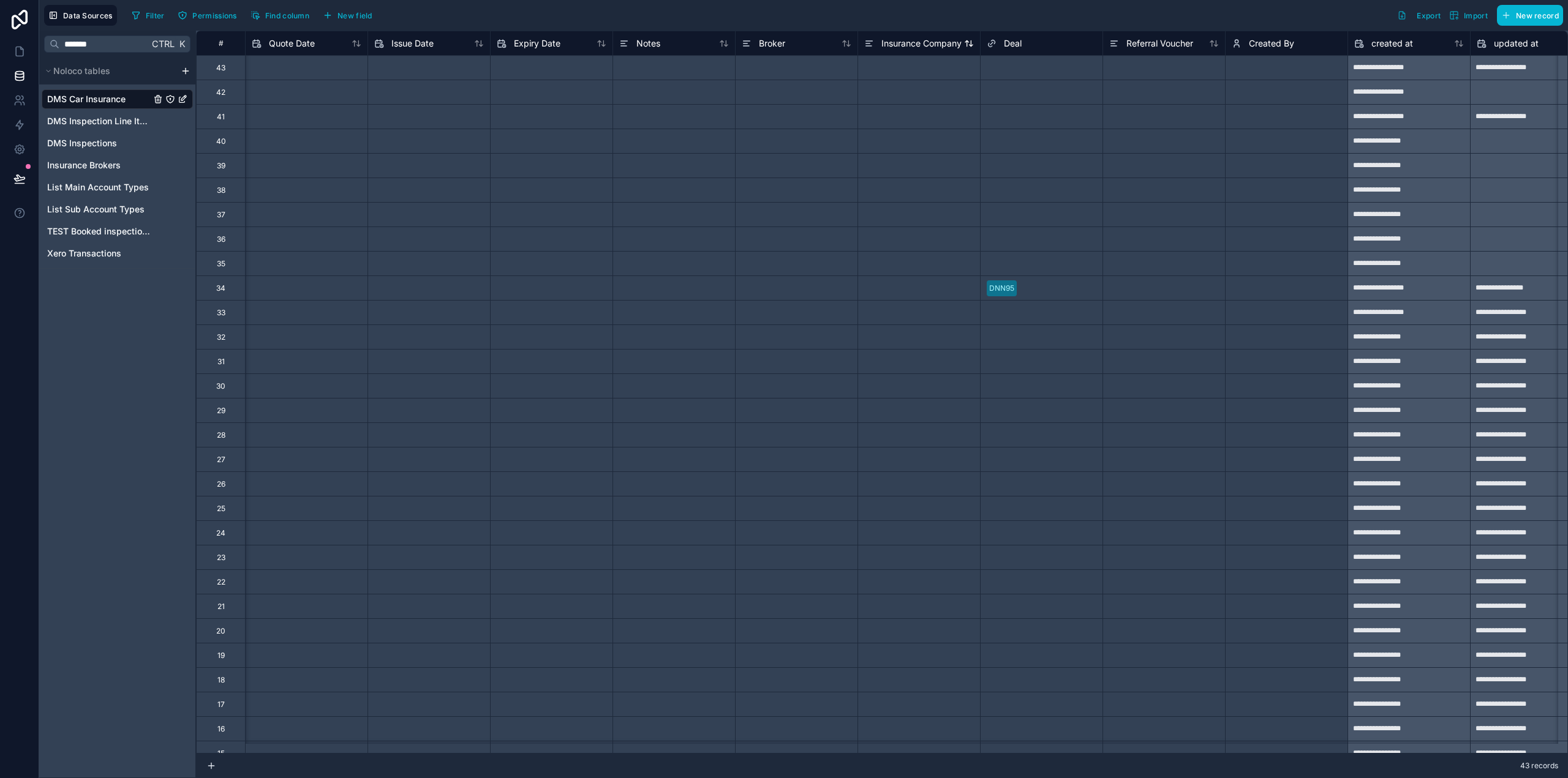
click at [897, 47] on span "Insurance Company" at bounding box center [921, 43] width 81 height 12
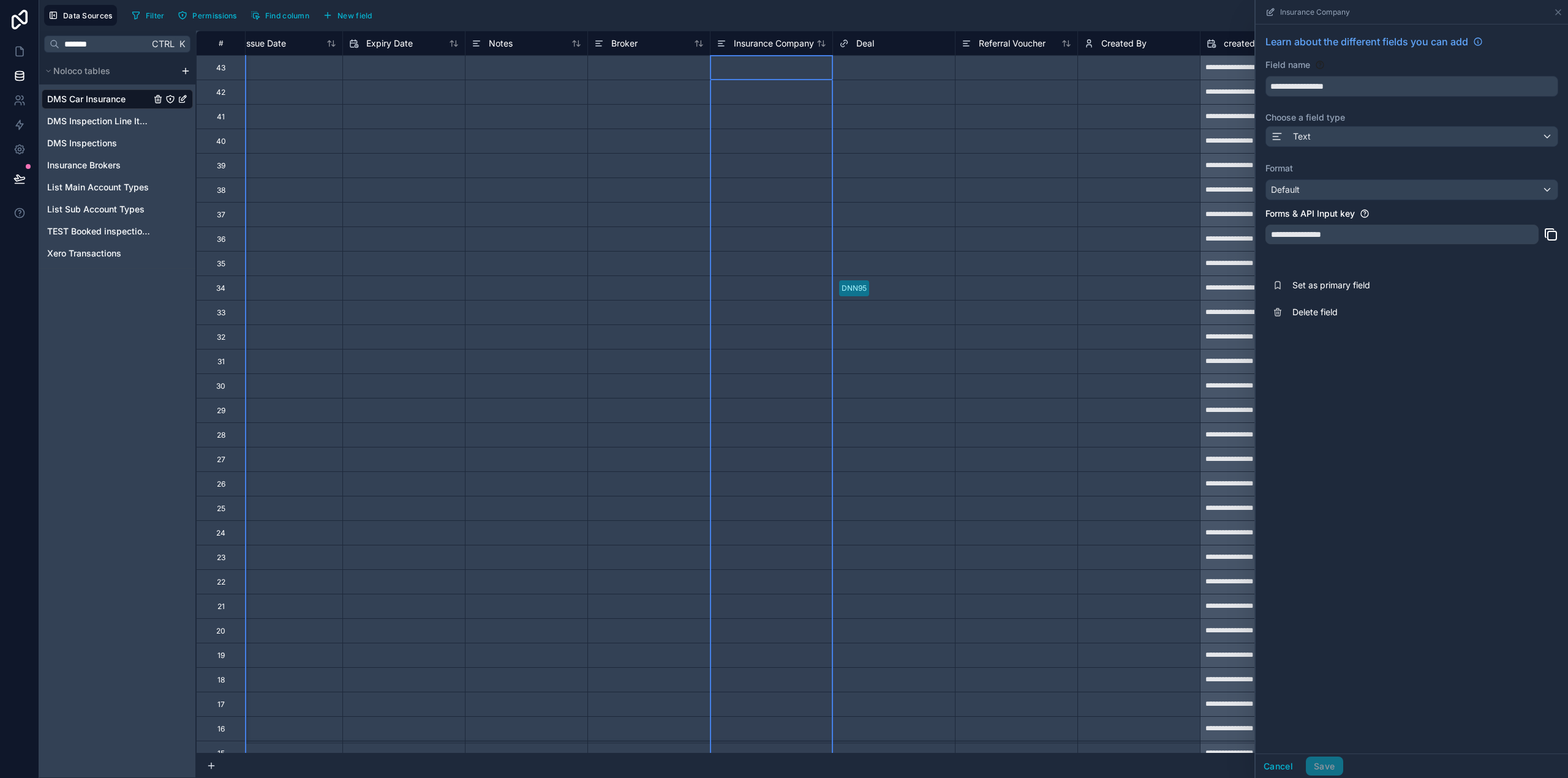
scroll to position [0, 1014]
click at [1308, 140] on span "Text" at bounding box center [1302, 136] width 18 height 12
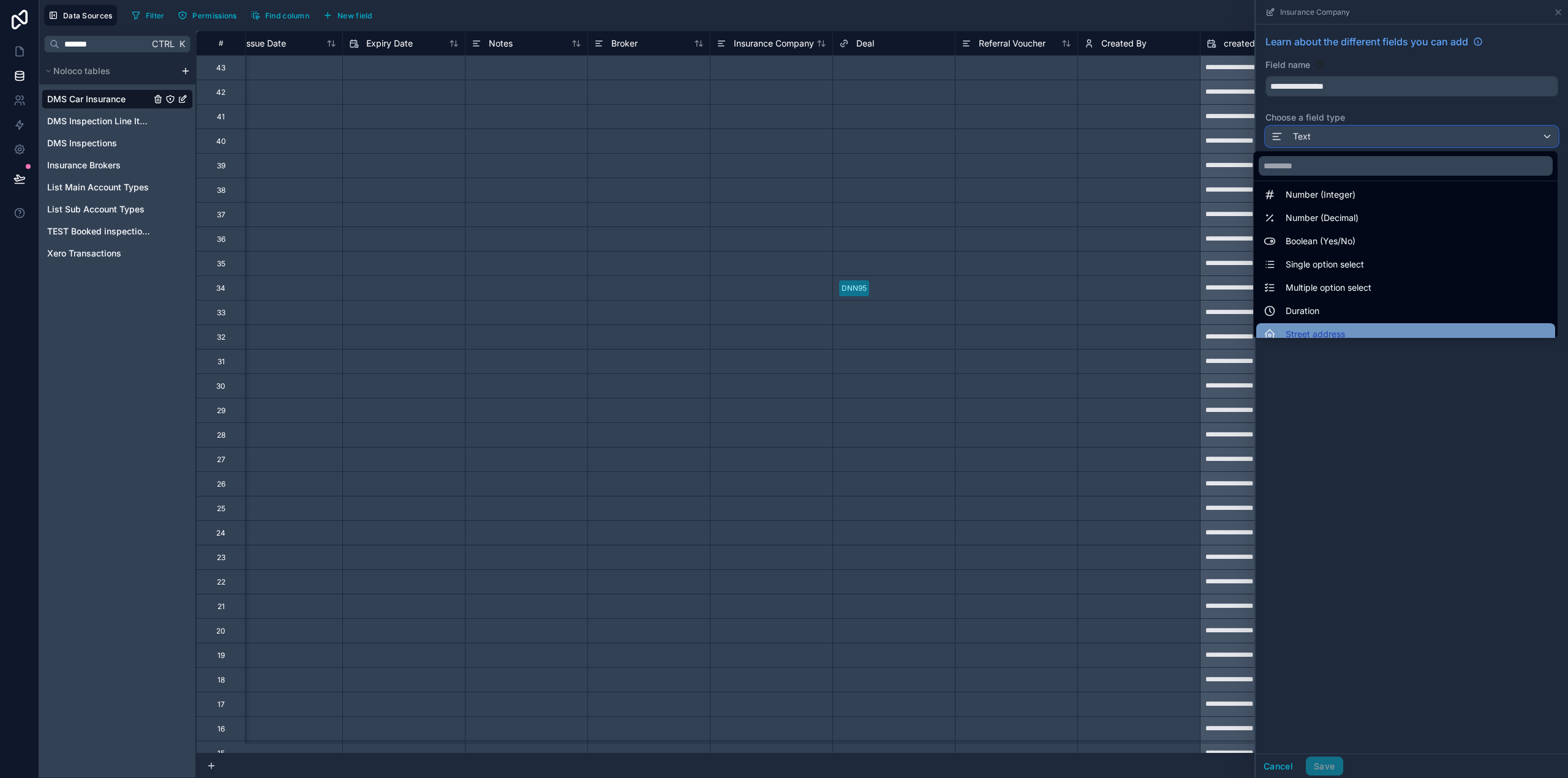
scroll to position [0, 0]
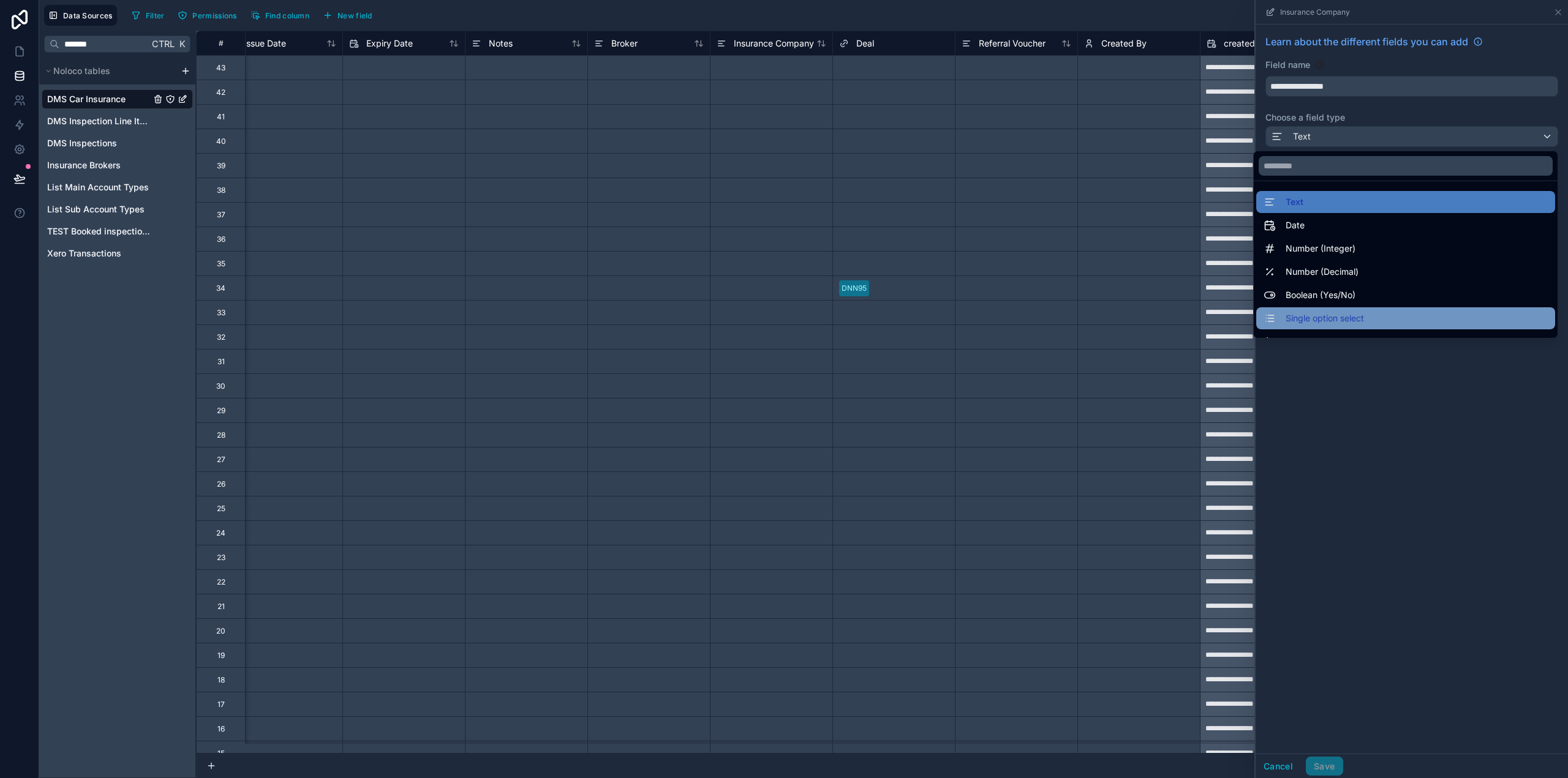
click at [1315, 319] on span "Single option select" at bounding box center [1325, 318] width 78 height 14
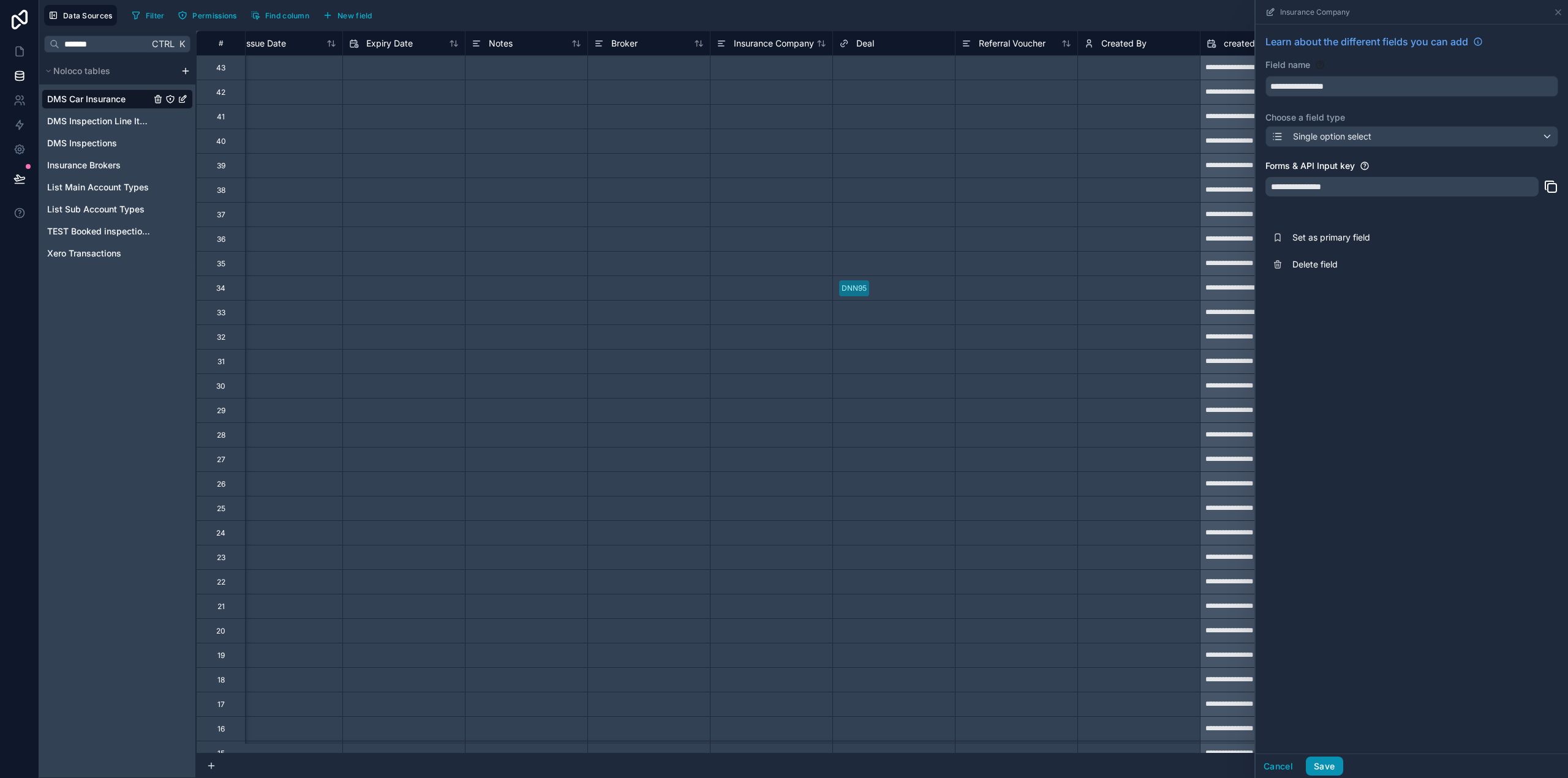
click at [1330, 769] on button "Save" at bounding box center [1324, 766] width 36 height 19
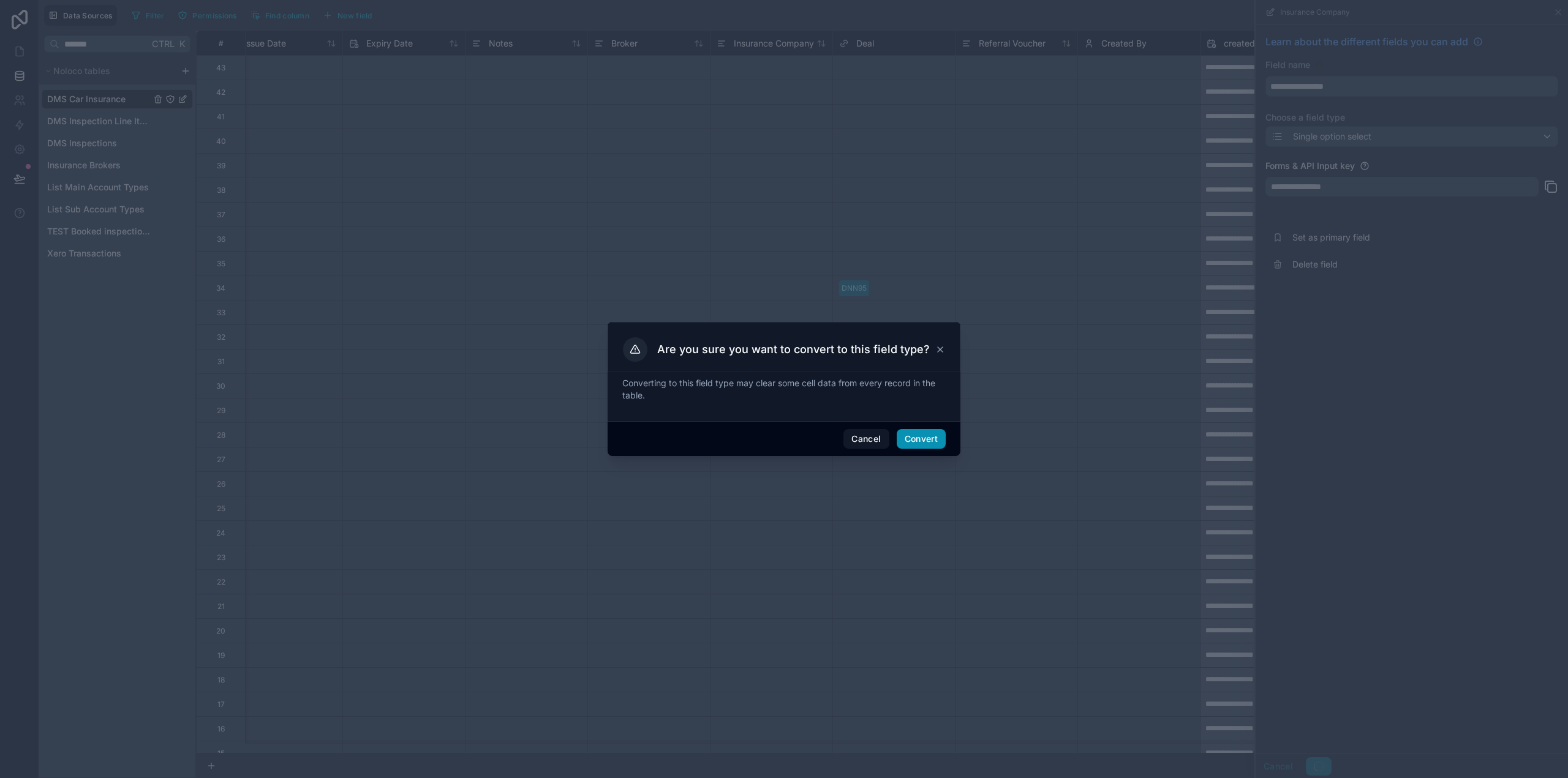
click at [921, 442] on button "Convert" at bounding box center [922, 438] width 49 height 19
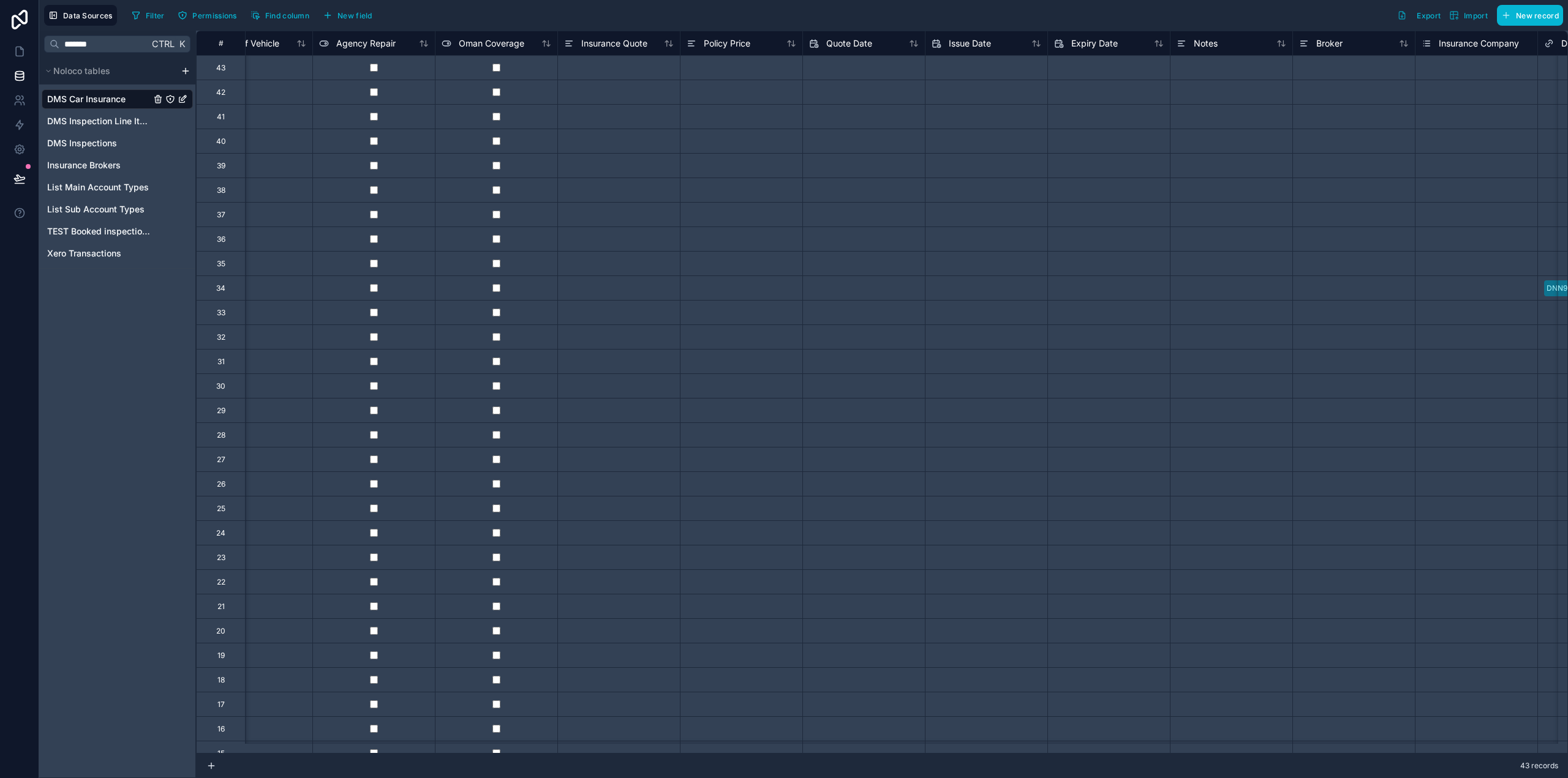
scroll to position [0, 306]
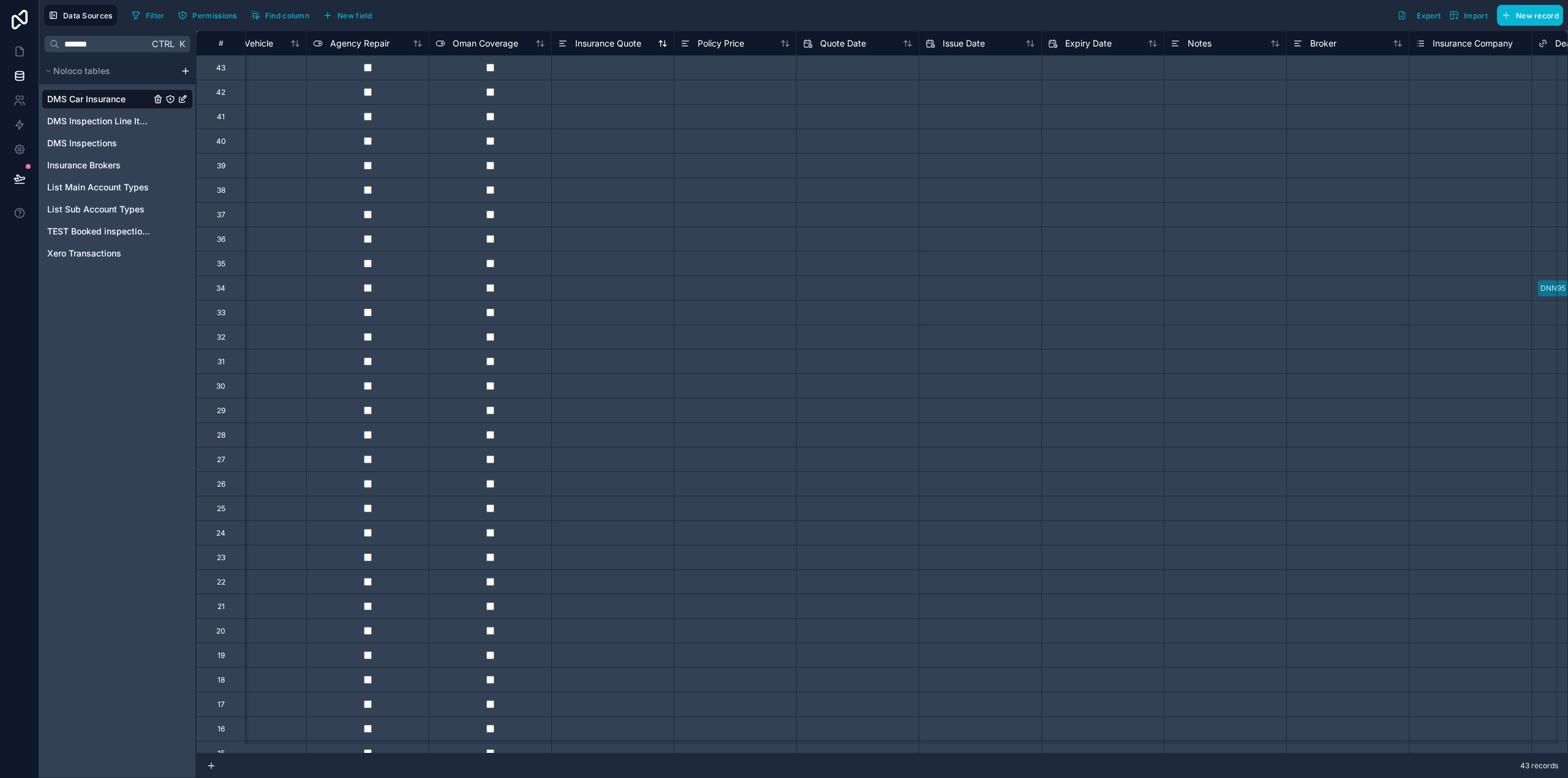
click at [584, 42] on span "Insurance Quote" at bounding box center [608, 43] width 66 height 12
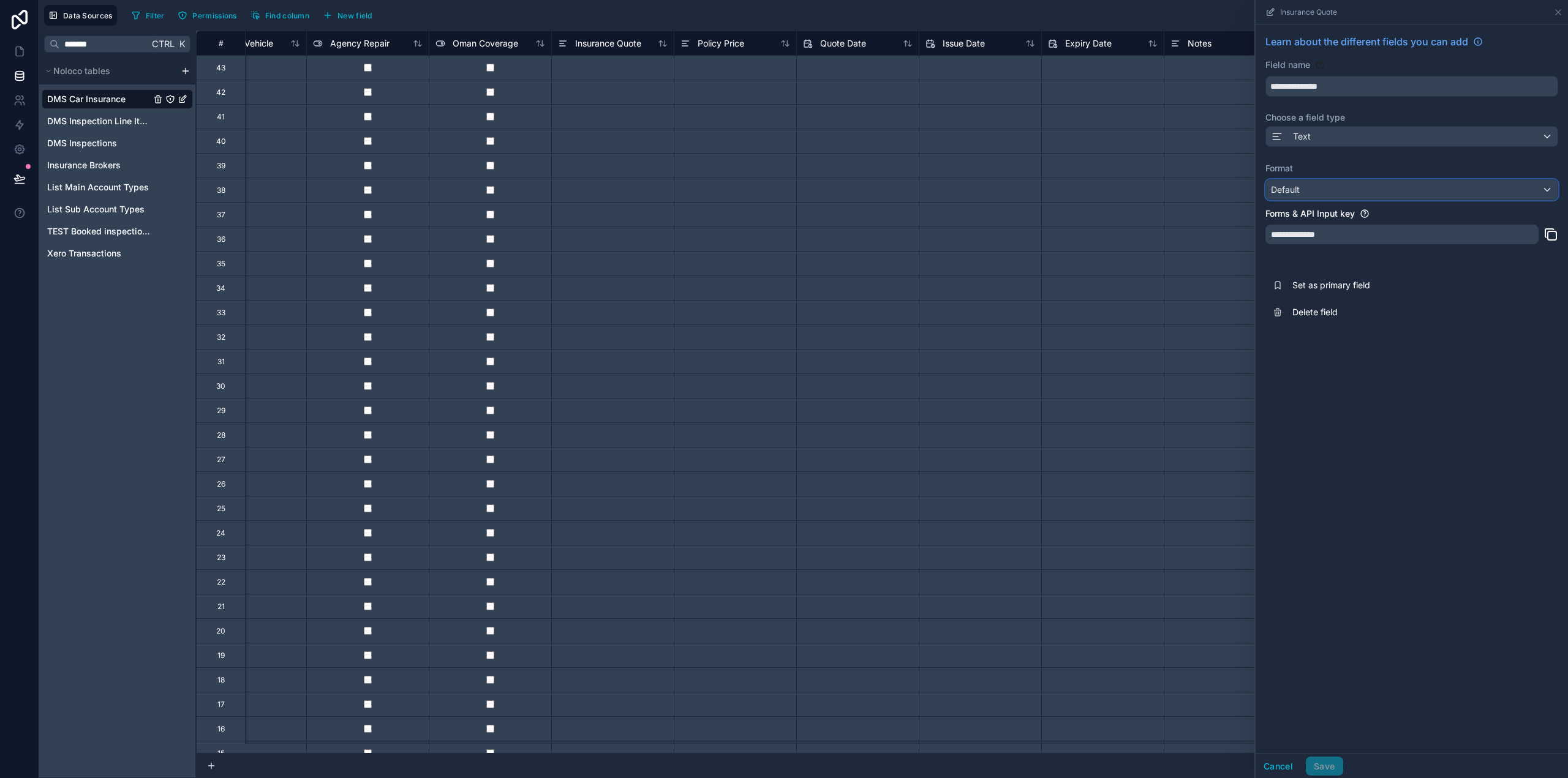
click at [1362, 188] on div "Default" at bounding box center [1412, 189] width 292 height 19
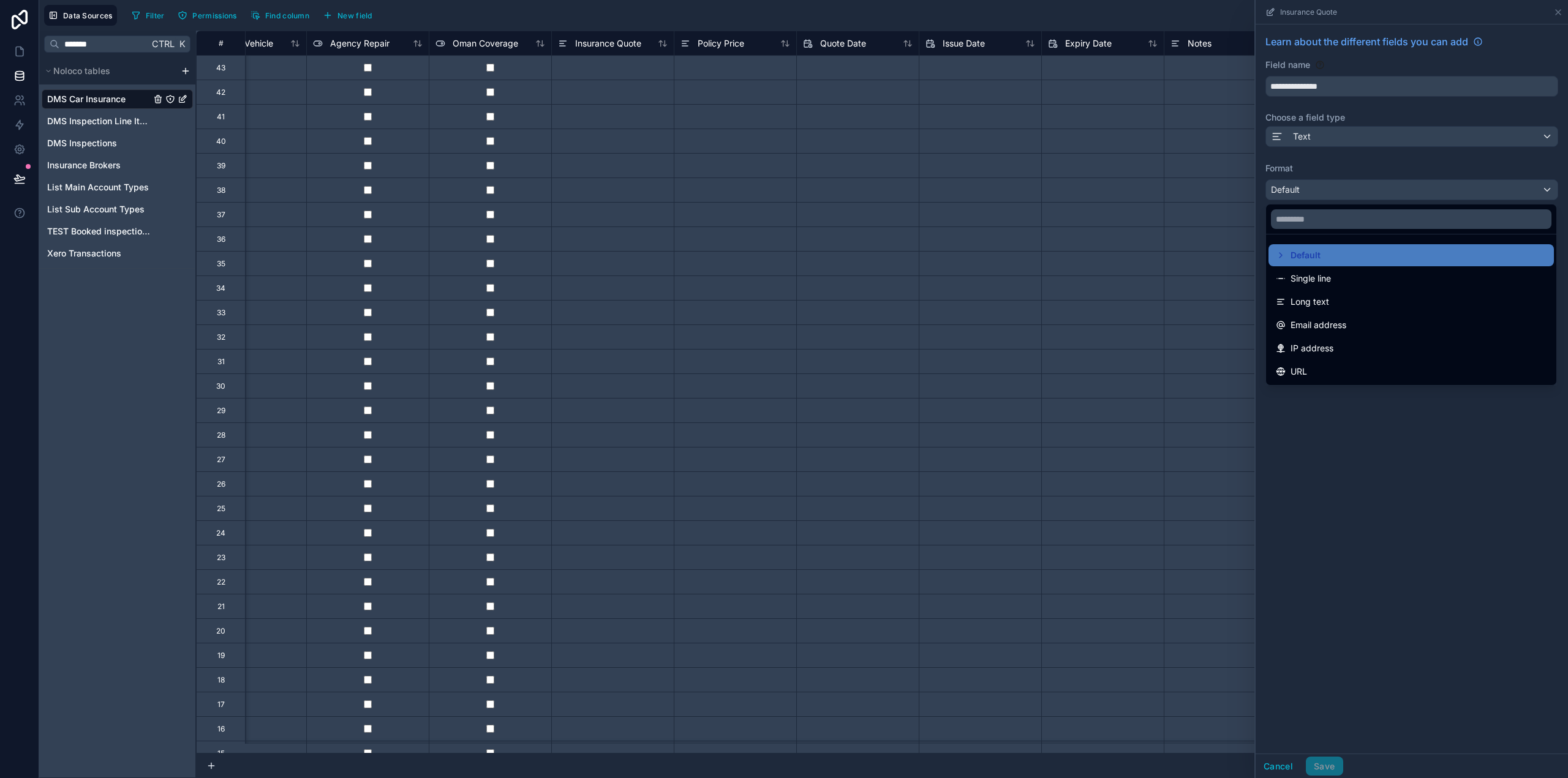
click at [1342, 147] on div at bounding box center [1412, 389] width 312 height 778
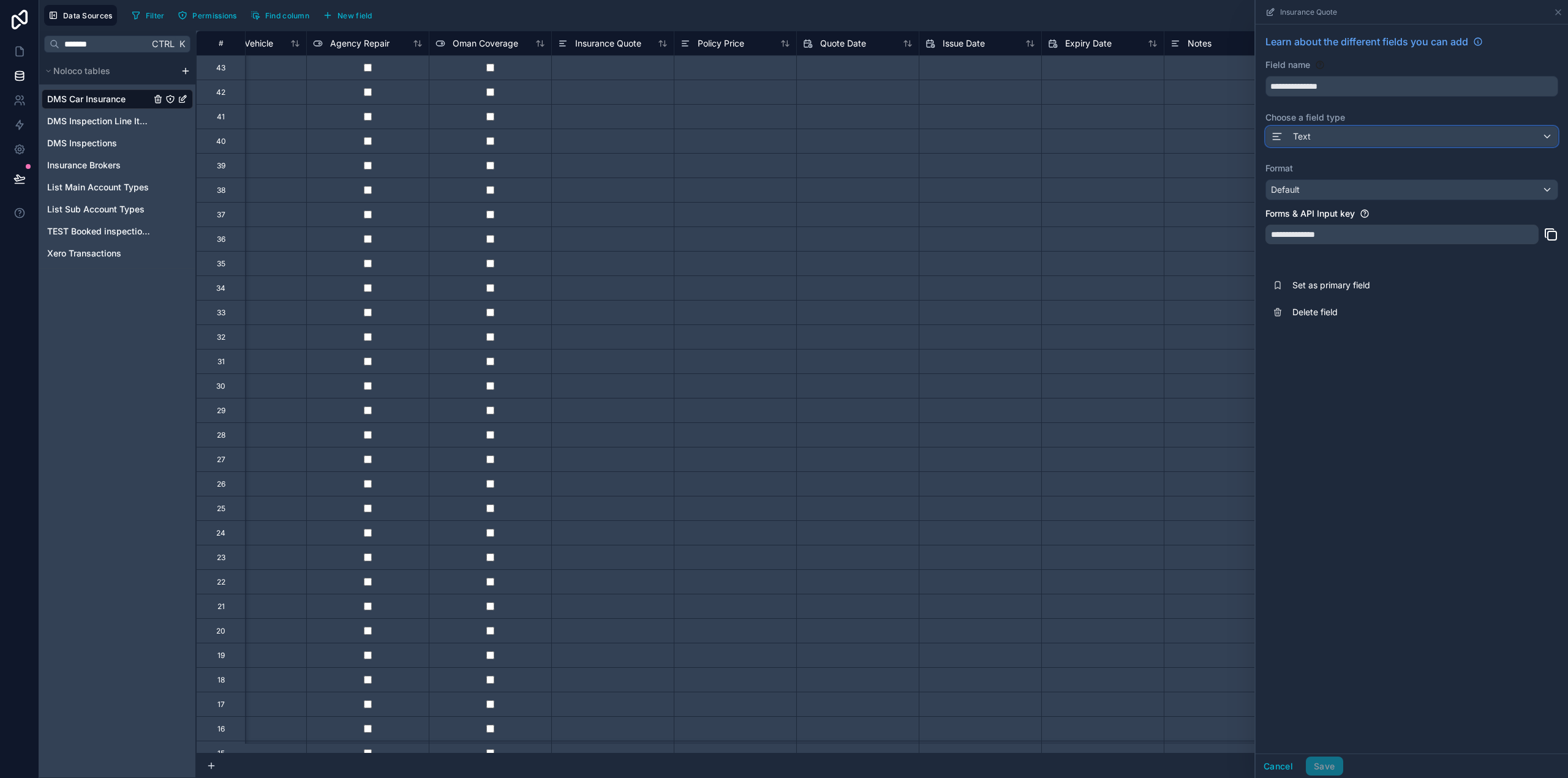
click at [1340, 138] on div "Text" at bounding box center [1412, 136] width 292 height 19
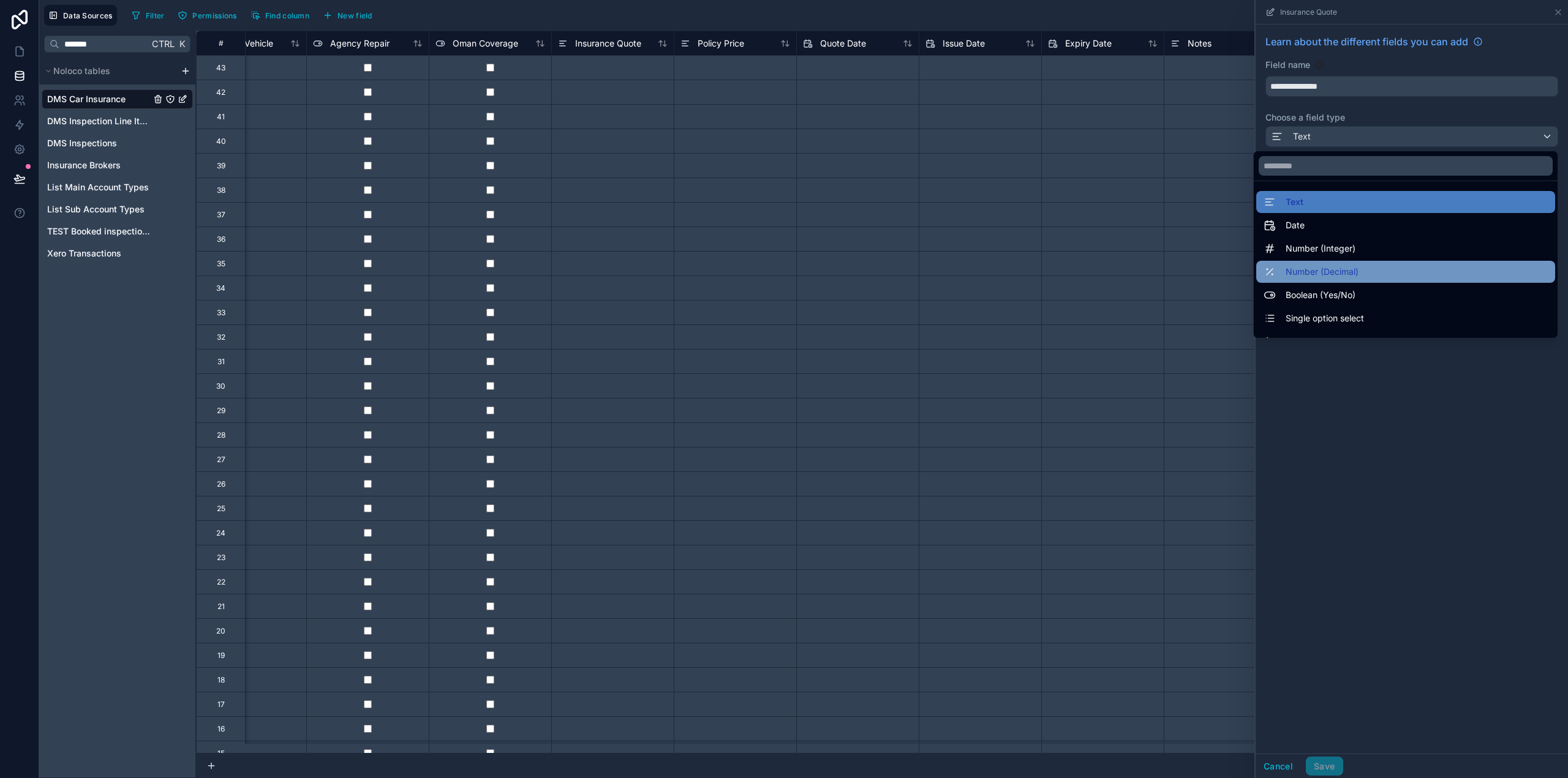
click at [1323, 274] on span "Number (Decimal)" at bounding box center [1322, 271] width 73 height 14
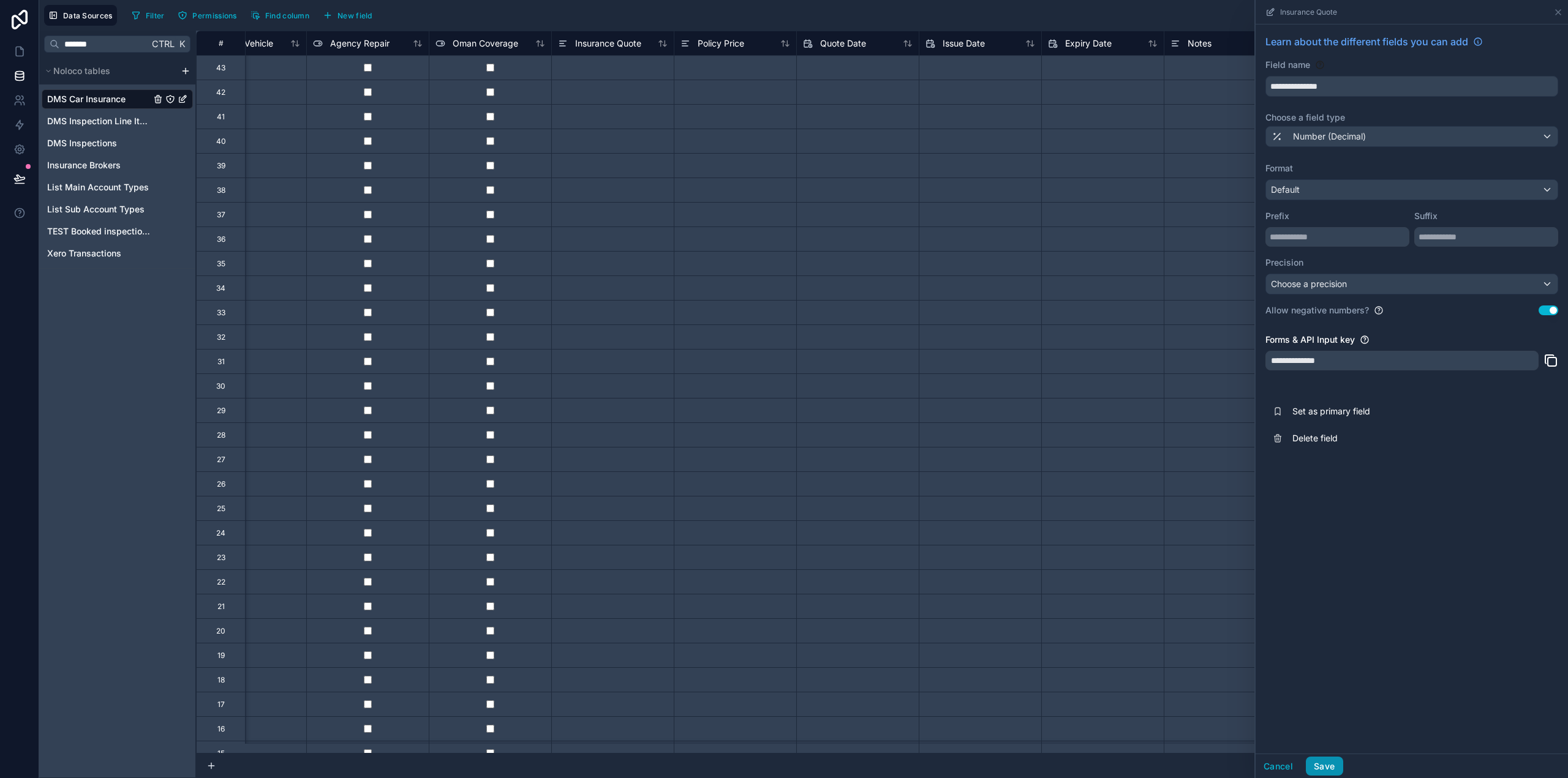
click at [1336, 769] on button "Save" at bounding box center [1324, 766] width 36 height 19
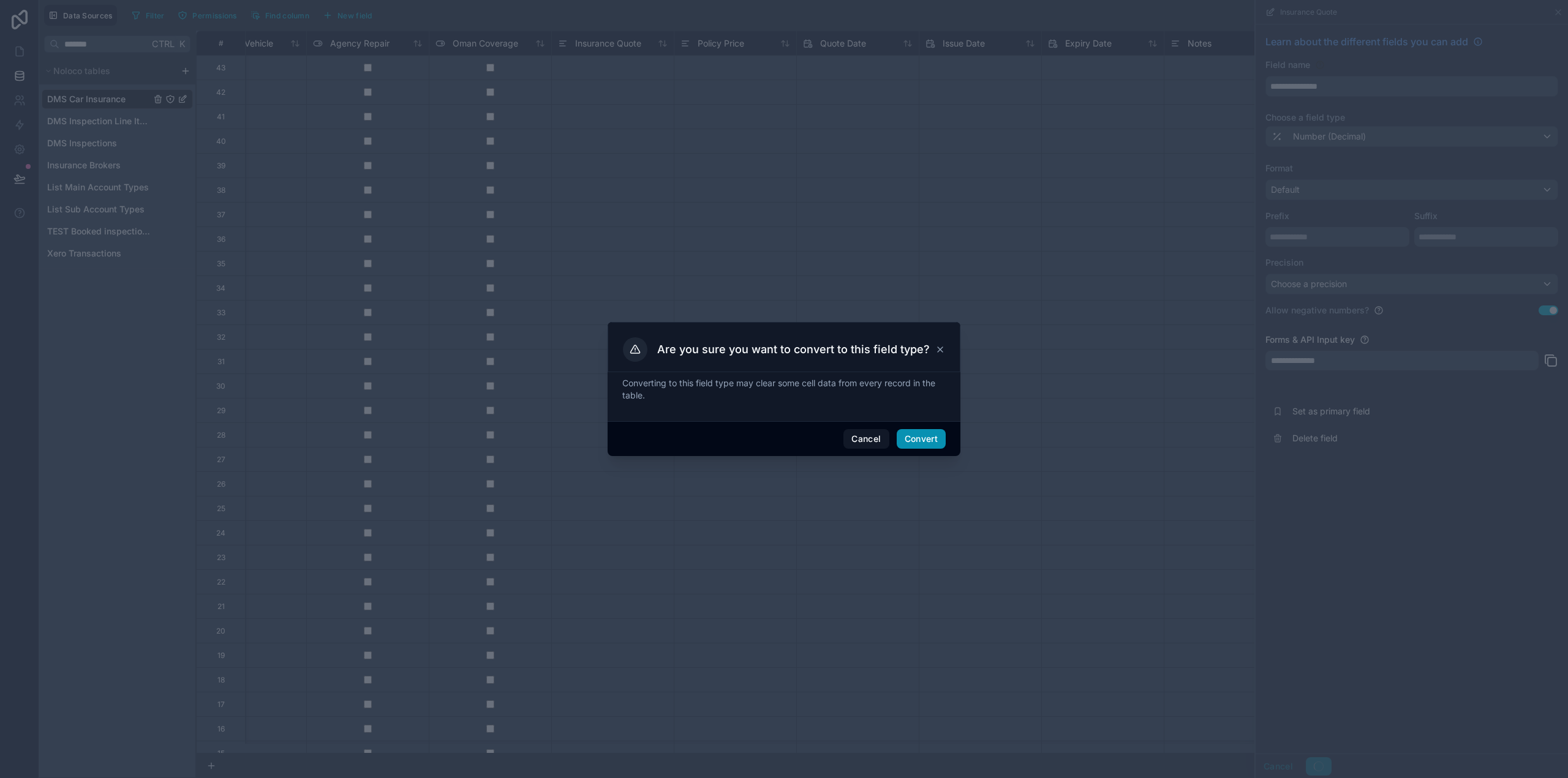
click at [929, 432] on button "Convert" at bounding box center [922, 438] width 49 height 19
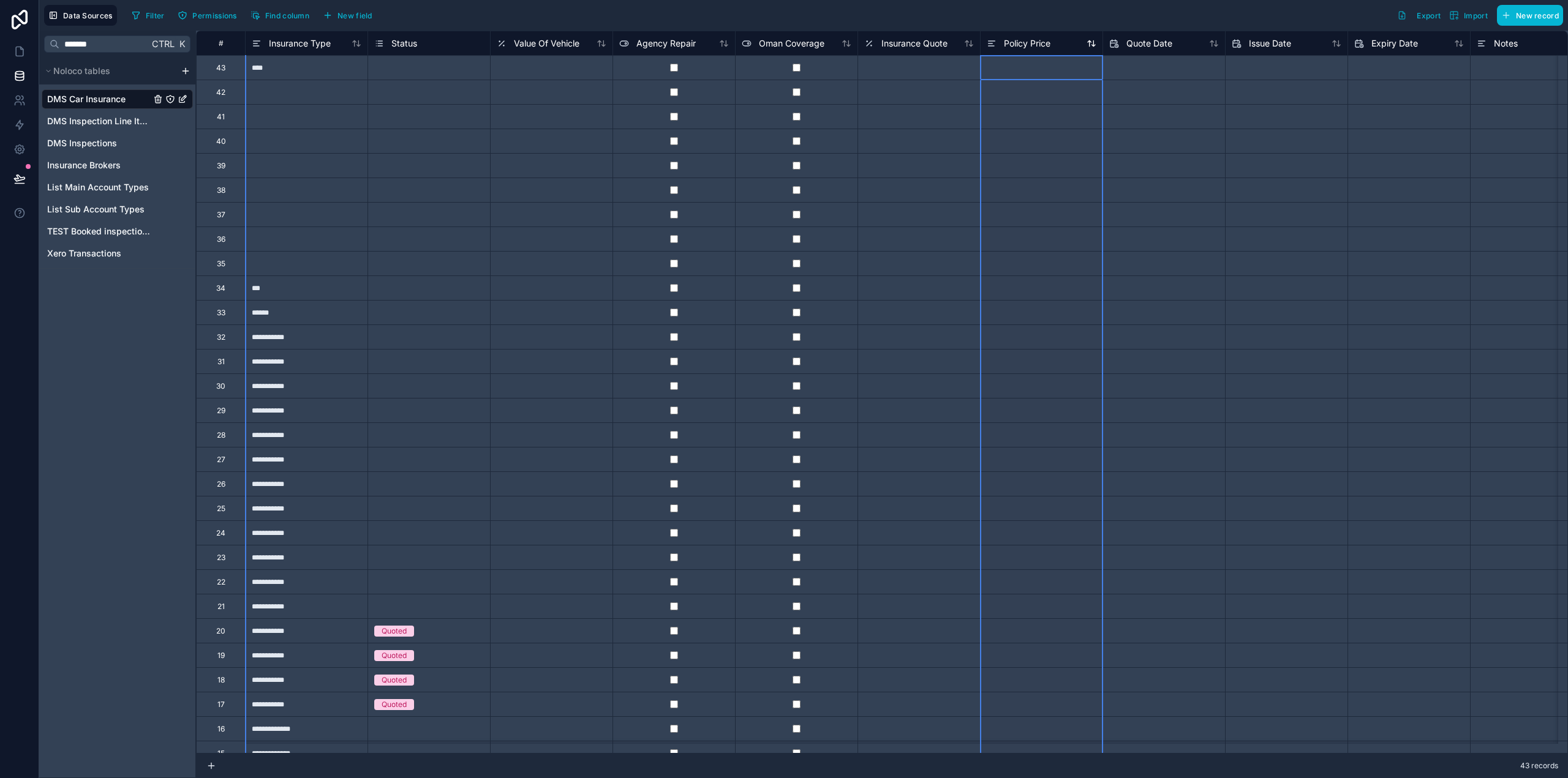
click at [1007, 45] on span "Policy Price" at bounding box center [1027, 43] width 47 height 12
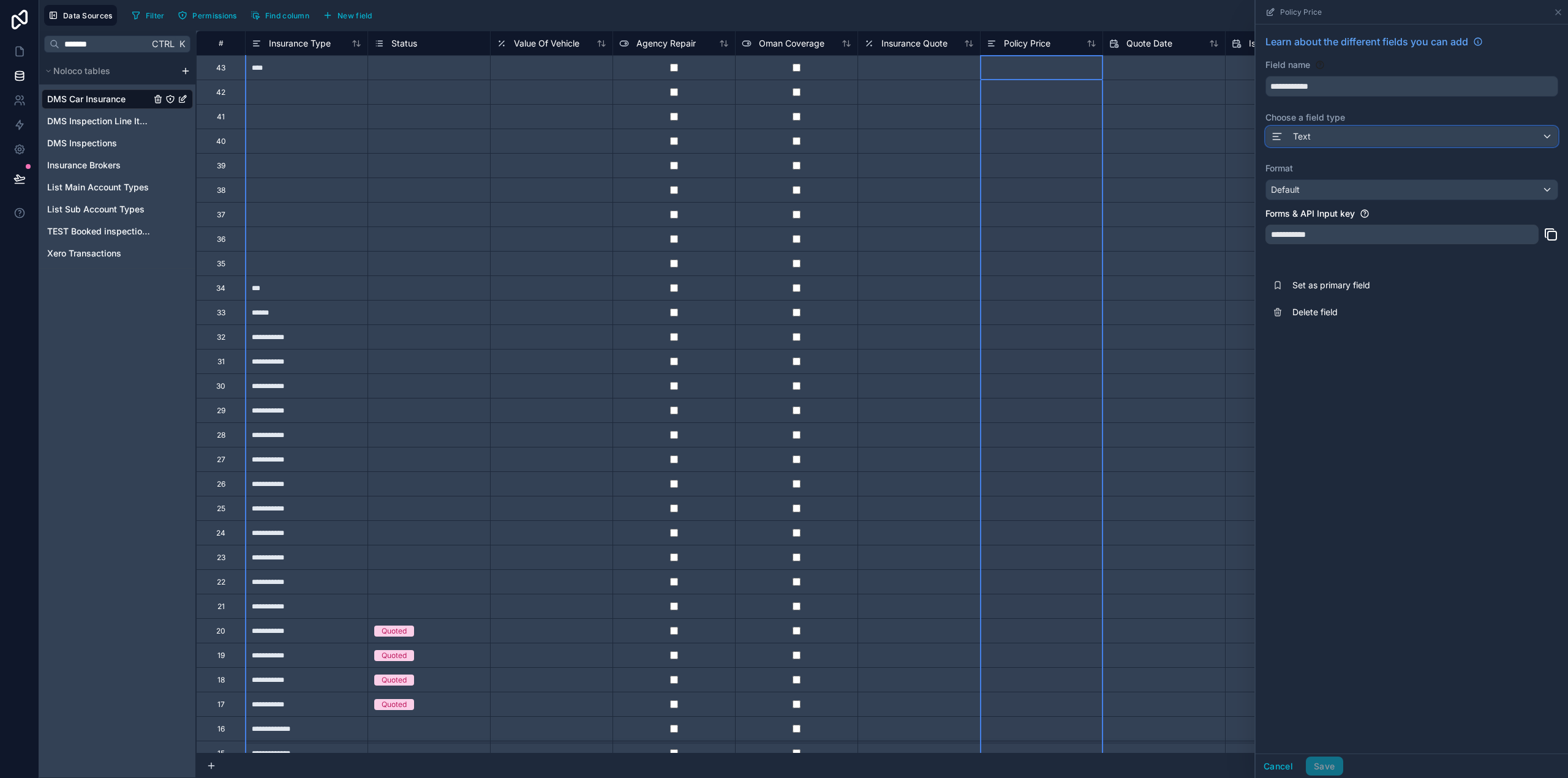
click at [1320, 136] on div "Text" at bounding box center [1412, 136] width 292 height 19
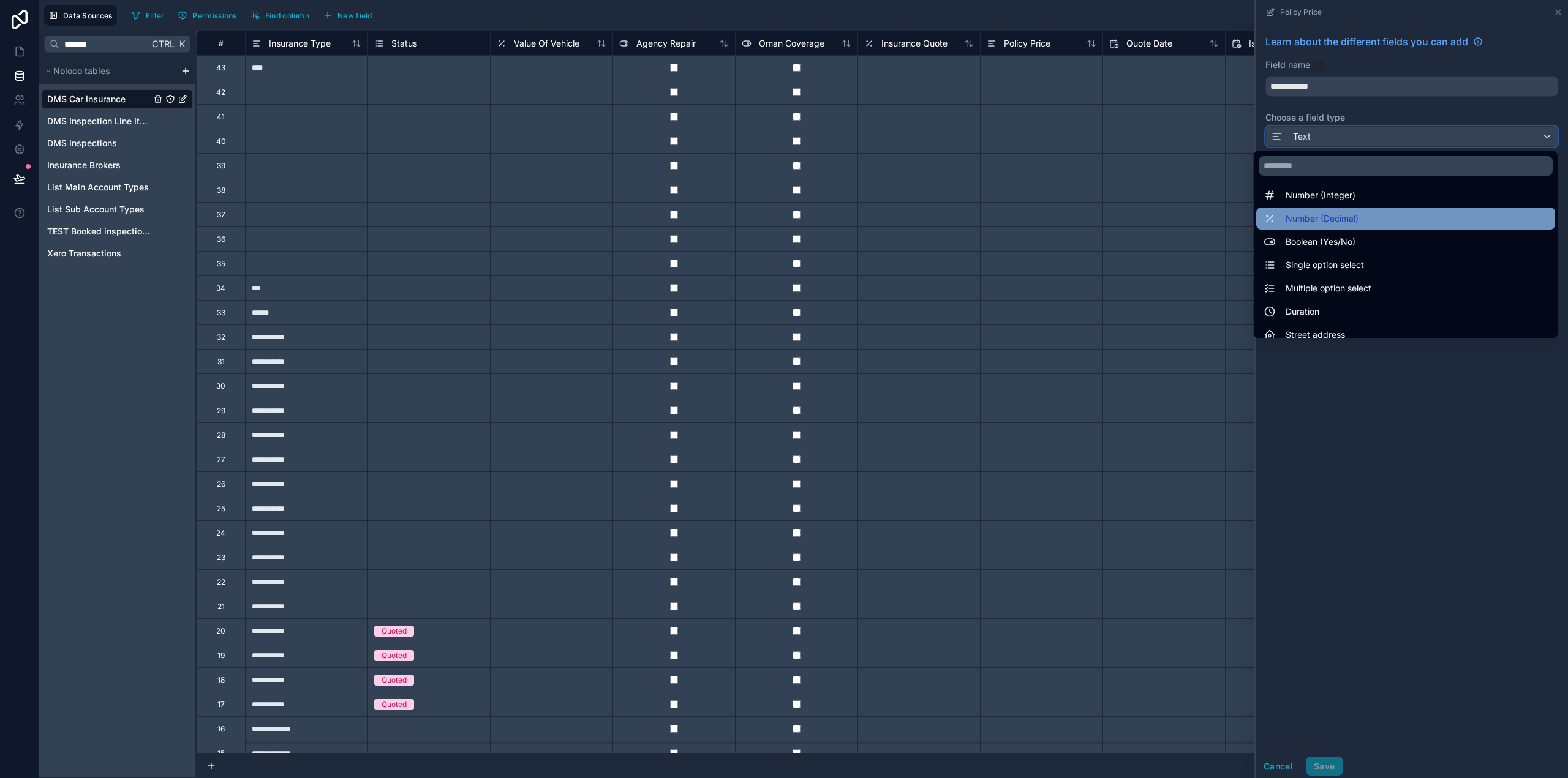
scroll to position [61, 0]
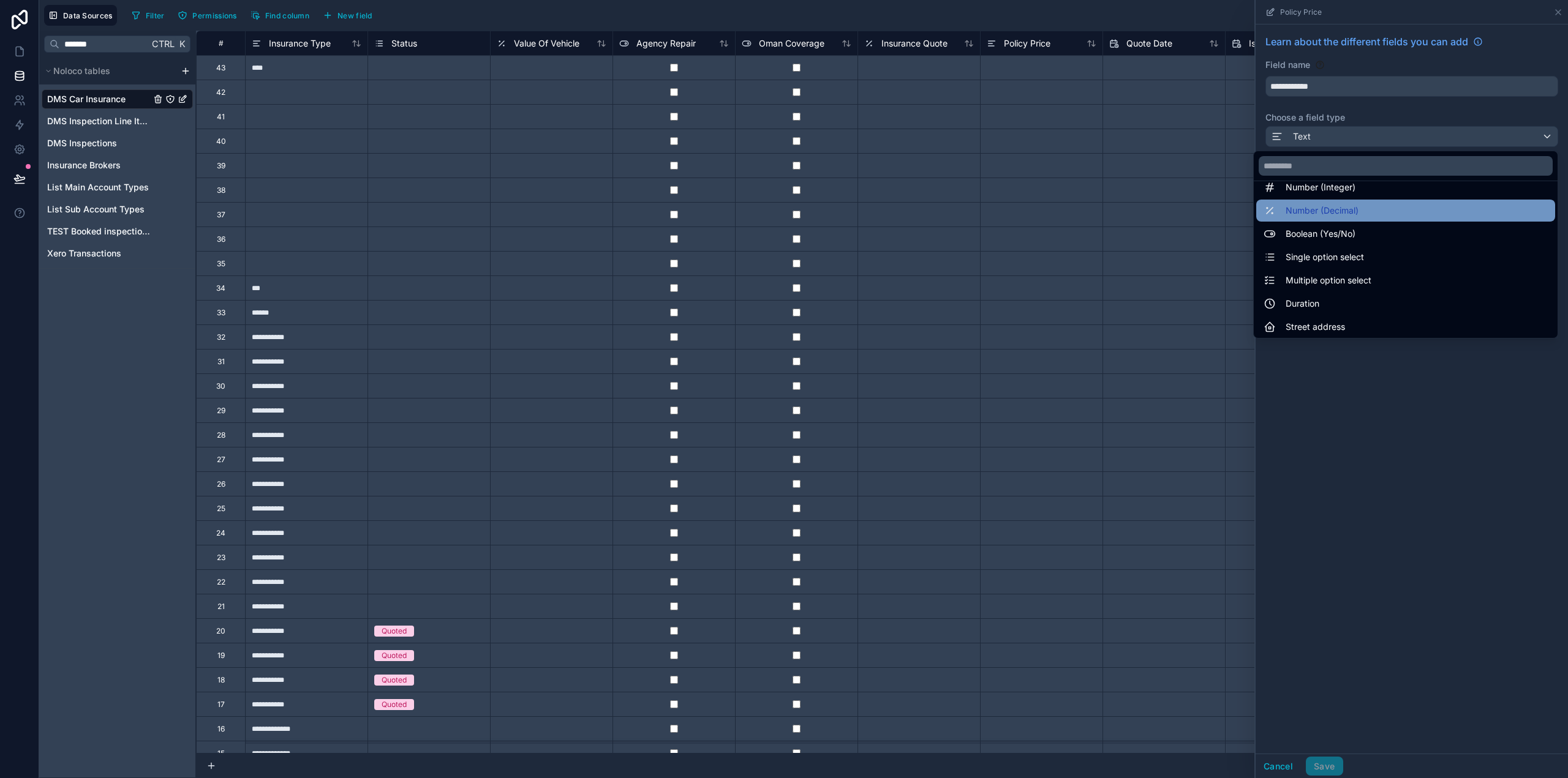
click at [1319, 212] on span "Number (Decimal)" at bounding box center [1322, 210] width 73 height 14
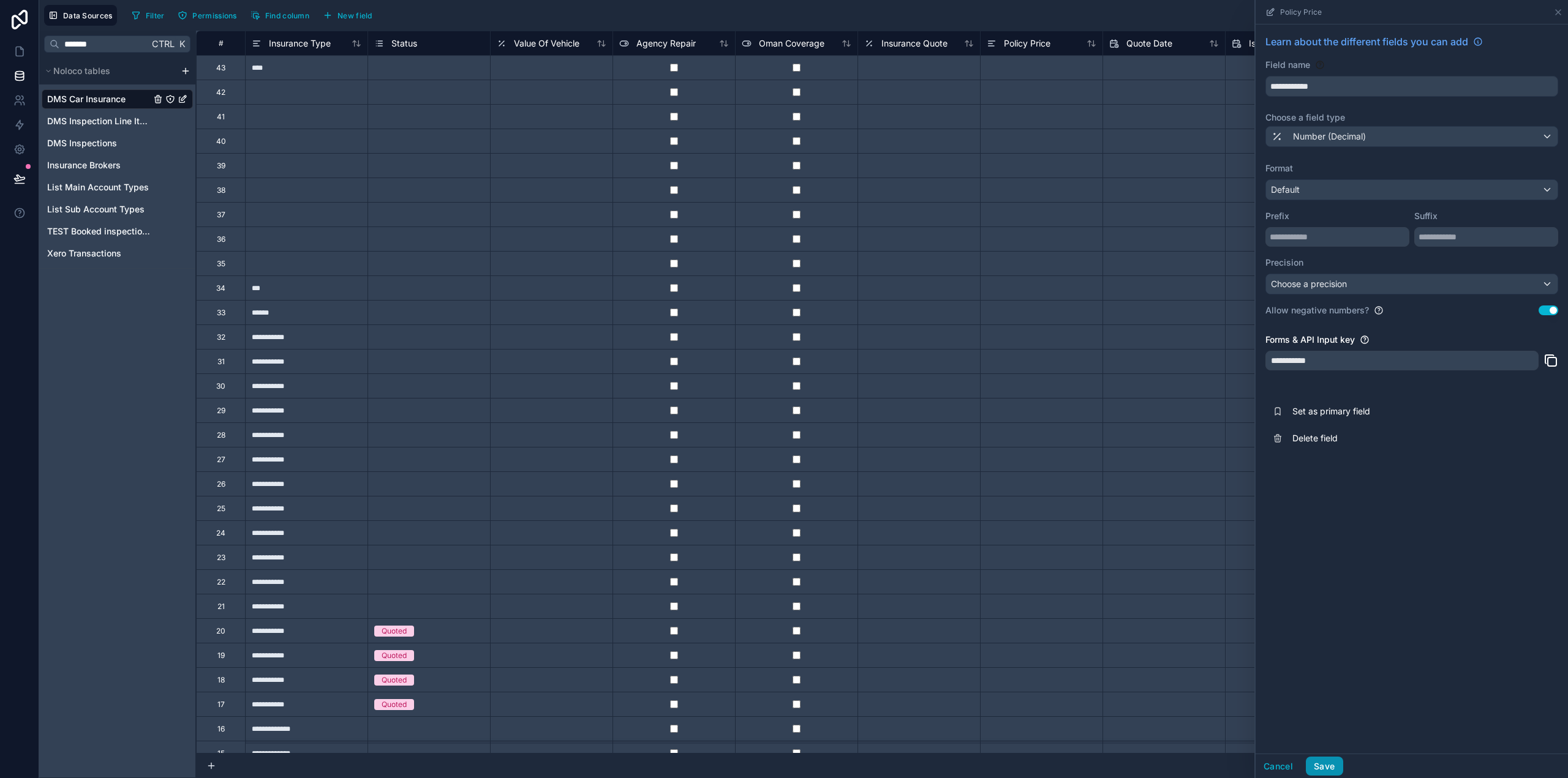
click at [1329, 770] on button "Save" at bounding box center [1324, 766] width 36 height 19
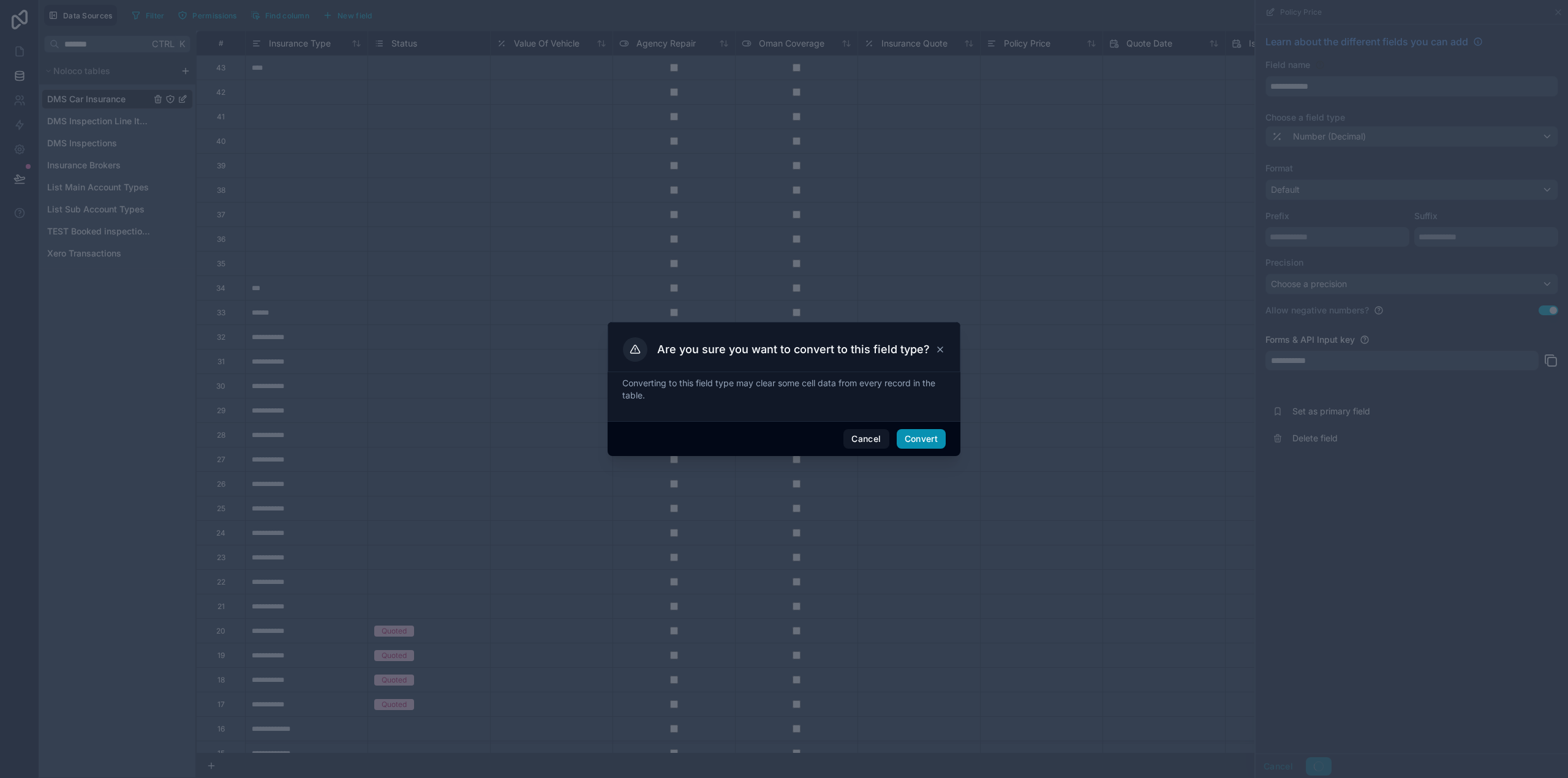
click at [940, 438] on button "Convert" at bounding box center [922, 438] width 49 height 19
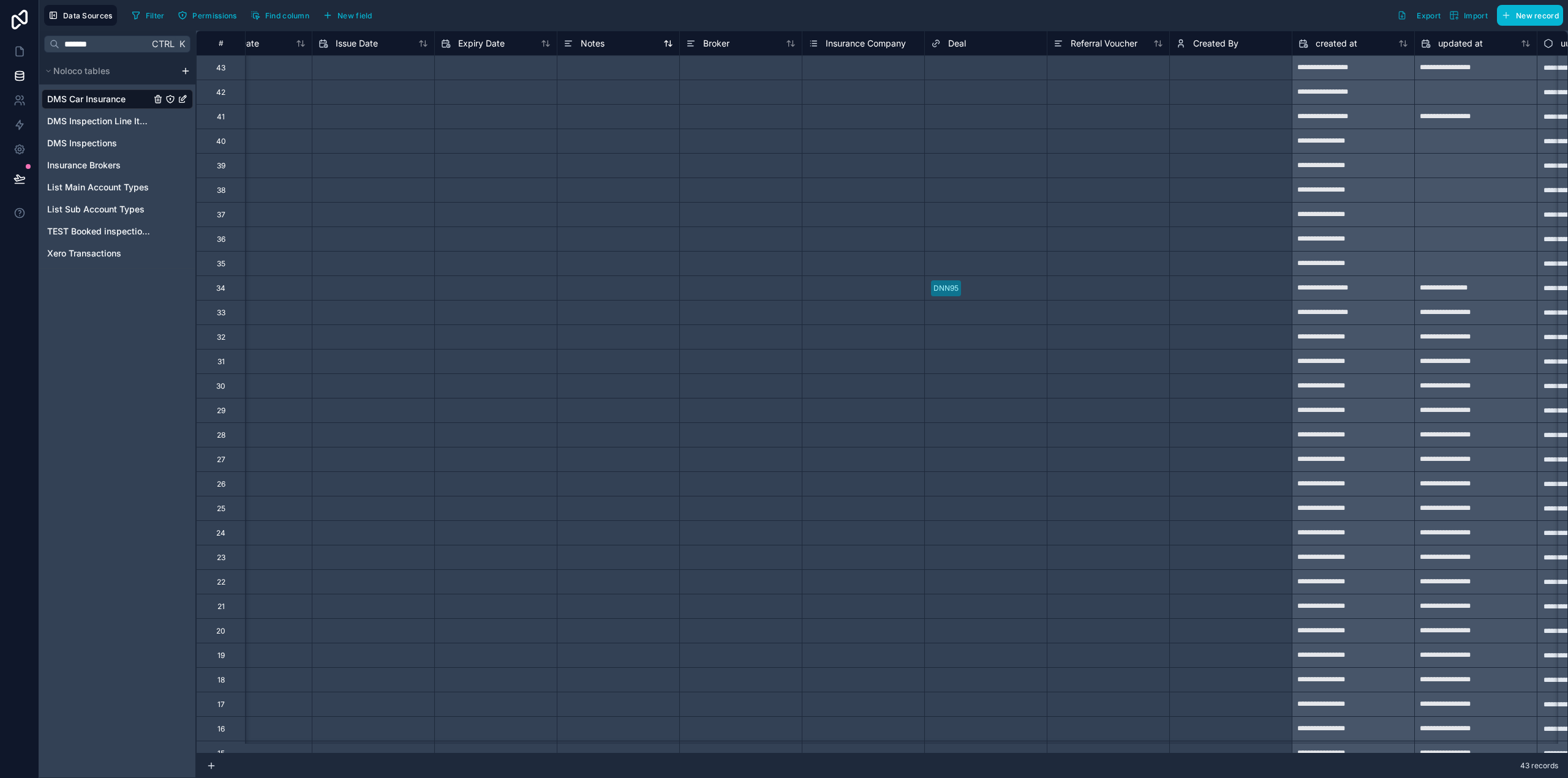
scroll to position [0, 919]
click at [698, 41] on span "Broker" at bounding box center [711, 43] width 26 height 12
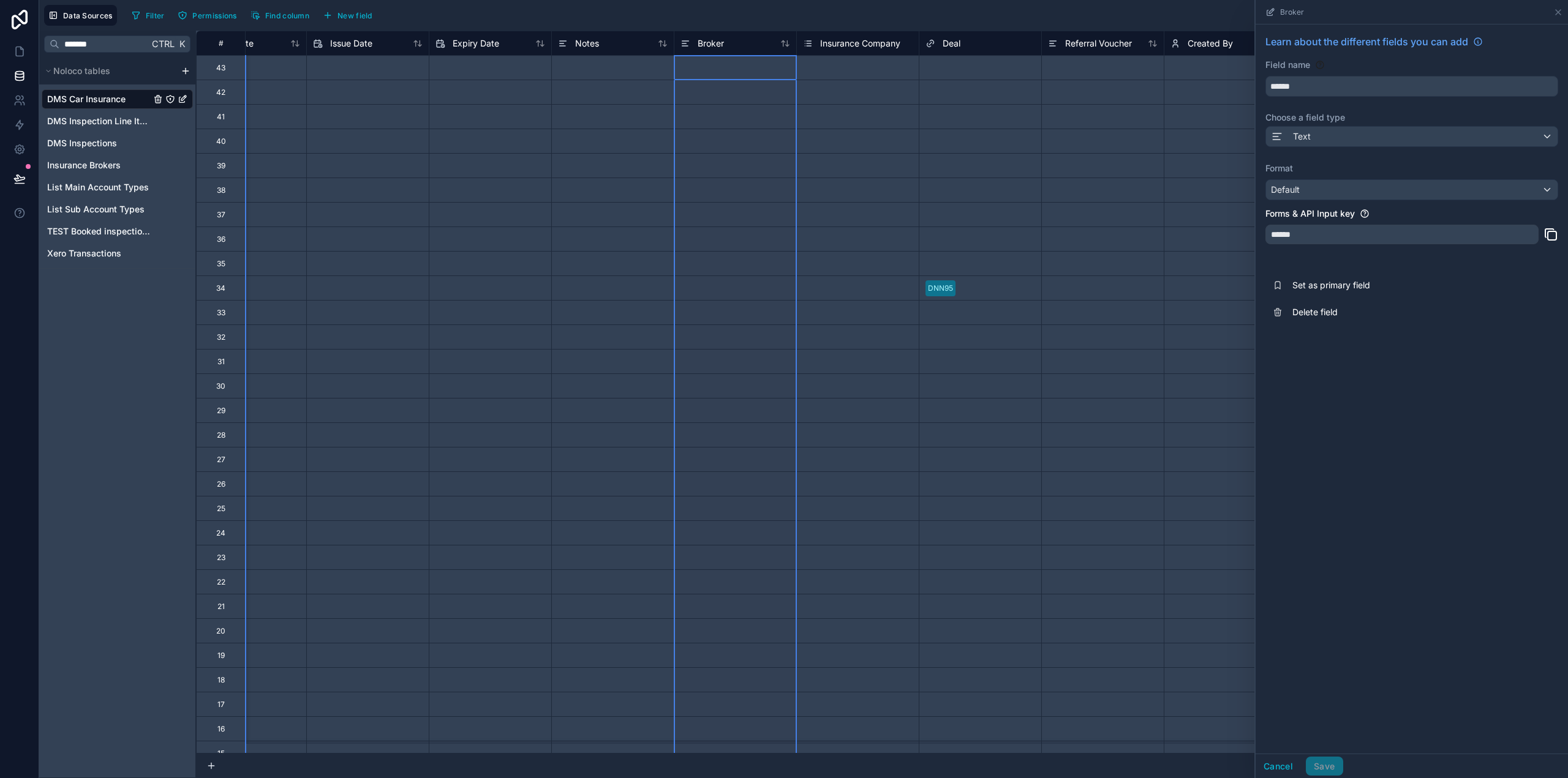
click at [851, 41] on span "Insurance Company" at bounding box center [860, 43] width 81 height 12
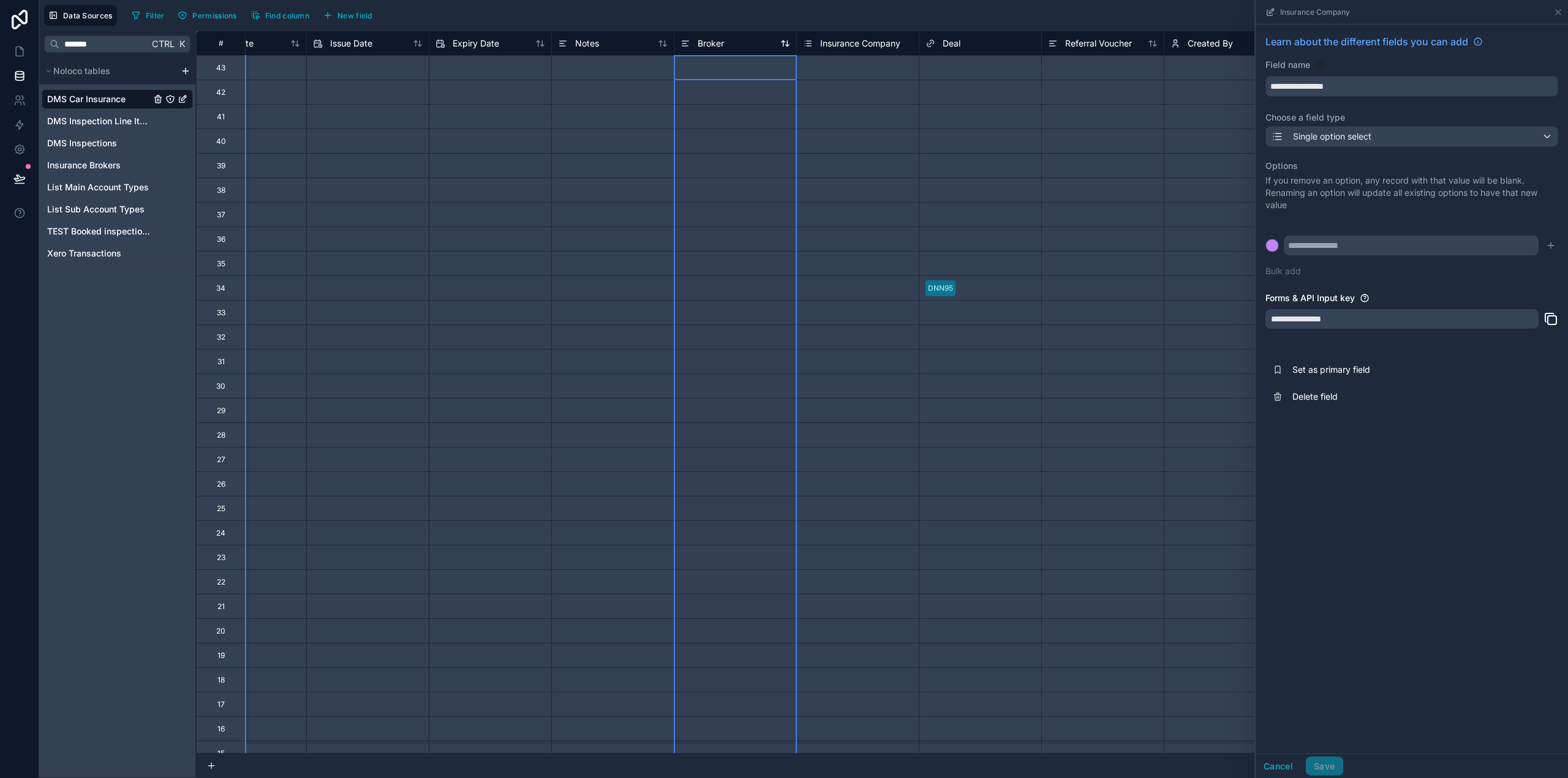
click at [692, 47] on div "Broker" at bounding box center [702, 43] width 43 height 14
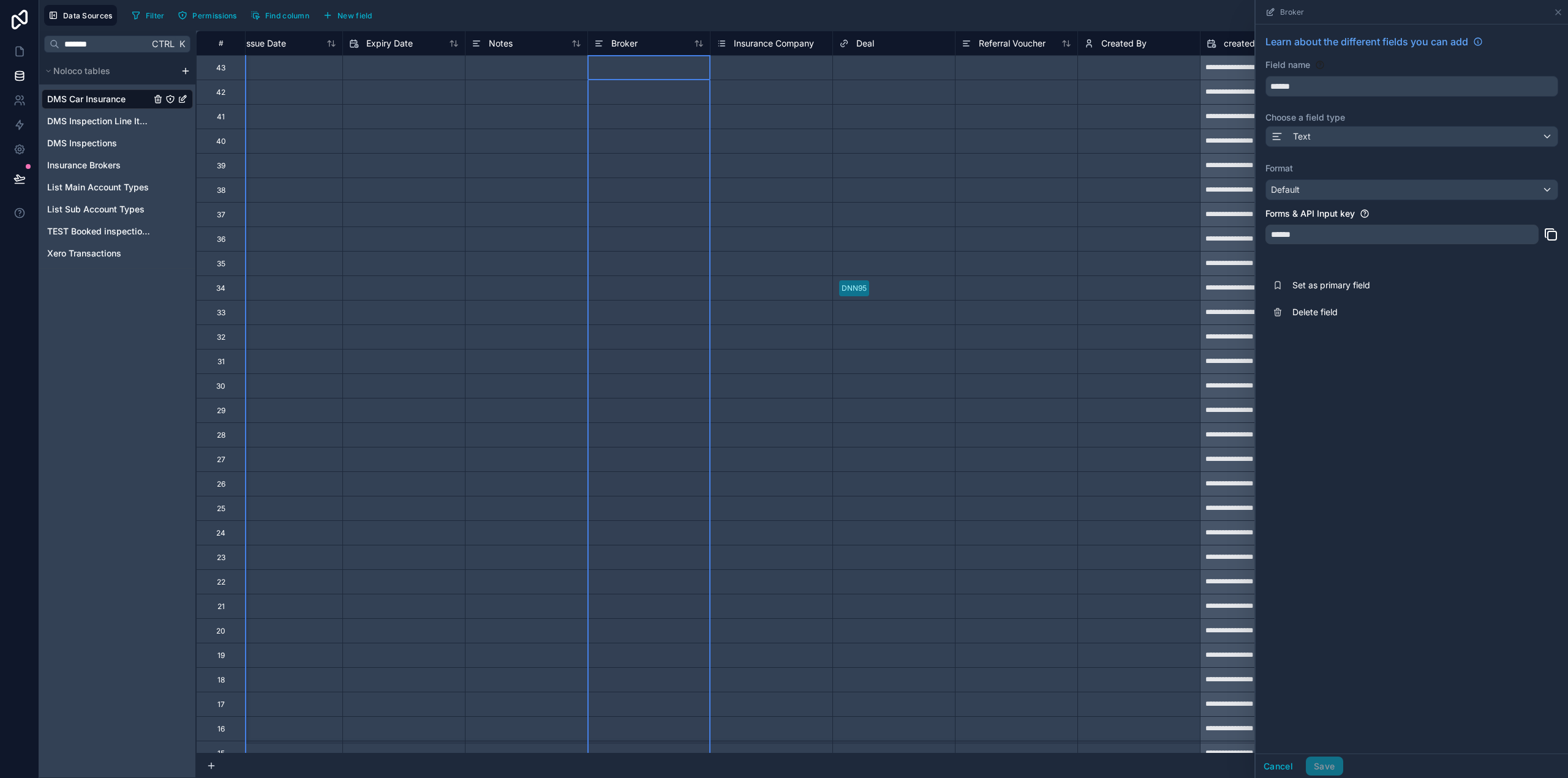
scroll to position [0, 1014]
click at [989, 43] on span "Referral Voucher" at bounding box center [1012, 43] width 67 height 12
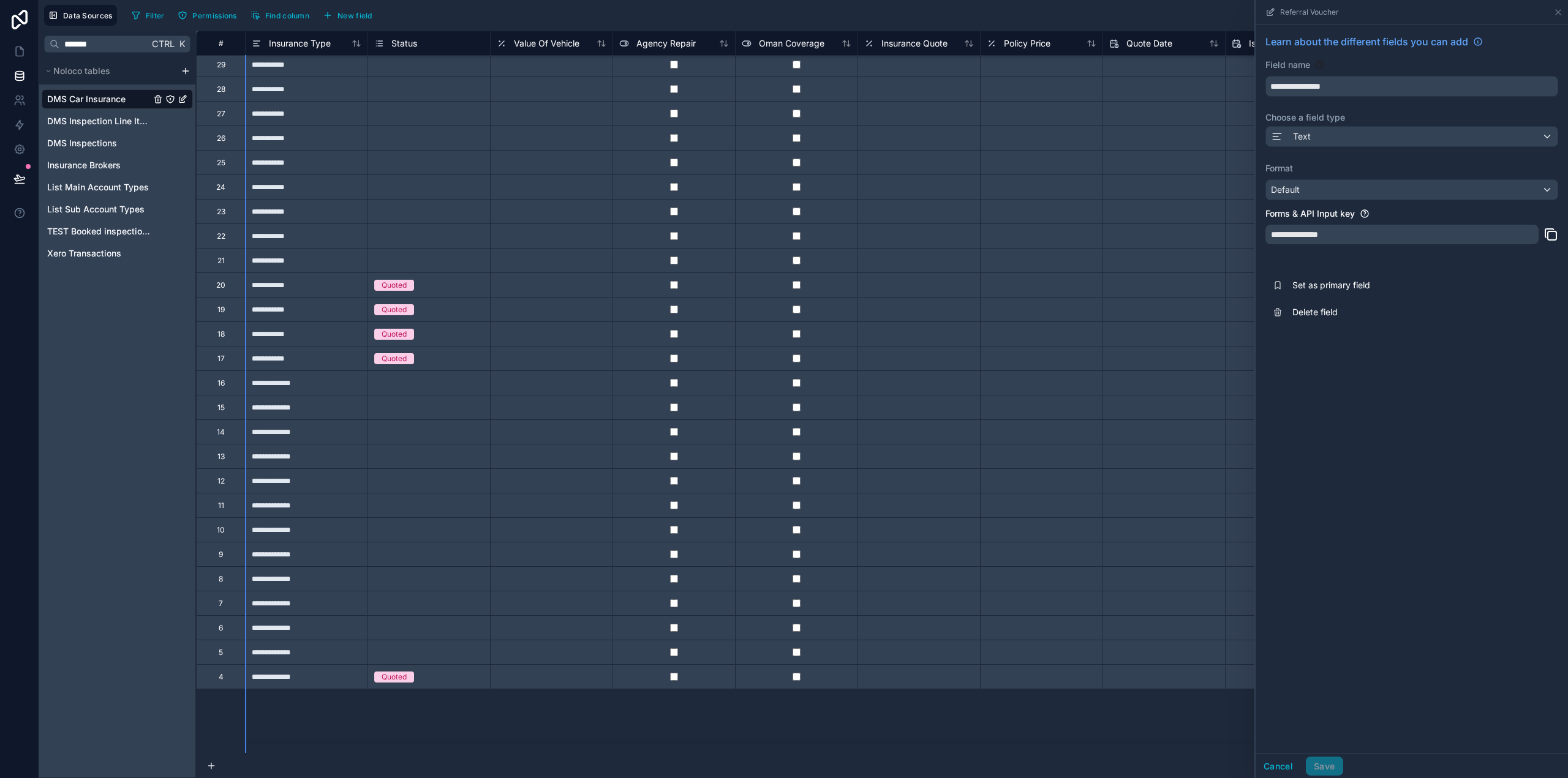
scroll to position [364, 0]
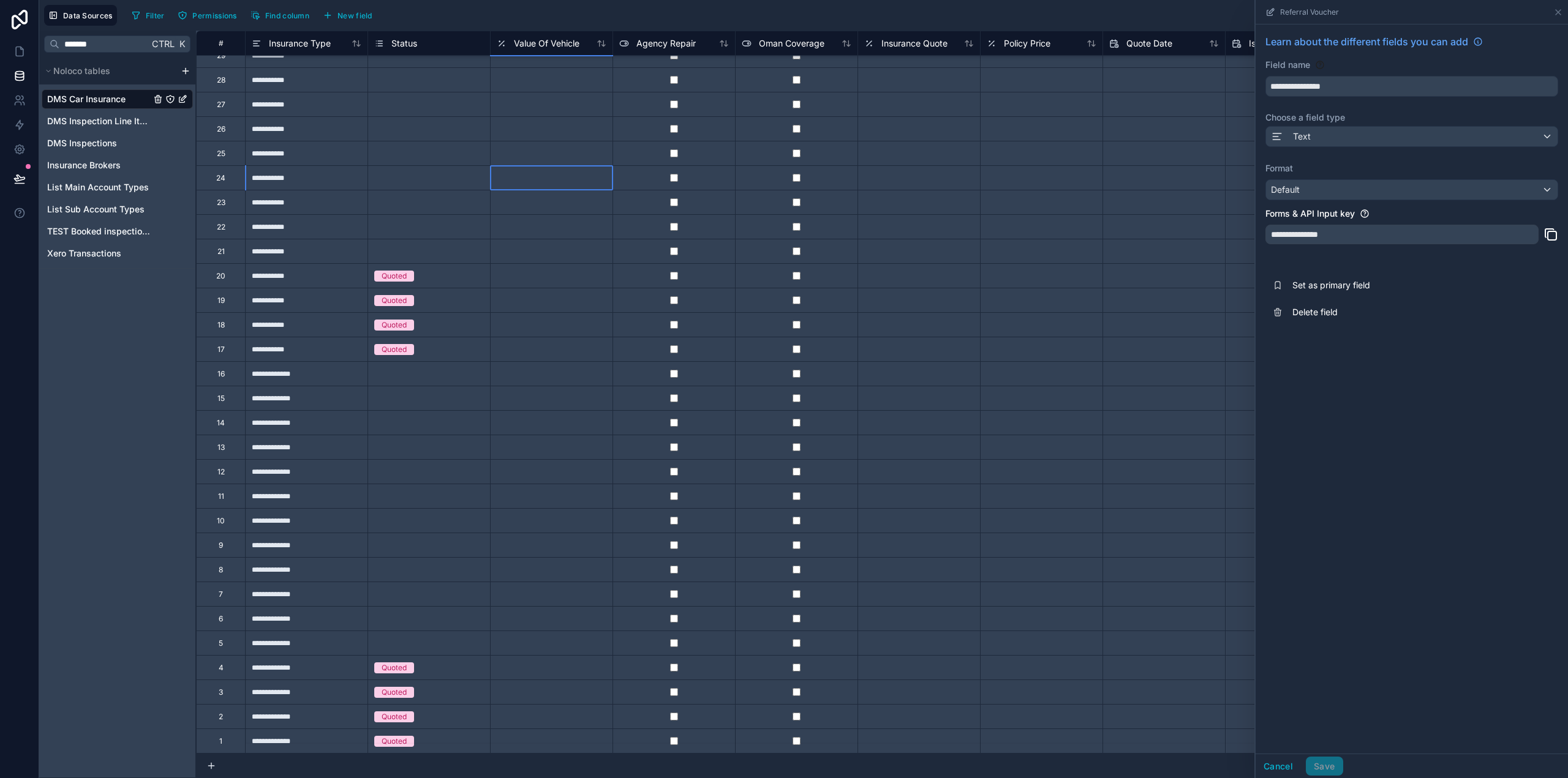
click at [523, 169] on div at bounding box center [551, 177] width 122 height 25
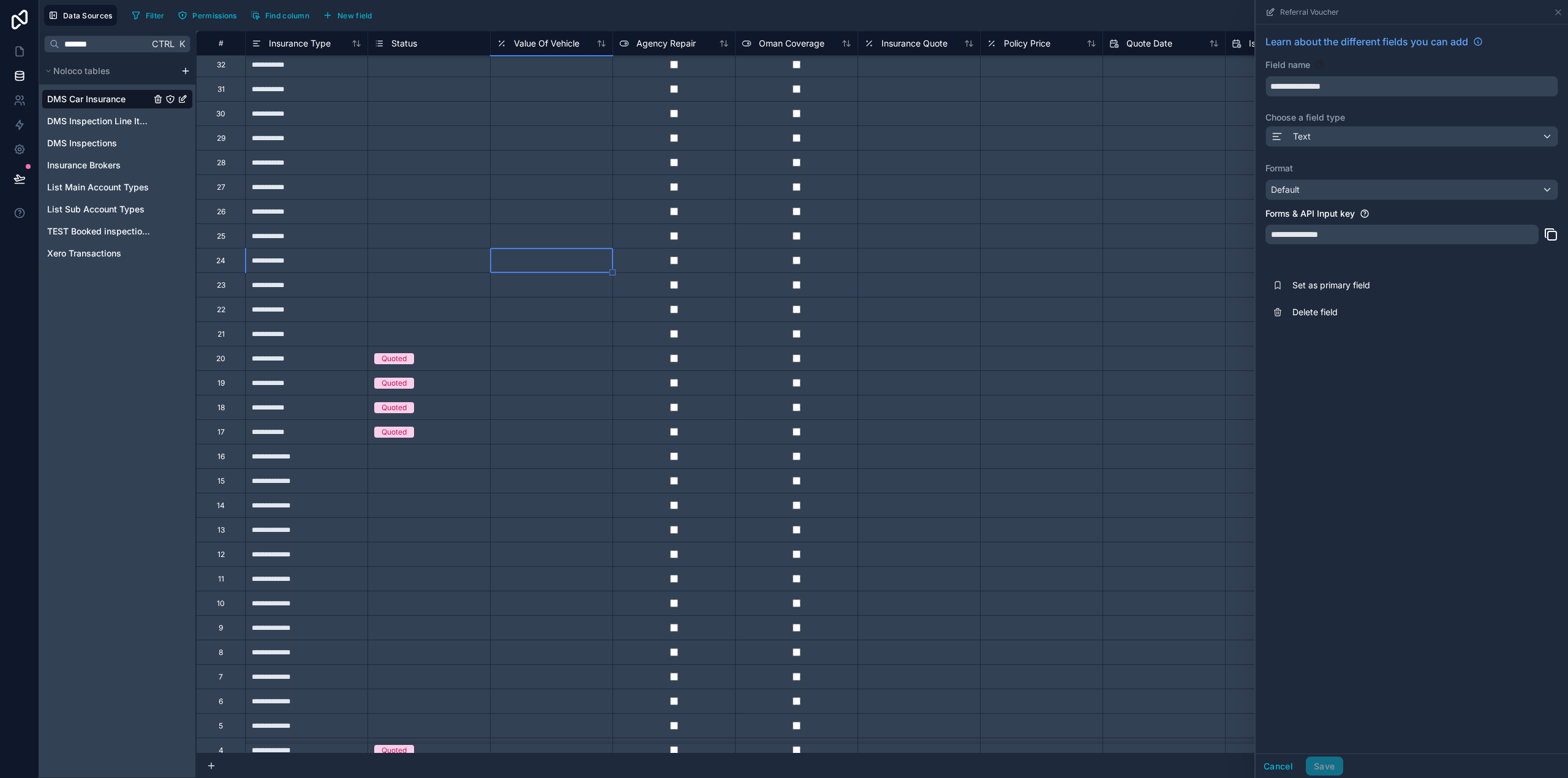
scroll to position [0, 0]
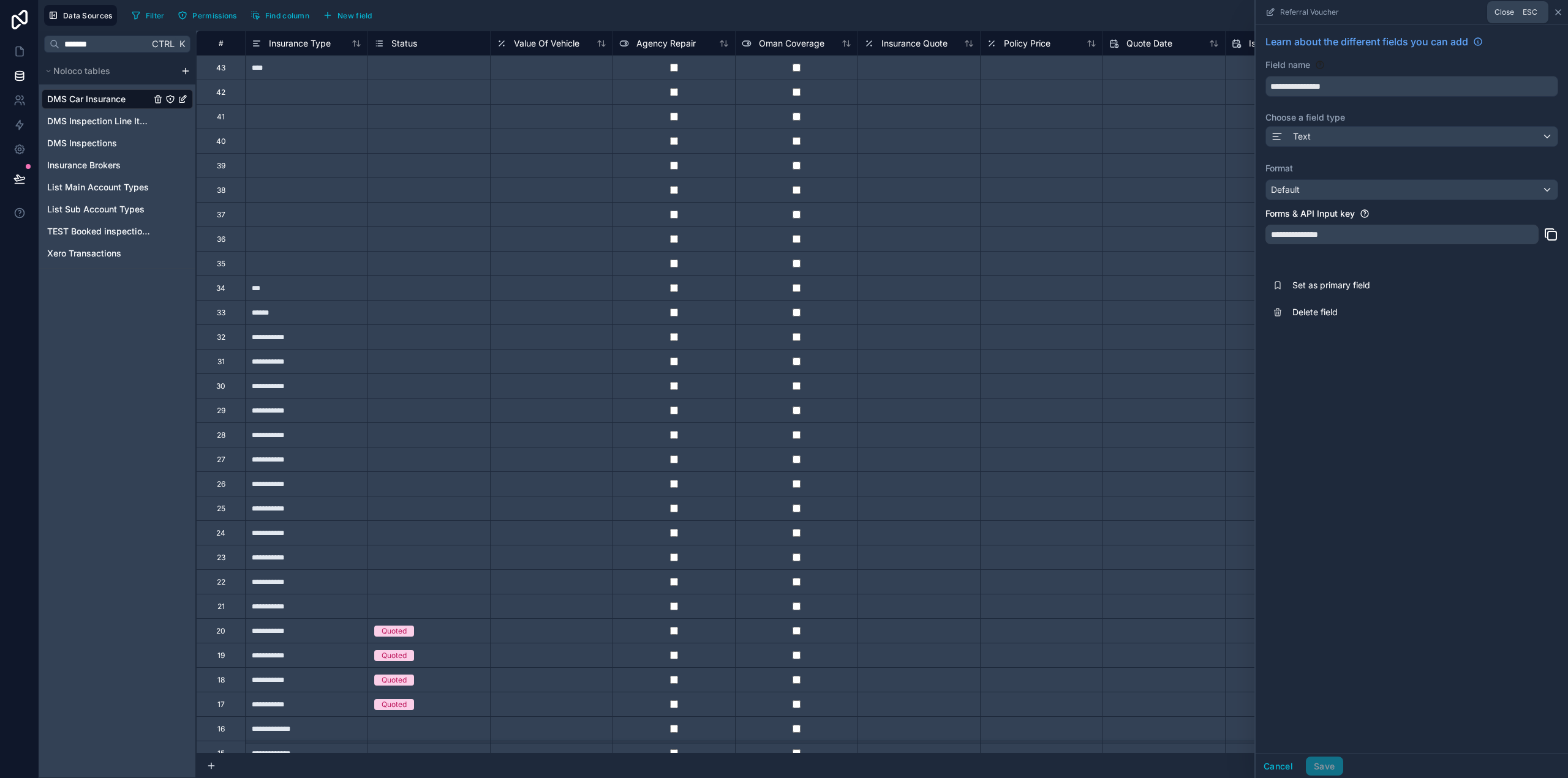
click at [1554, 11] on icon at bounding box center [1559, 13] width 10 height 10
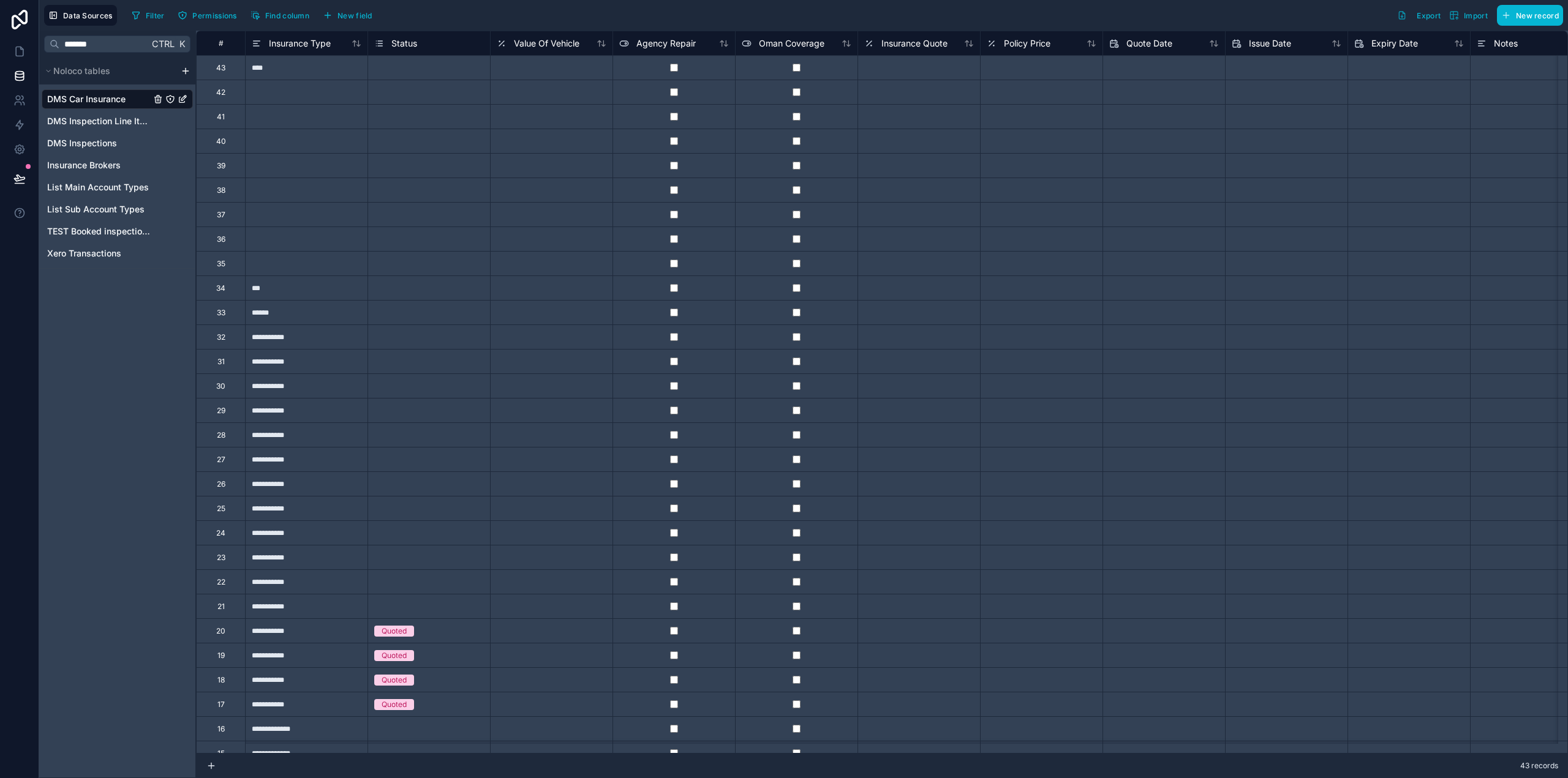
click at [305, 101] on div at bounding box center [306, 92] width 122 height 25
click at [297, 63] on div "****" at bounding box center [306, 67] width 122 height 25
click at [283, 297] on div "***" at bounding box center [306, 287] width 122 height 25
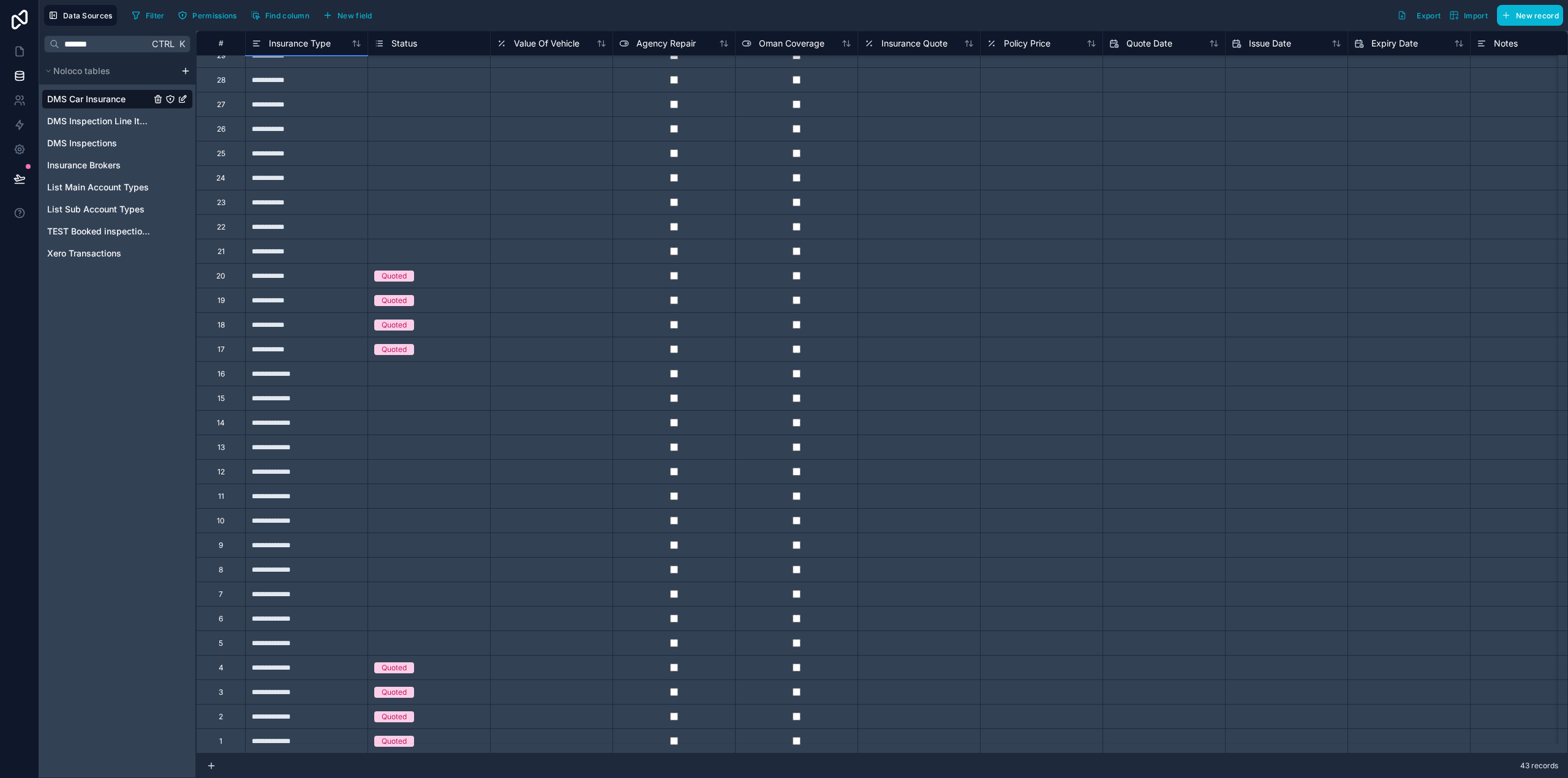
scroll to position [119, 0]
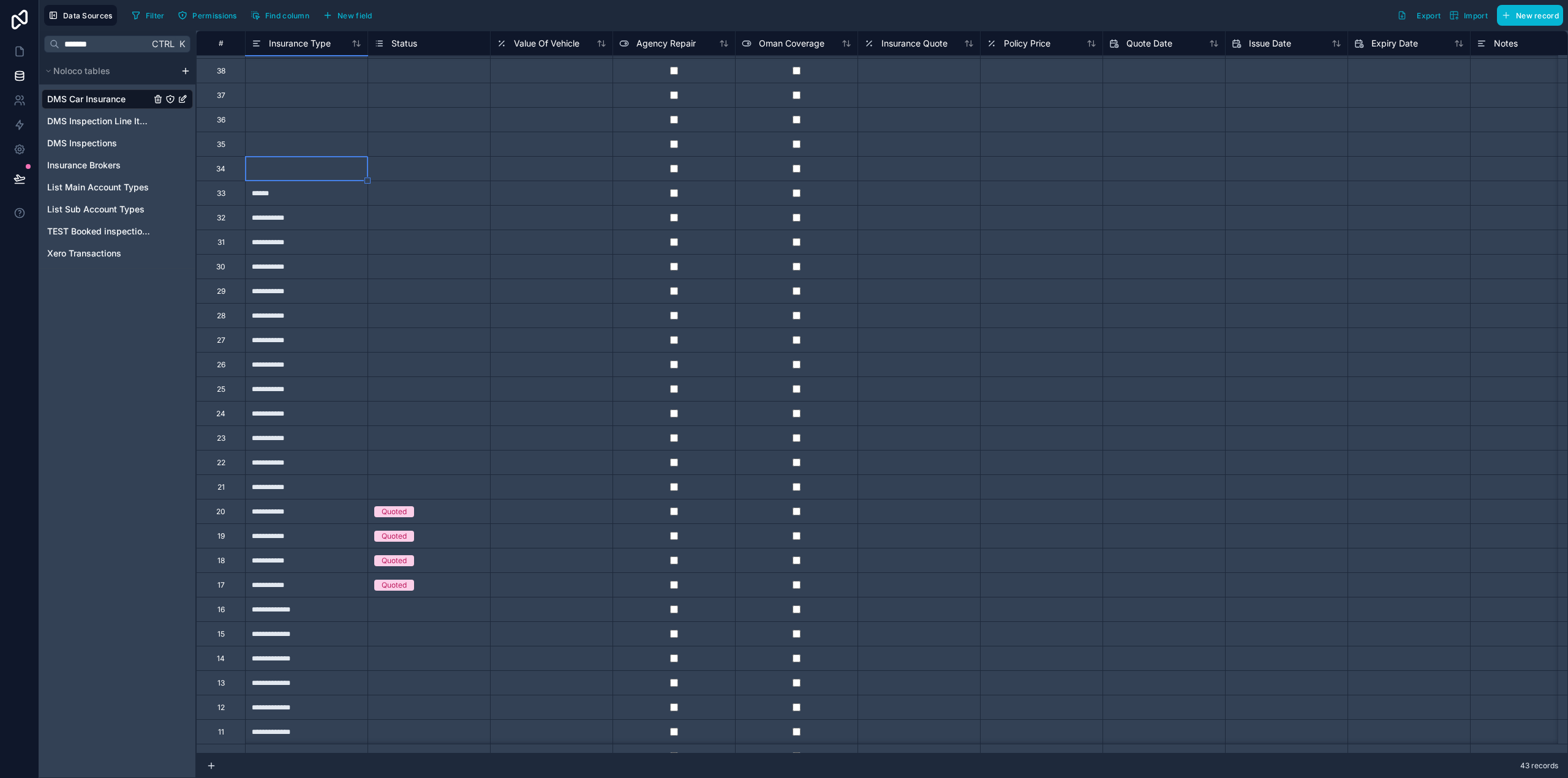
click at [282, 201] on div "******" at bounding box center [306, 192] width 122 height 25
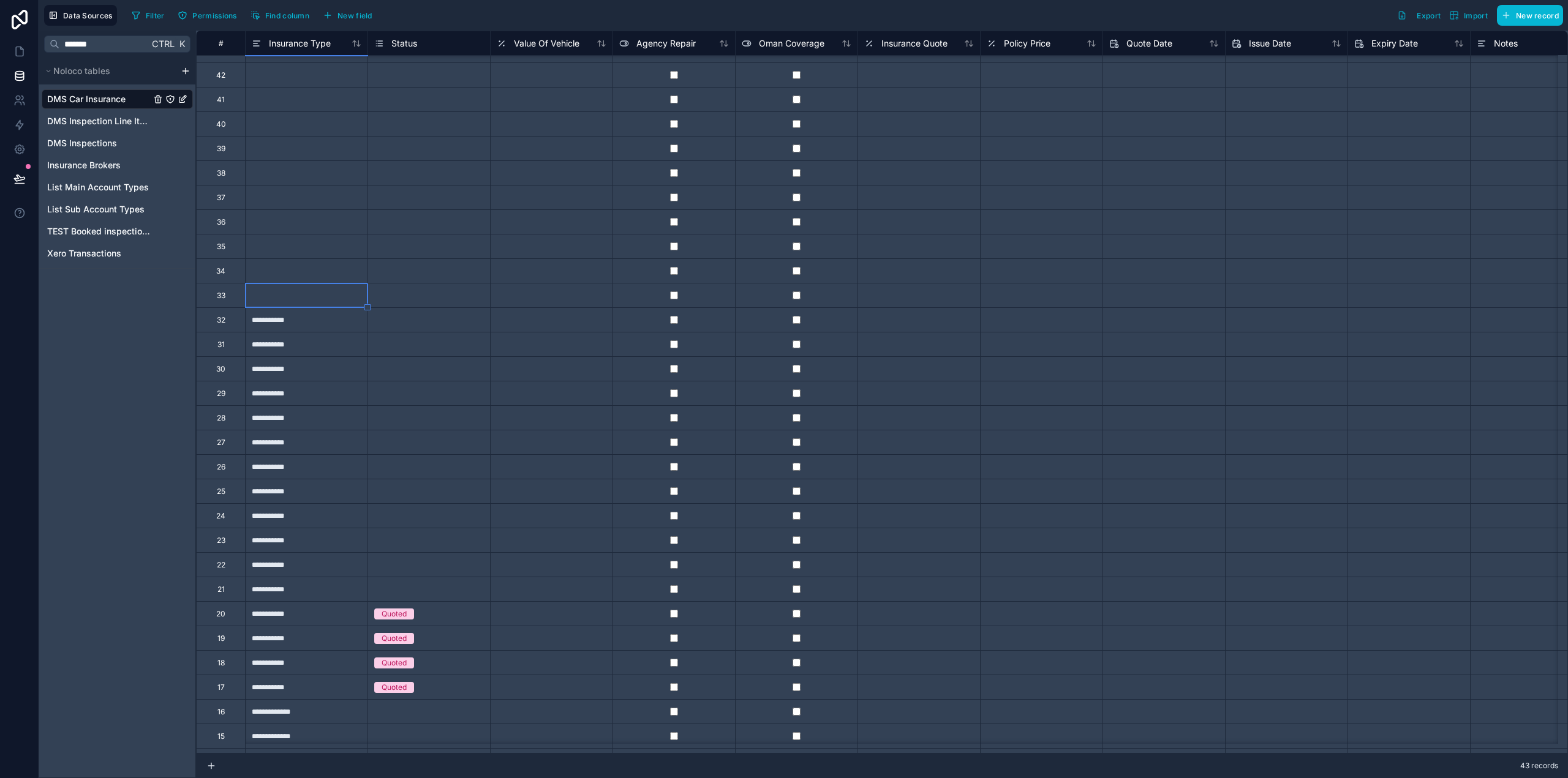
scroll to position [0, 0]
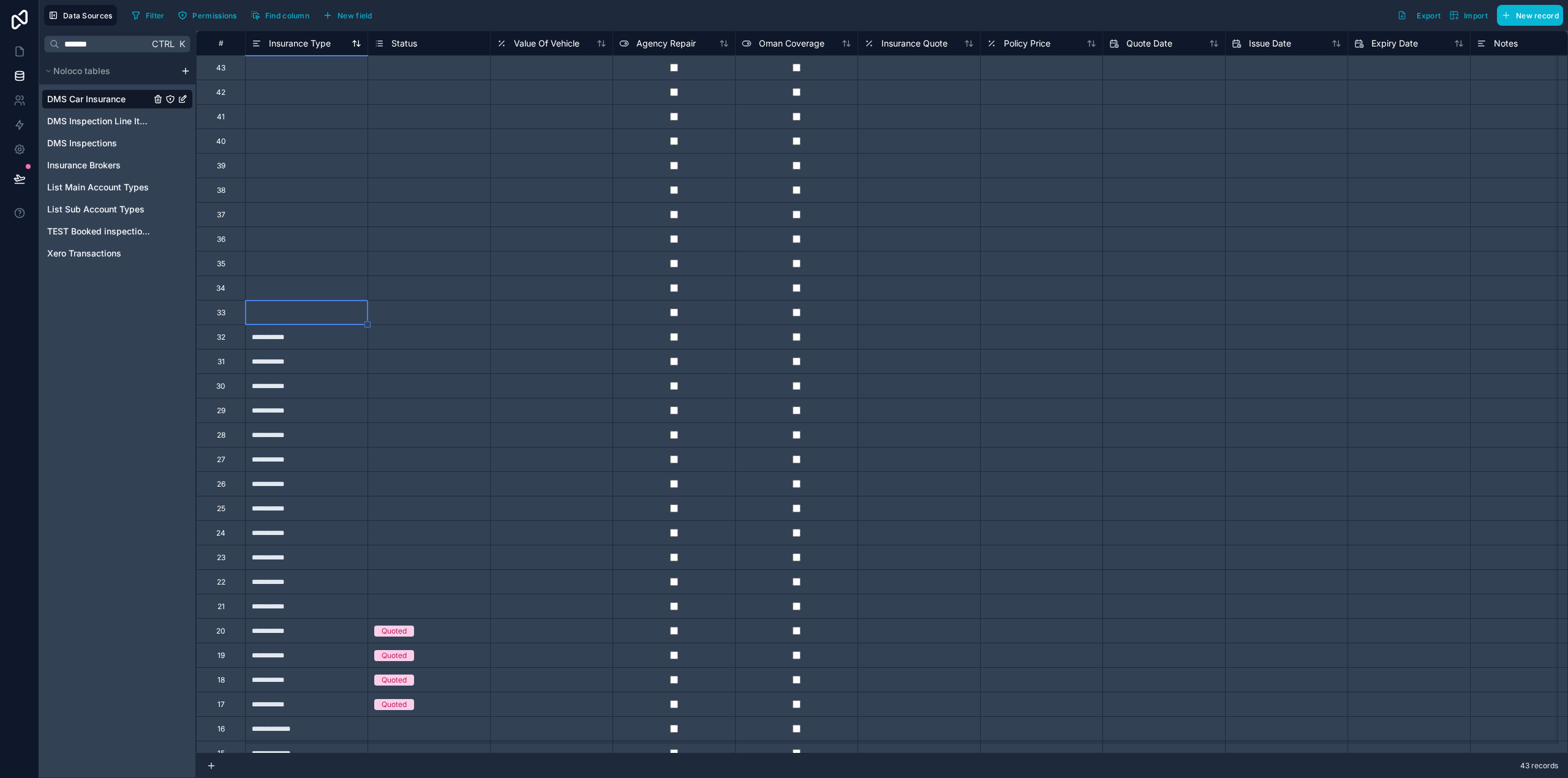
click at [299, 41] on span "Insurance Type" at bounding box center [299, 43] width 62 height 12
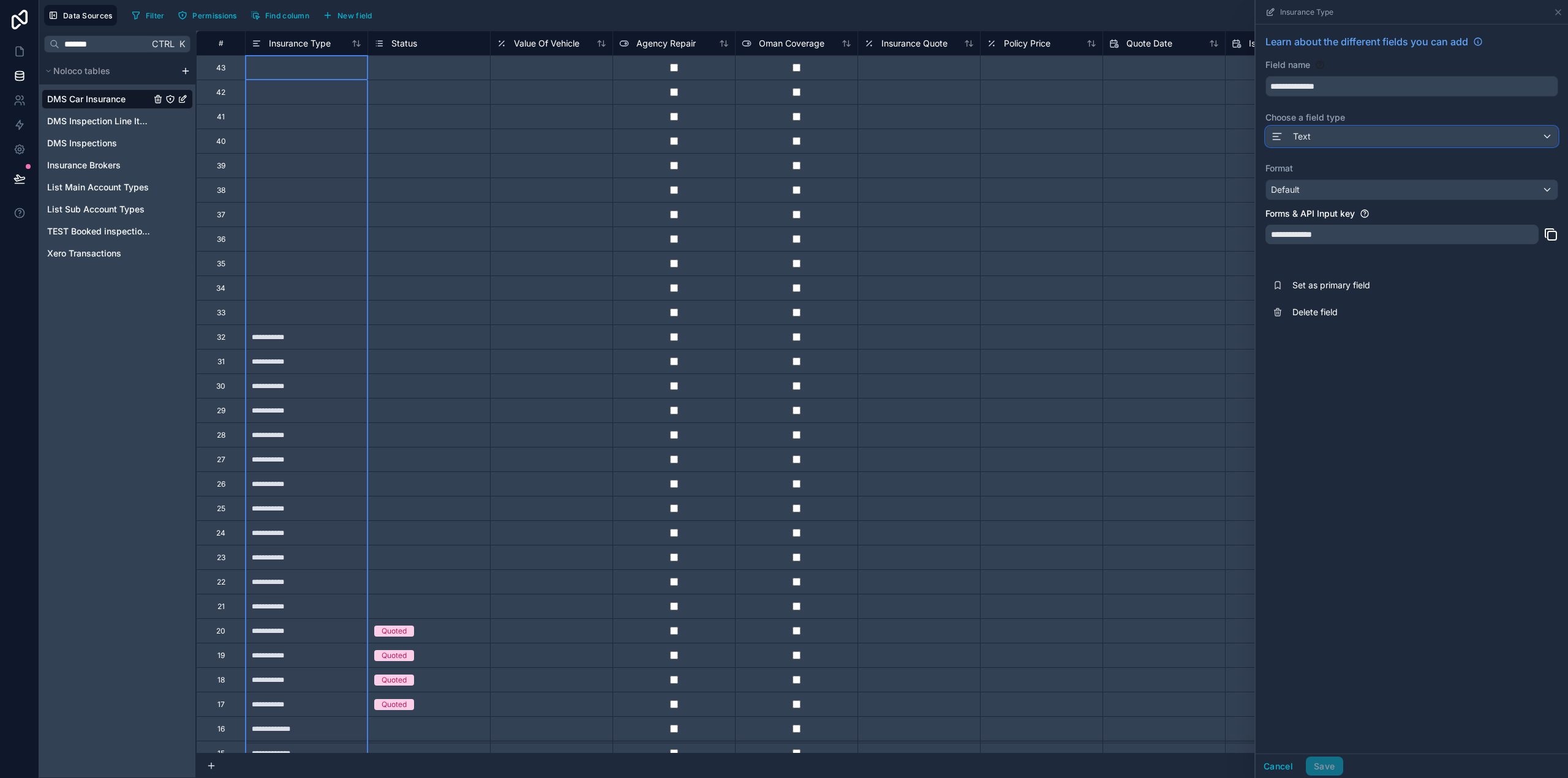
click at [1316, 132] on div "Text" at bounding box center [1412, 136] width 292 height 19
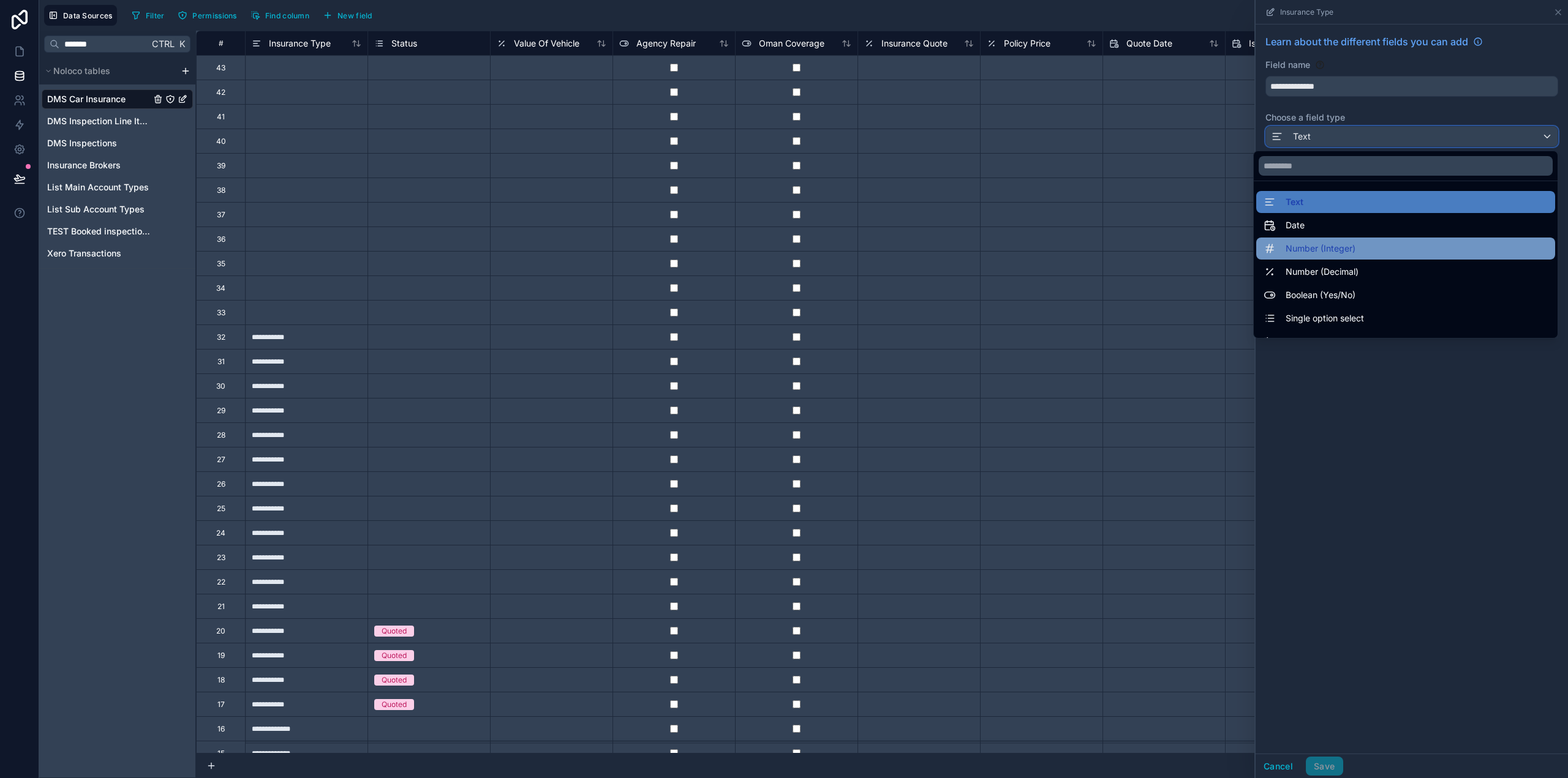
scroll to position [61, 0]
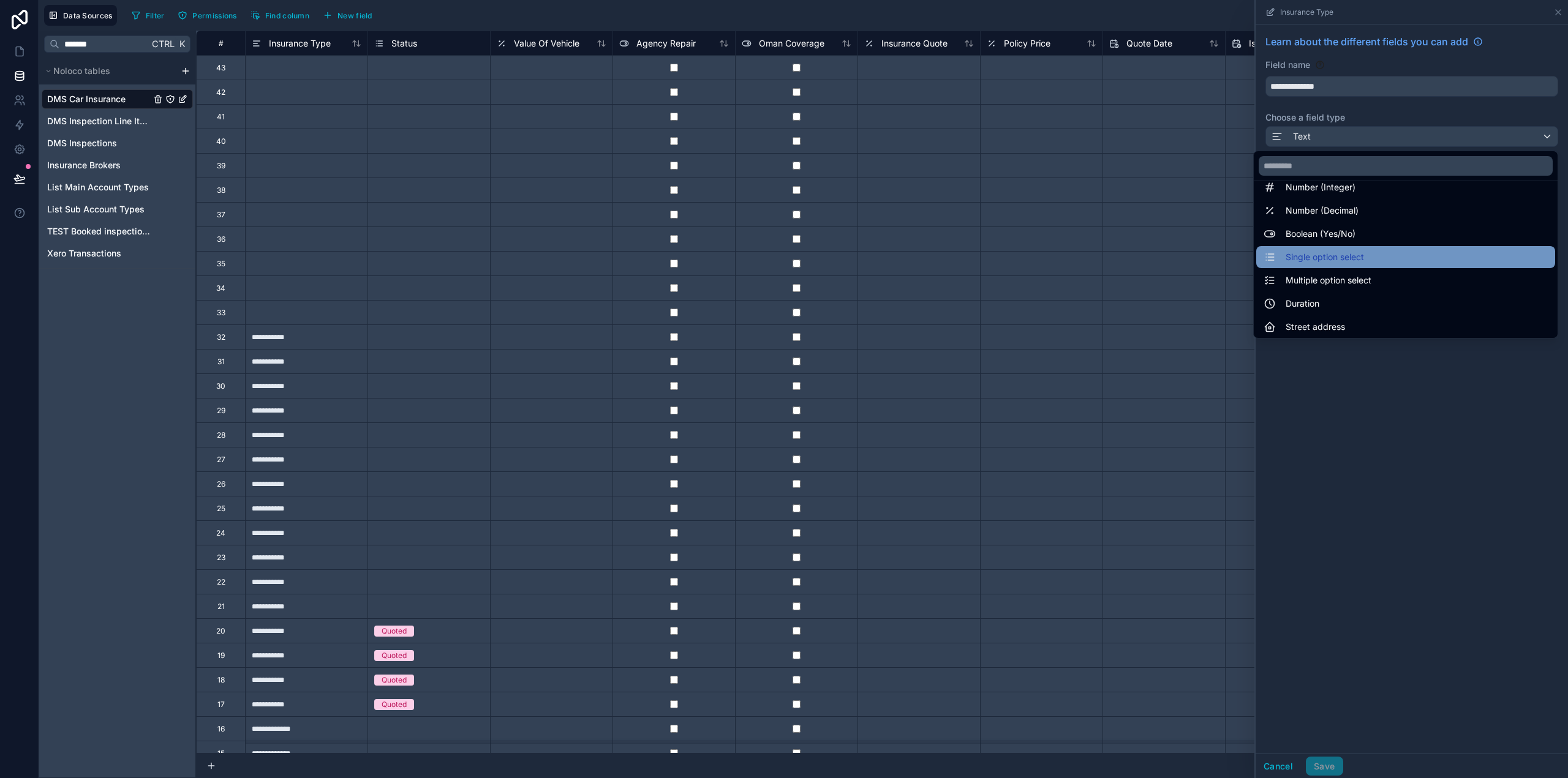
click at [1318, 263] on span "Single option select" at bounding box center [1325, 257] width 78 height 14
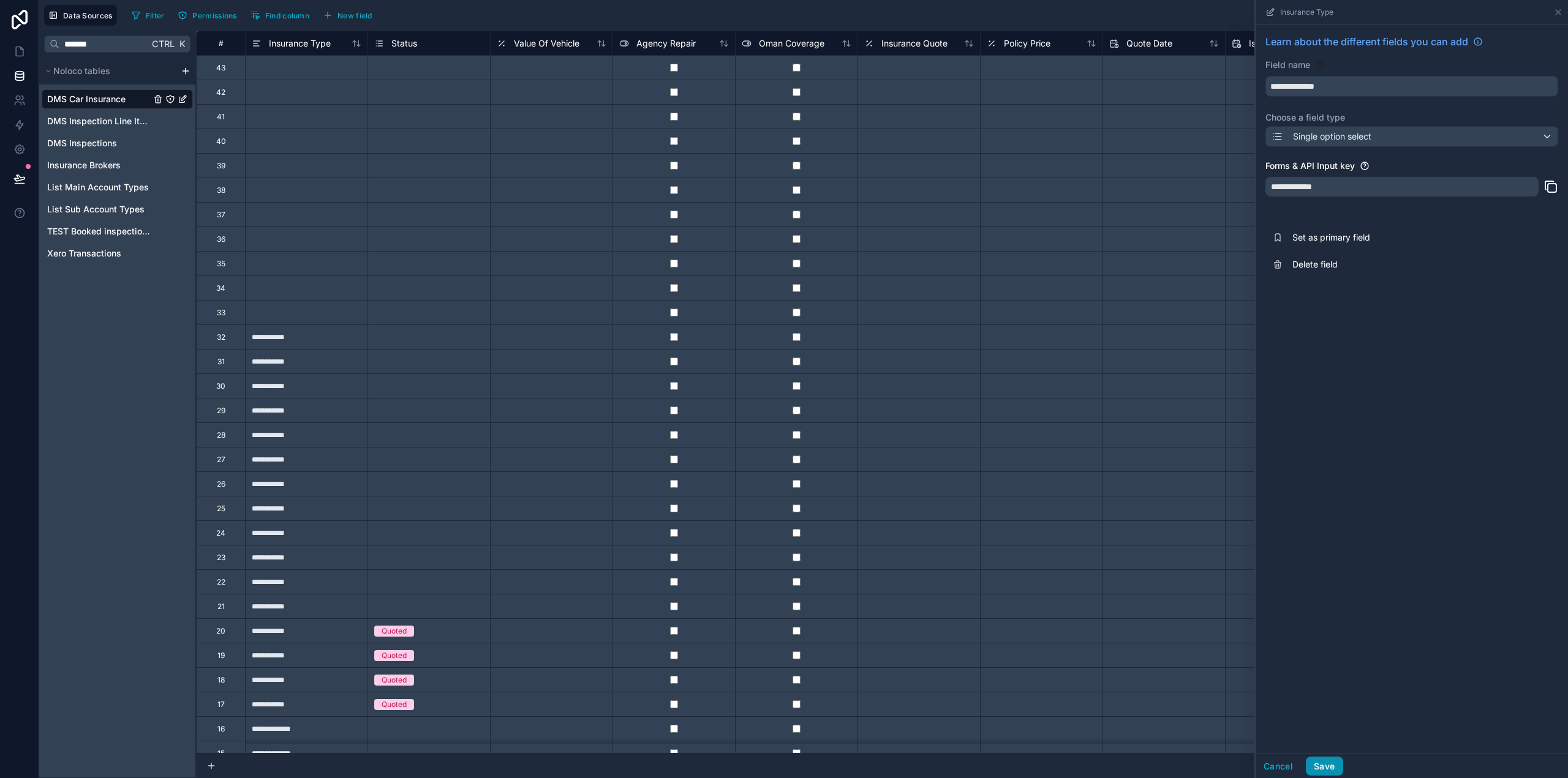
click at [1329, 766] on button "Save" at bounding box center [1324, 766] width 36 height 19
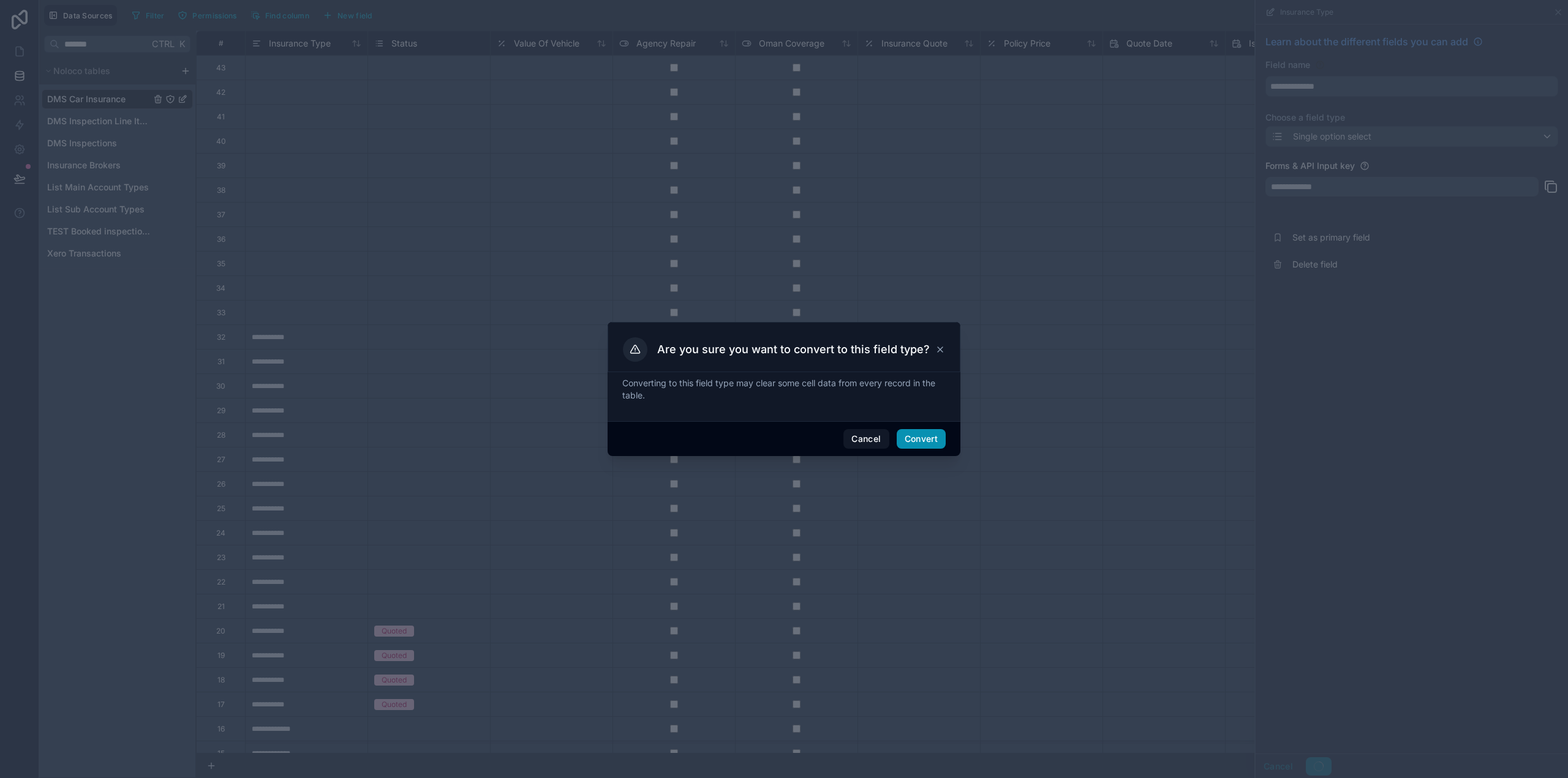
click at [932, 436] on button "Convert" at bounding box center [922, 438] width 49 height 19
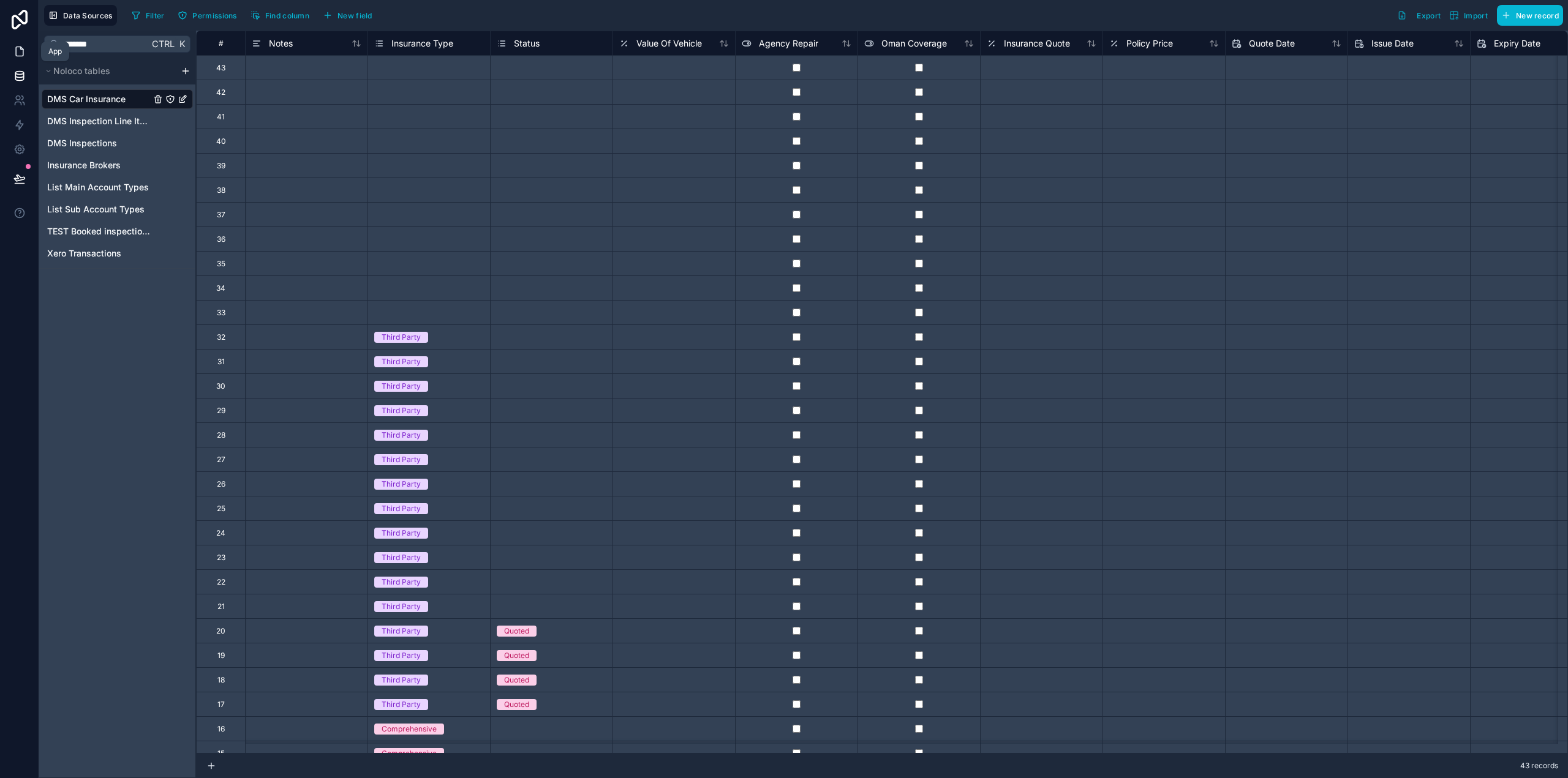
click at [6, 54] on link at bounding box center [20, 51] width 39 height 25
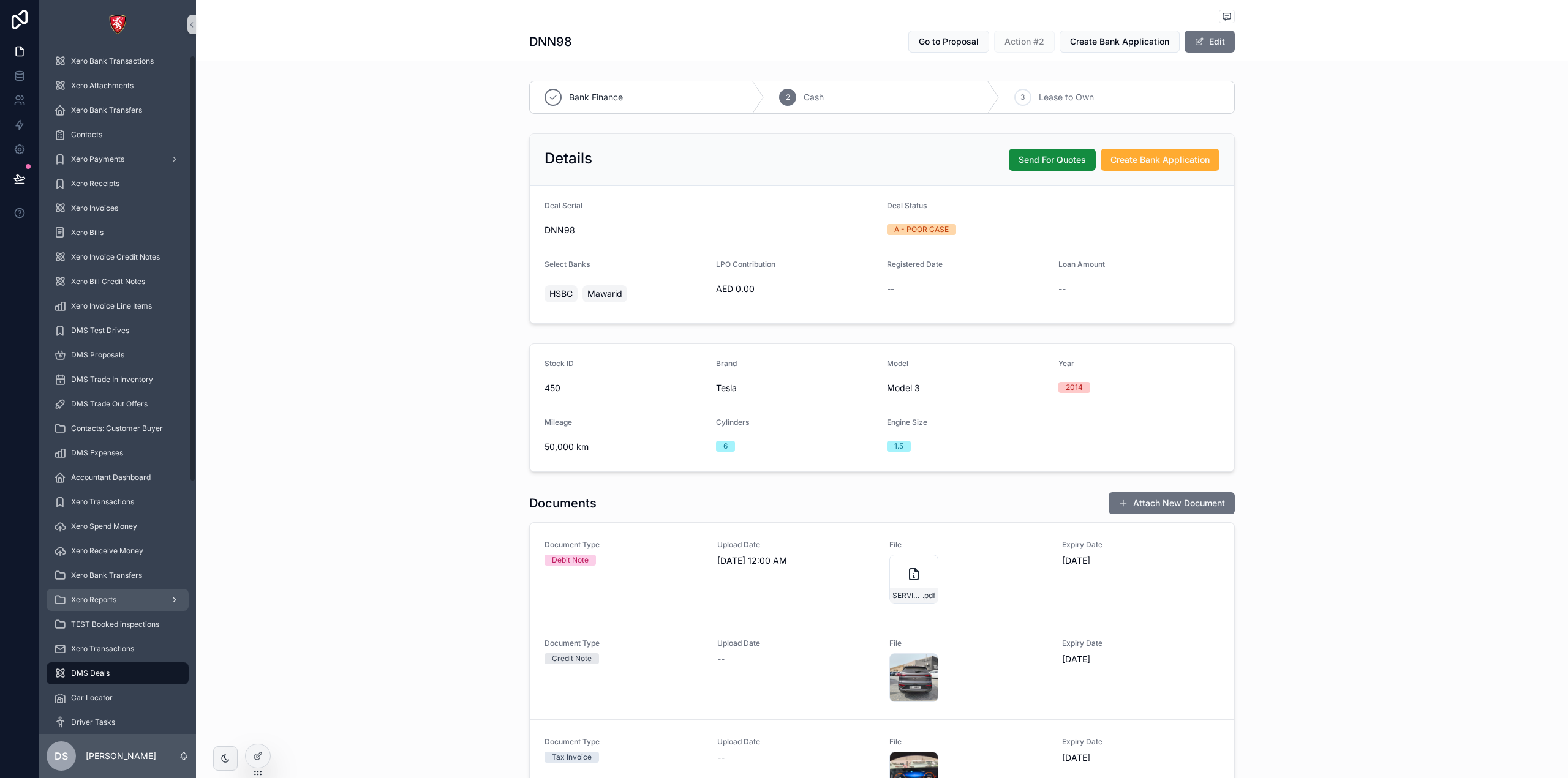
scroll to position [414, 0]
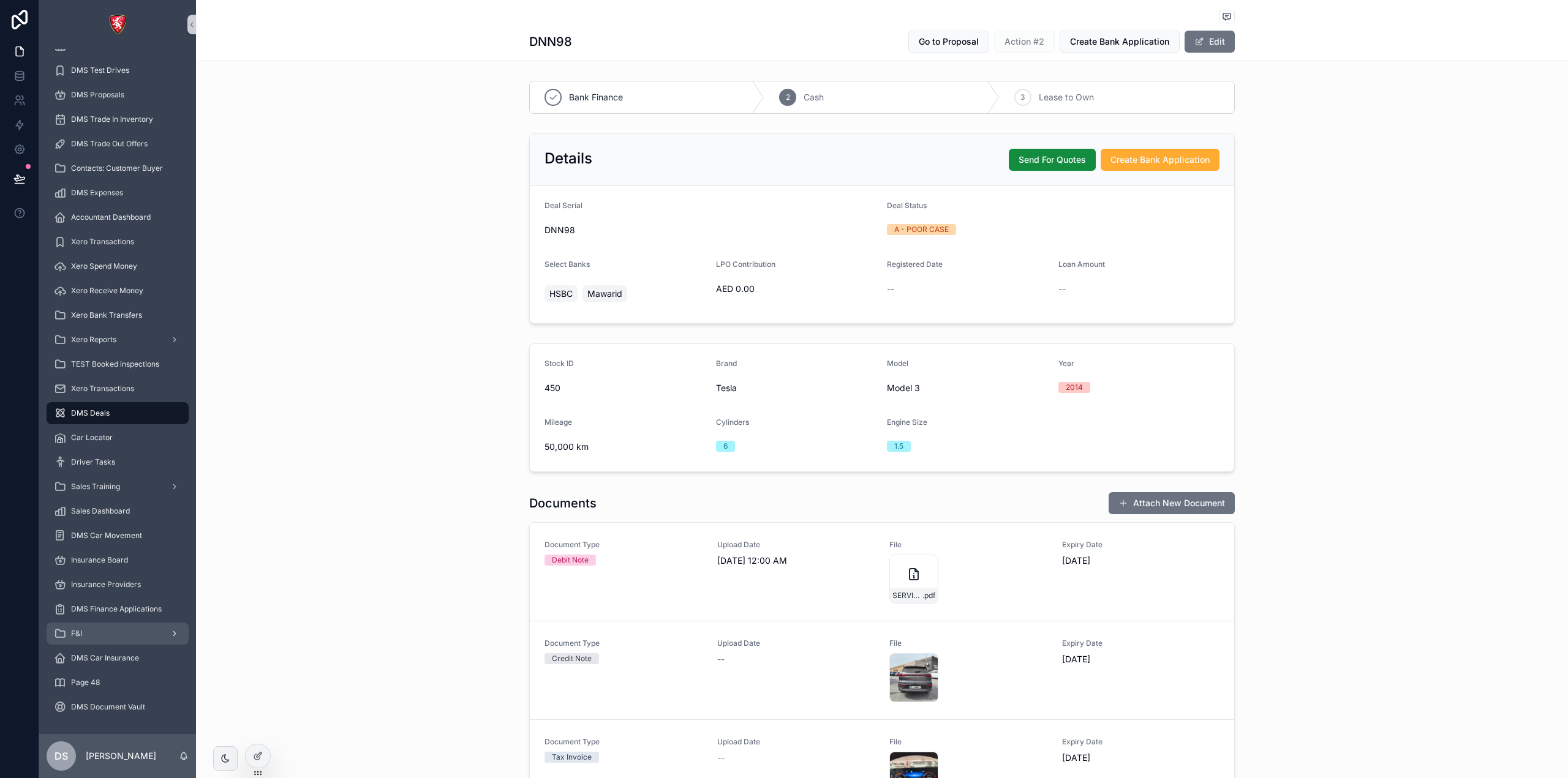
click at [68, 631] on div "F&I" at bounding box center [118, 633] width 127 height 19
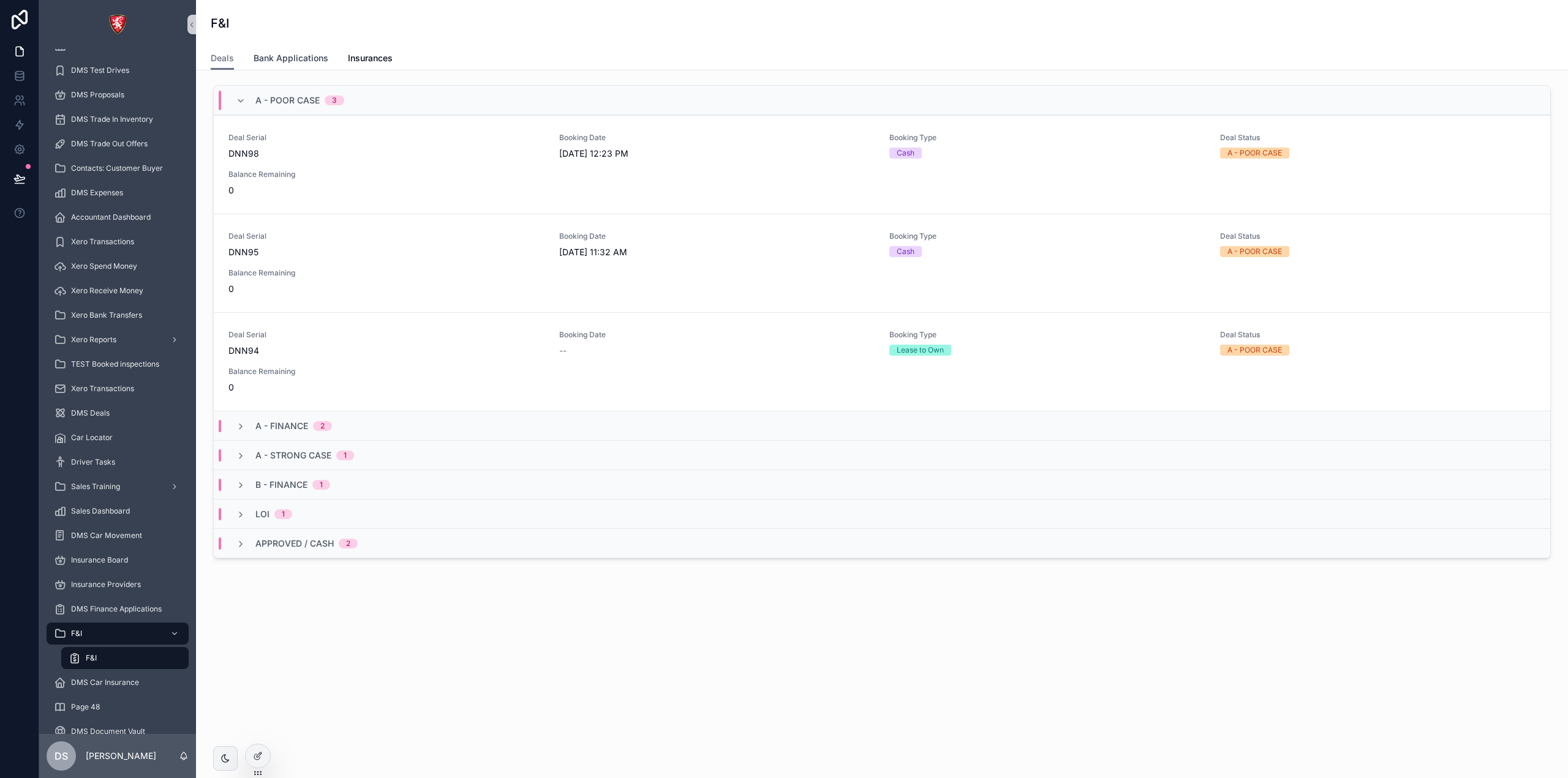
click at [314, 61] on span "Bank Applications" at bounding box center [291, 58] width 75 height 12
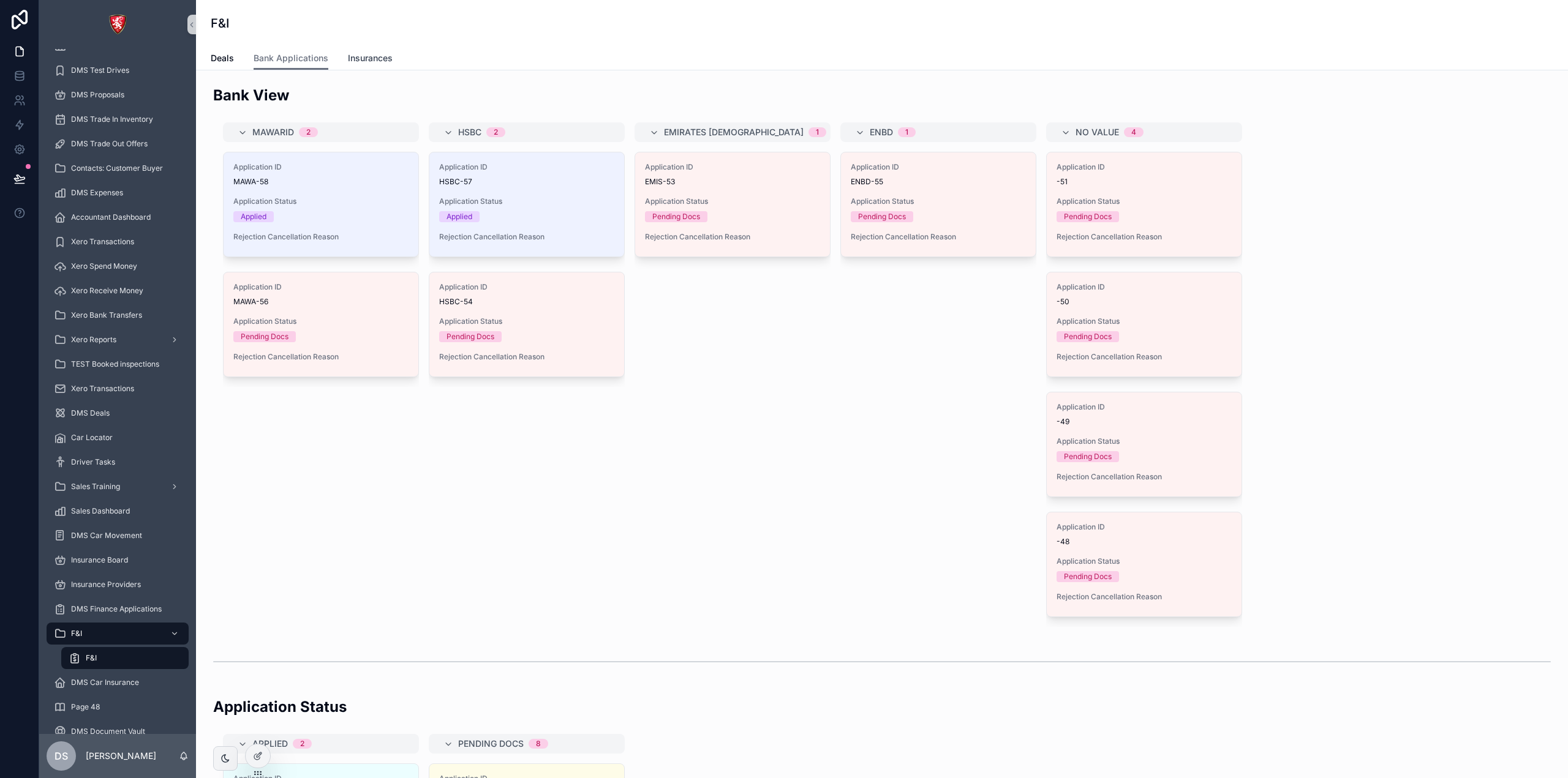
click at [374, 61] on span "Insurances" at bounding box center [370, 58] width 45 height 12
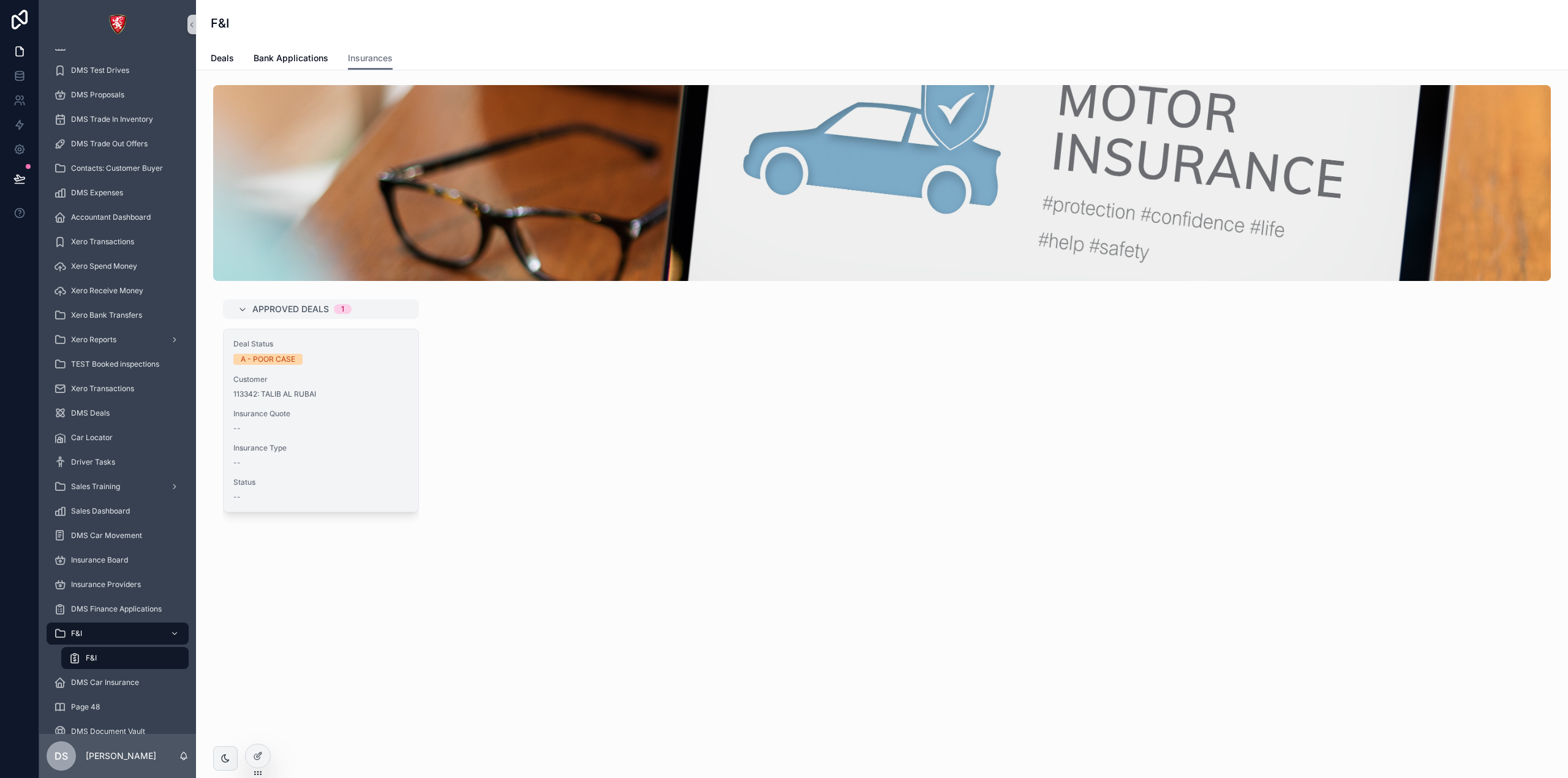
click at [341, 367] on div "Deal Status A - POOR CASE Customer 113342: TALIB AL RUBAI Insurance Quote -- In…" at bounding box center [321, 420] width 195 height 182
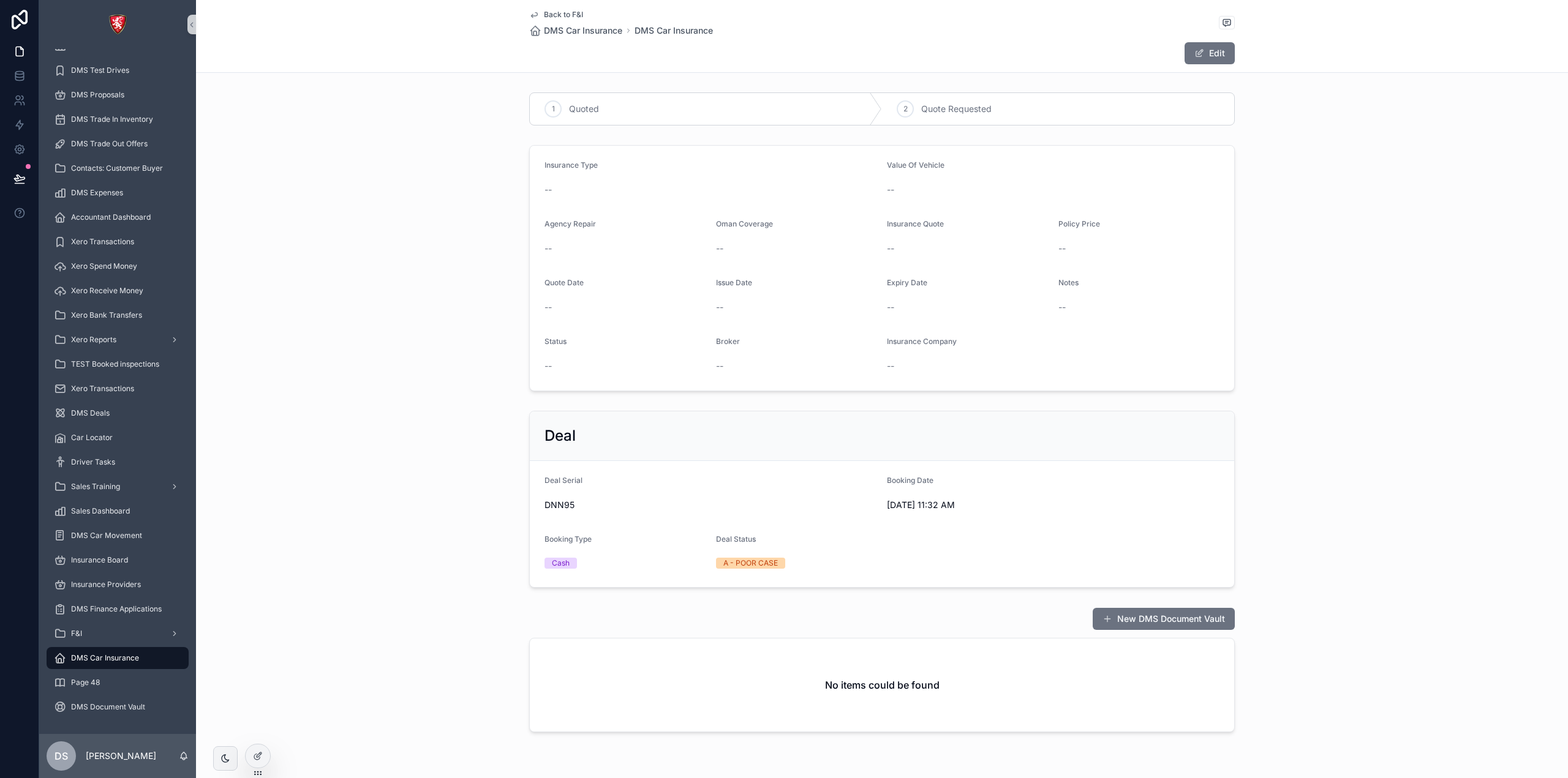
click at [551, 16] on span "Back to F&I" at bounding box center [563, 15] width 39 height 10
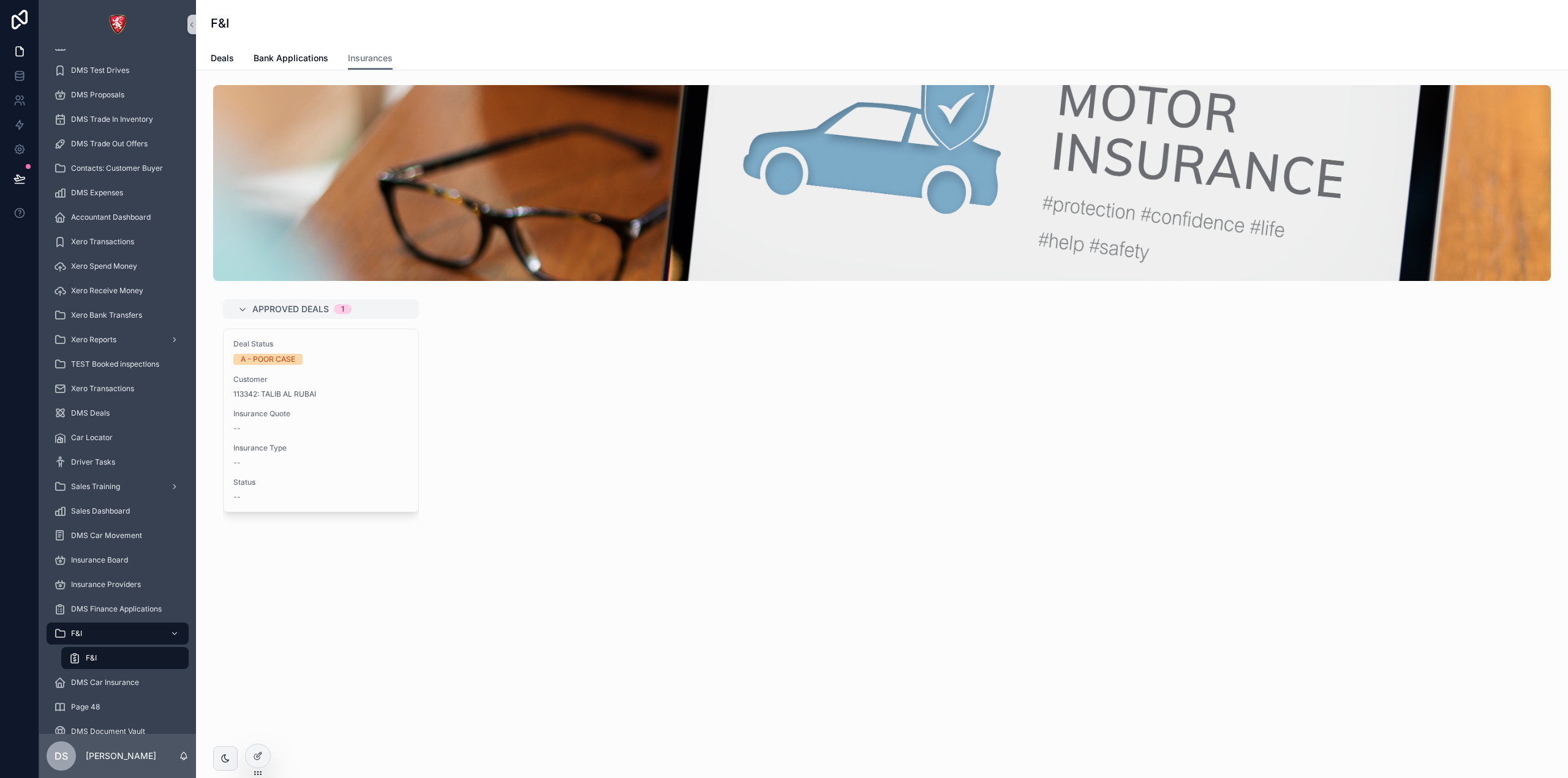
click at [504, 508] on div "Approved Deals 1 Deal Status A - POOR CASE Customer 113342: TALIB AL RUBAI Insu…" at bounding box center [882, 431] width 1338 height 264
